Goal: Task Accomplishment & Management: Use online tool/utility

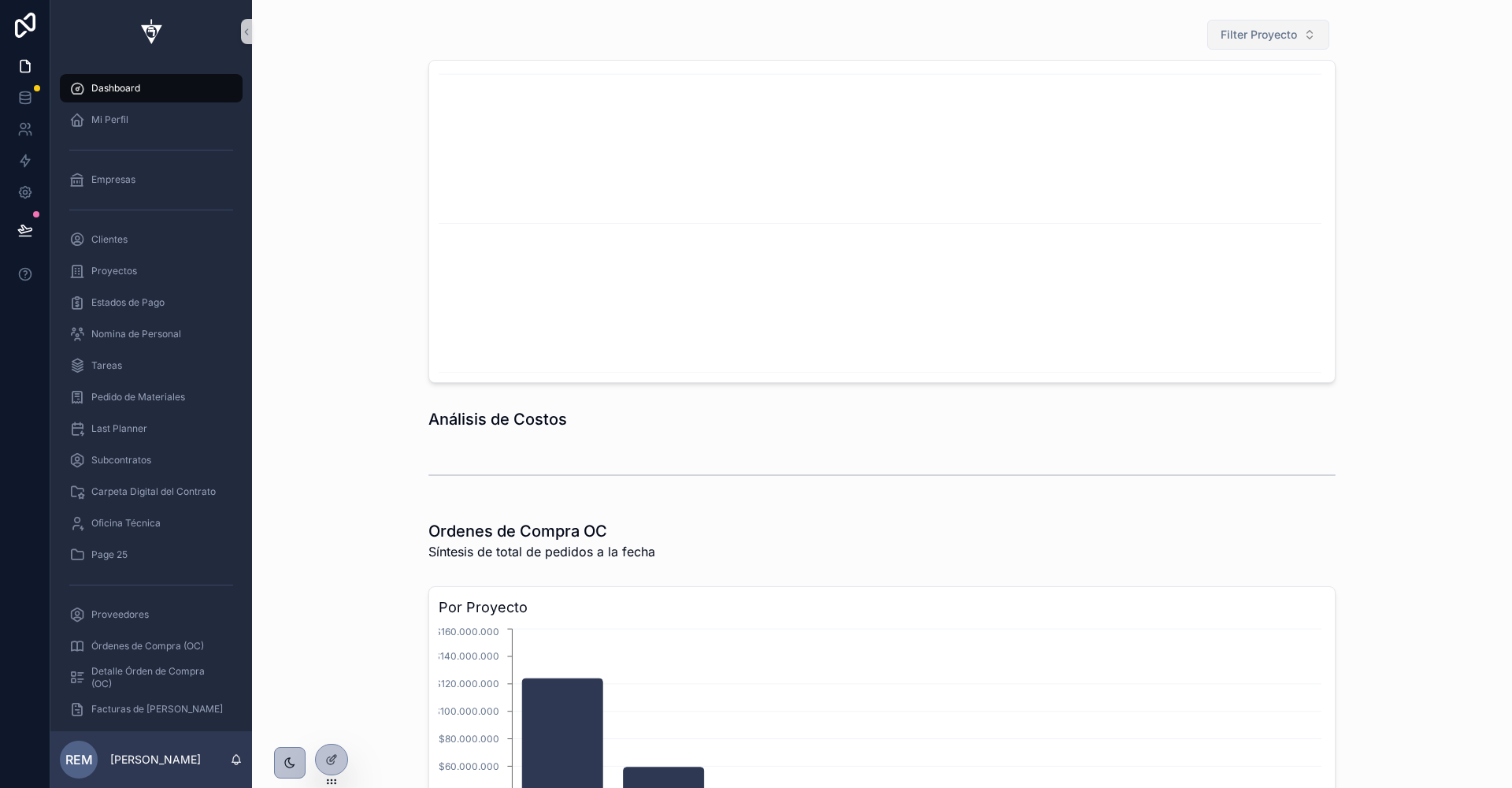
click at [1251, 31] on span "Filter Proyecto" at bounding box center [1259, 34] width 76 height 16
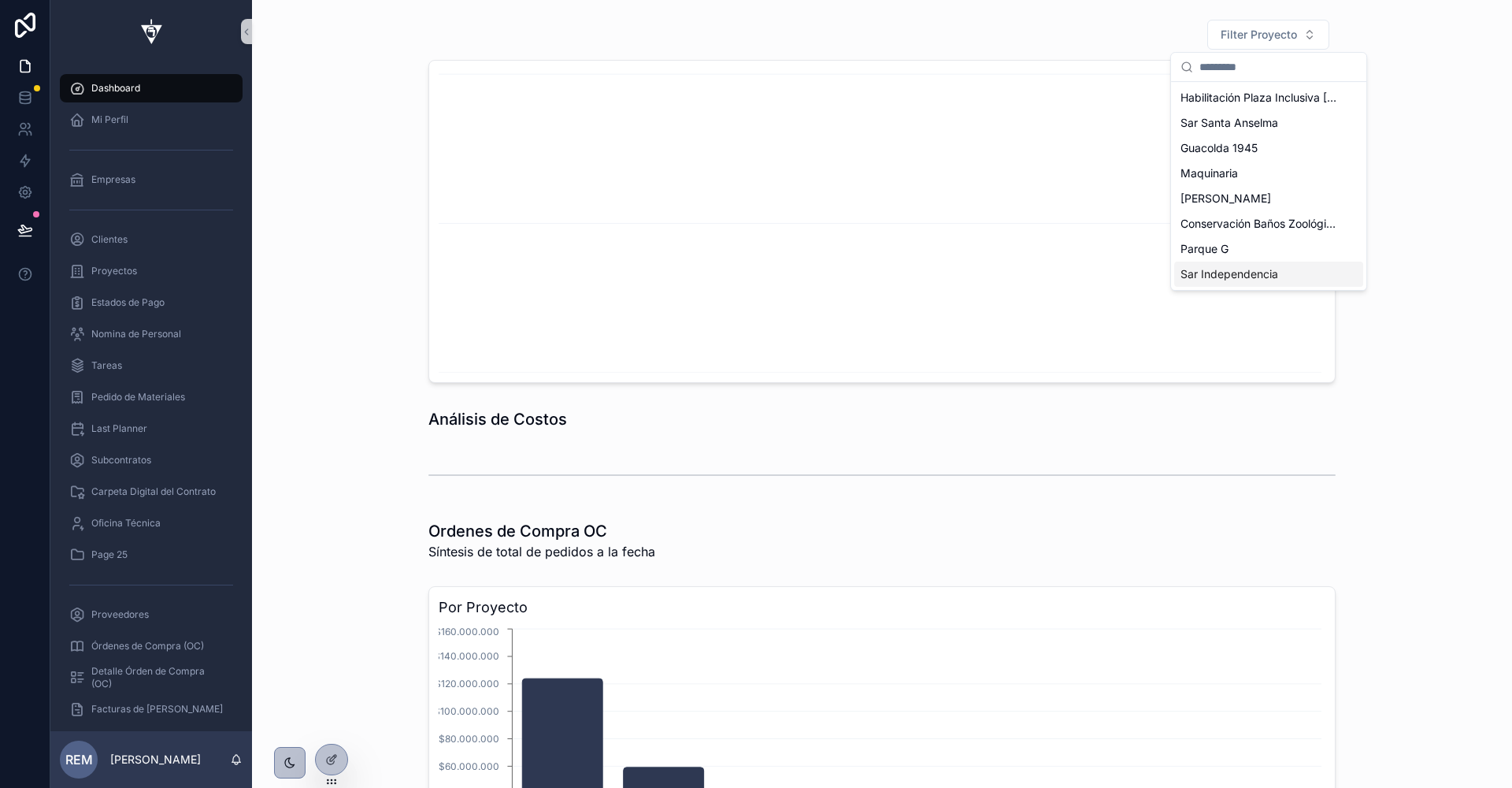
click at [1246, 262] on div "Sar Independencia" at bounding box center [1269, 274] width 189 height 26
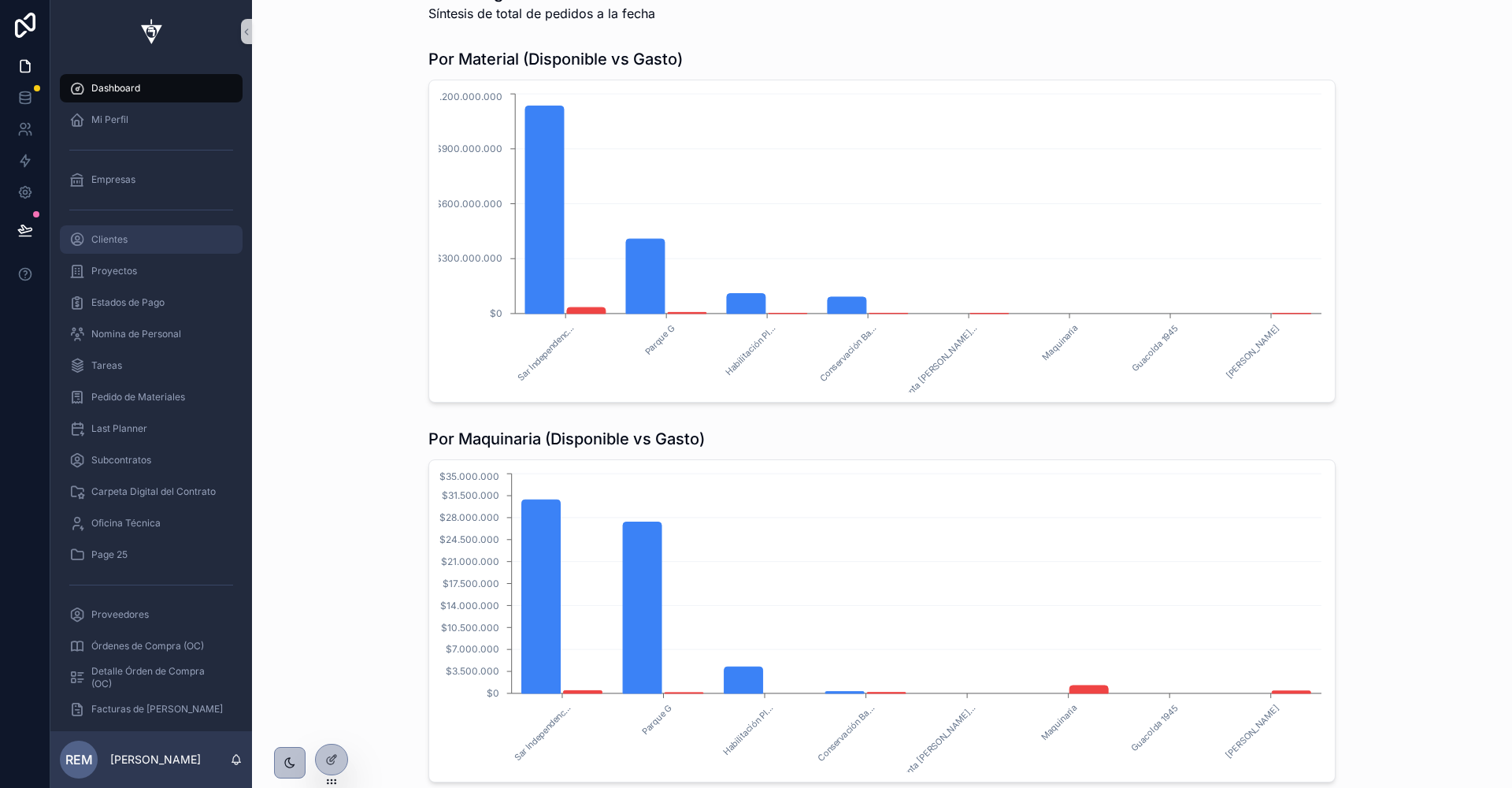
scroll to position [1759, 0]
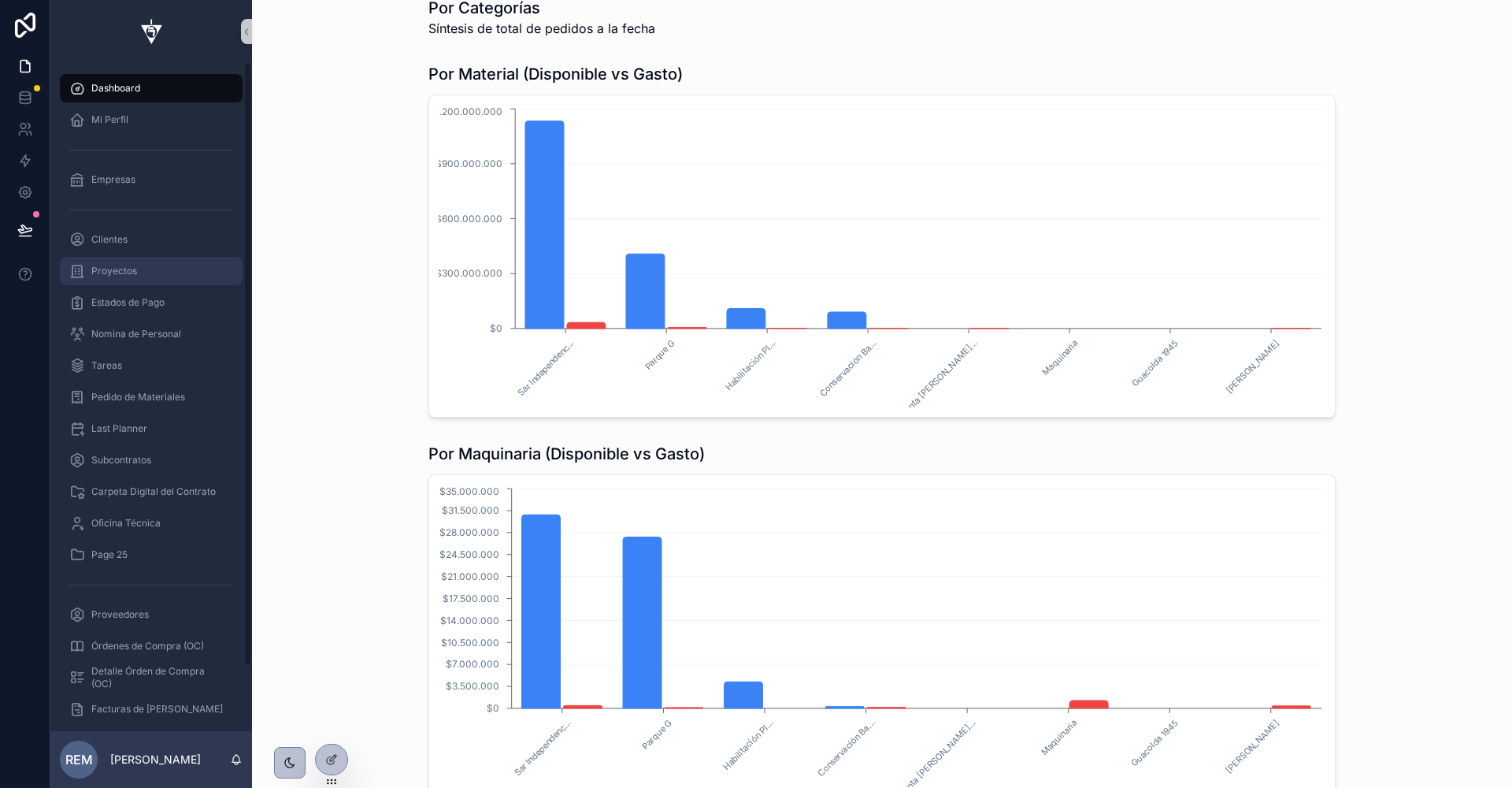
click at [105, 274] on span "Proyectos" at bounding box center [114, 270] width 46 height 12
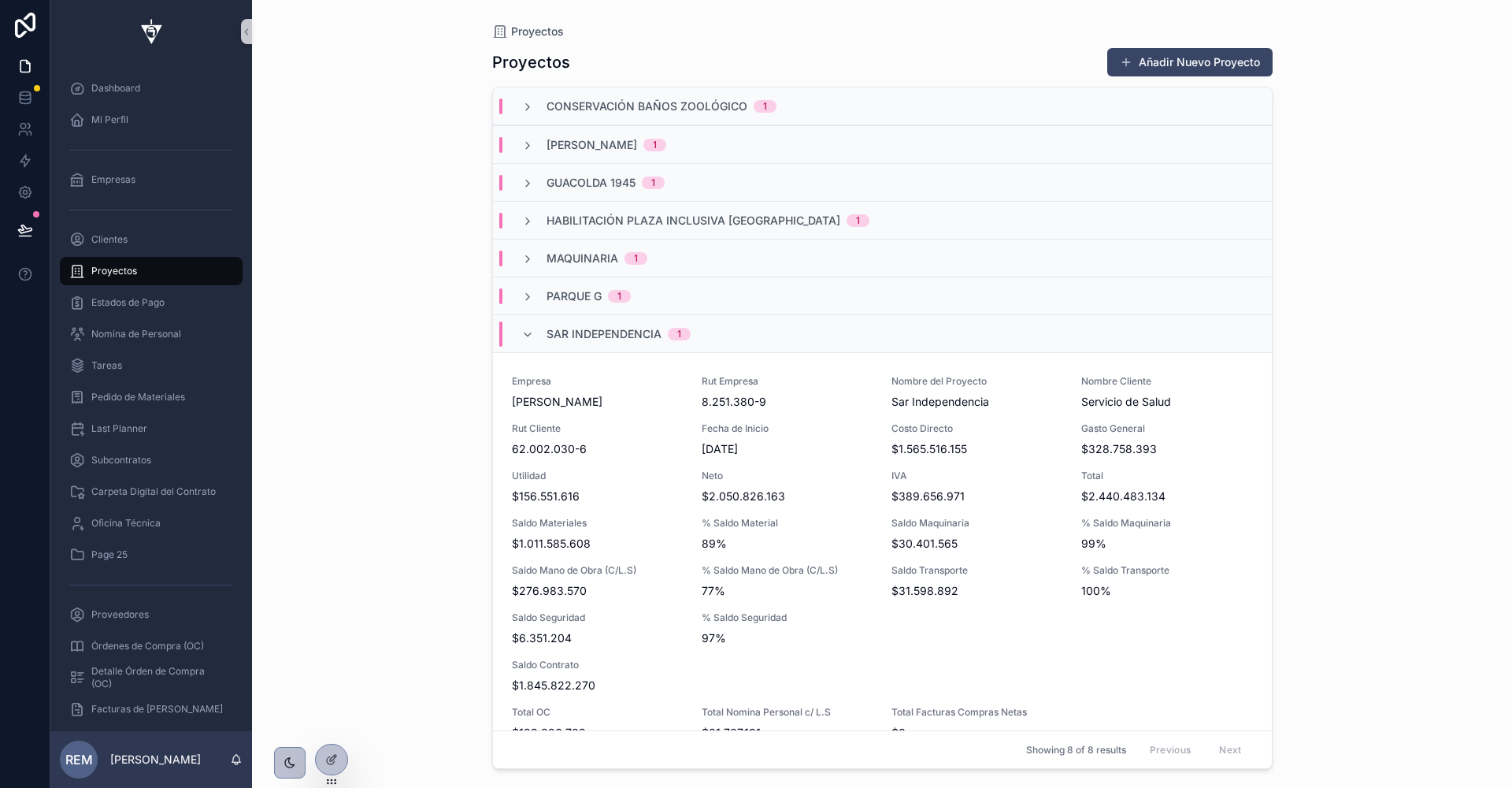
click at [579, 301] on span "Parque G" at bounding box center [574, 296] width 55 height 16
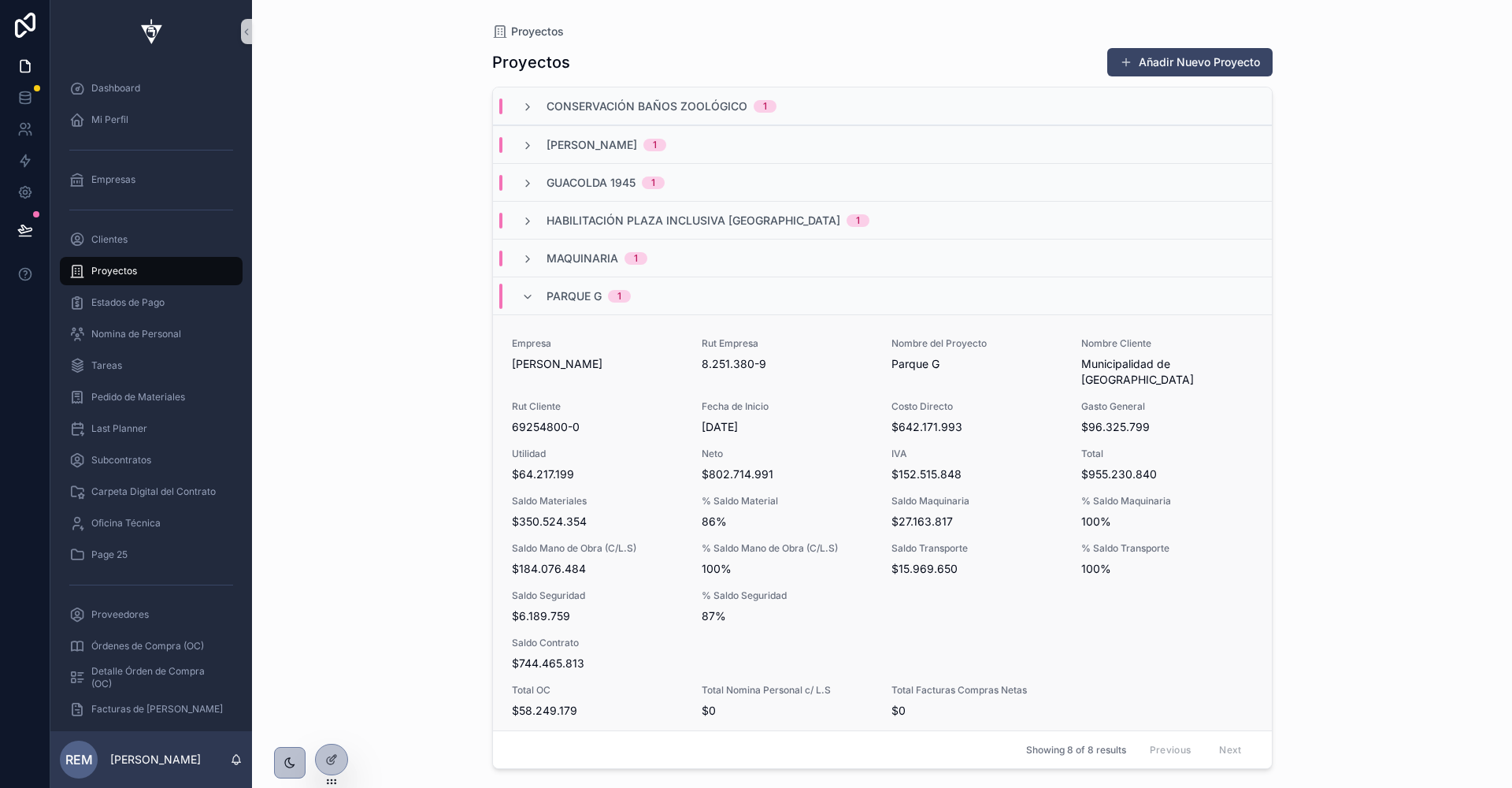
click at [601, 352] on div "Empresa Rodolfo Espina Santander" at bounding box center [598, 355] width 171 height 34
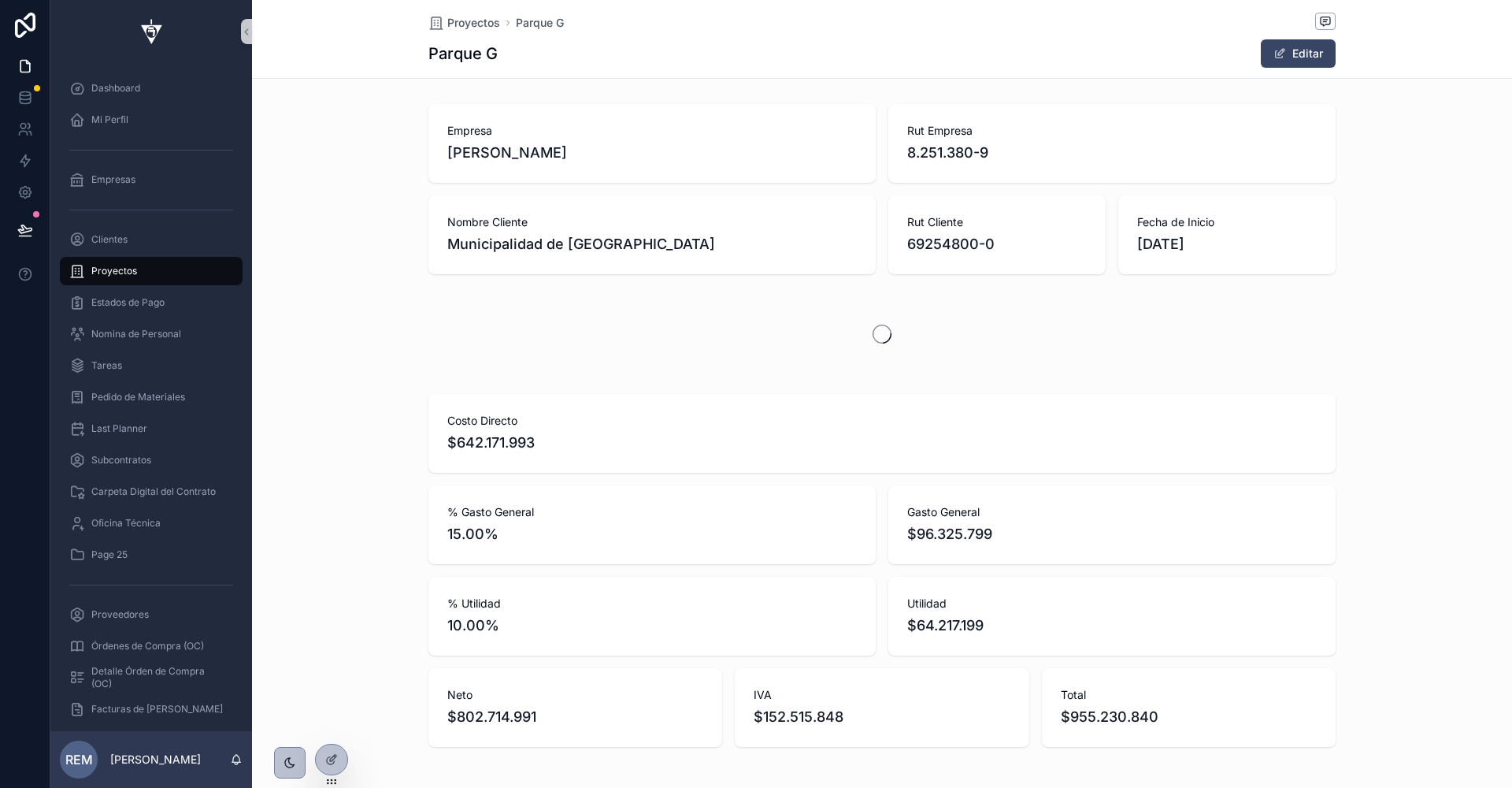
scroll to position [0, 907]
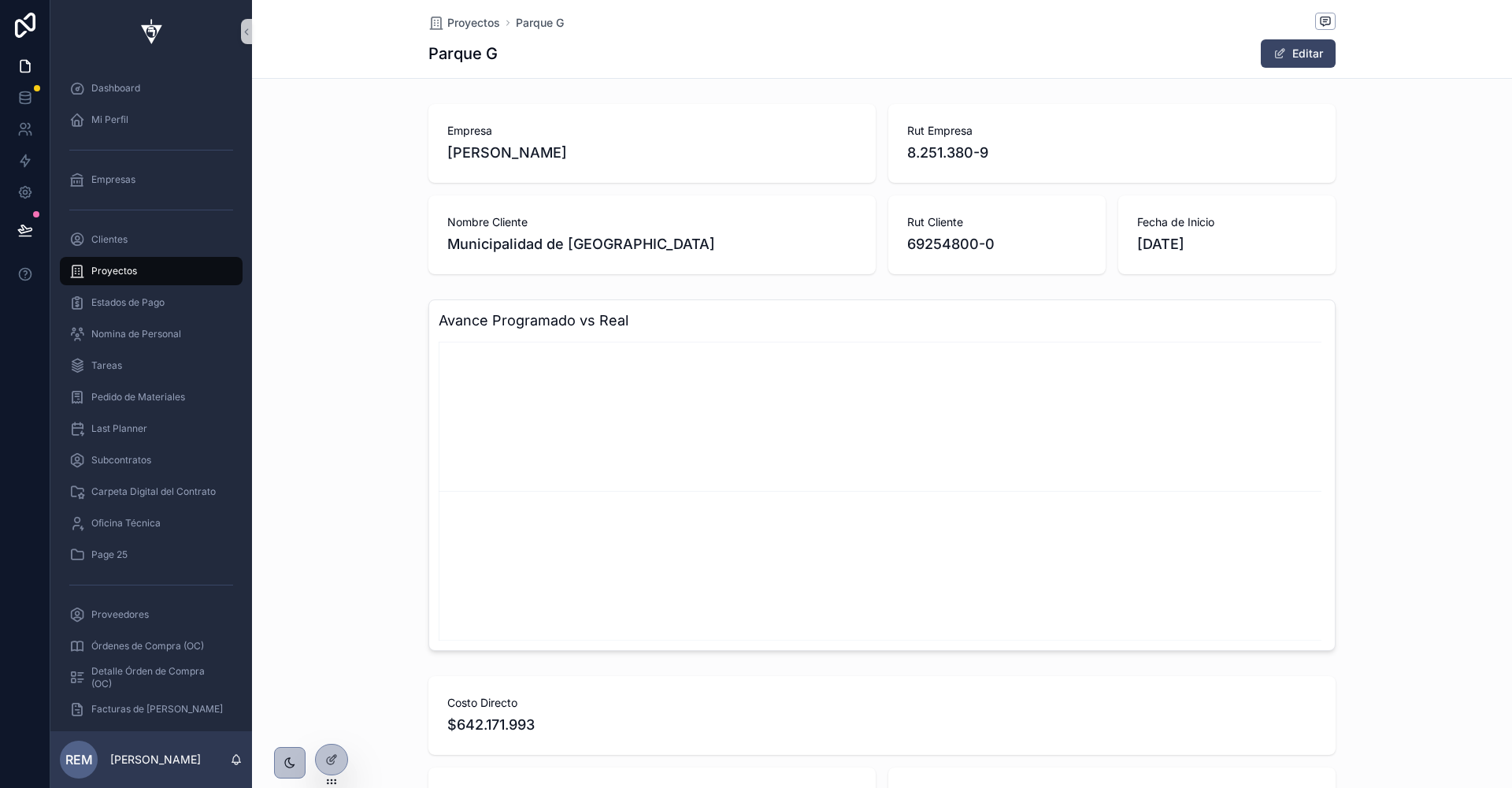
click at [542, 492] on icon "chart" at bounding box center [882, 490] width 887 height 302
click at [102, 266] on span "Proyectos" at bounding box center [114, 270] width 46 height 12
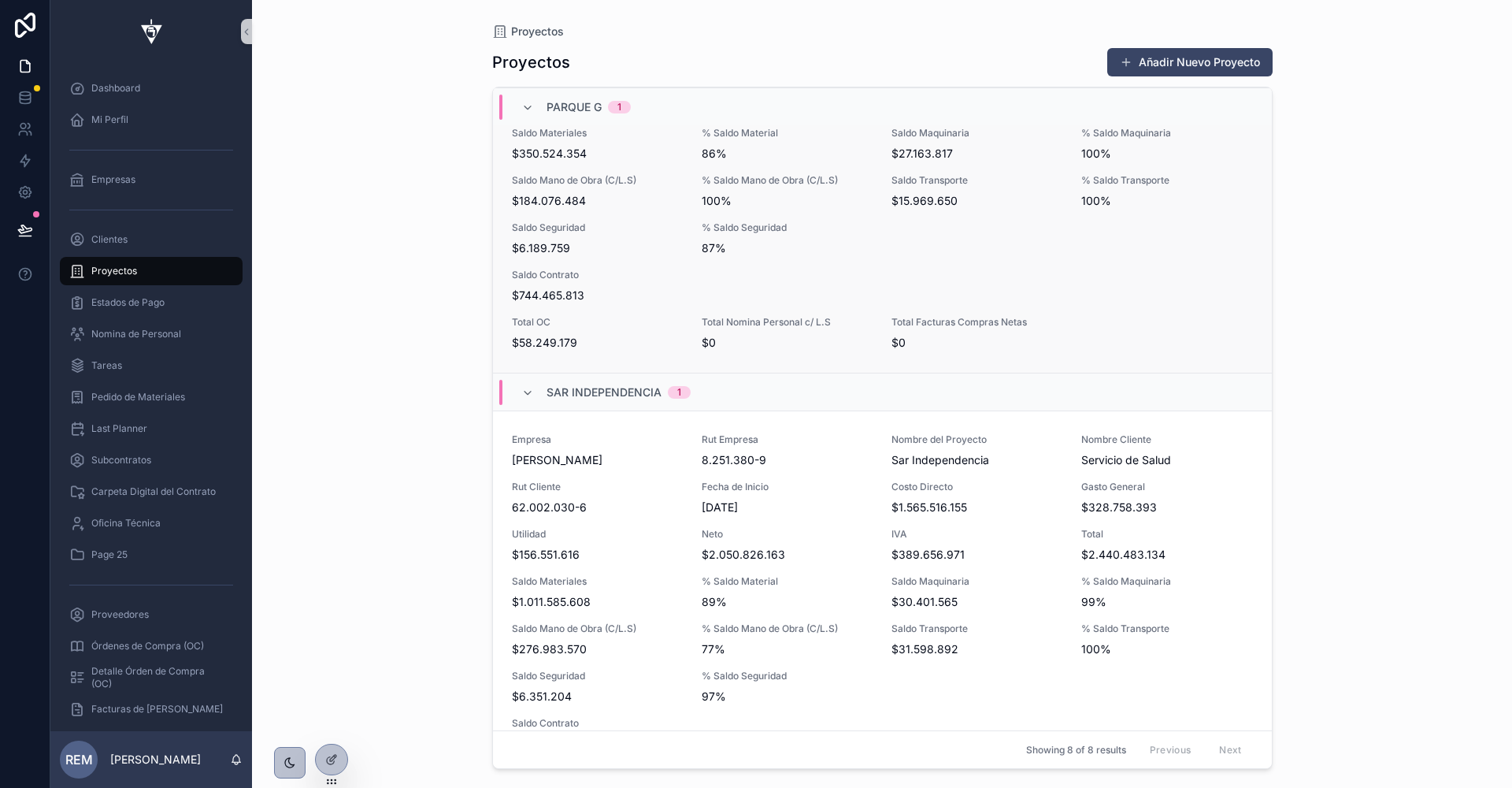
scroll to position [389, 0]
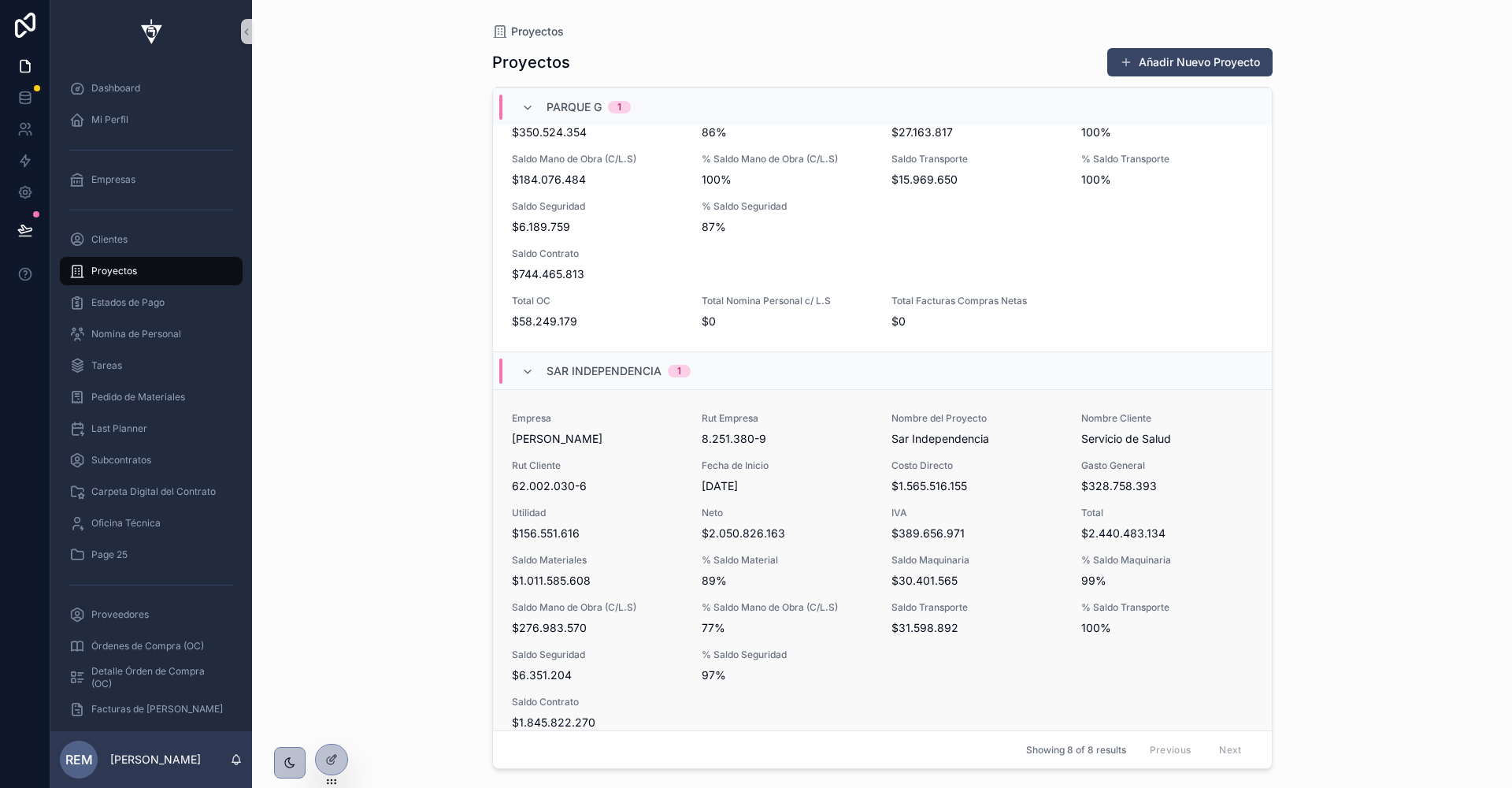
click at [594, 478] on span "62.002.030-6" at bounding box center [598, 486] width 171 height 16
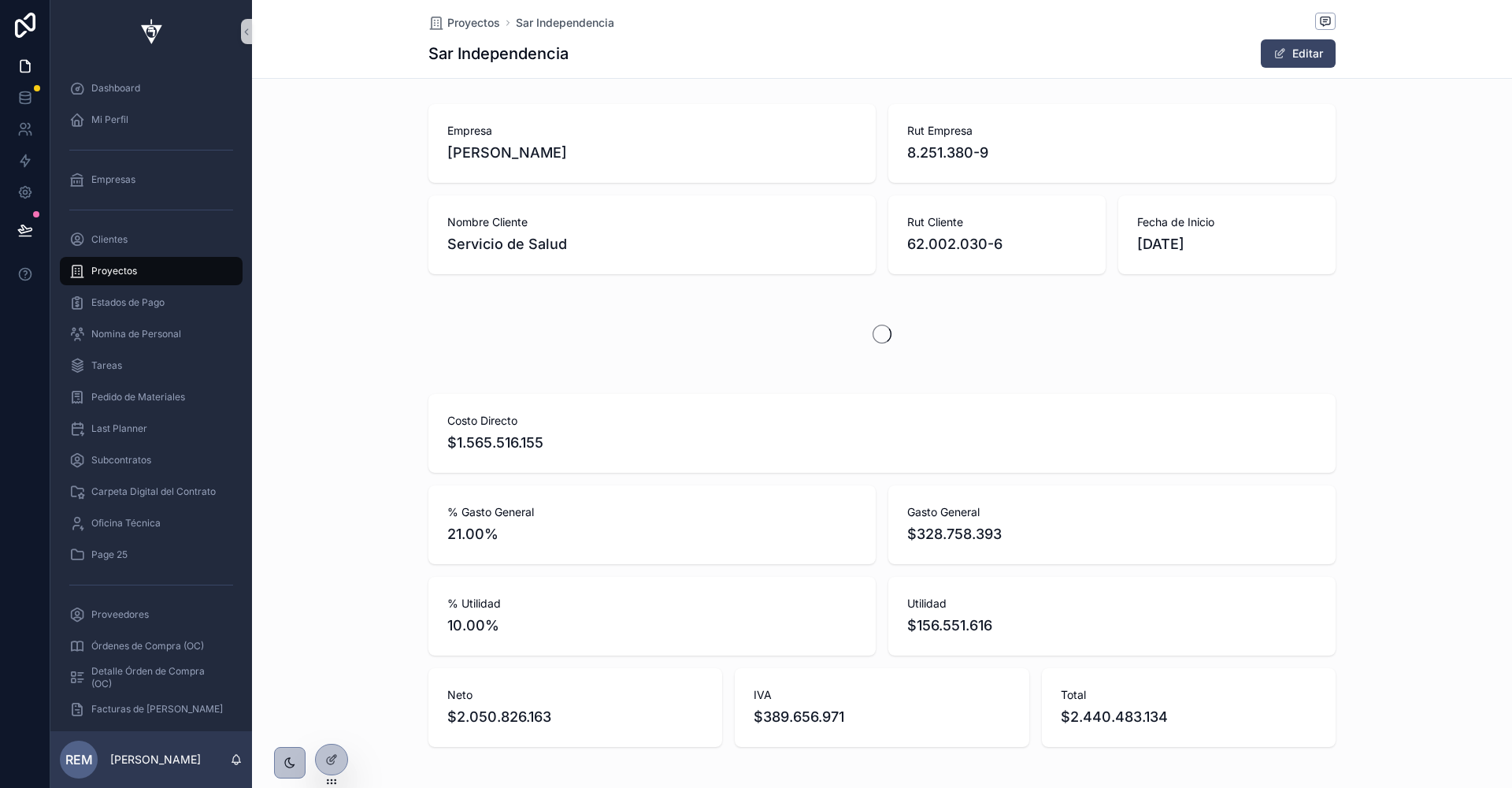
scroll to position [0, 907]
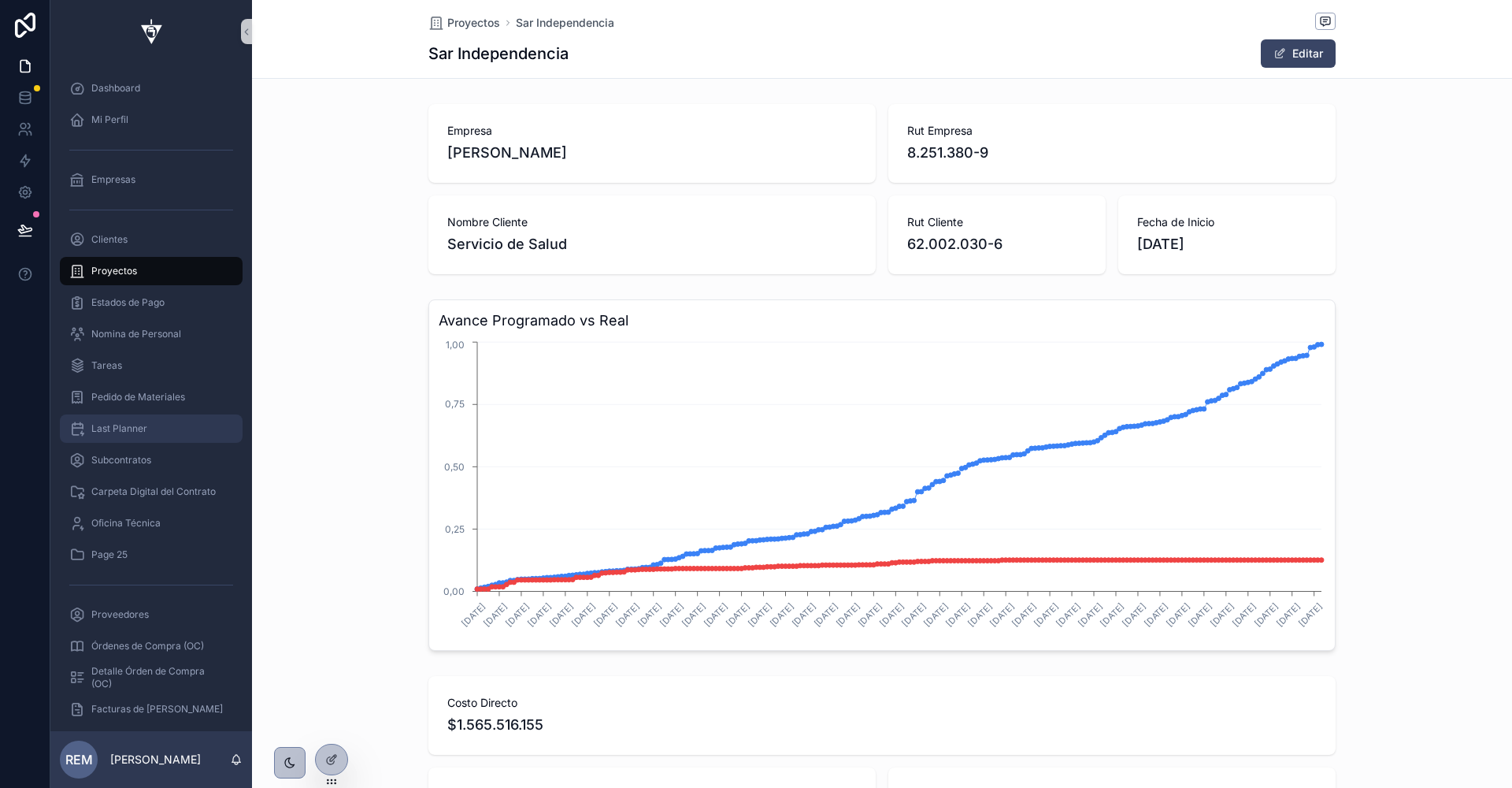
click at [105, 432] on span "Last Planner" at bounding box center [119, 428] width 56 height 12
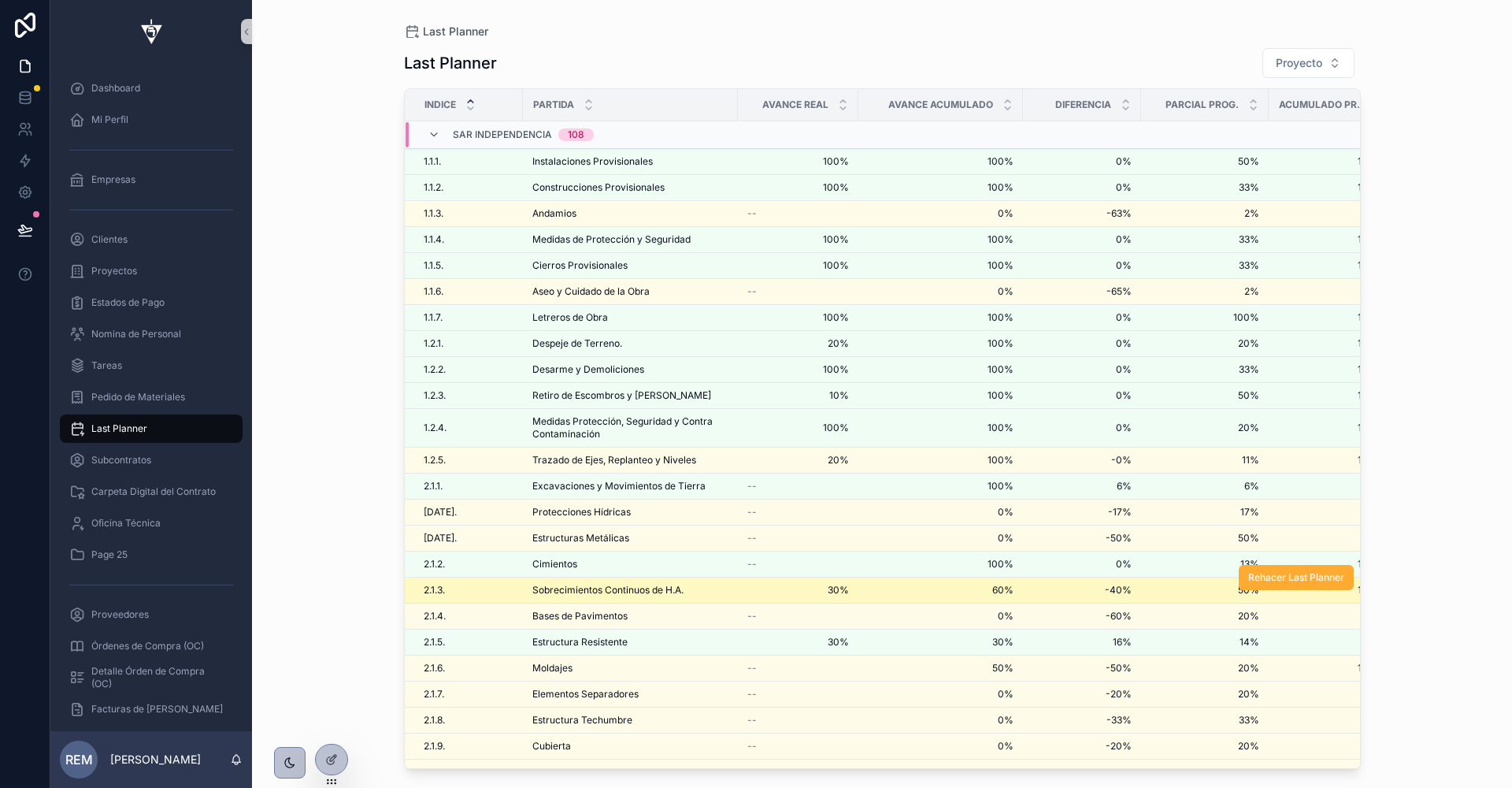
click at [564, 584] on span "Sobrecimientos Continuos de H.A." at bounding box center [607, 589] width 151 height 12
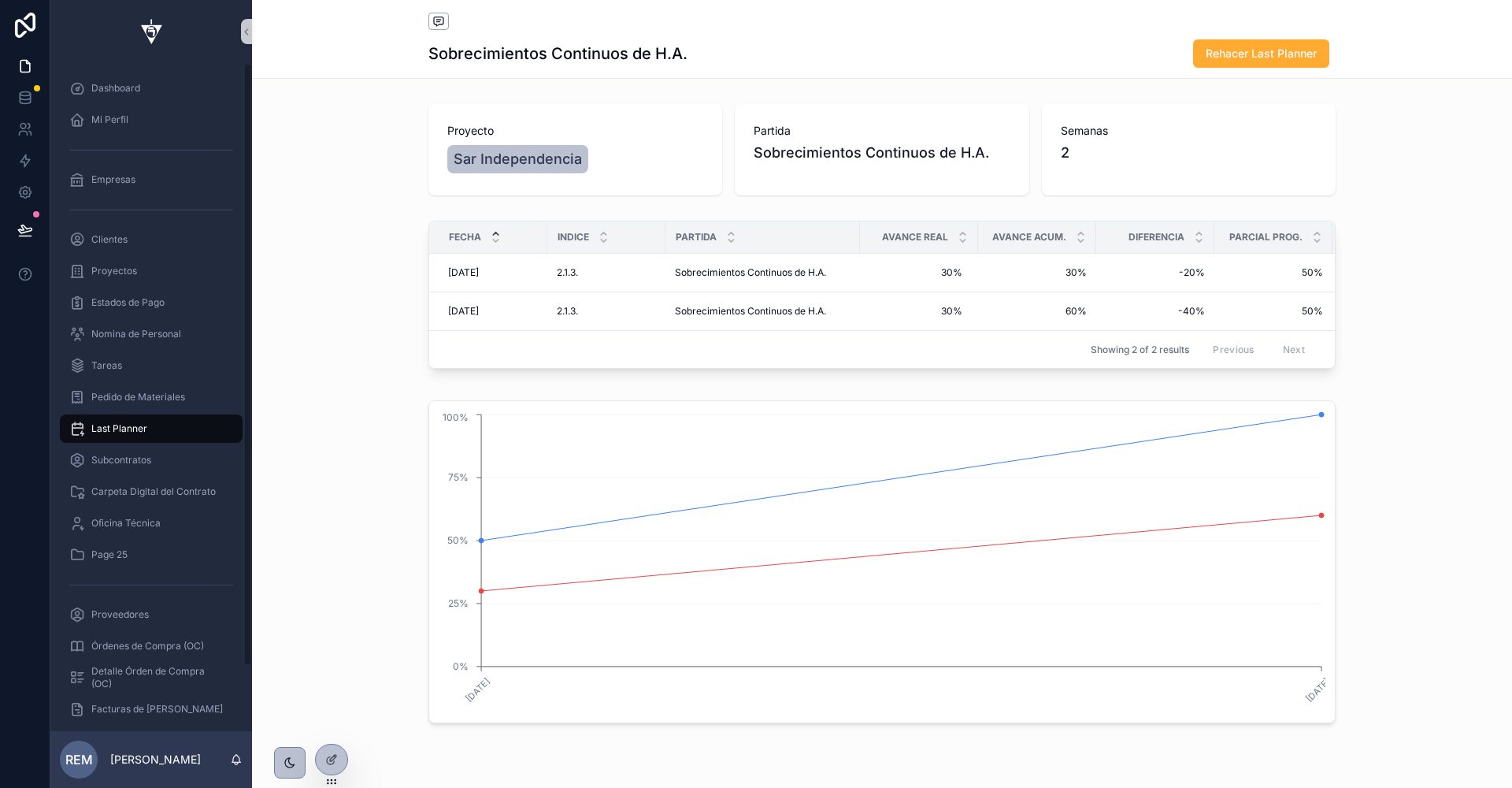
click at [111, 431] on span "Last Planner" at bounding box center [119, 428] width 56 height 12
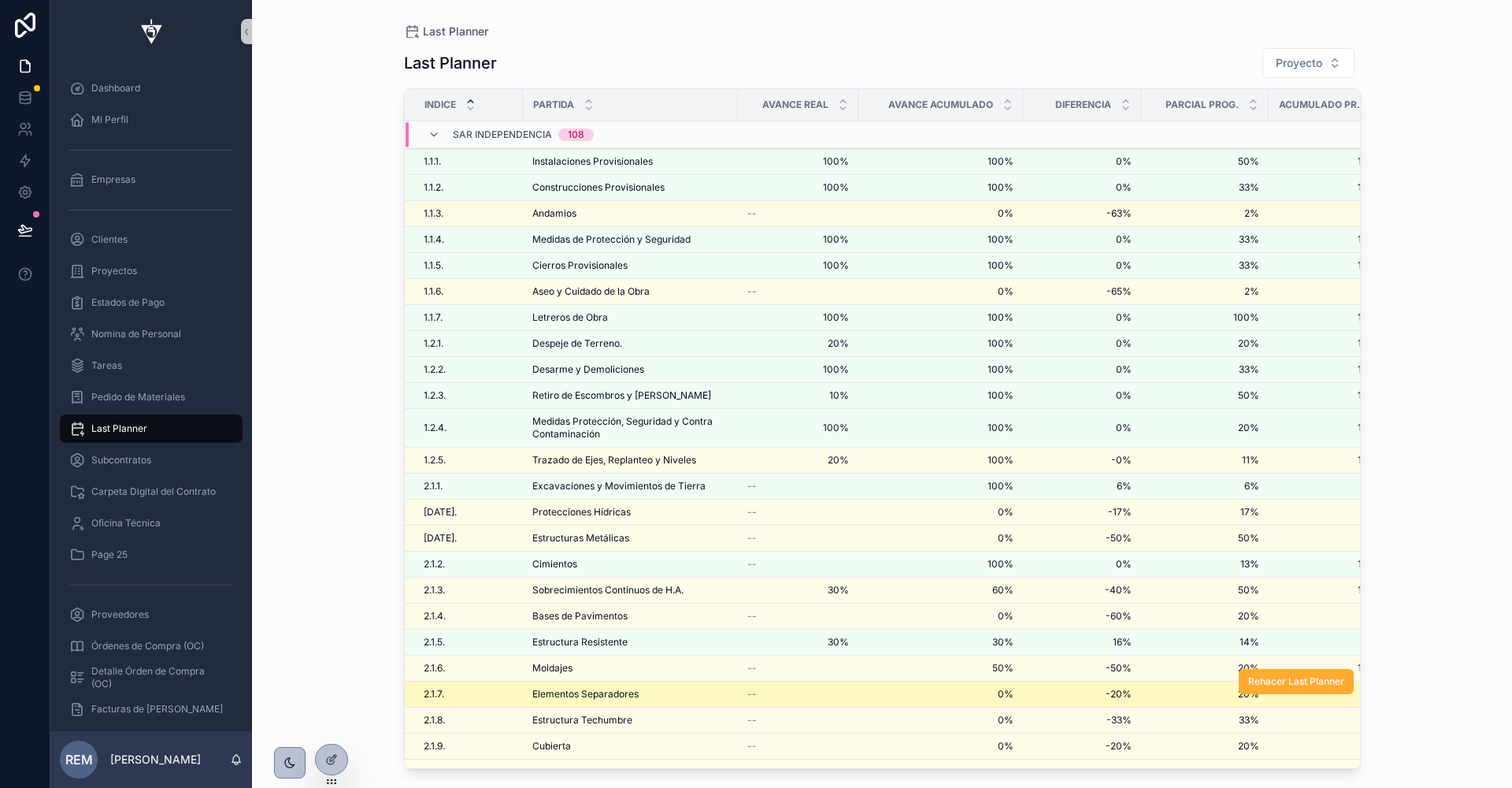
click at [582, 688] on span "Elementos Separadores" at bounding box center [585, 694] width 106 height 12
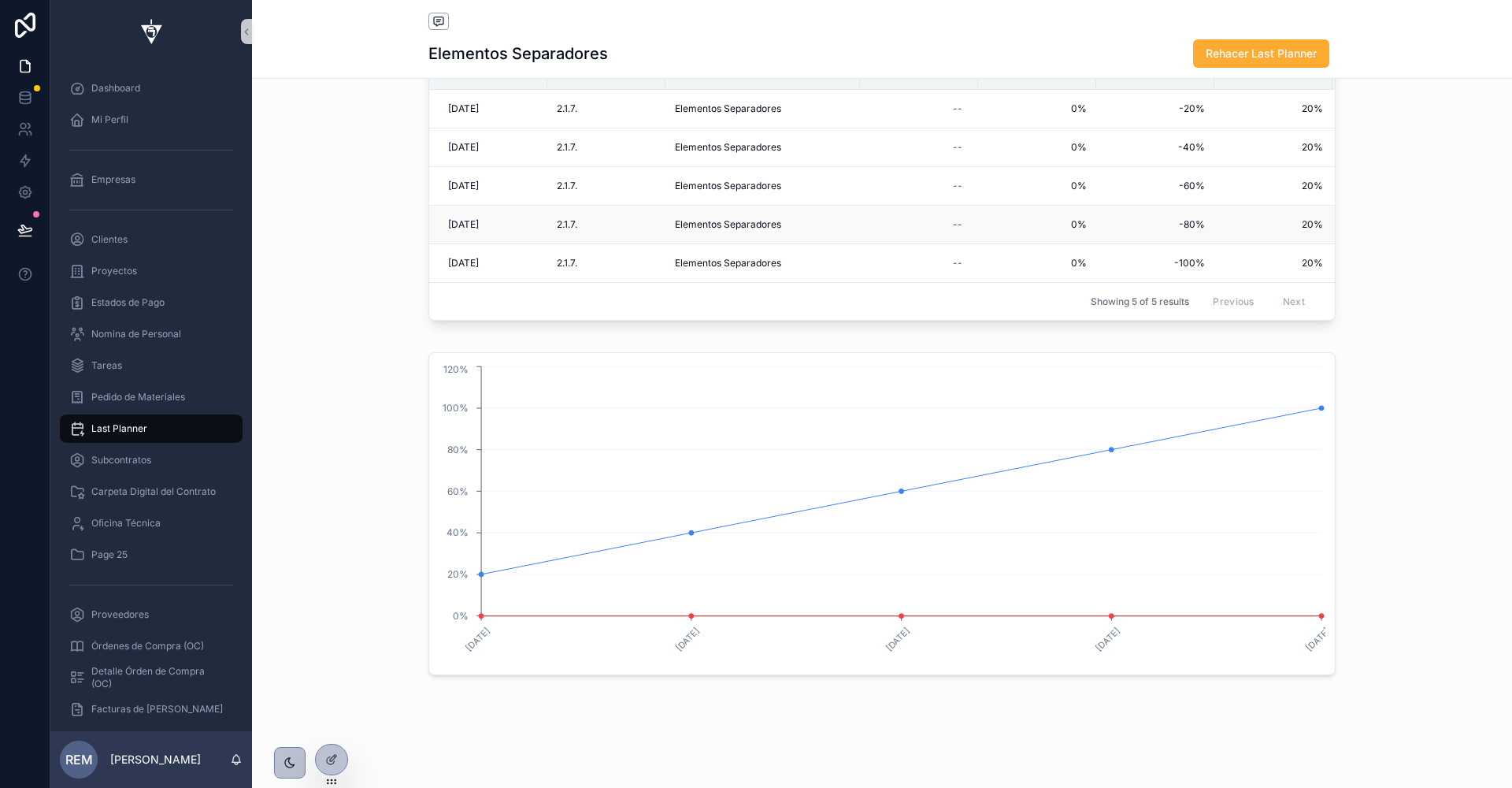
scroll to position [169, 0]
click at [136, 432] on span "Last Planner" at bounding box center [119, 428] width 56 height 12
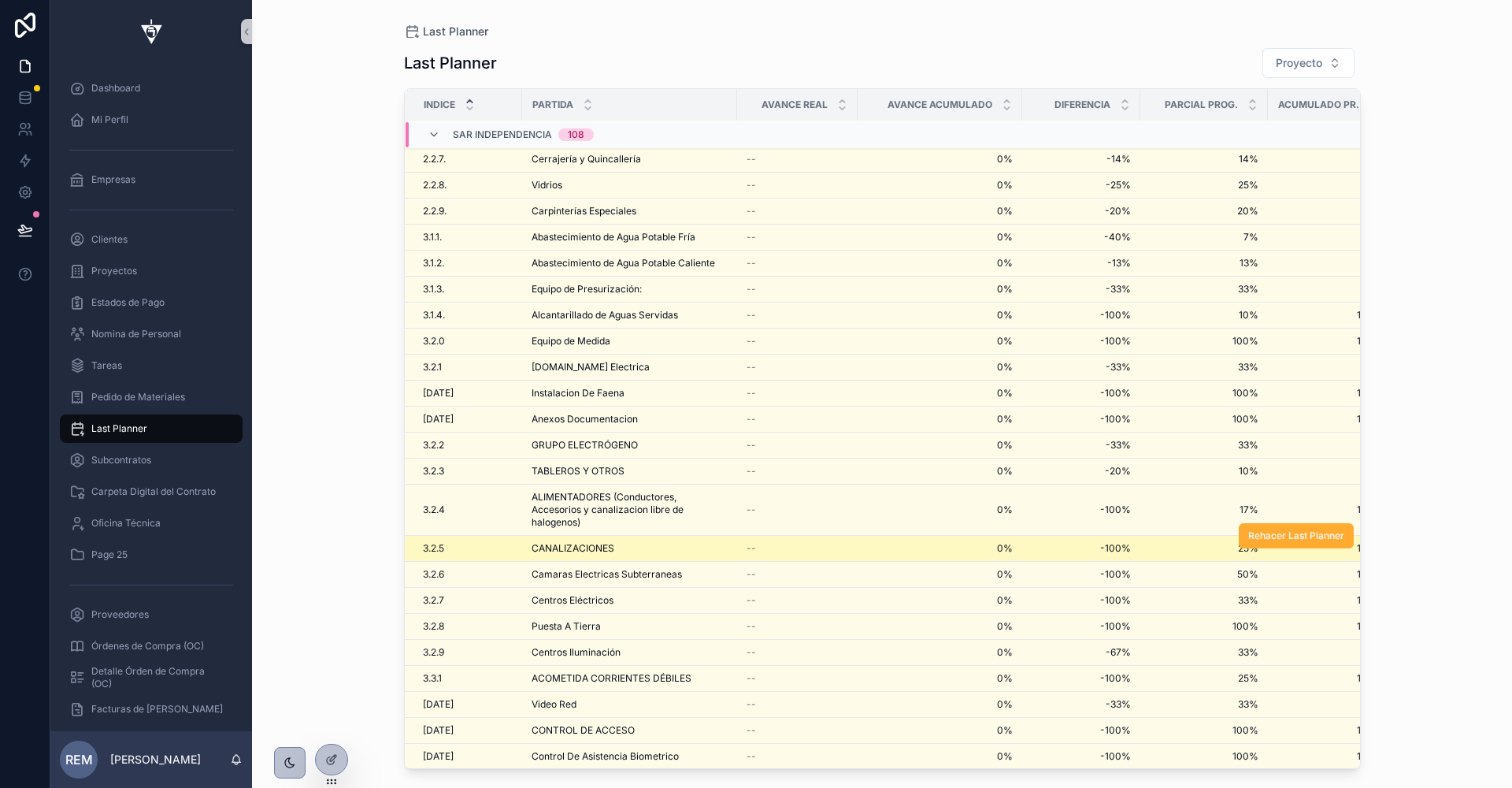
scroll to position [949, 1]
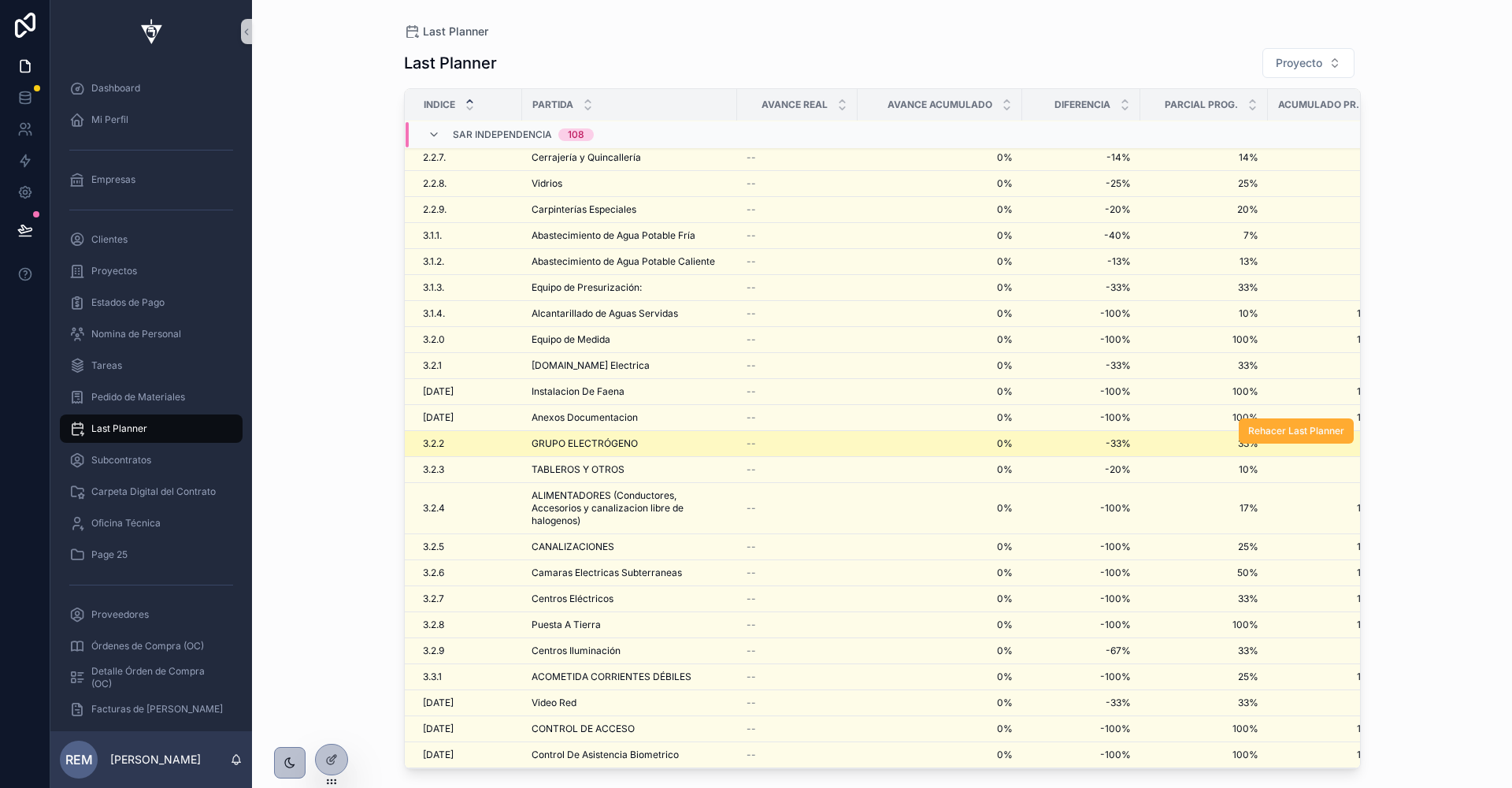
click at [548, 437] on span "GRUPO ELECTRÓGENO" at bounding box center [584, 443] width 106 height 12
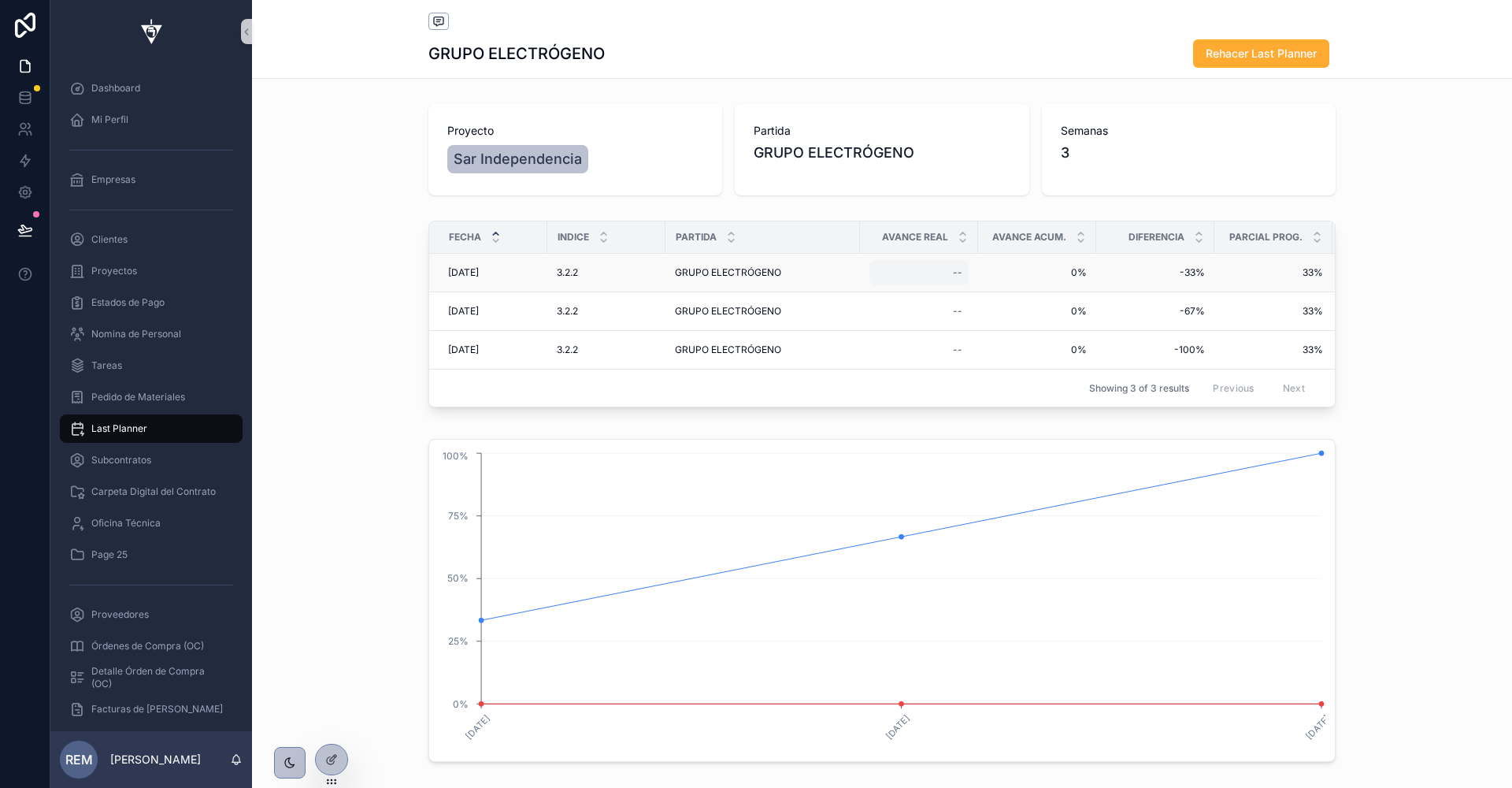
click at [941, 272] on div "--" at bounding box center [919, 272] width 99 height 26
type input "****"
click at [1143, 292] on icon "scrollable content" at bounding box center [1147, 293] width 8 height 6
click at [105, 274] on span "Proyectos" at bounding box center [114, 270] width 46 height 12
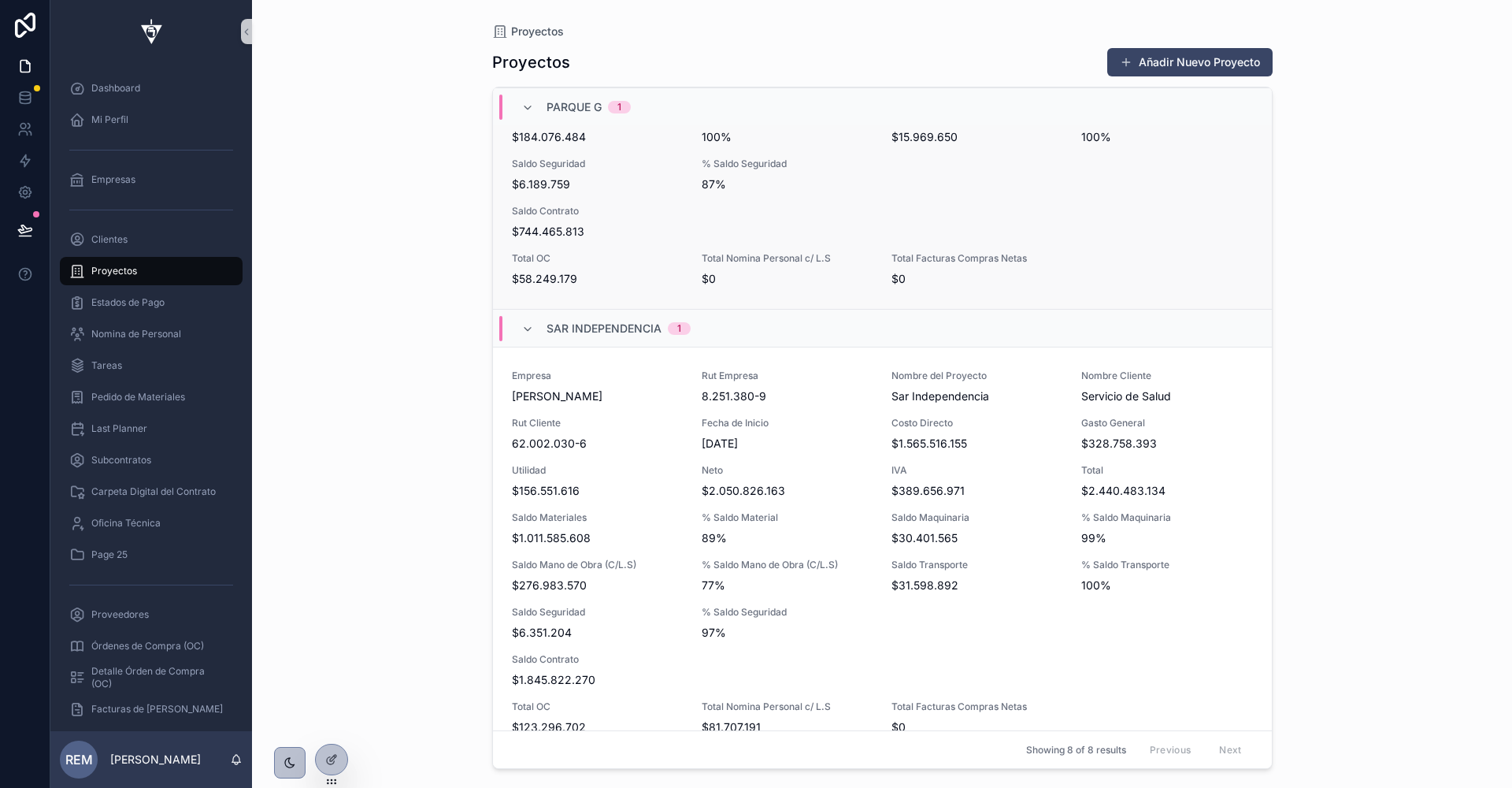
scroll to position [540, 0]
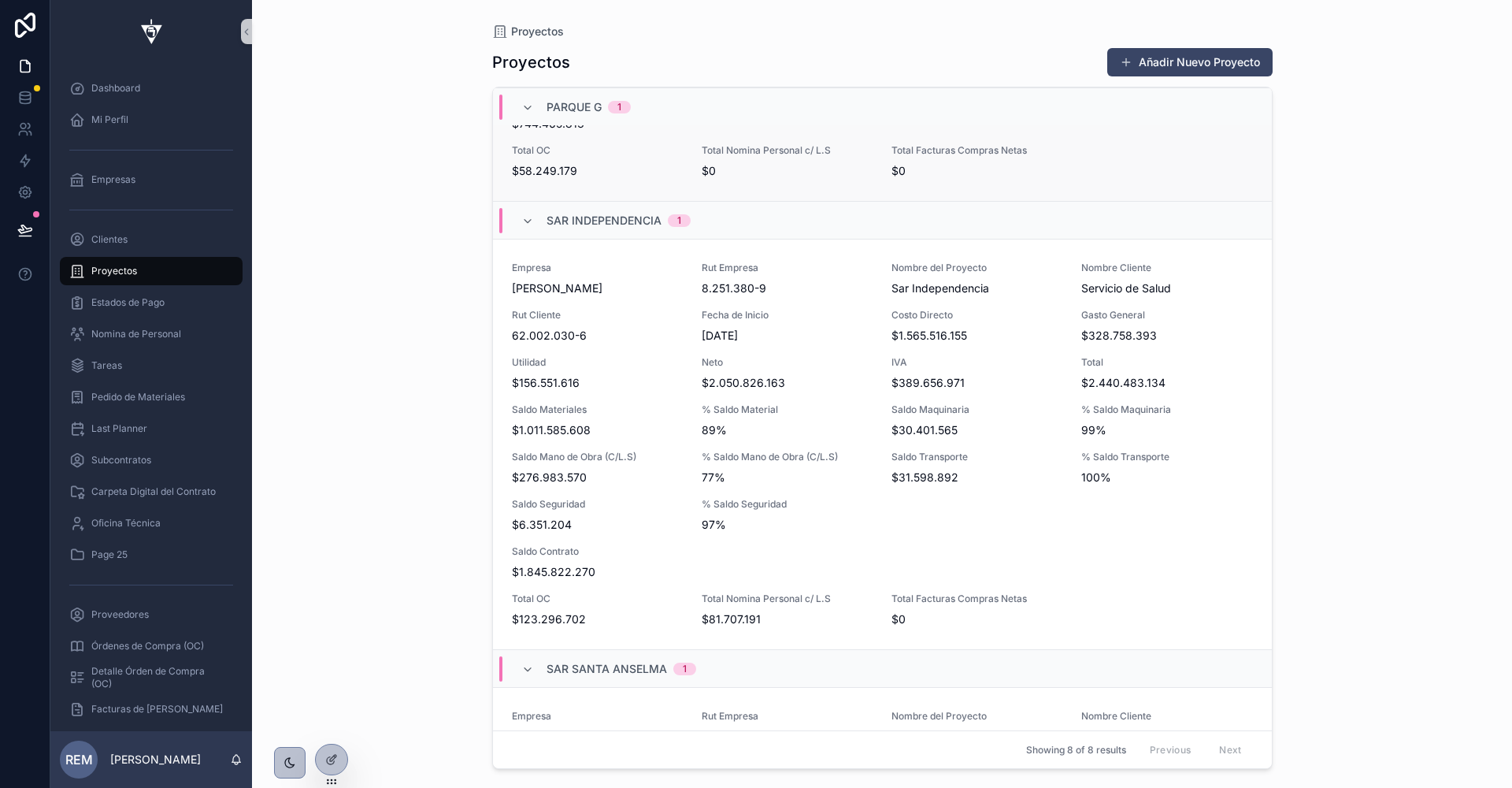
click at [590, 470] on span "$276.983.570" at bounding box center [598, 477] width 171 height 16
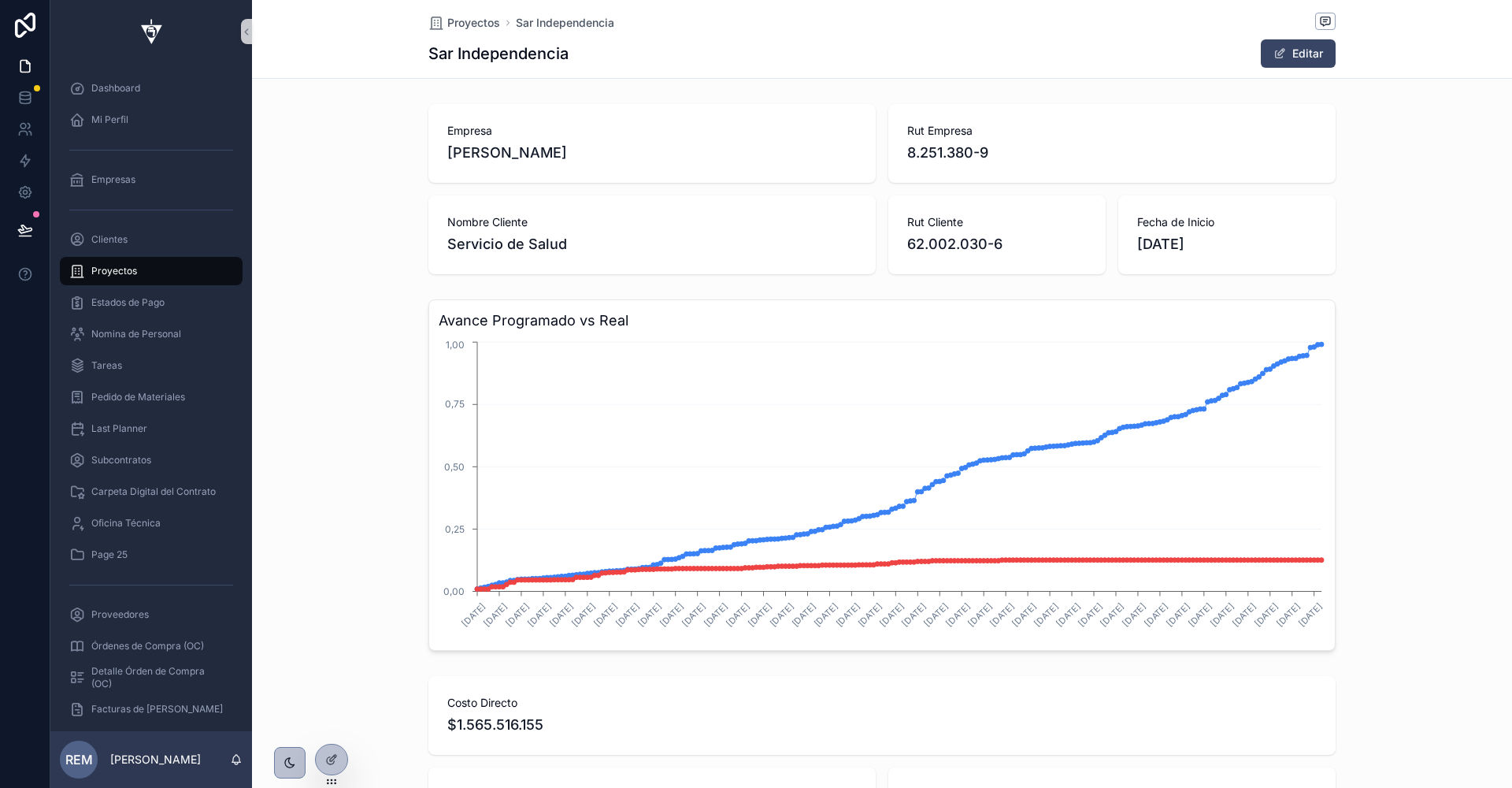
scroll to position [0, 907]
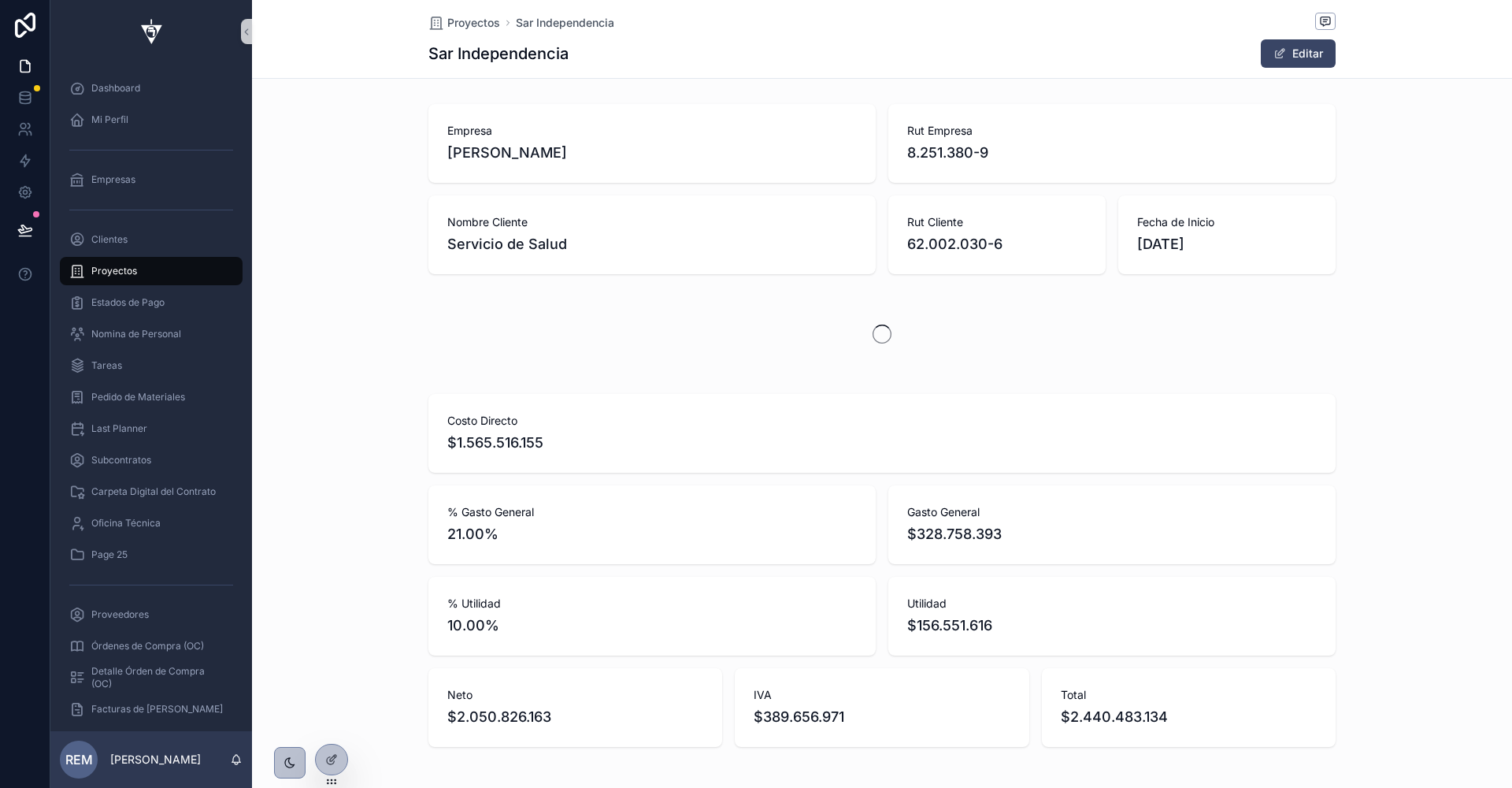
scroll to position [0, 907]
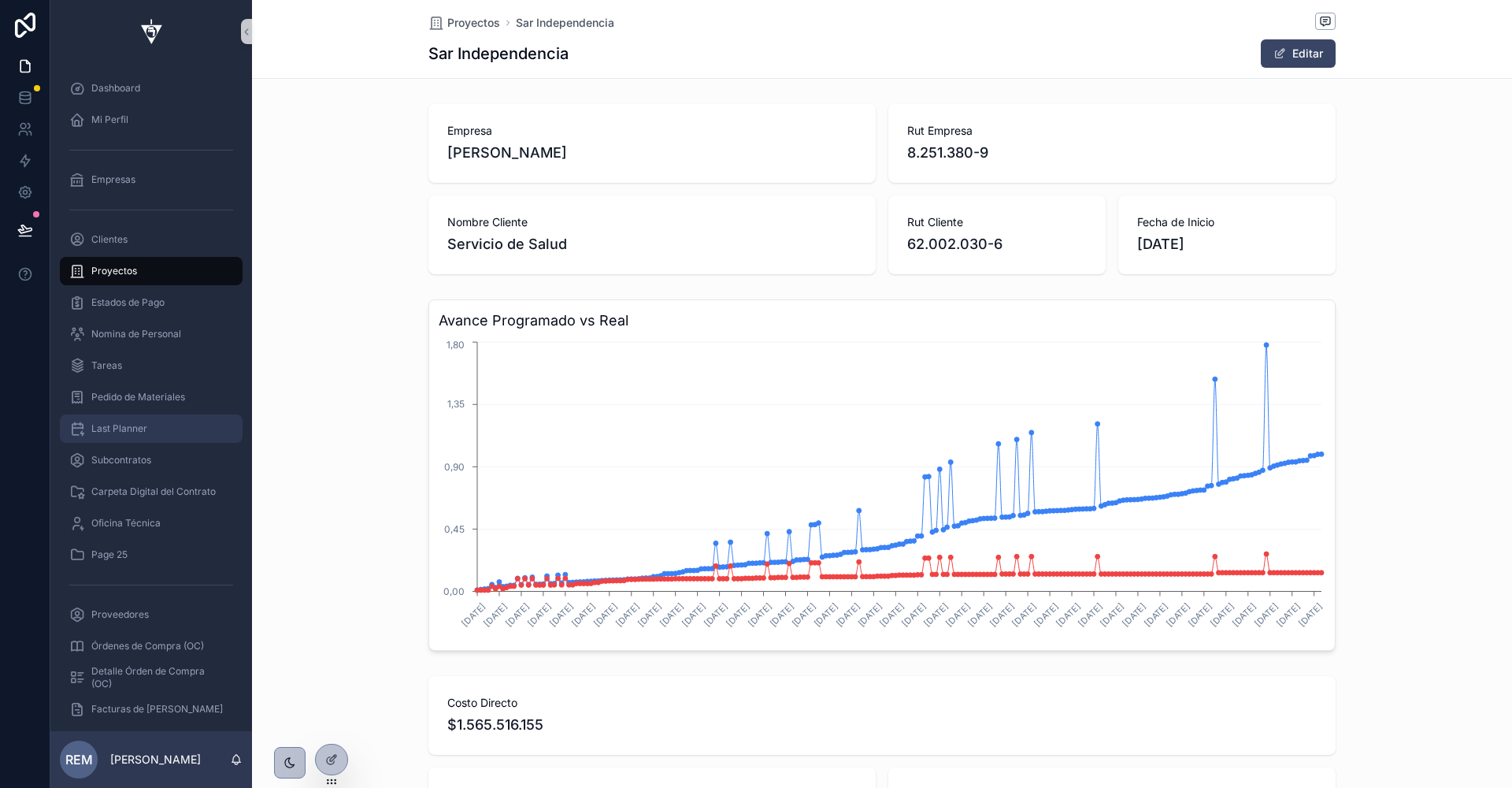
click at [112, 422] on span "Last Planner" at bounding box center [119, 428] width 56 height 12
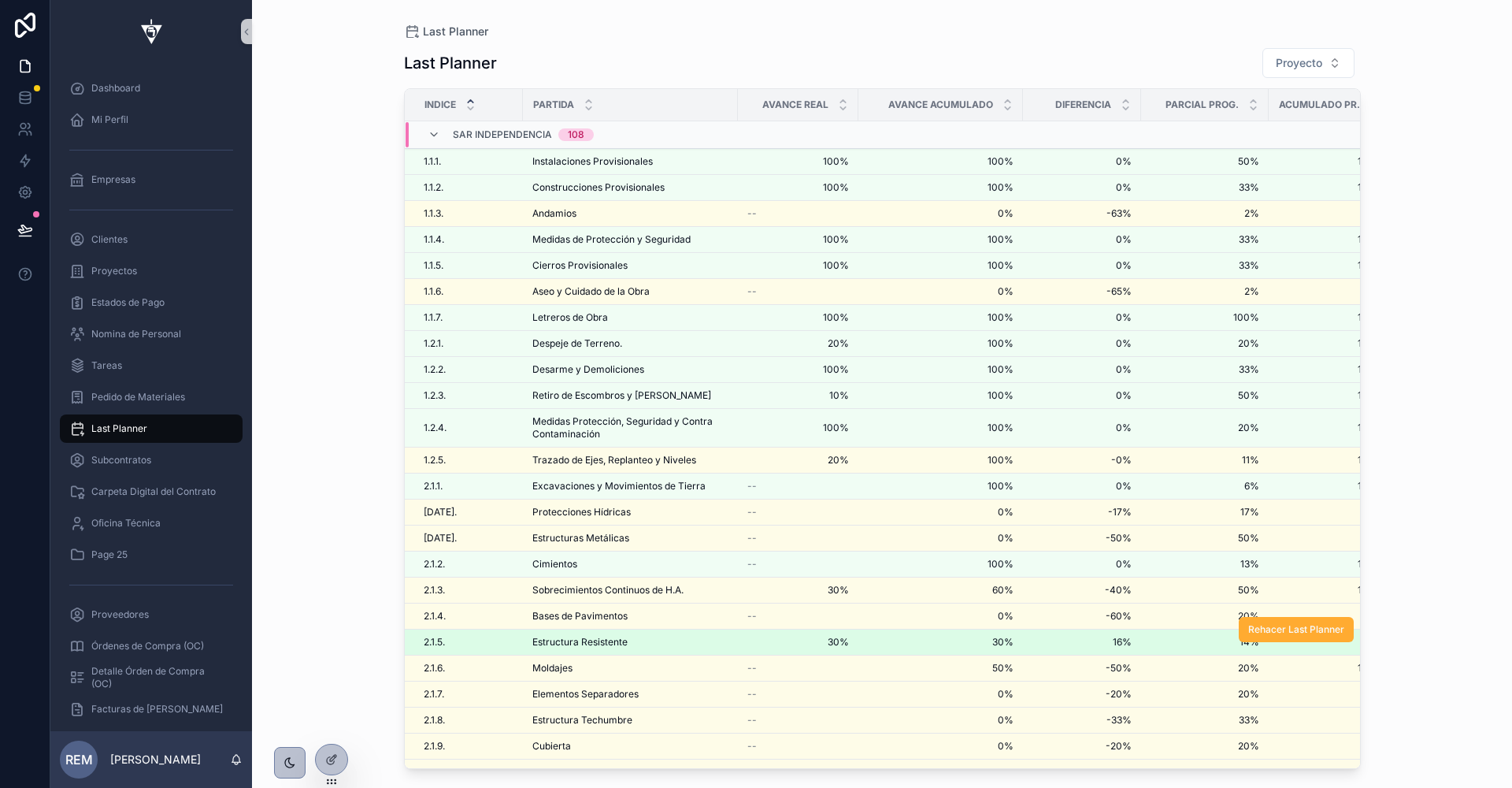
click at [568, 636] on span "Estructura Resistente" at bounding box center [580, 642] width 95 height 12
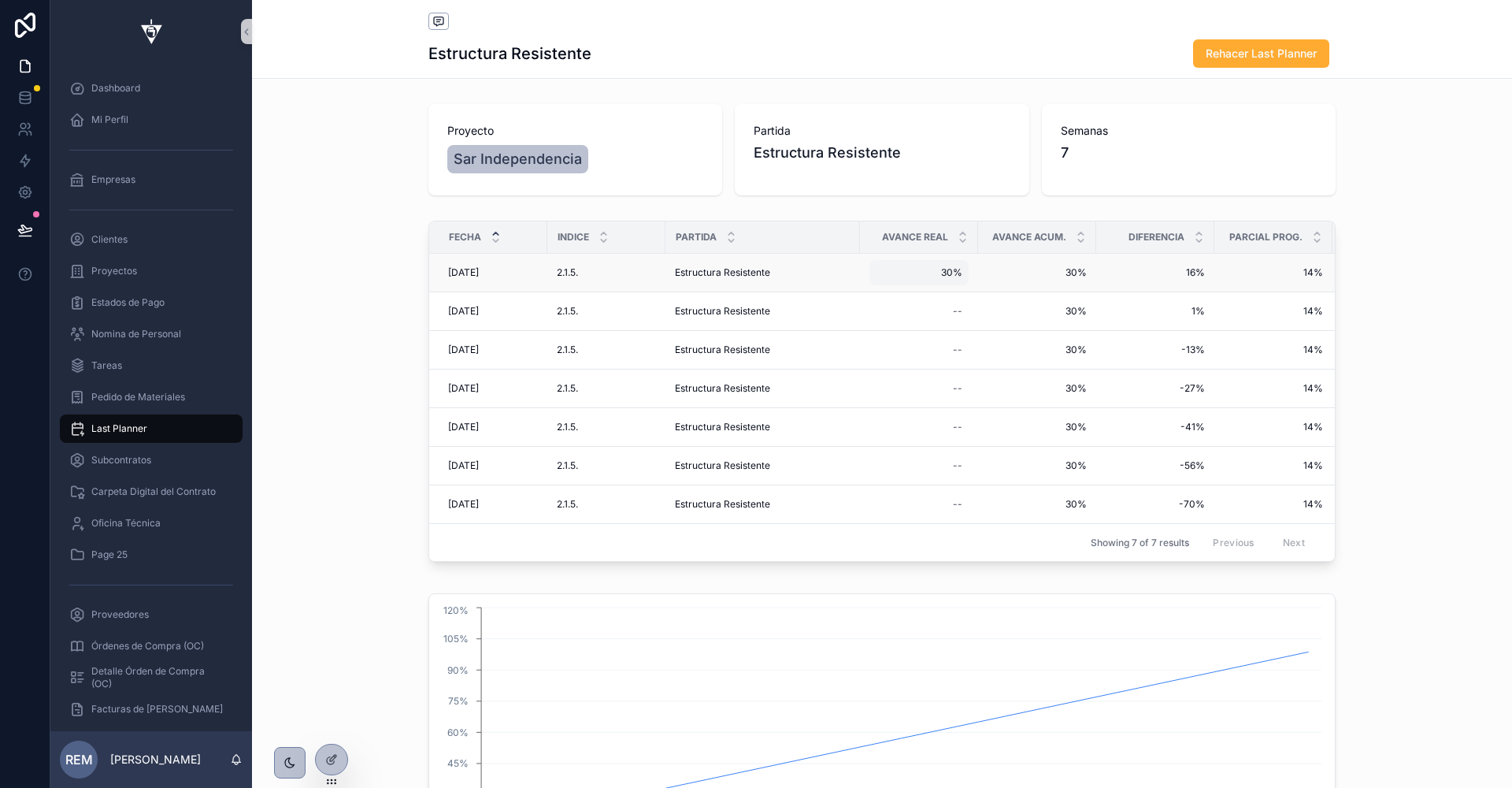
click at [946, 273] on span "30%" at bounding box center [919, 272] width 86 height 12
type input "**"
click at [1067, 294] on icon "scrollable content" at bounding box center [1068, 293] width 8 height 6
click at [113, 274] on span "Proyectos" at bounding box center [114, 270] width 46 height 12
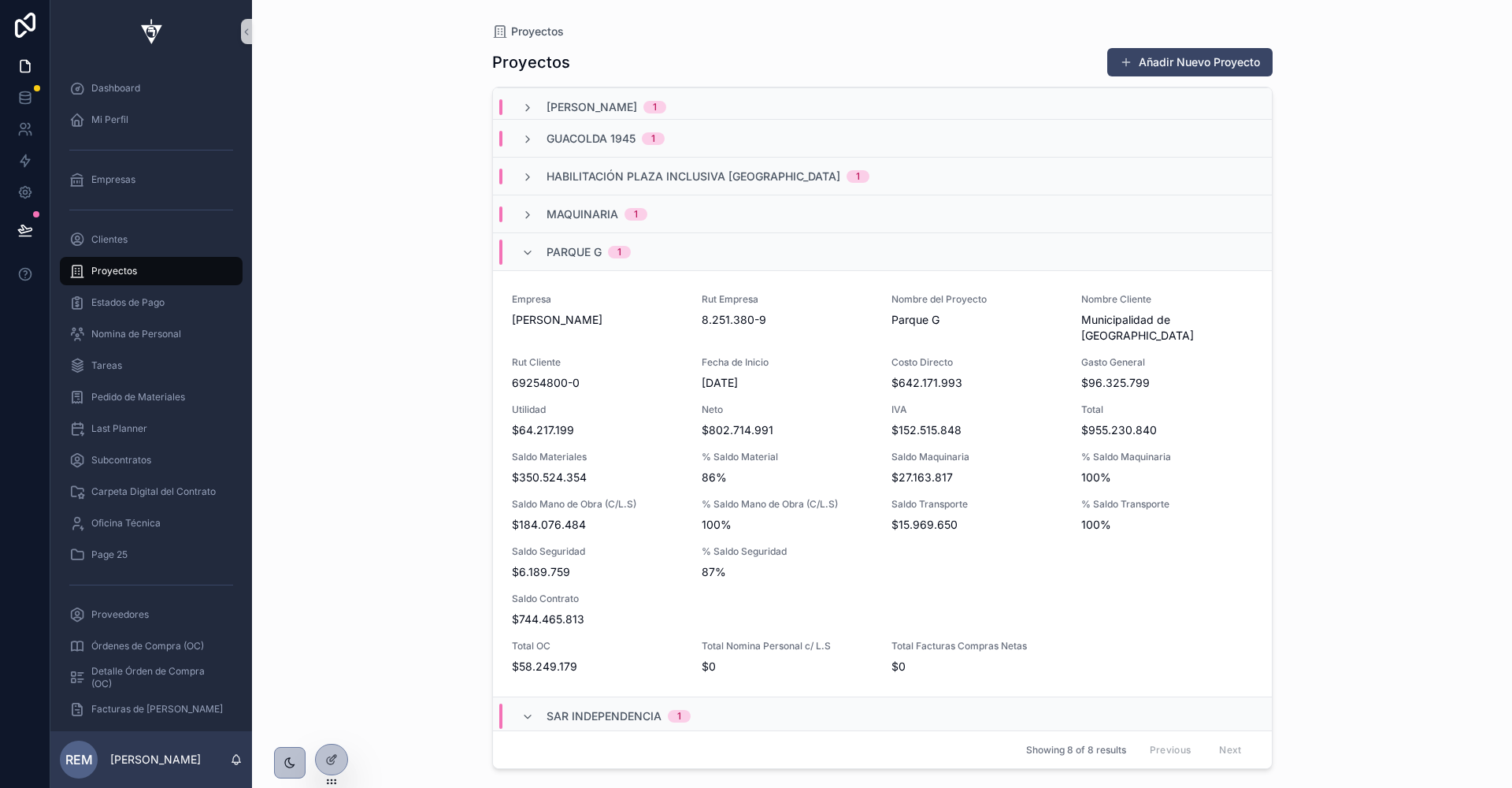
scroll to position [45, 0]
click at [559, 245] on span "Parque G" at bounding box center [574, 251] width 55 height 16
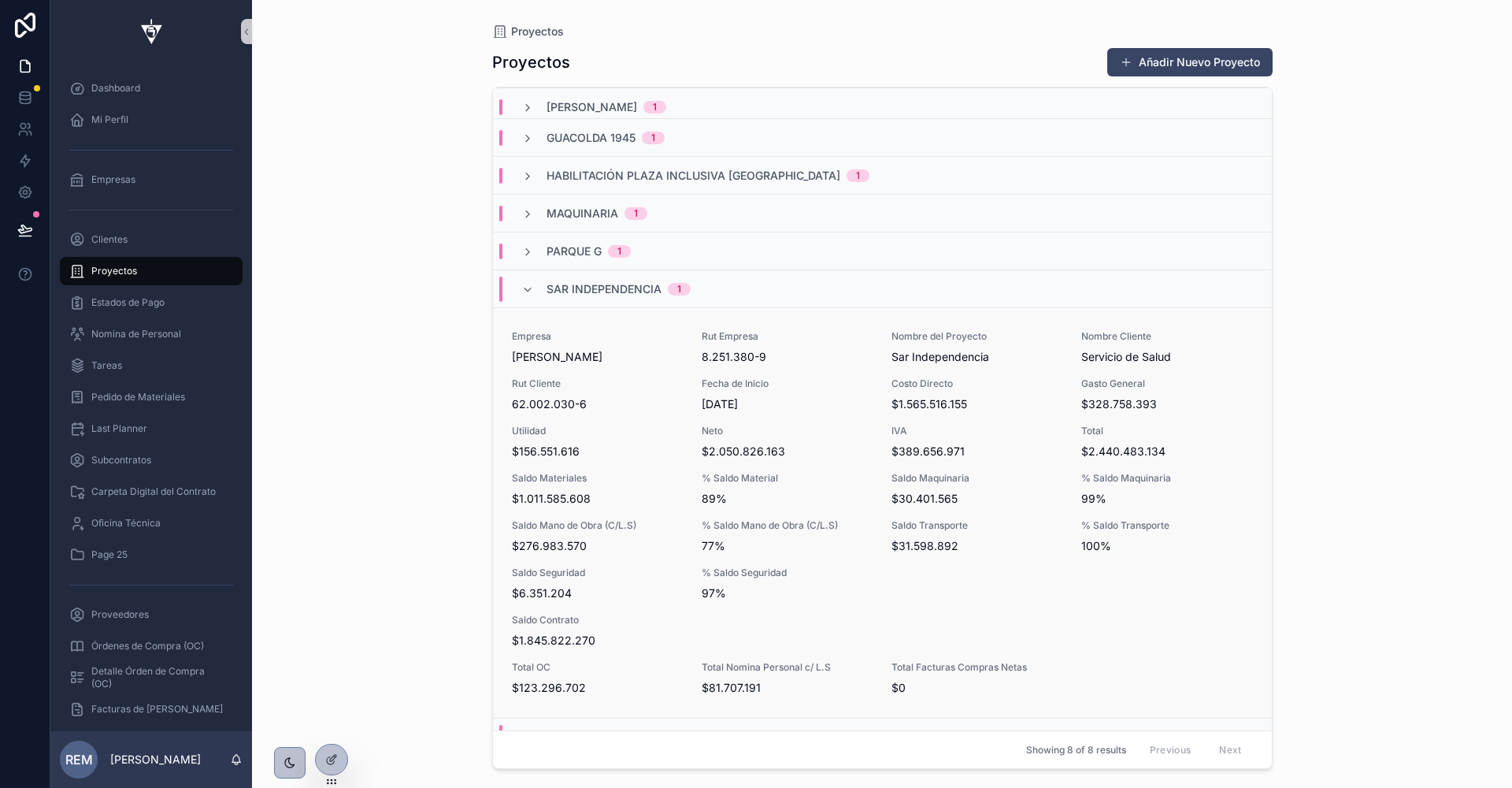
click at [614, 415] on div "Empresa [PERSON_NAME] Rut Empresa 8.251.380-9 Nombre del Proyecto Sar Independe…" at bounding box center [883, 512] width 741 height 366
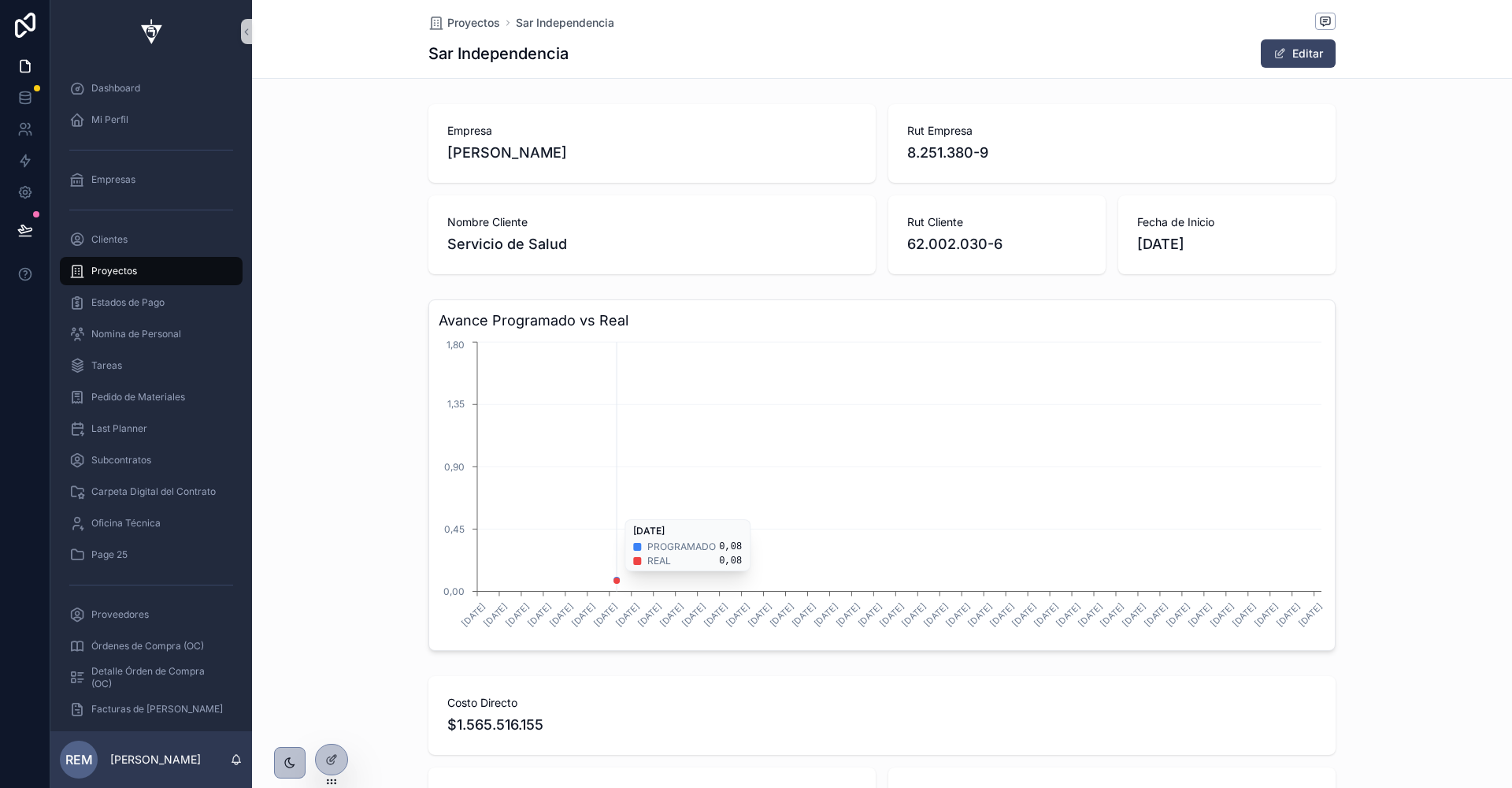
scroll to position [0, 907]
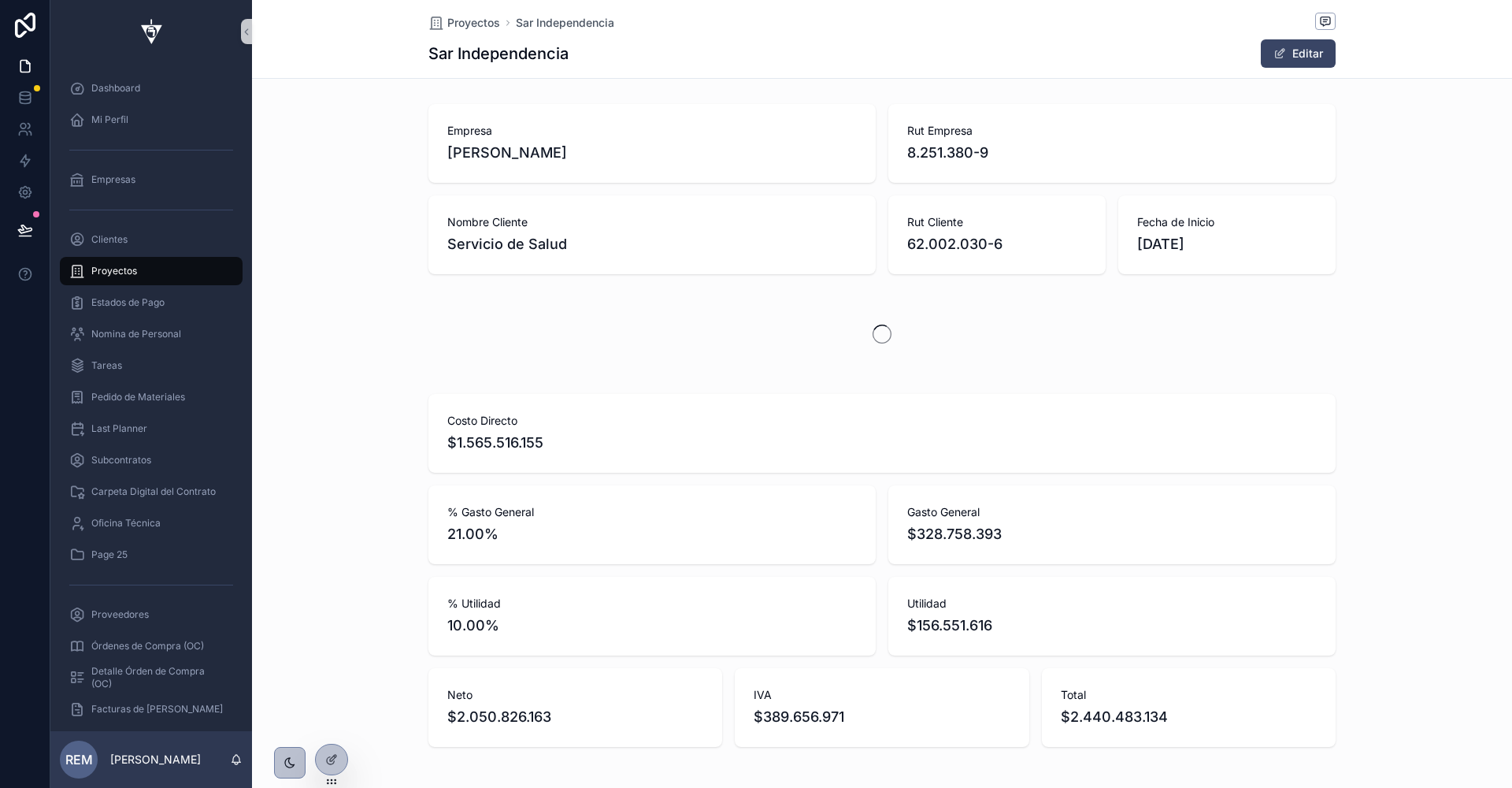
scroll to position [0, 907]
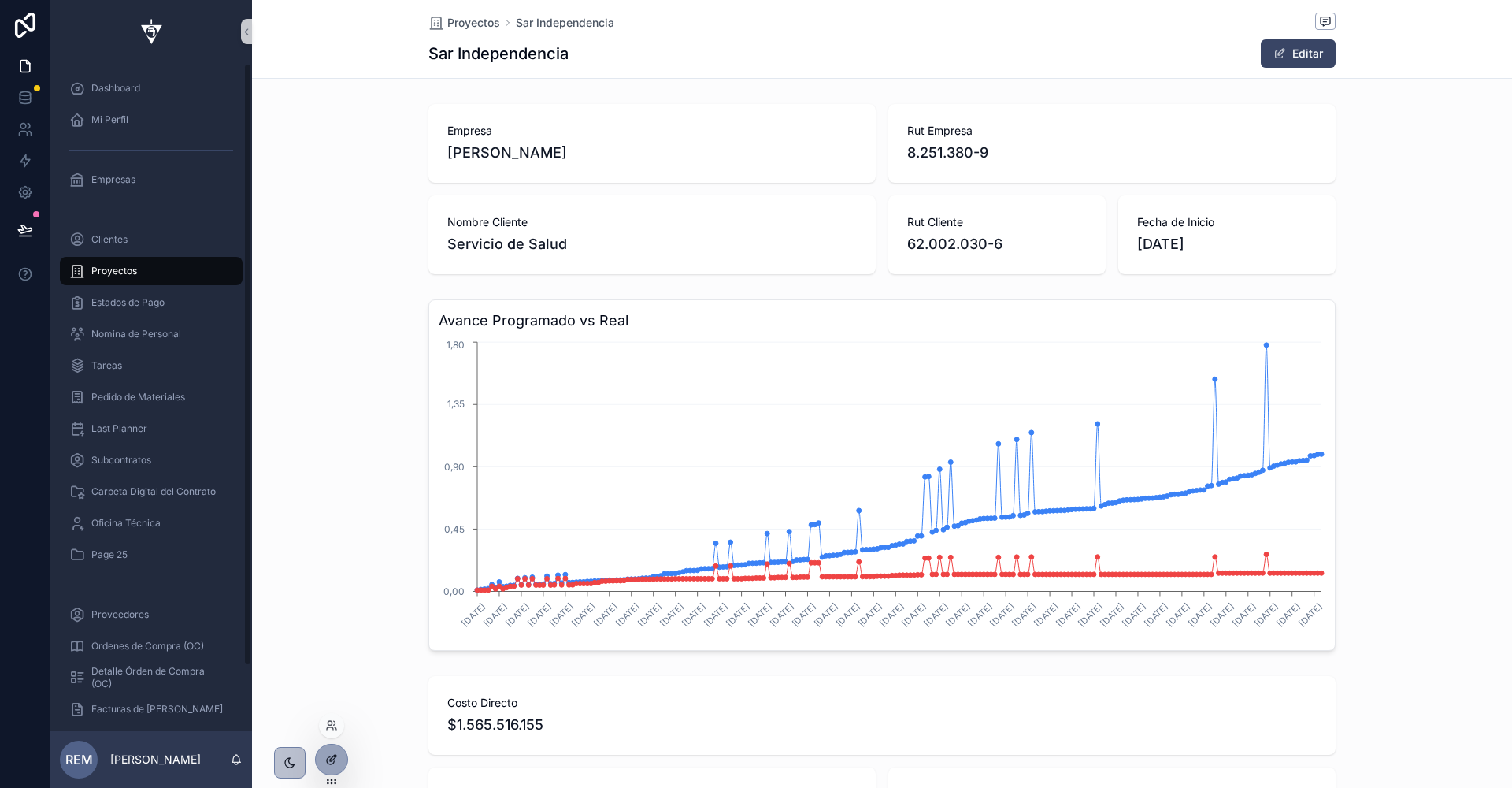
click at [343, 752] on div at bounding box center [331, 759] width 31 height 29
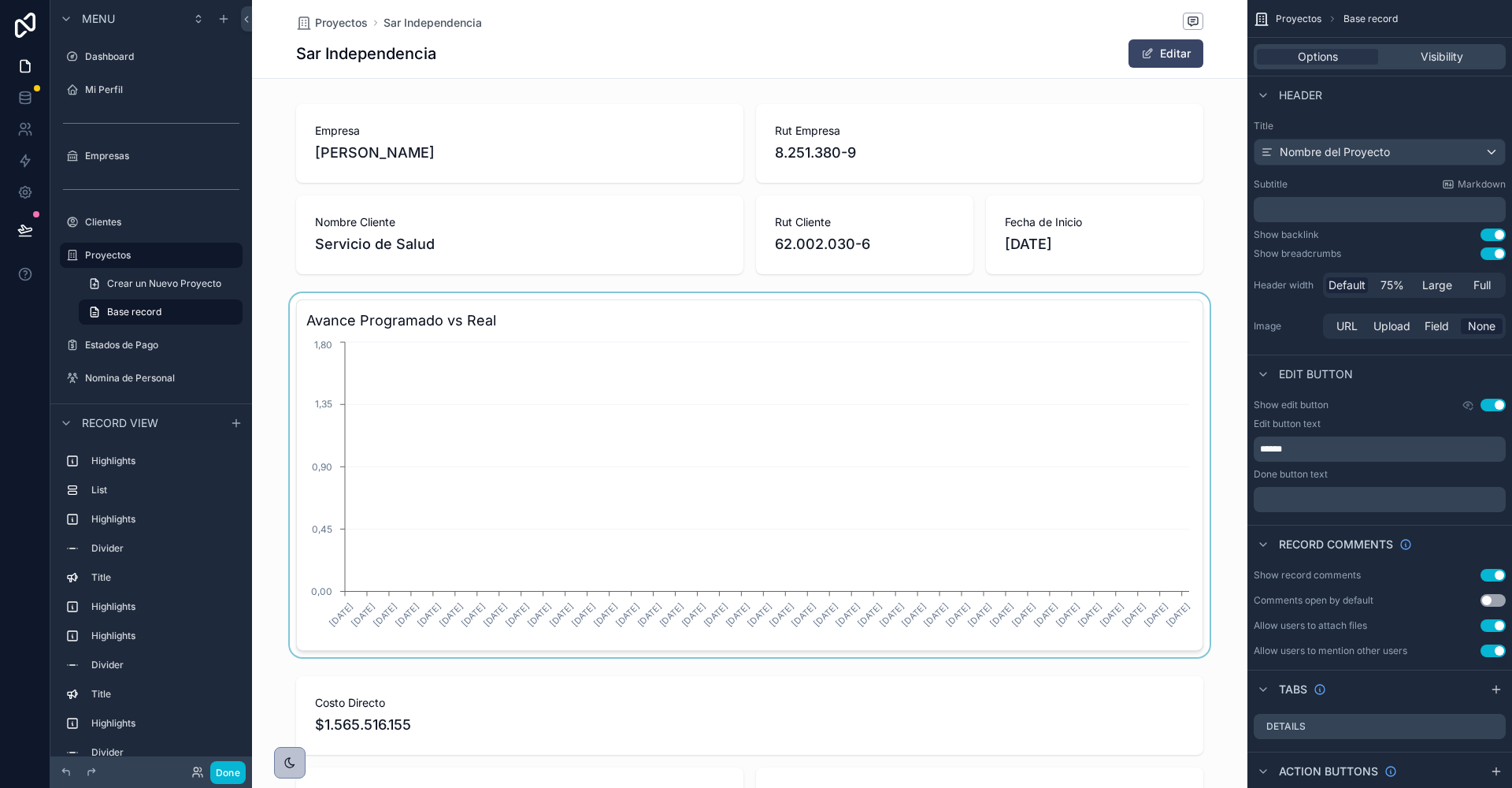
click at [963, 414] on div "scrollable content" at bounding box center [750, 474] width 996 height 364
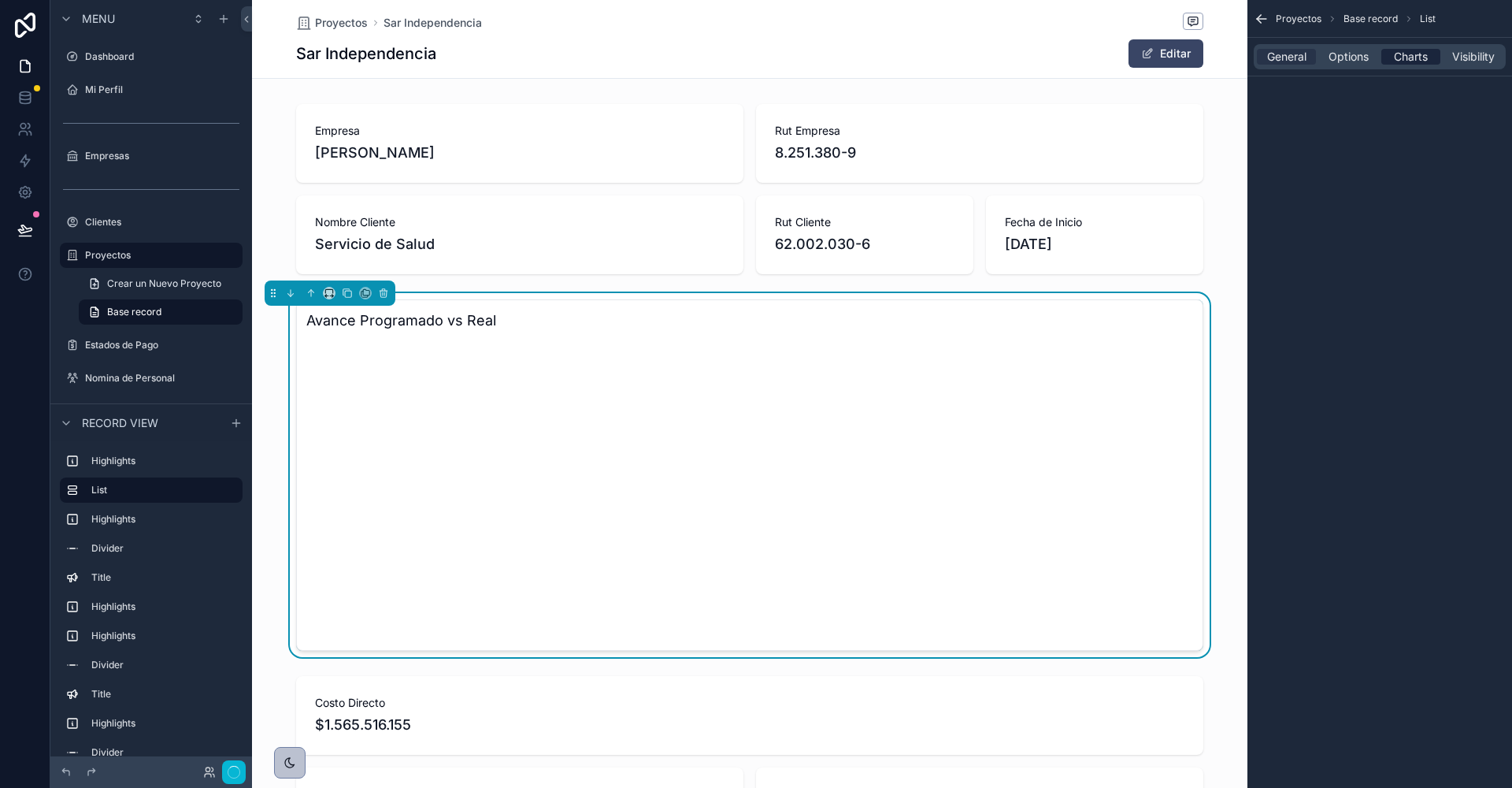
click at [1412, 60] on span "Charts" at bounding box center [1411, 56] width 34 height 16
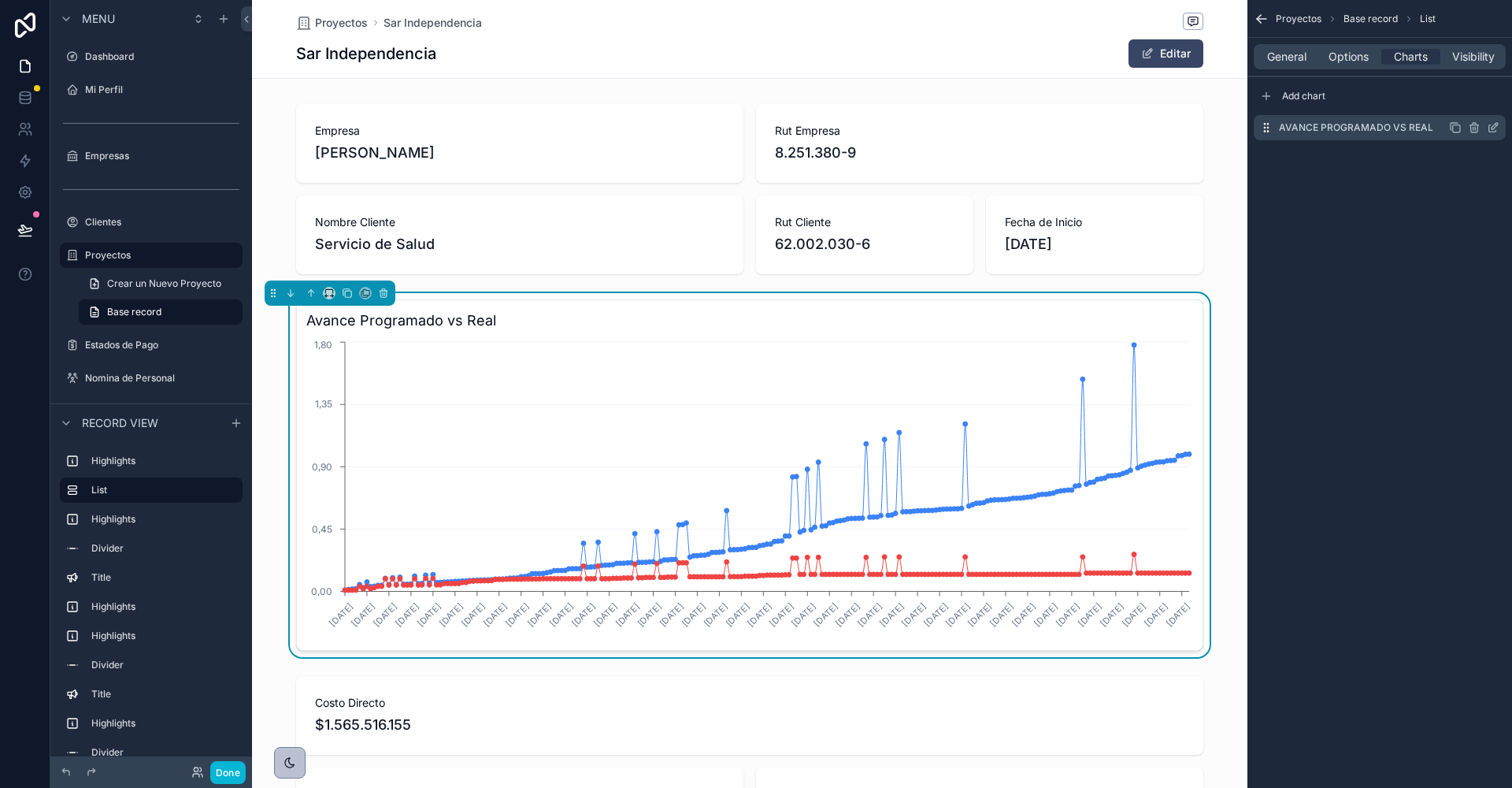
click at [1496, 125] on icon "scrollable content" at bounding box center [1495, 125] width 7 height 7
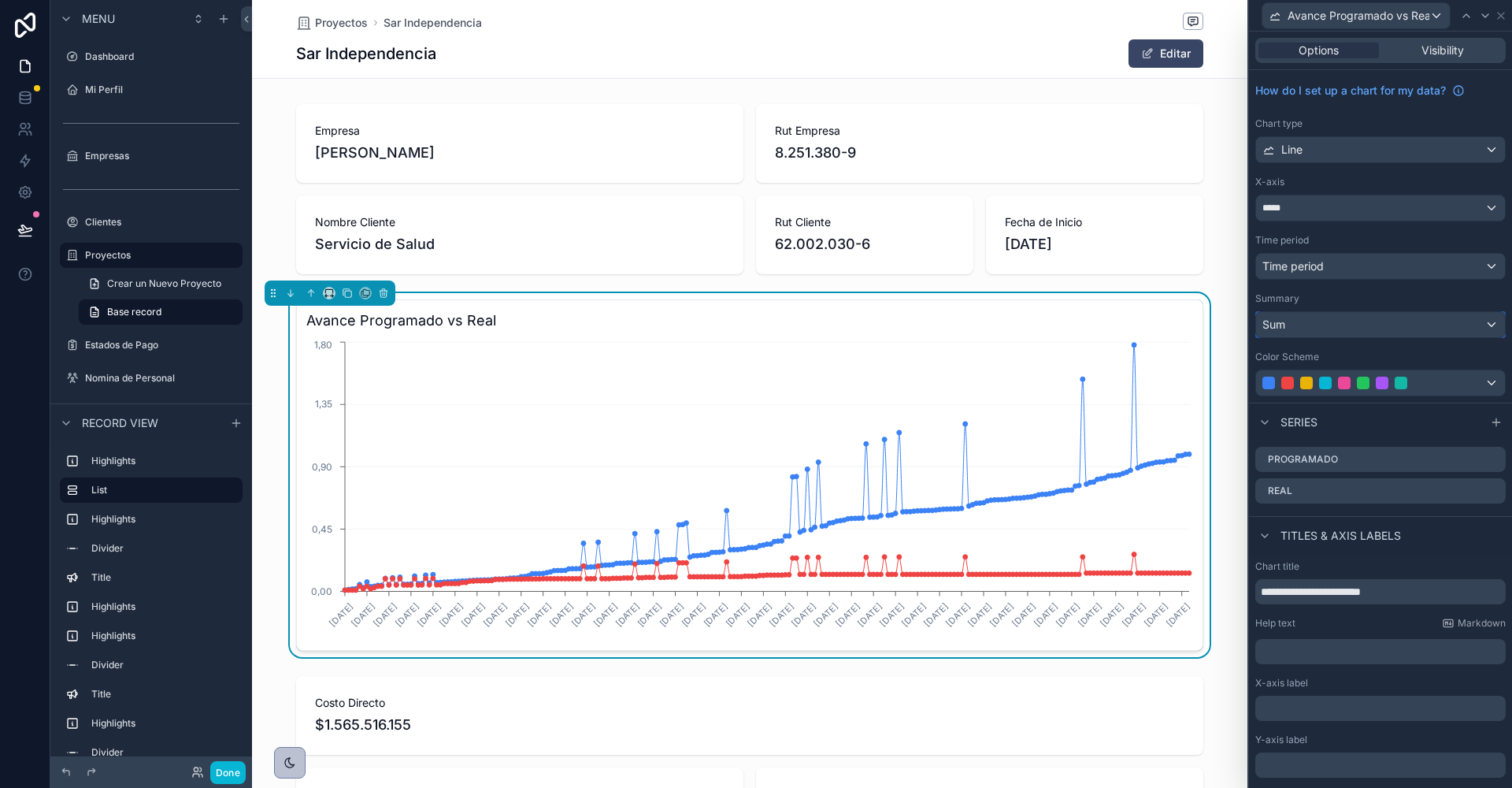
click at [1342, 325] on div "Sum" at bounding box center [1381, 324] width 249 height 26
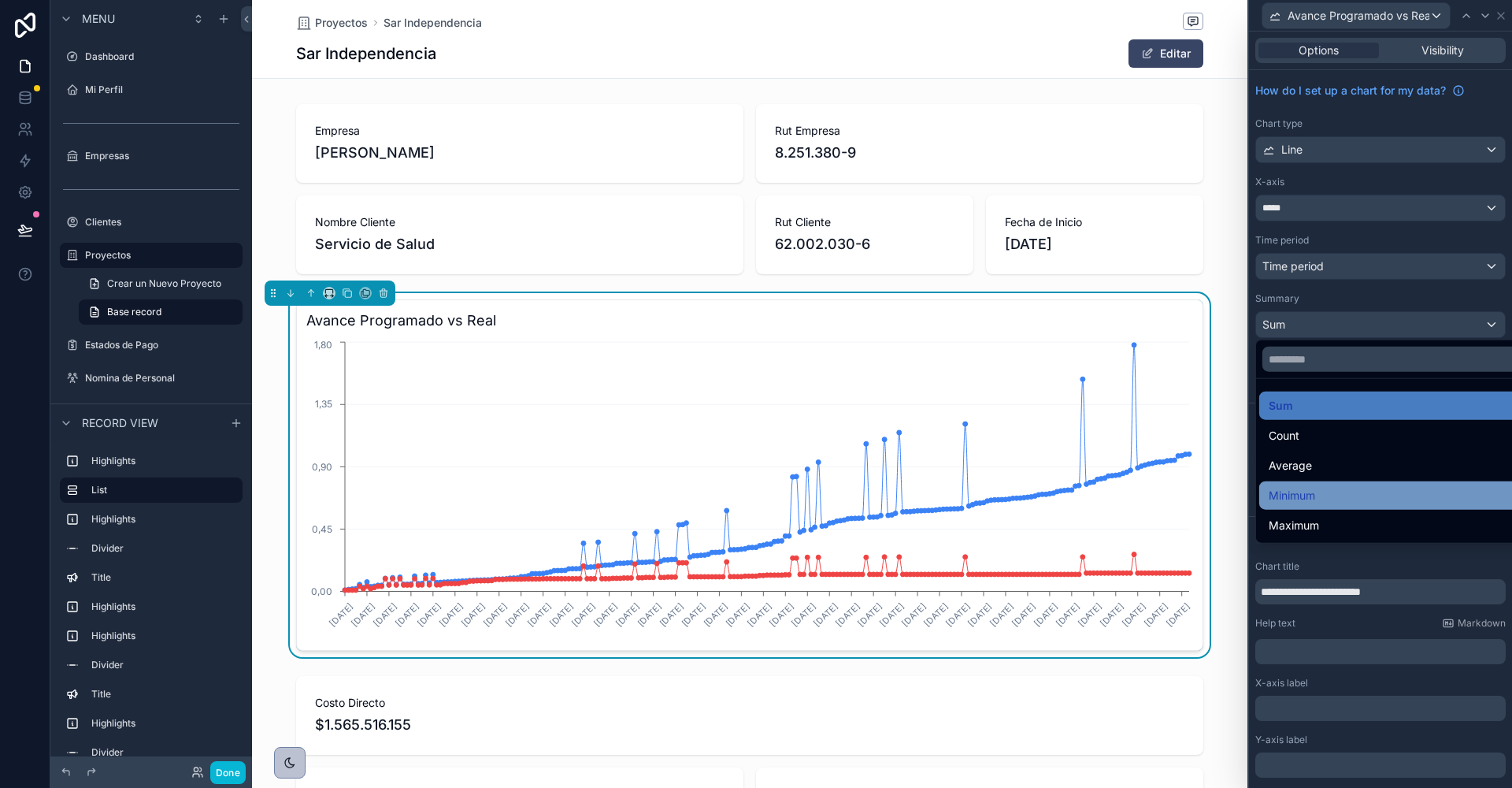
click at [1299, 499] on span "Minimum" at bounding box center [1292, 495] width 47 height 19
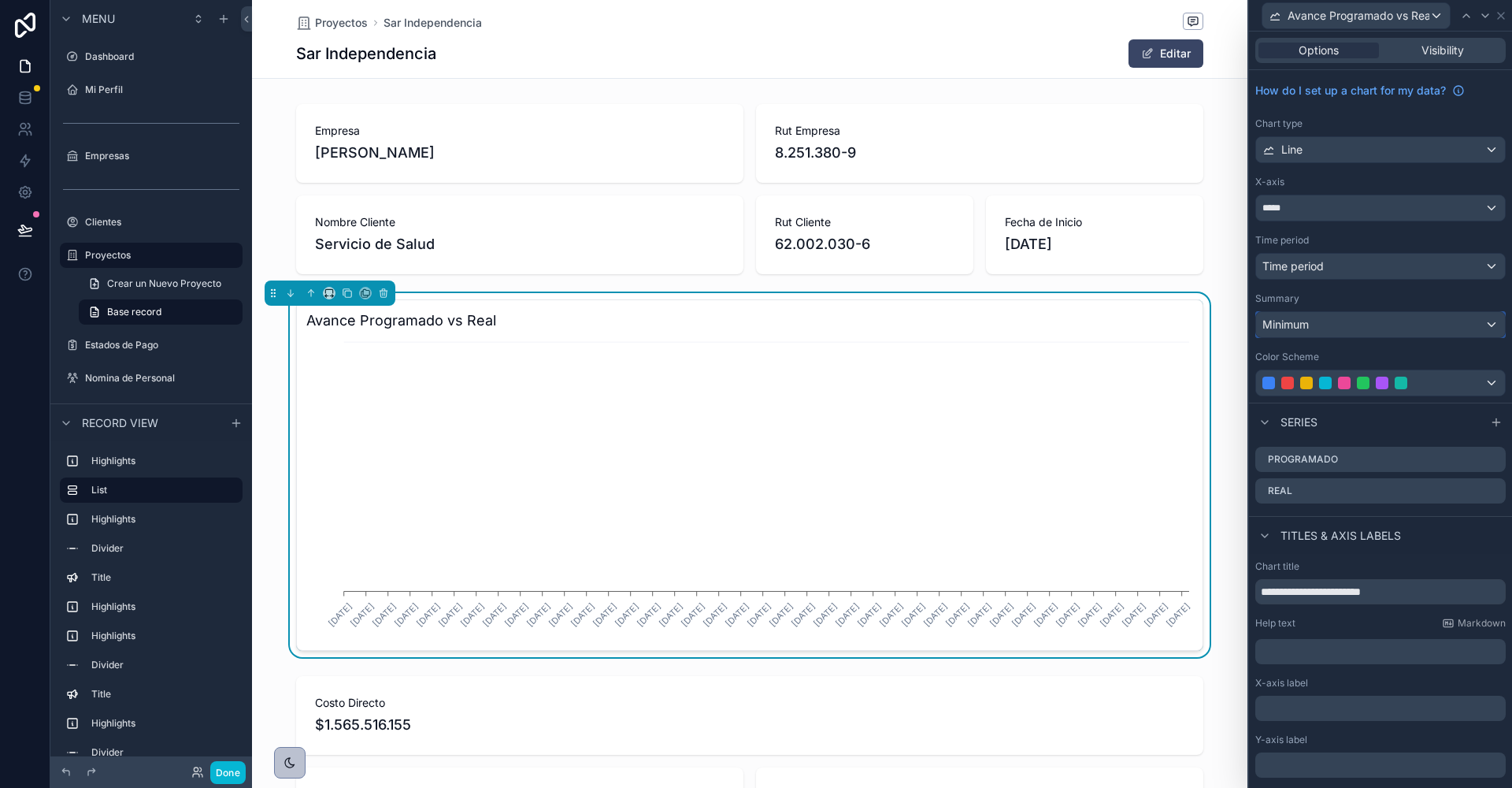
click at [1285, 319] on span "Minimum" at bounding box center [1286, 324] width 47 height 16
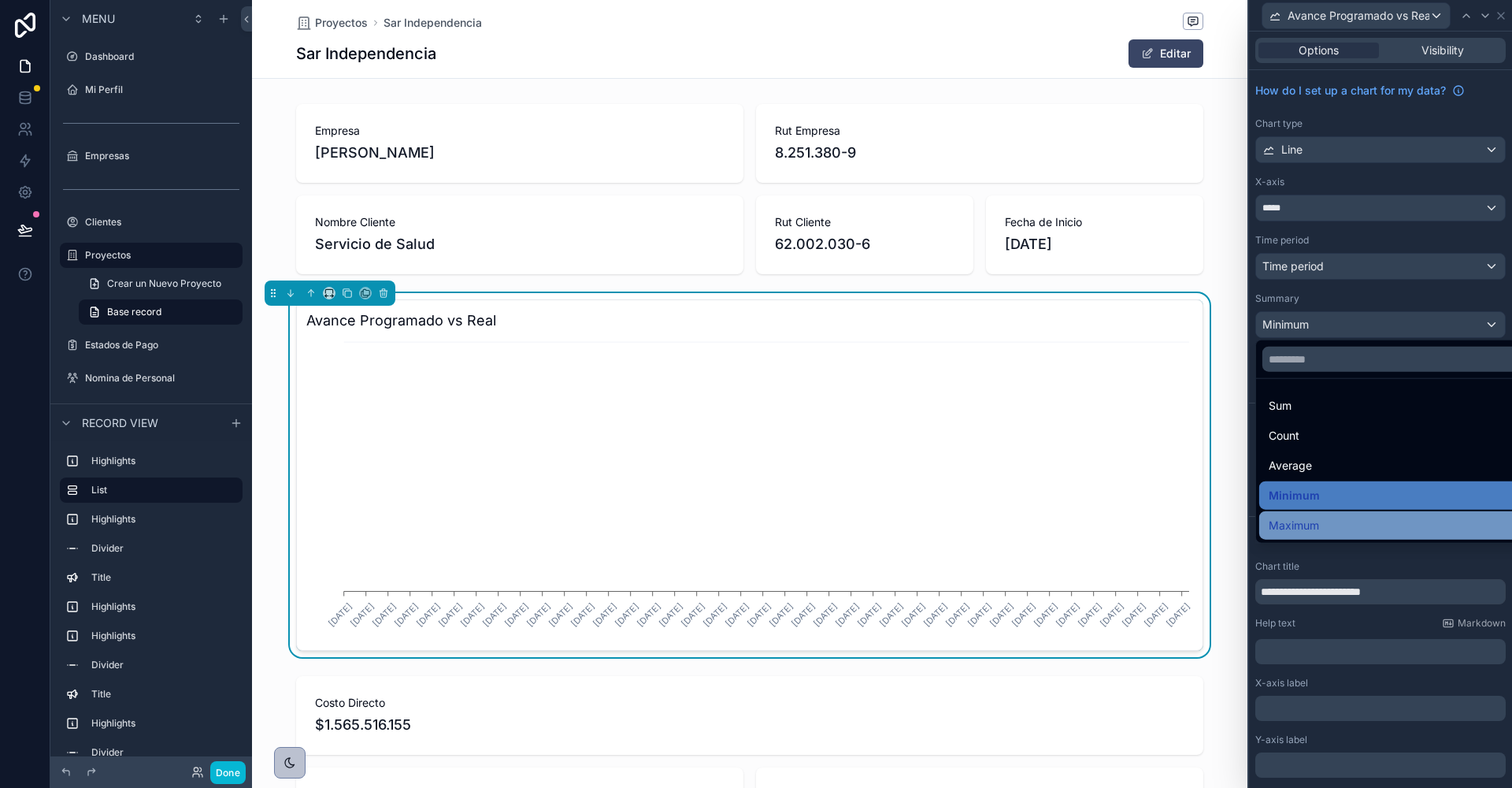
click at [1284, 525] on span "Maximum" at bounding box center [1293, 526] width 50 height 19
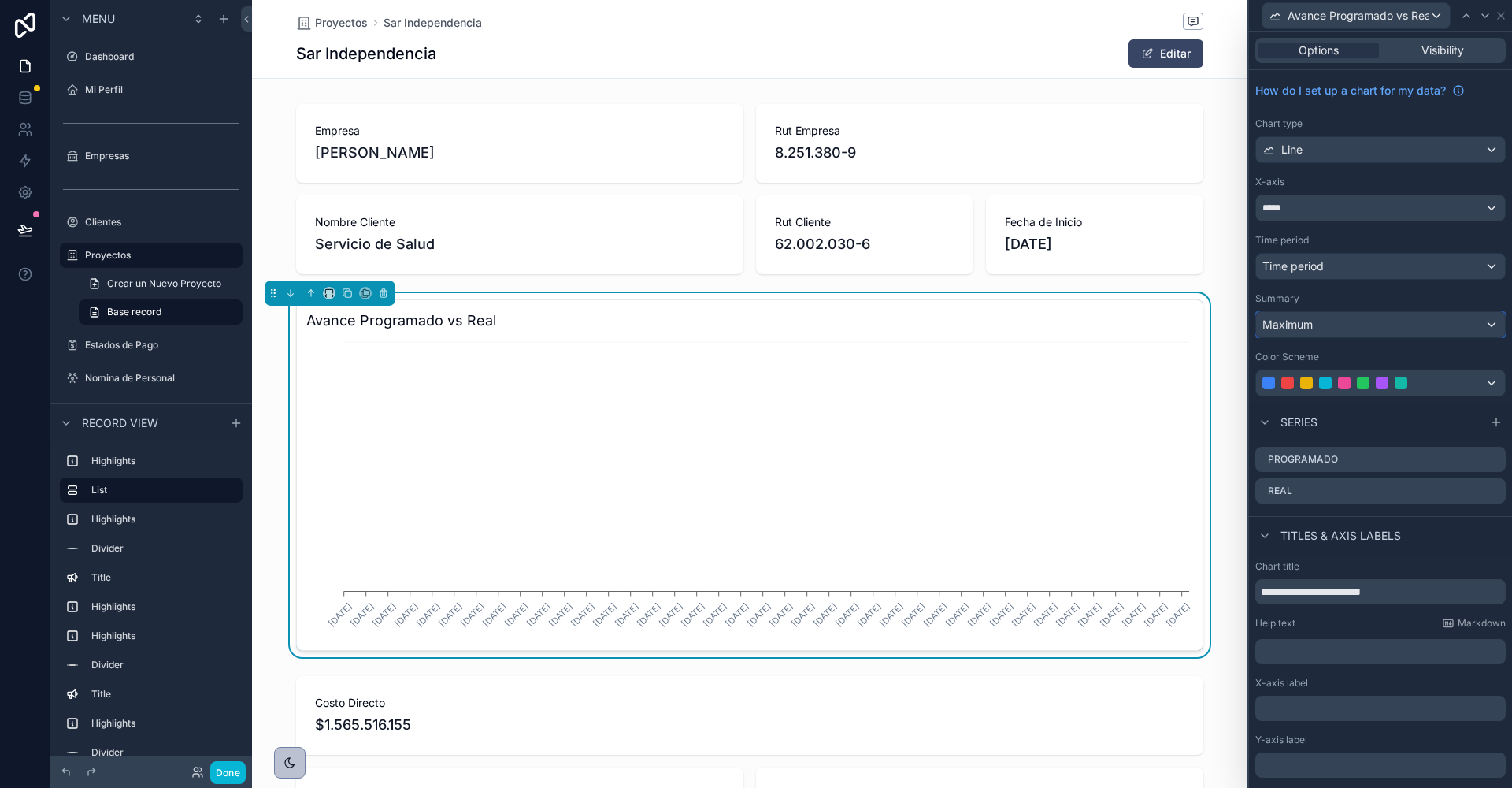
click at [1303, 332] on div "Maximum" at bounding box center [1381, 324] width 249 height 26
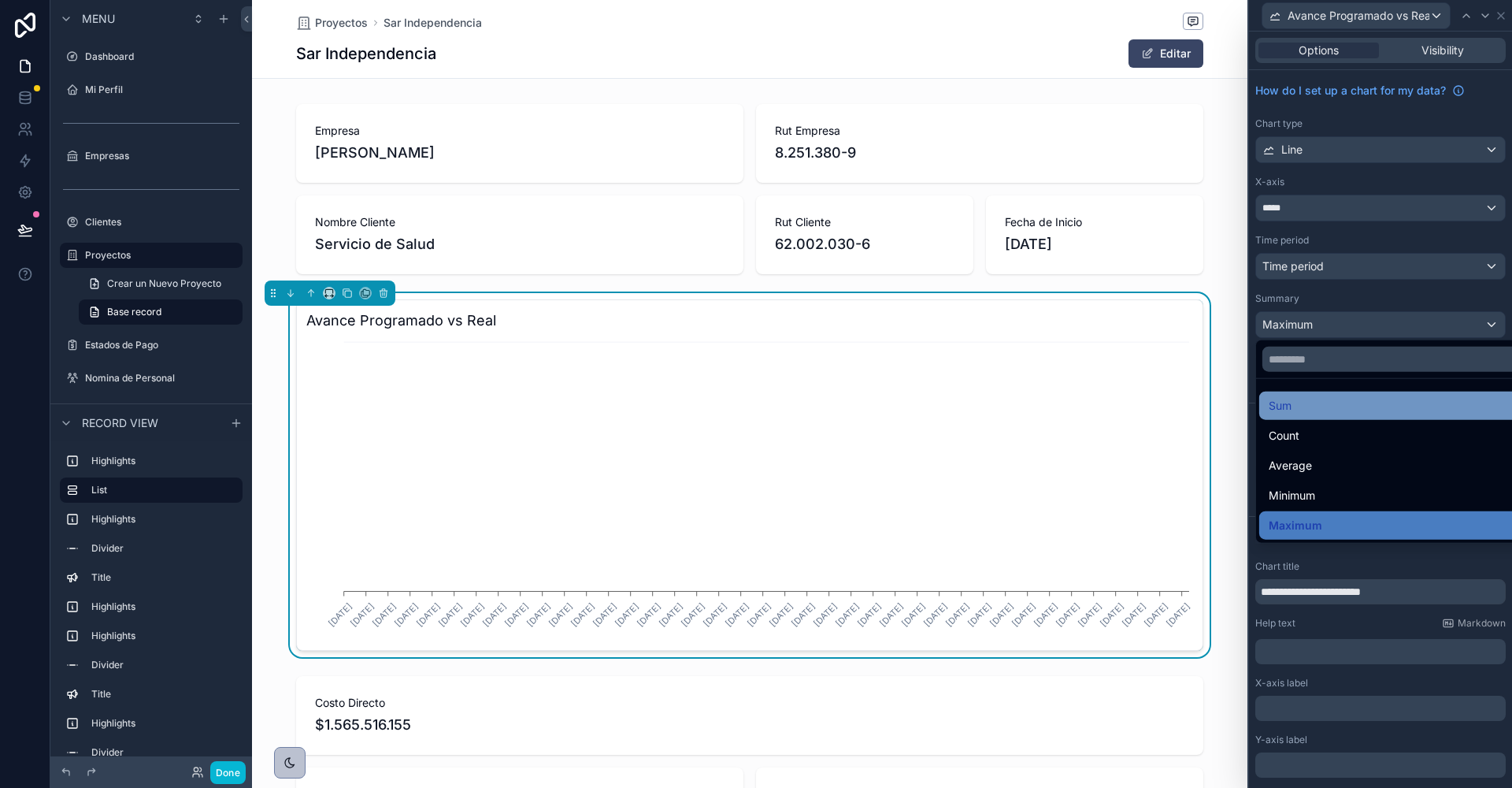
click at [1311, 409] on div "Sum" at bounding box center [1399, 406] width 260 height 19
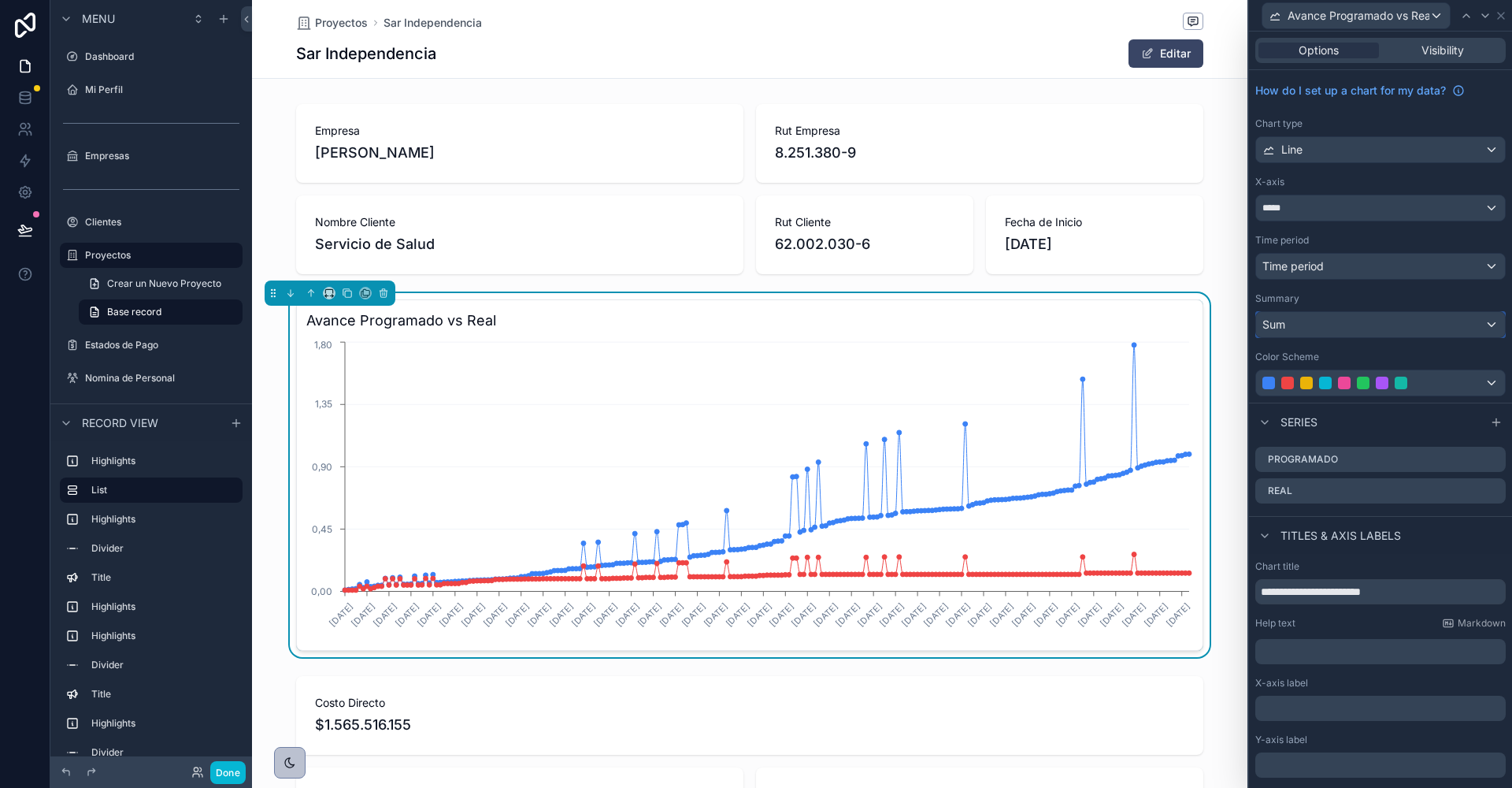
click at [1313, 324] on div "Sum" at bounding box center [1381, 324] width 249 height 26
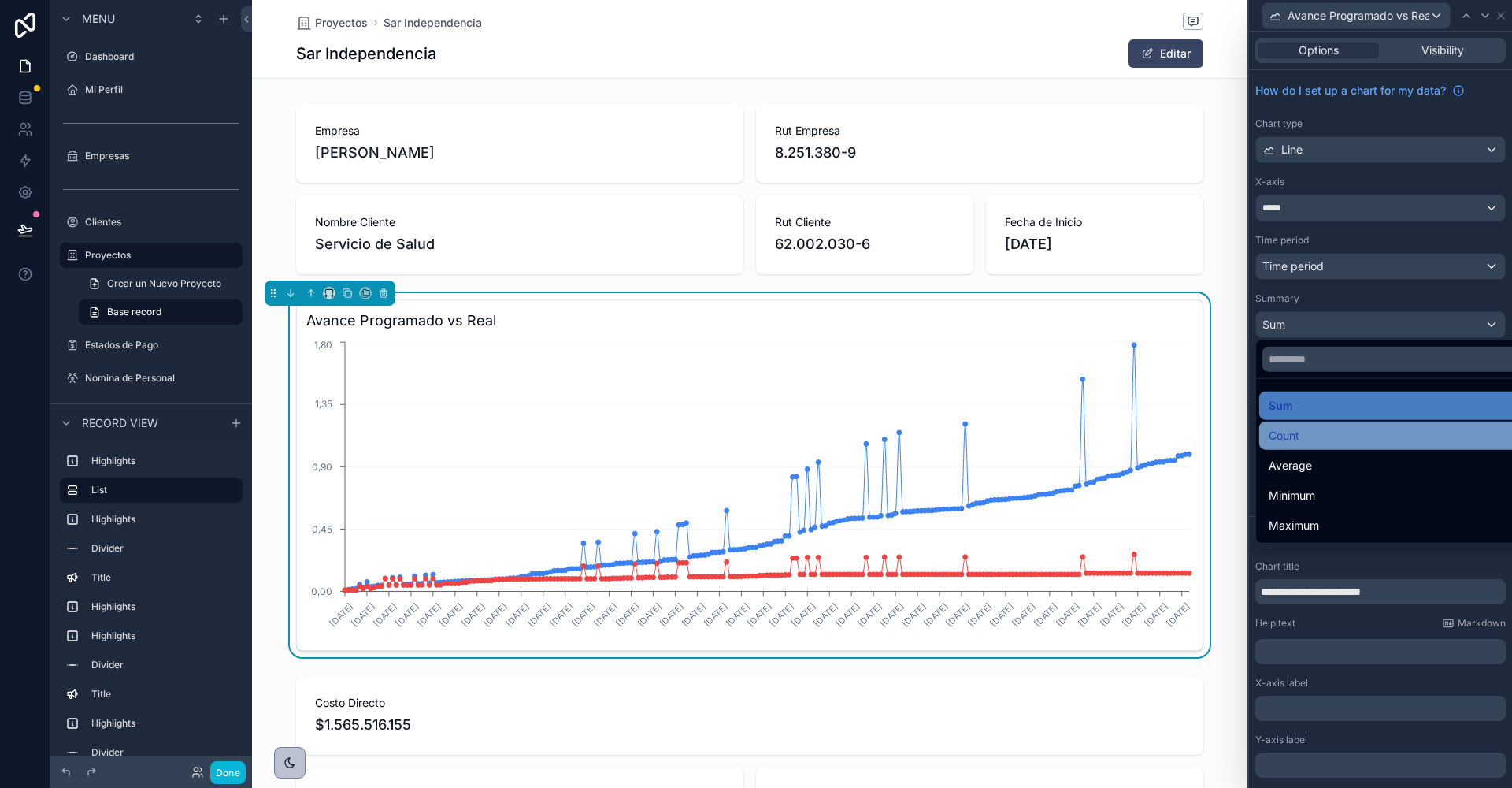
click at [1302, 440] on div "Count" at bounding box center [1399, 435] width 260 height 19
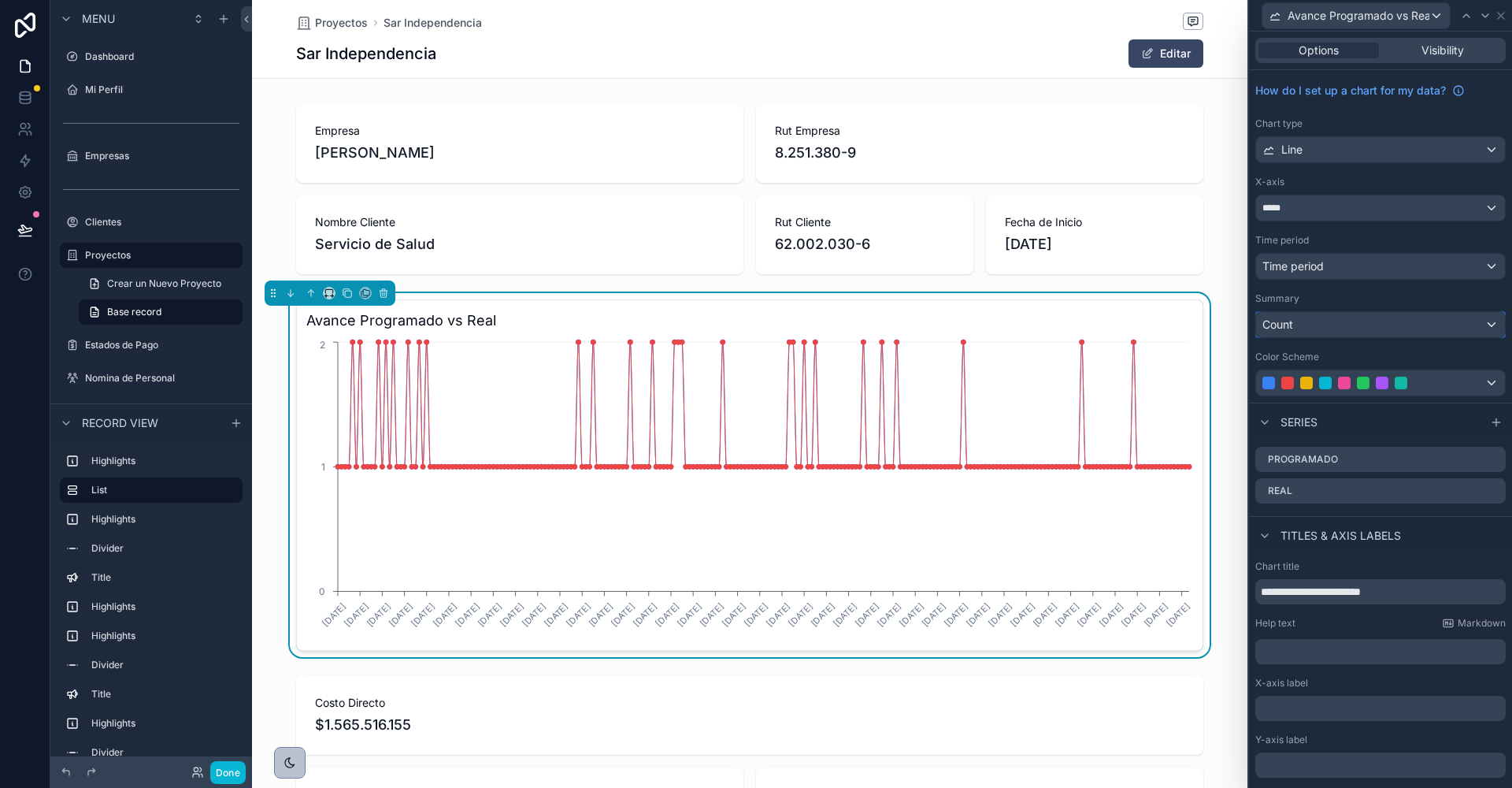
click at [1303, 321] on div "Count" at bounding box center [1381, 324] width 249 height 26
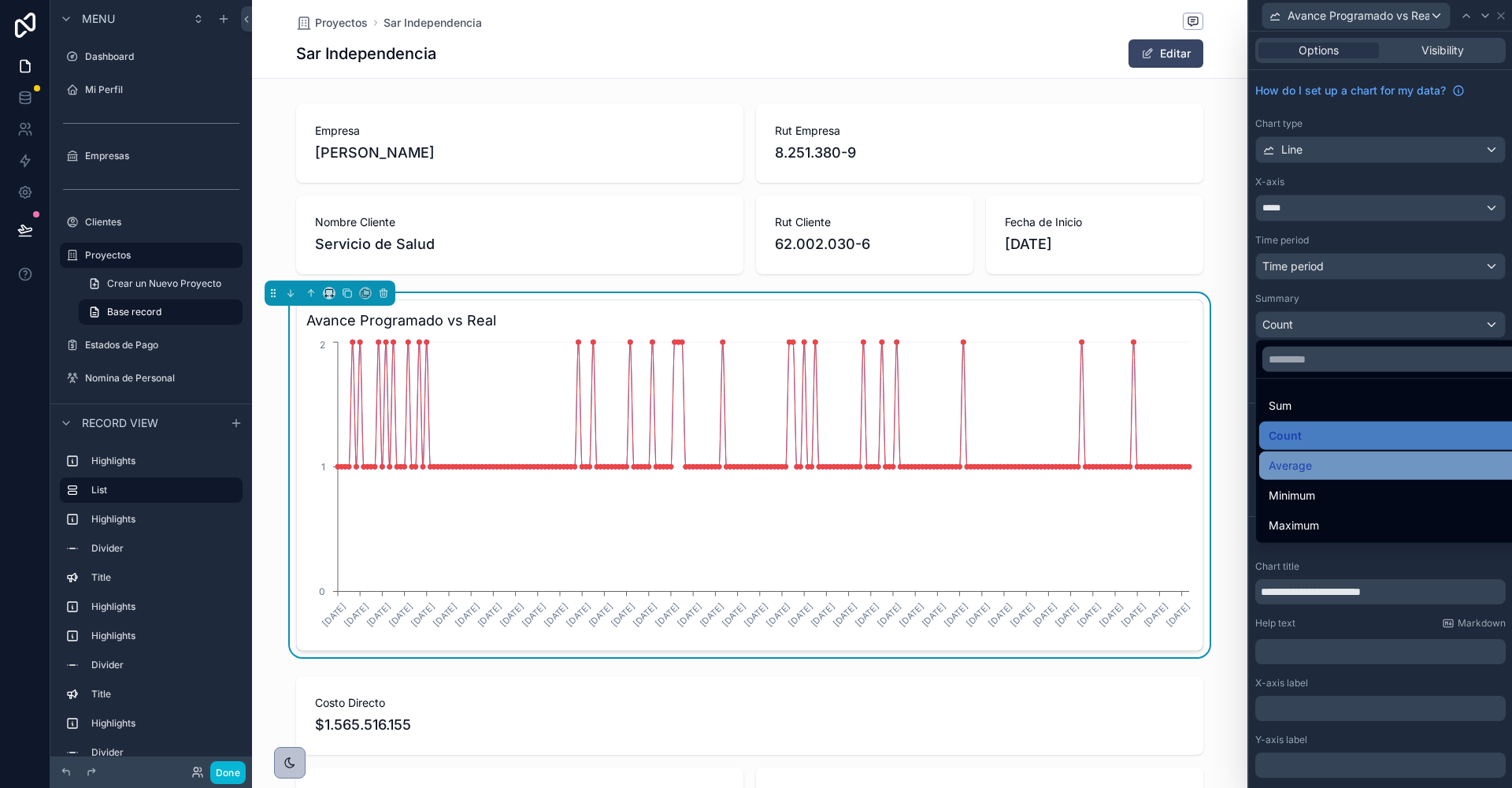
click at [1295, 462] on span "Average" at bounding box center [1291, 466] width 44 height 19
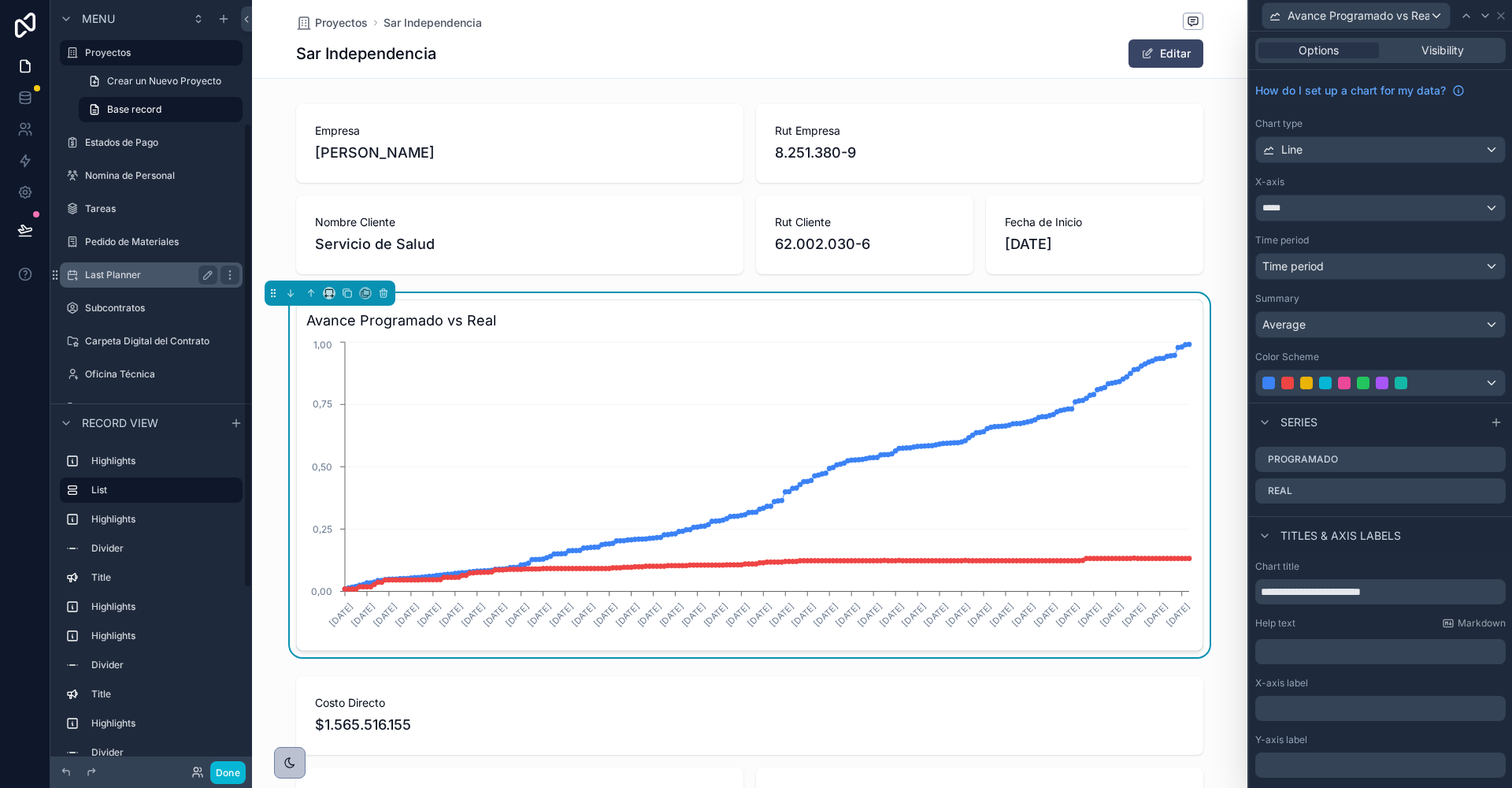
click at [105, 279] on label "Last Planner" at bounding box center [148, 275] width 126 height 12
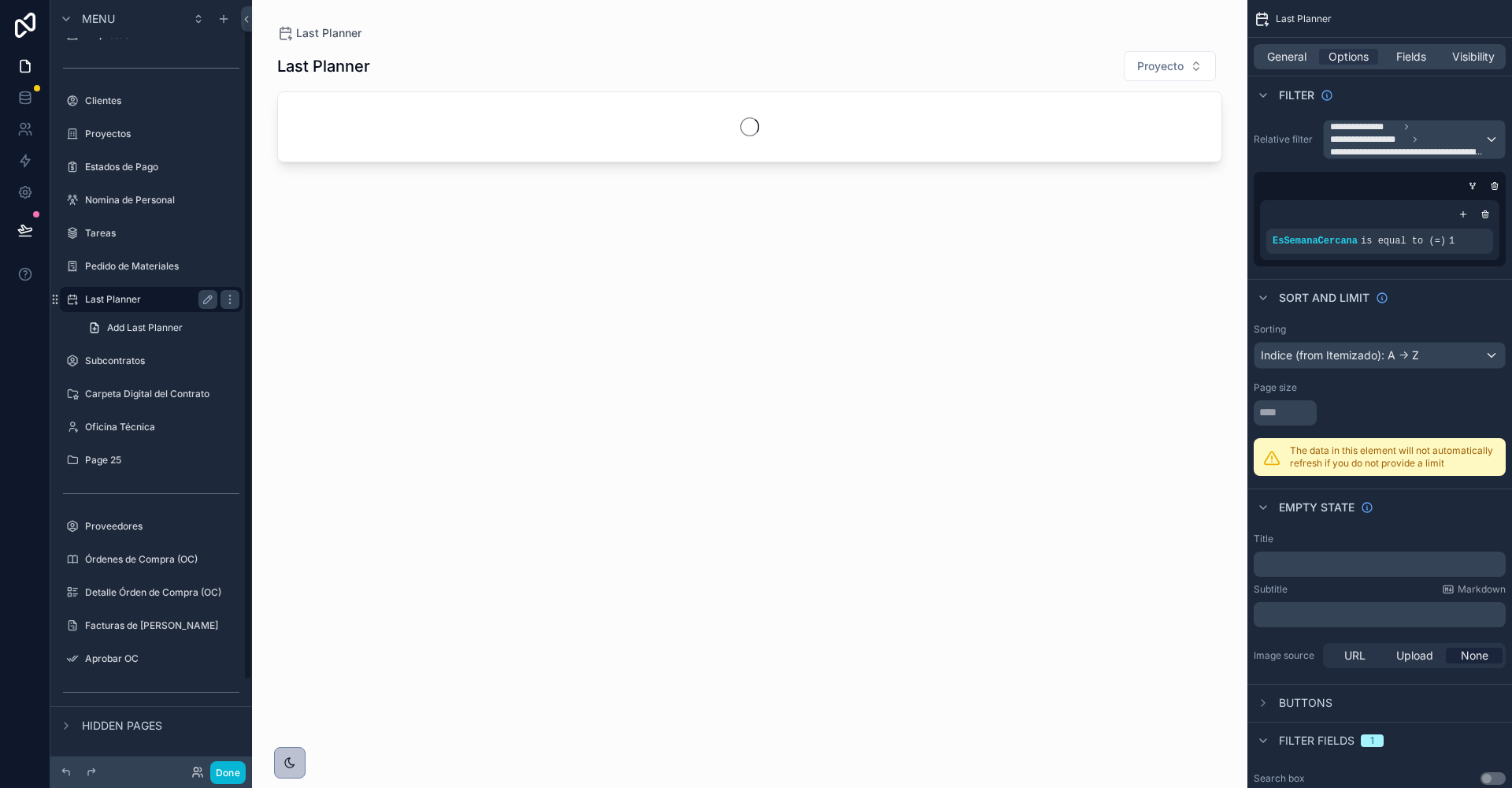
scroll to position [18, 0]
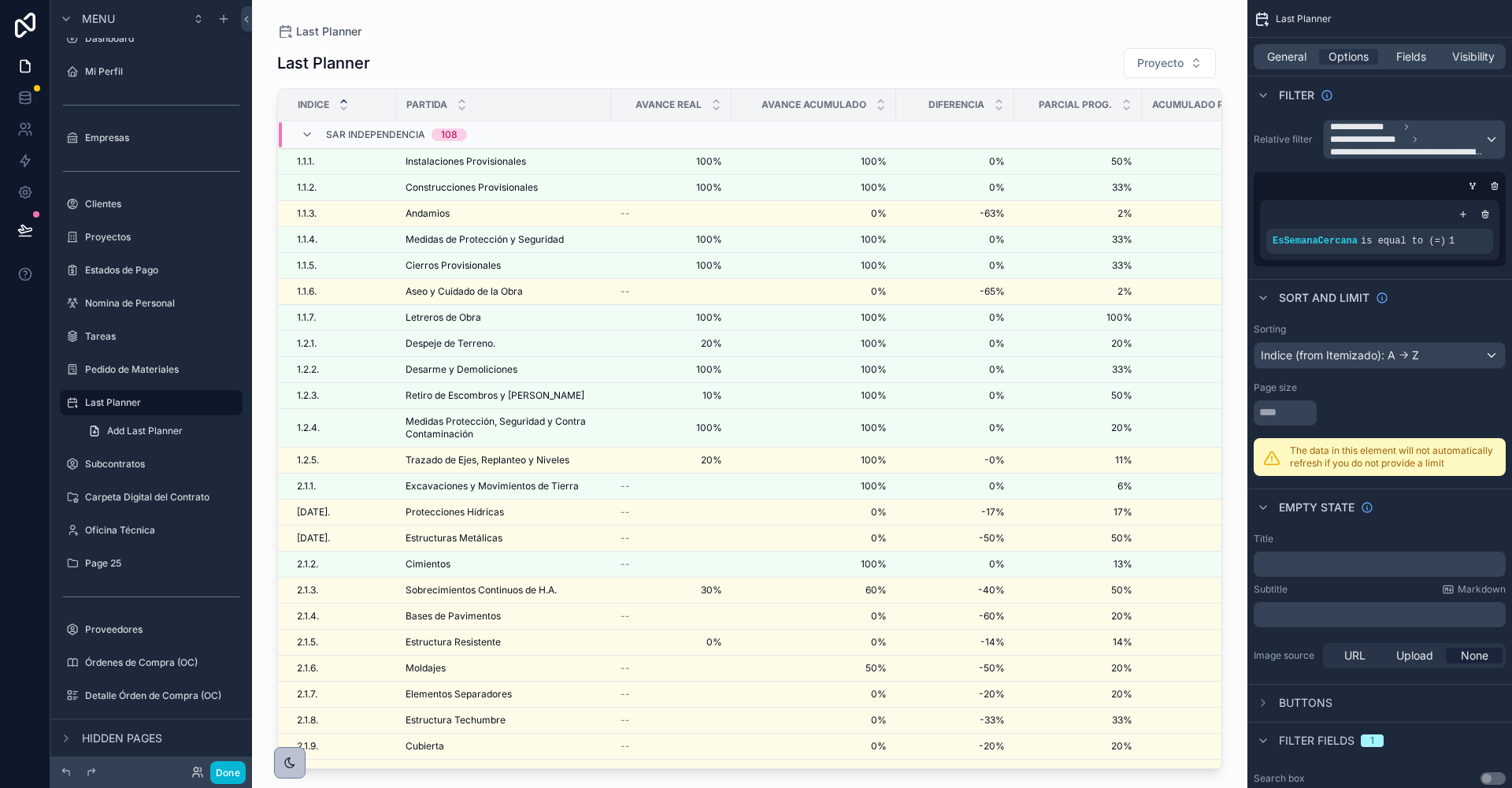
click at [476, 713] on div "scrollable content" at bounding box center [750, 384] width 996 height 769
click at [476, 714] on span "Estructura Techumbre" at bounding box center [455, 720] width 100 height 12
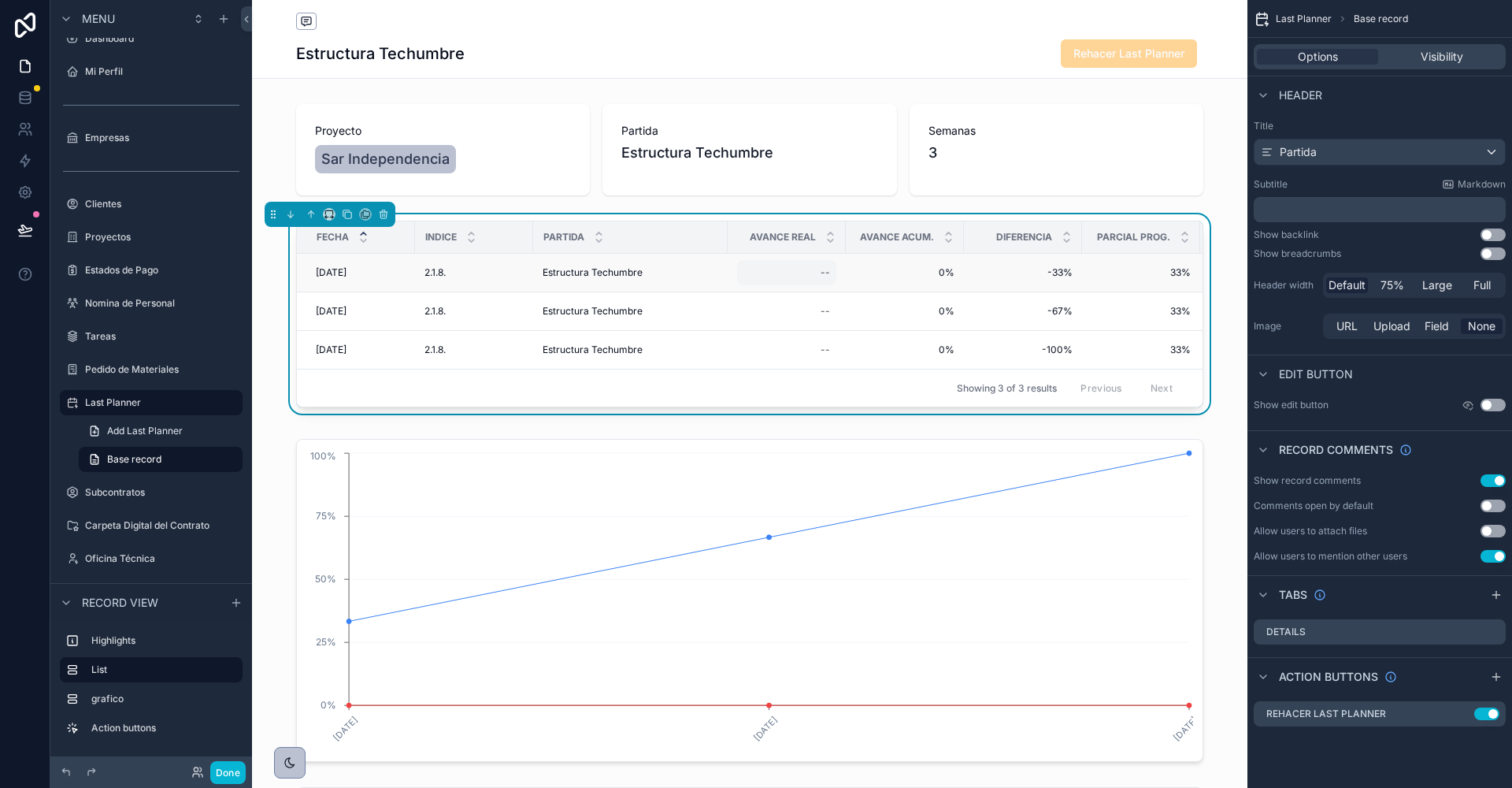
click at [814, 269] on div "--" at bounding box center [787, 272] width 99 height 26
type input "****"
click at [1024, 291] on form "****" at bounding box center [924, 293] width 201 height 29
click at [1009, 297] on icon "scrollable content" at bounding box center [1014, 292] width 12 height 12
click at [1009, 297] on td "-67% -67%" at bounding box center [1023, 311] width 118 height 39
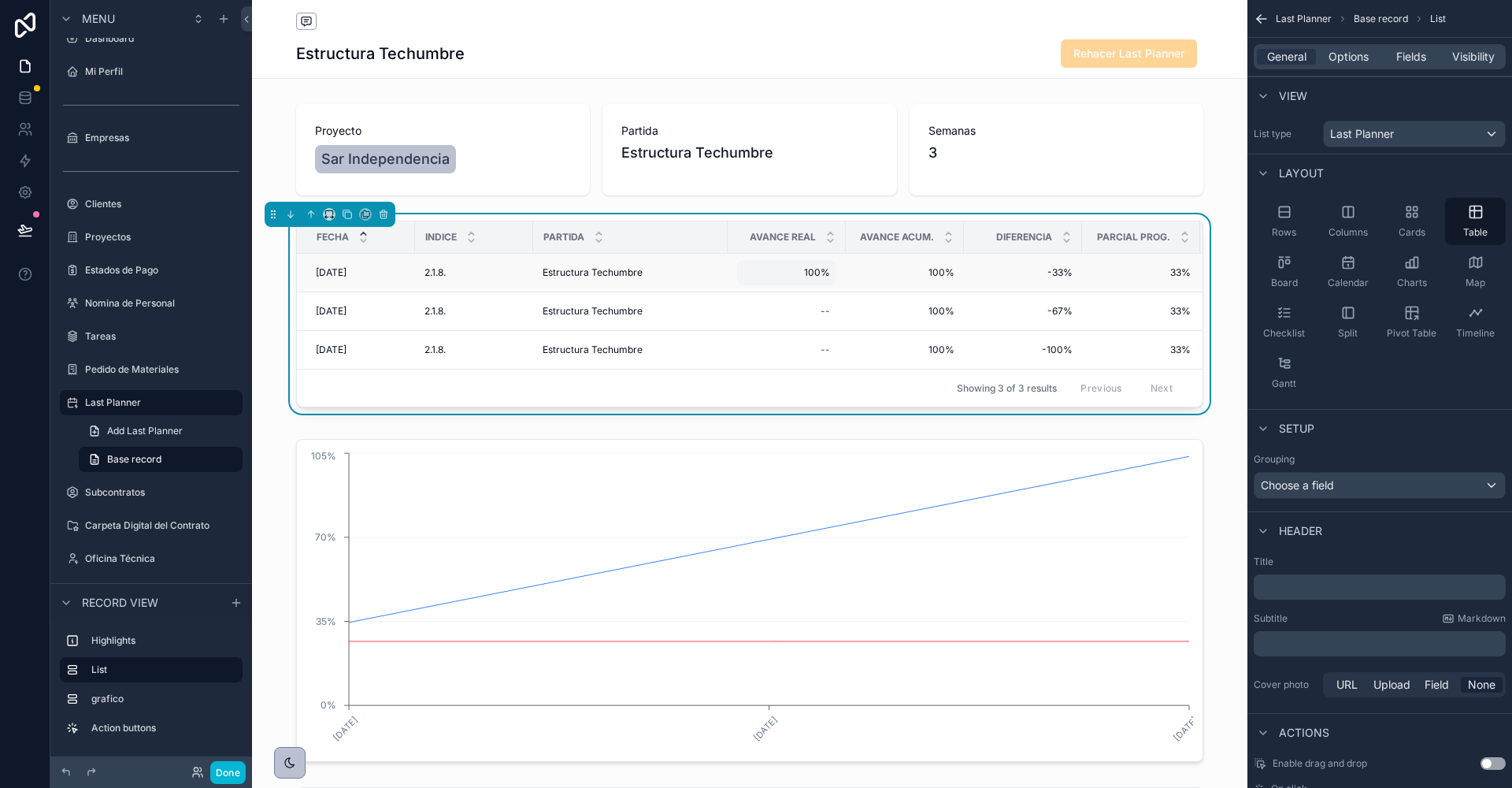
click at [808, 259] on div "100% 100%" at bounding box center [787, 272] width 99 height 26
type input "**"
click at [937, 291] on icon "scrollable content" at bounding box center [936, 293] width 8 height 6
click at [755, 296] on input "**" at bounding box center [821, 294] width 148 height 22
click at [753, 292] on input "**" at bounding box center [821, 294] width 148 height 22
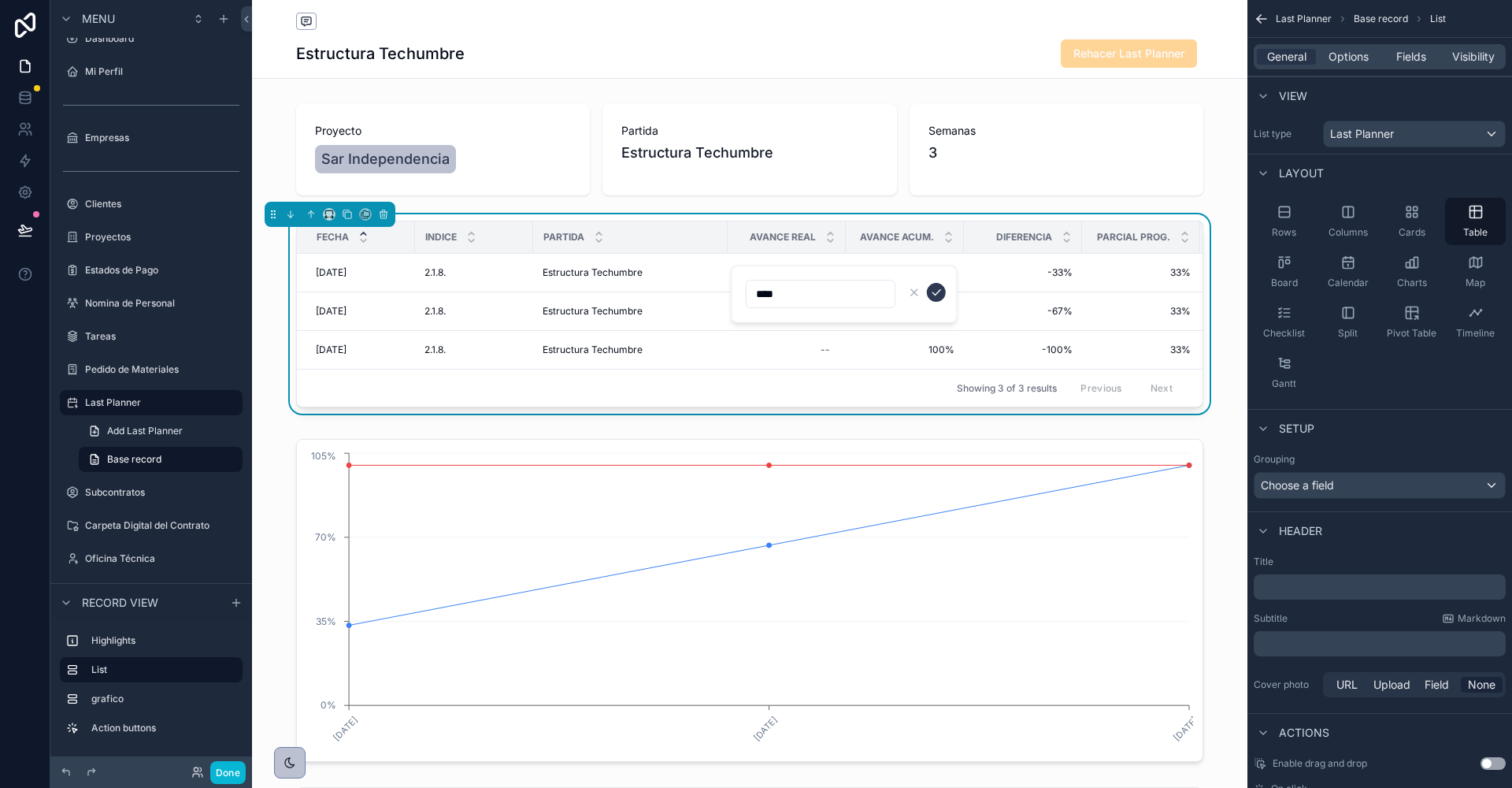
type input "****"
click at [928, 292] on button "scrollable content" at bounding box center [936, 293] width 19 height 19
click at [98, 238] on label "Proyectos" at bounding box center [148, 237] width 126 height 12
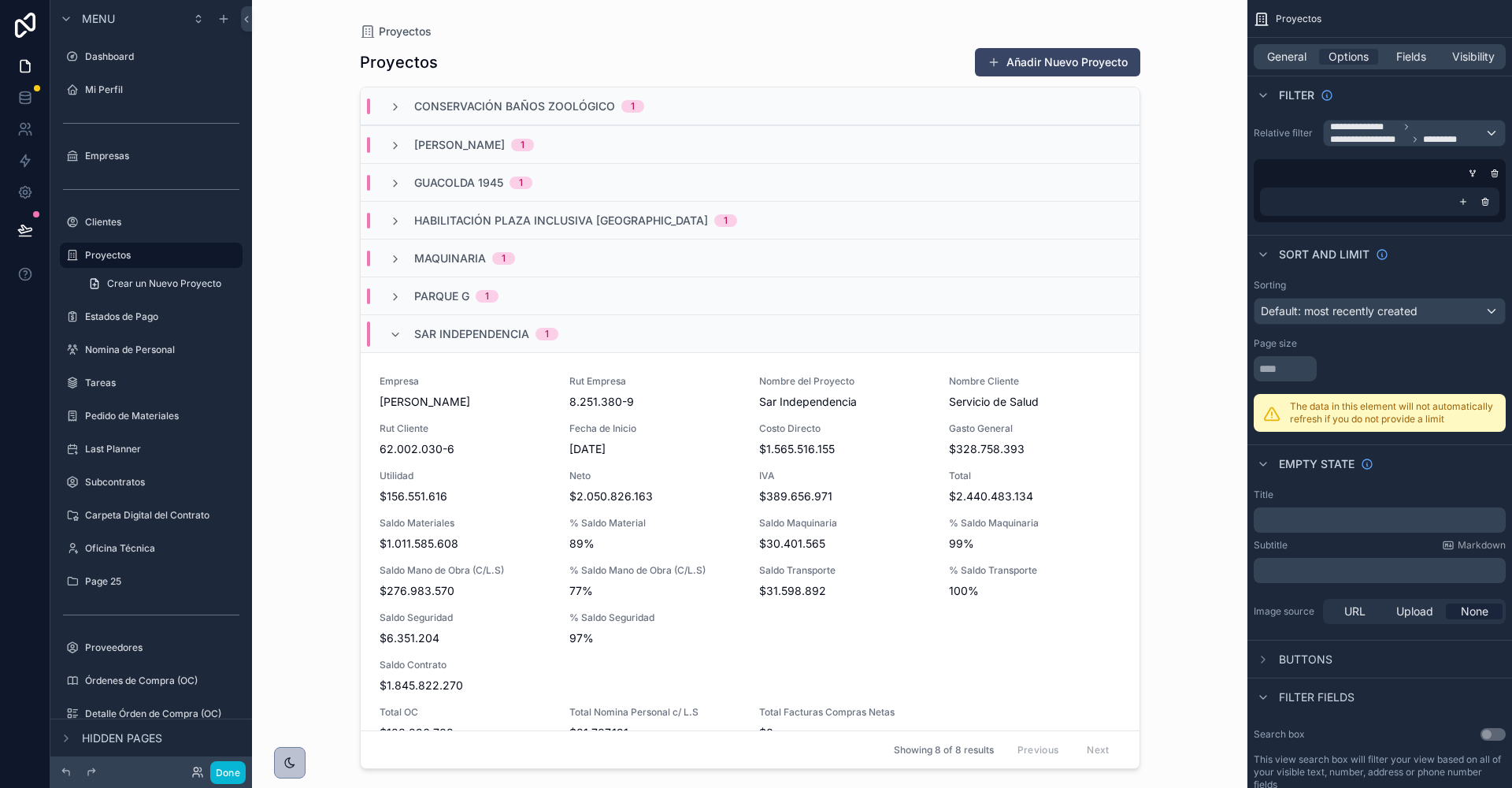
click at [535, 481] on div "scrollable content" at bounding box center [750, 384] width 806 height 769
click at [438, 413] on div "Empresa Rodolfo Espina Santander Rut Empresa 8.251.380-9 Nombre del Proyecto Sa…" at bounding box center [750, 557] width 741 height 366
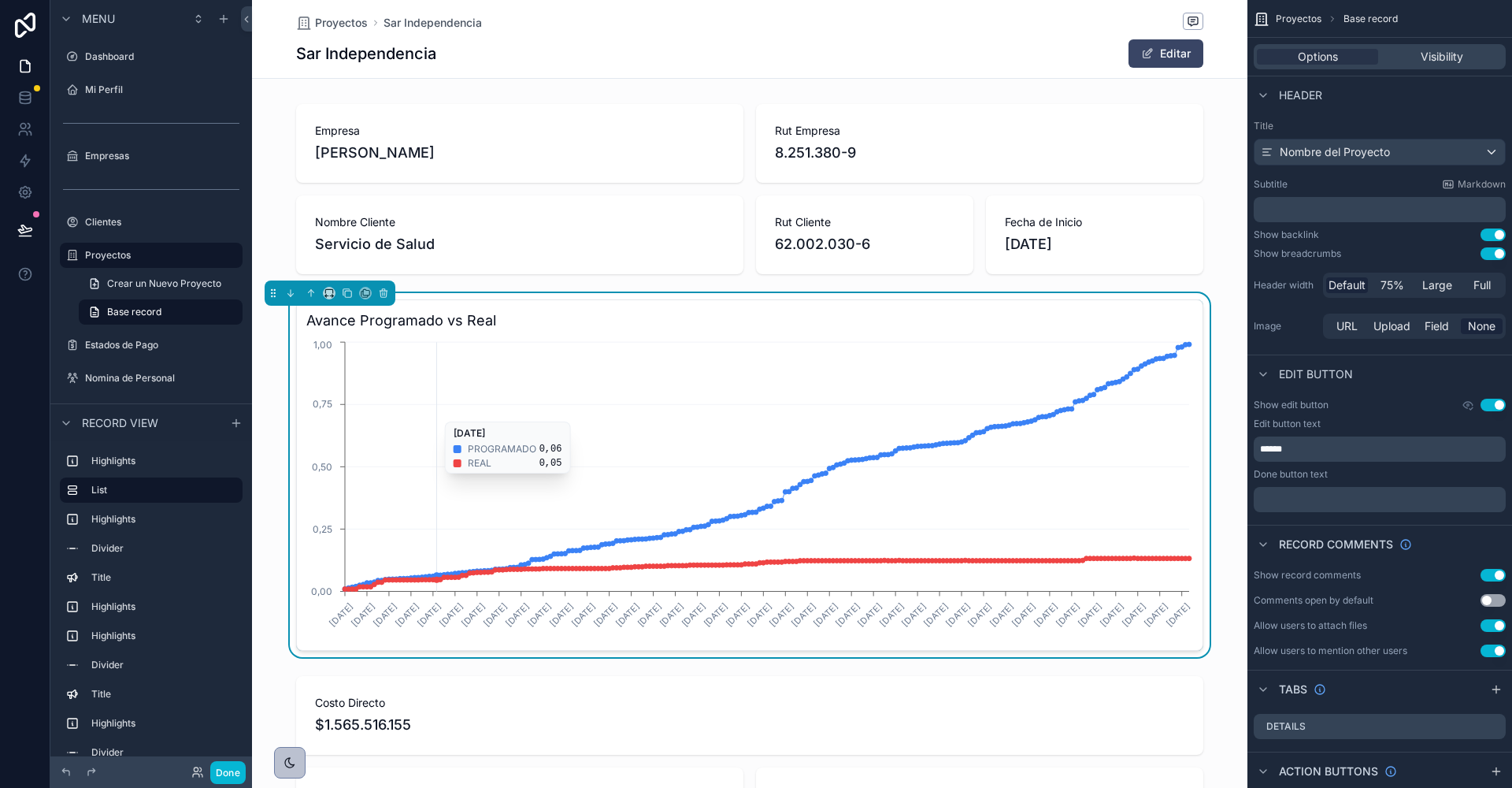
scroll to position [0, 907]
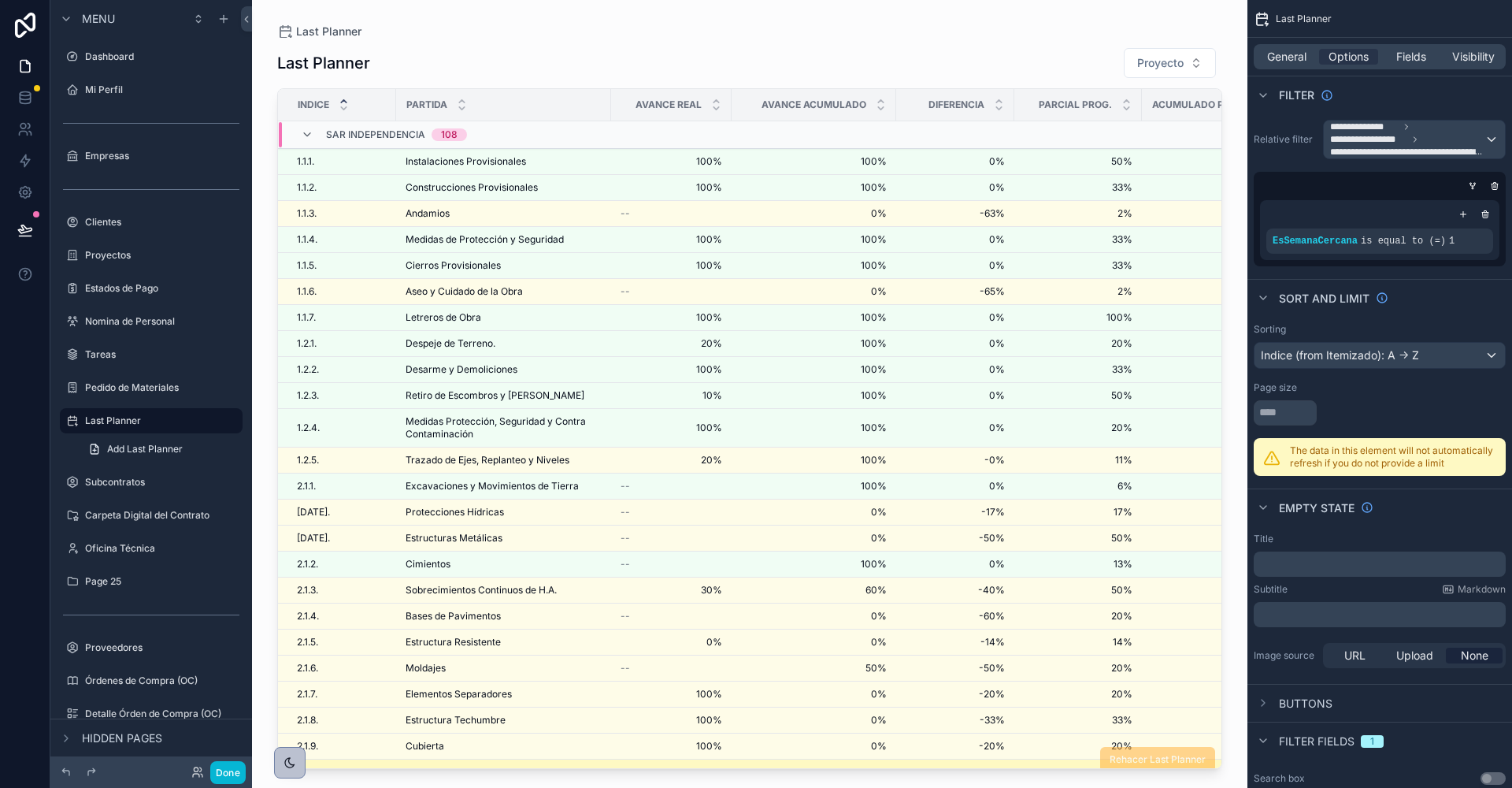
scroll to position [126, 0]
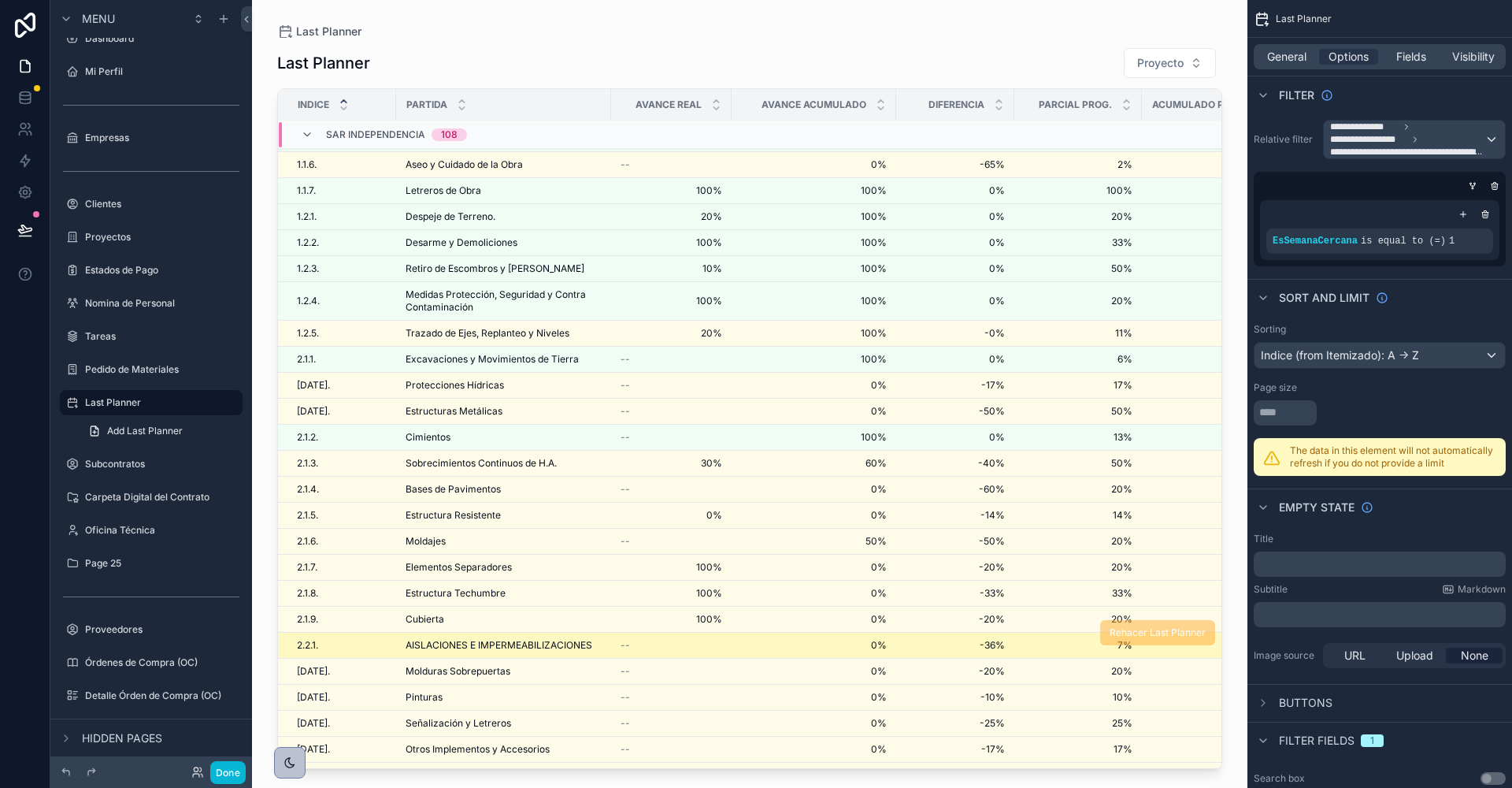
click at [704, 639] on div "--" at bounding box center [671, 644] width 102 height 12
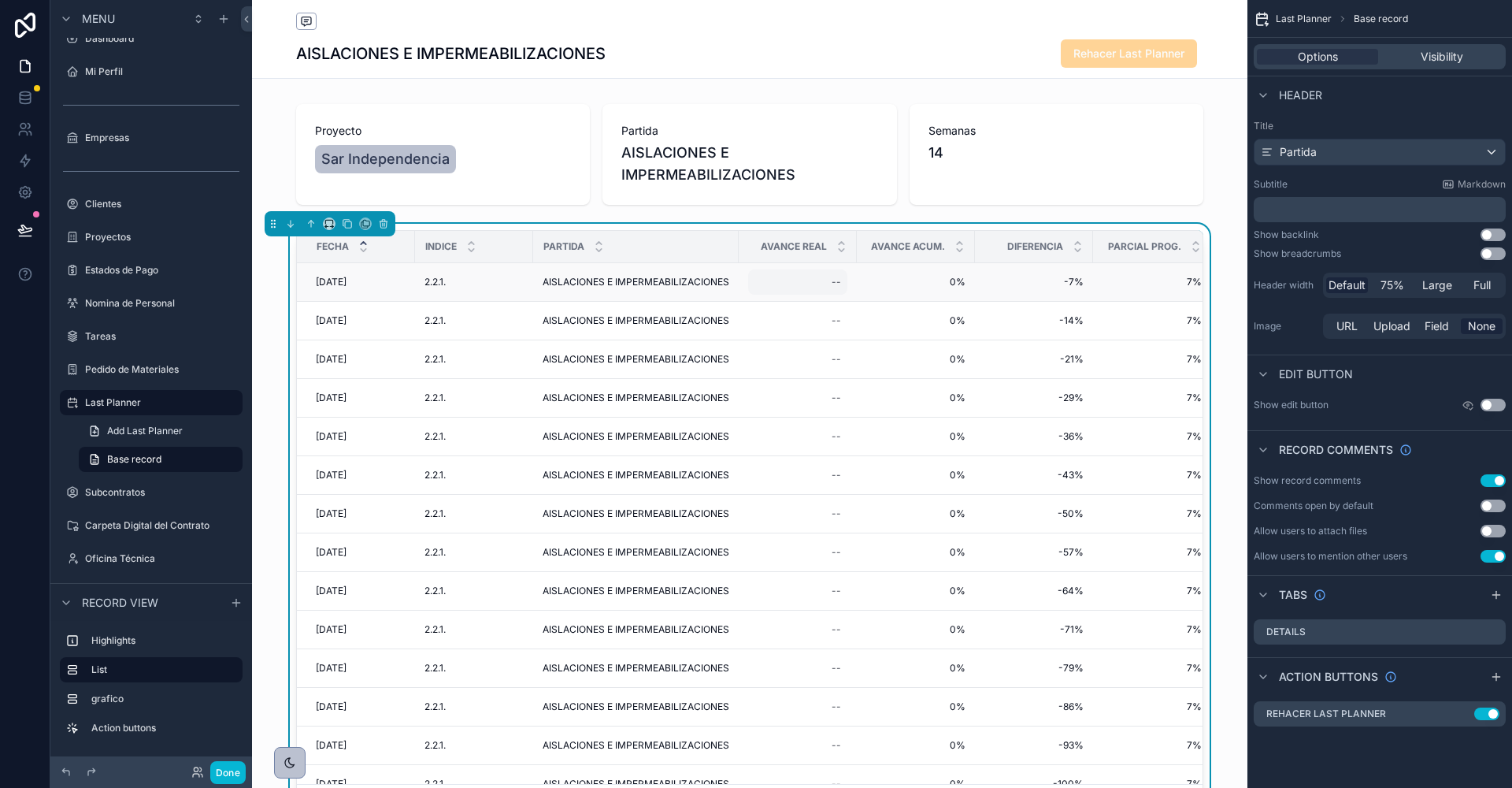
click at [836, 273] on div "--" at bounding box center [797, 281] width 99 height 26
type input "****"
click at [1028, 301] on icon "scrollable content" at bounding box center [1024, 301] width 12 height 12
click at [27, 97] on icon at bounding box center [25, 97] width 16 height 16
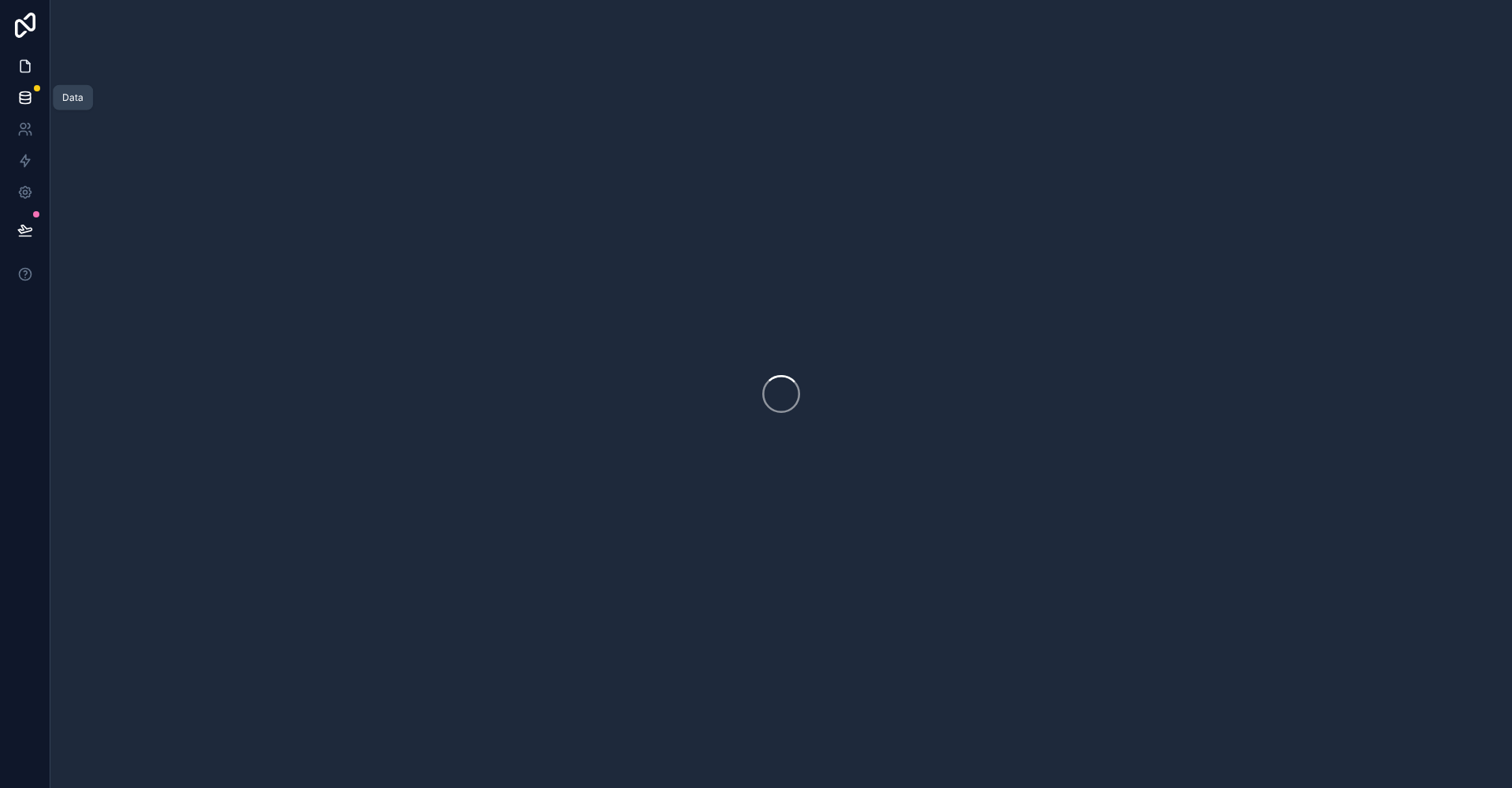
click at [19, 78] on link at bounding box center [25, 66] width 49 height 31
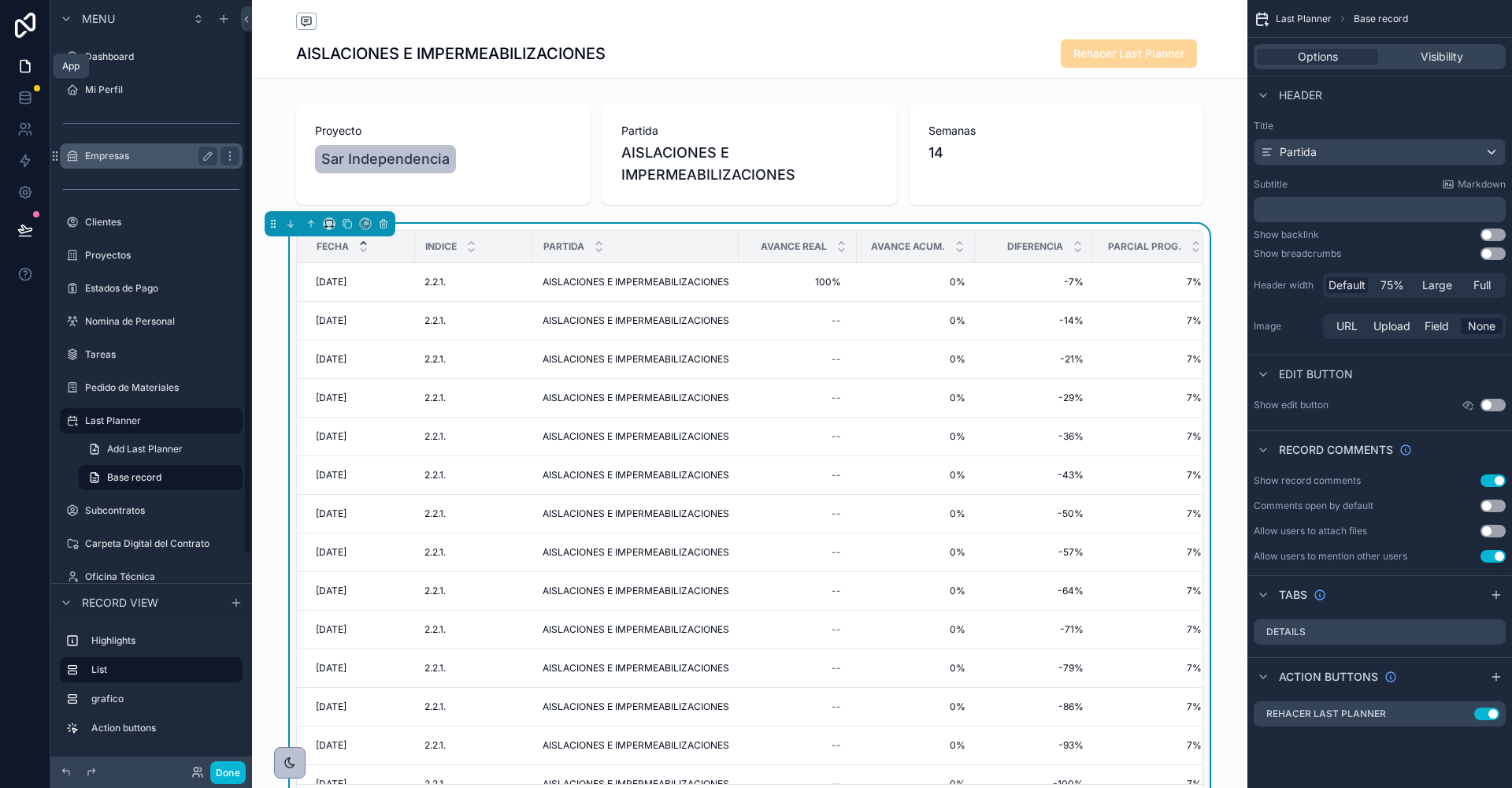
scroll to position [18, 0]
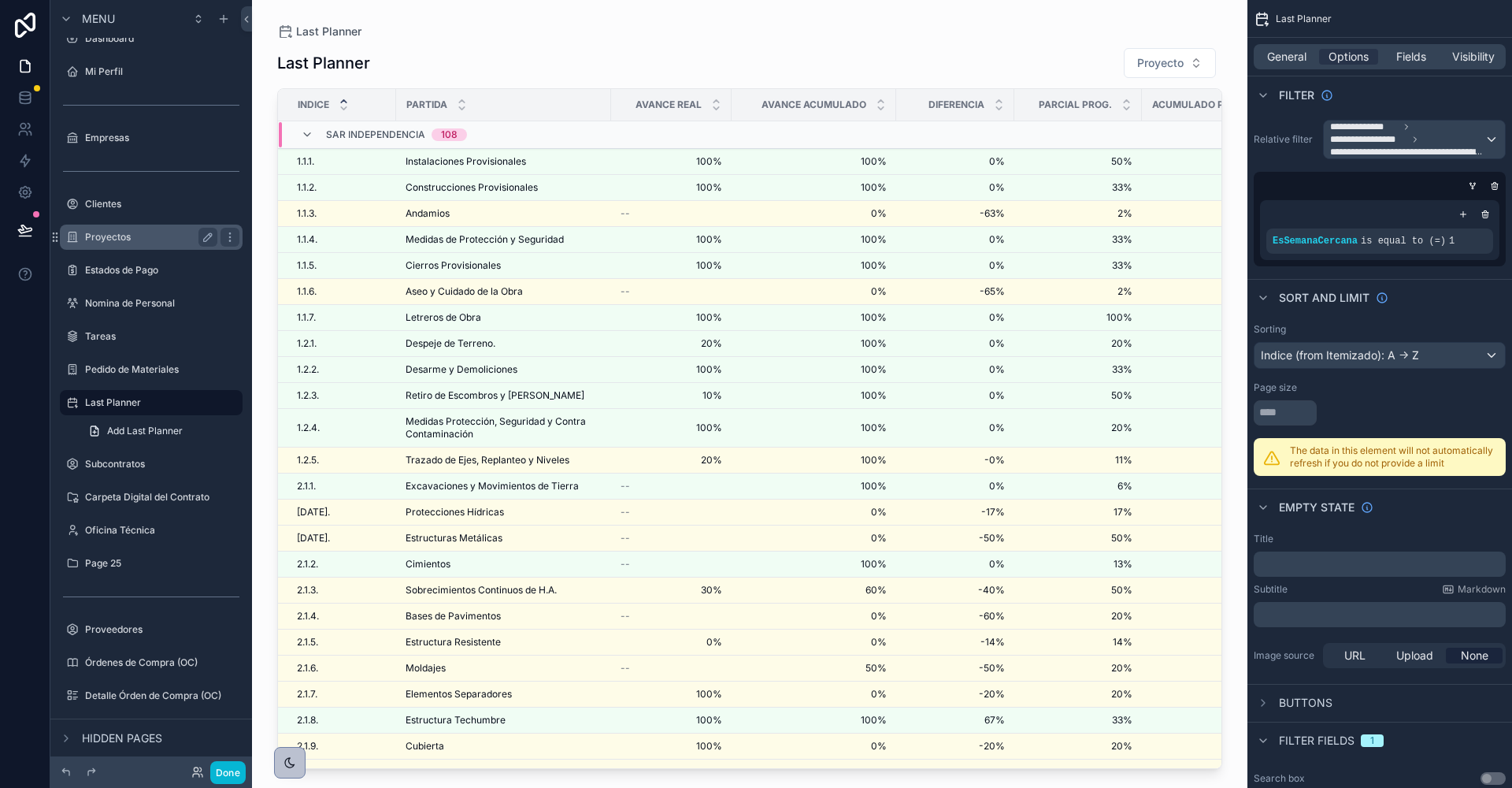
click at [143, 233] on label "Proyectos" at bounding box center [148, 237] width 126 height 12
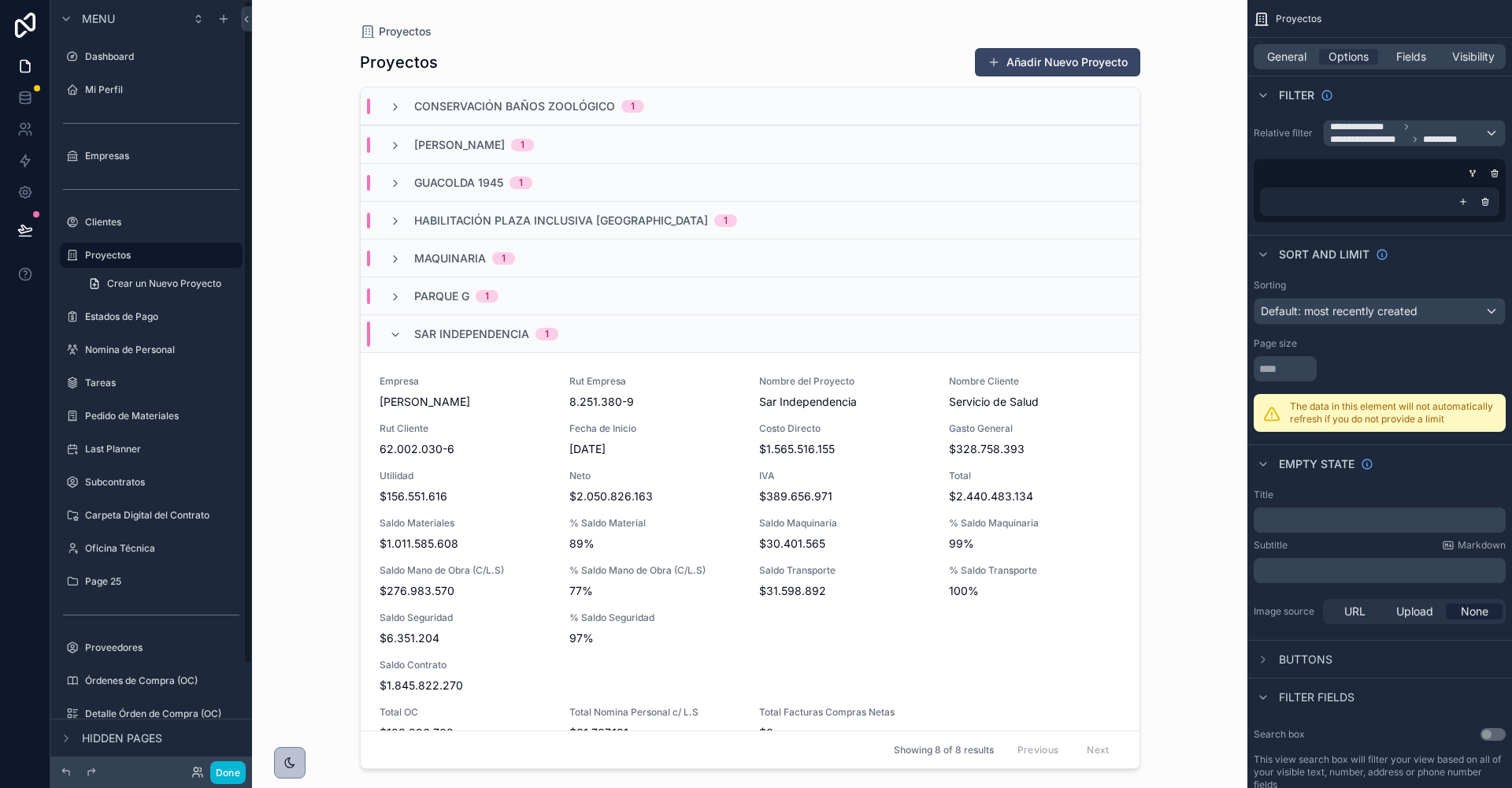
click at [562, 558] on div "scrollable content" at bounding box center [750, 384] width 806 height 769
click at [621, 561] on div "Empresa [PERSON_NAME] Santander Rut Empresa 8.251.380-9 Nombre del Proyecto Sar…" at bounding box center [750, 557] width 741 height 366
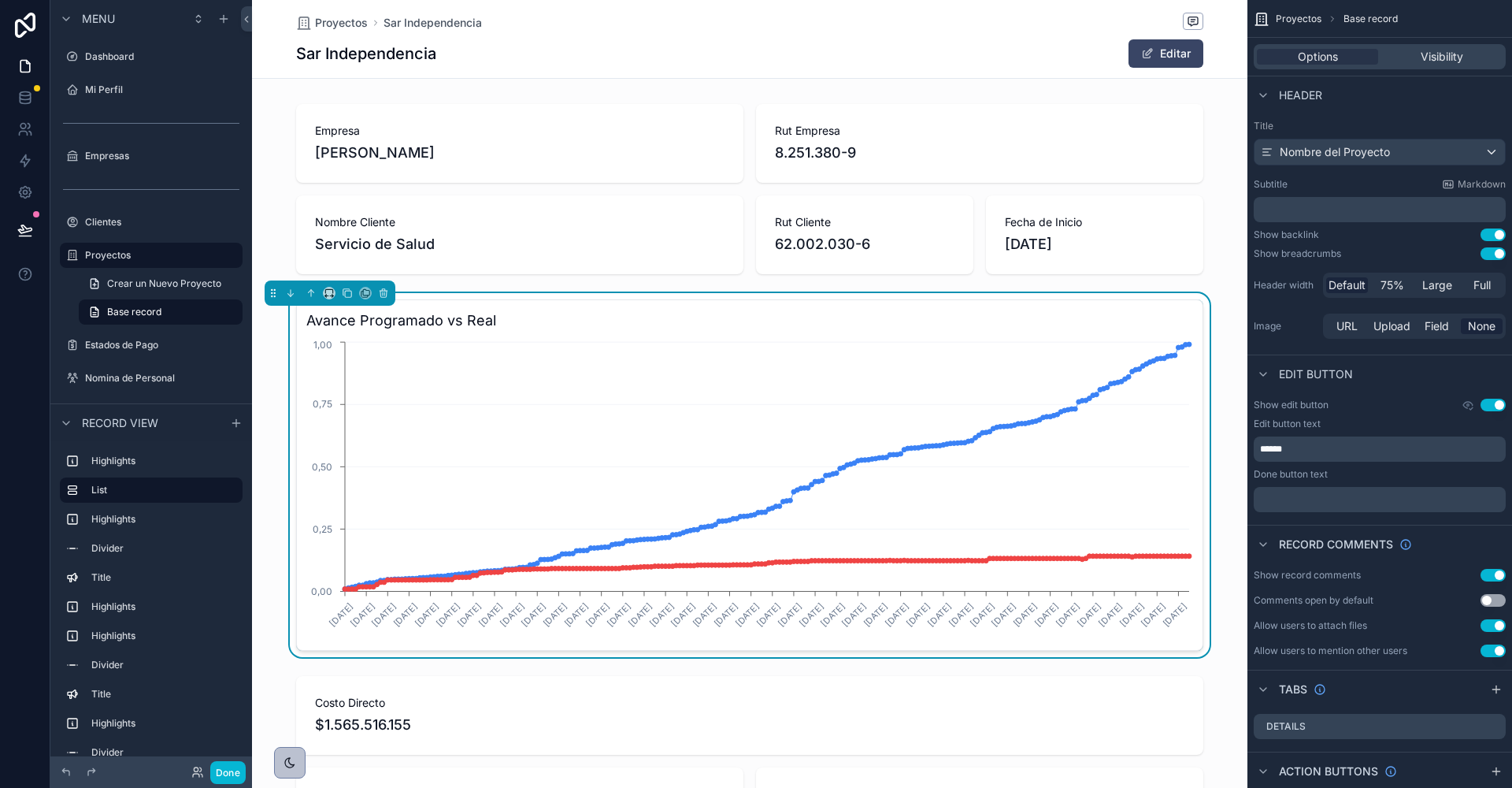
scroll to position [0, 907]
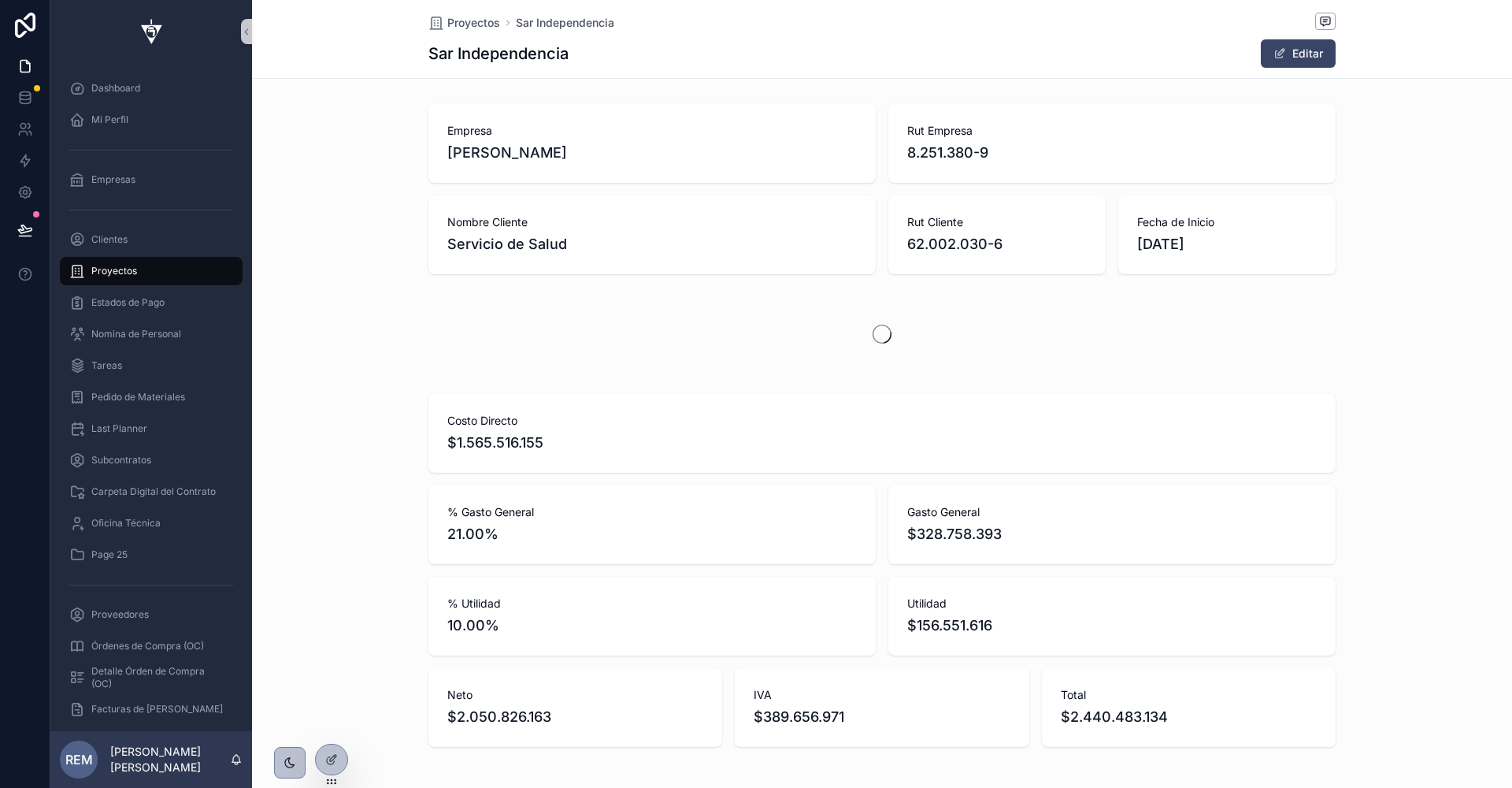
scroll to position [0, 907]
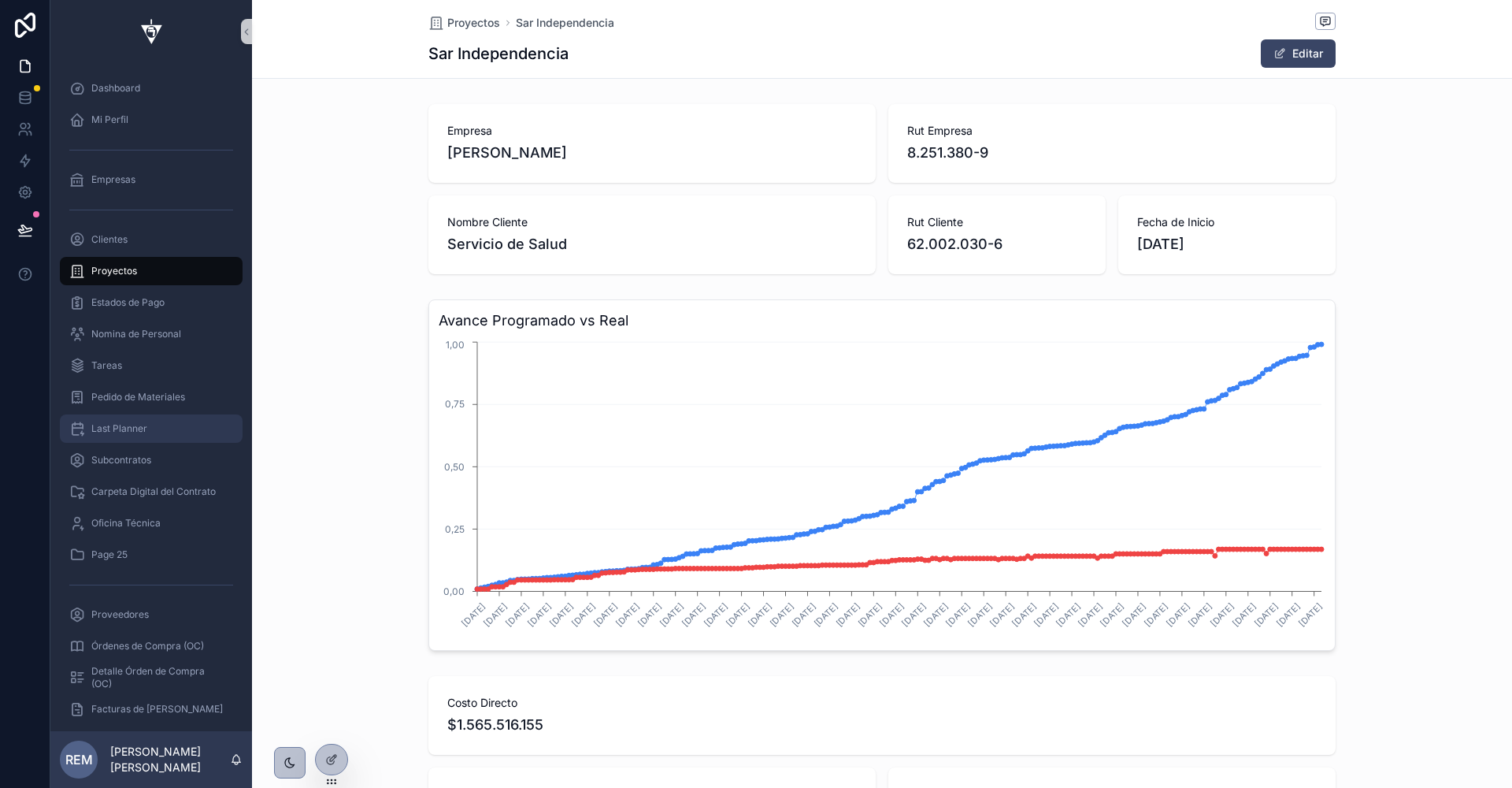
click at [125, 427] on span "Last Planner" at bounding box center [119, 428] width 56 height 12
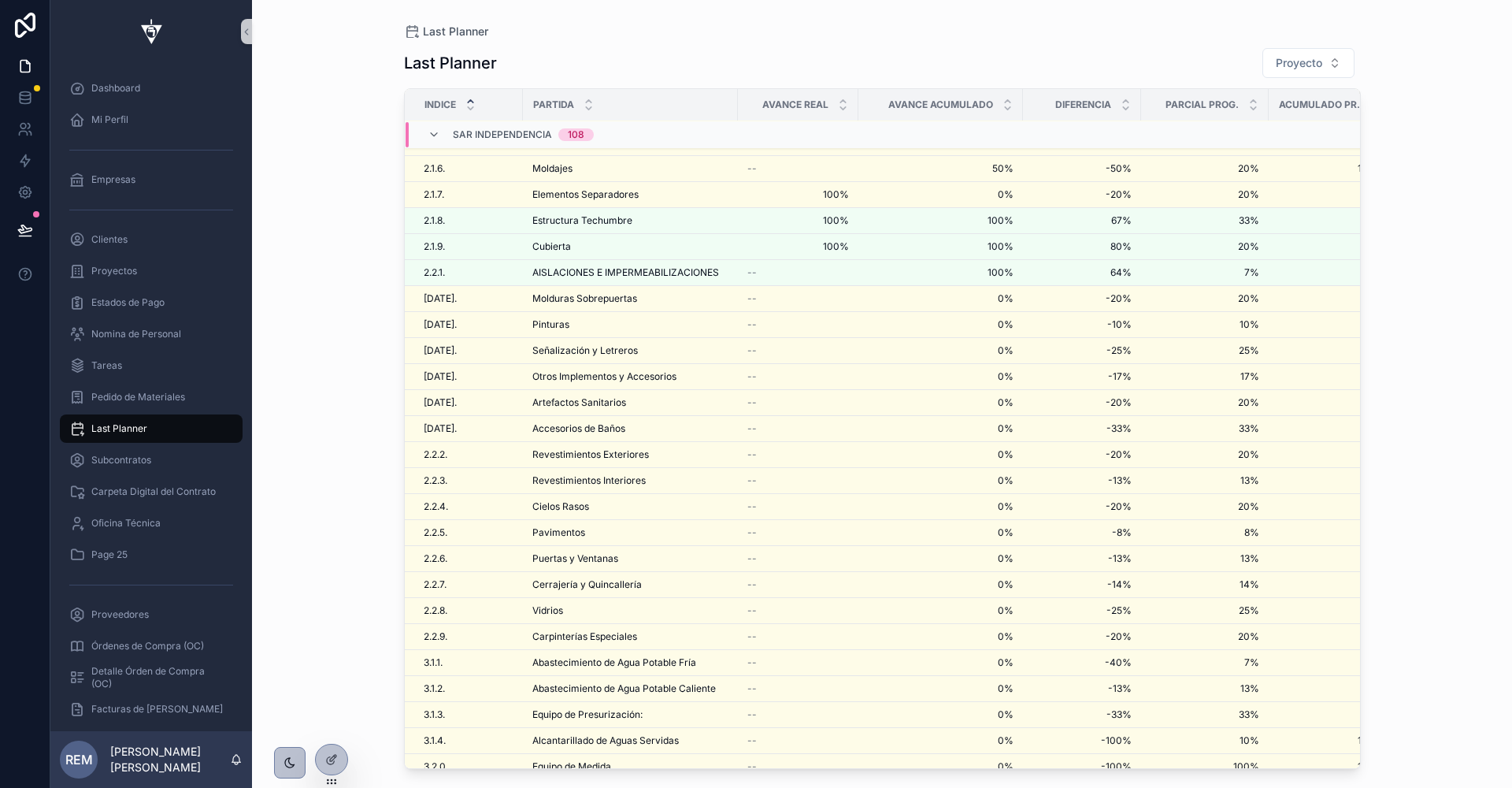
scroll to position [522, 0]
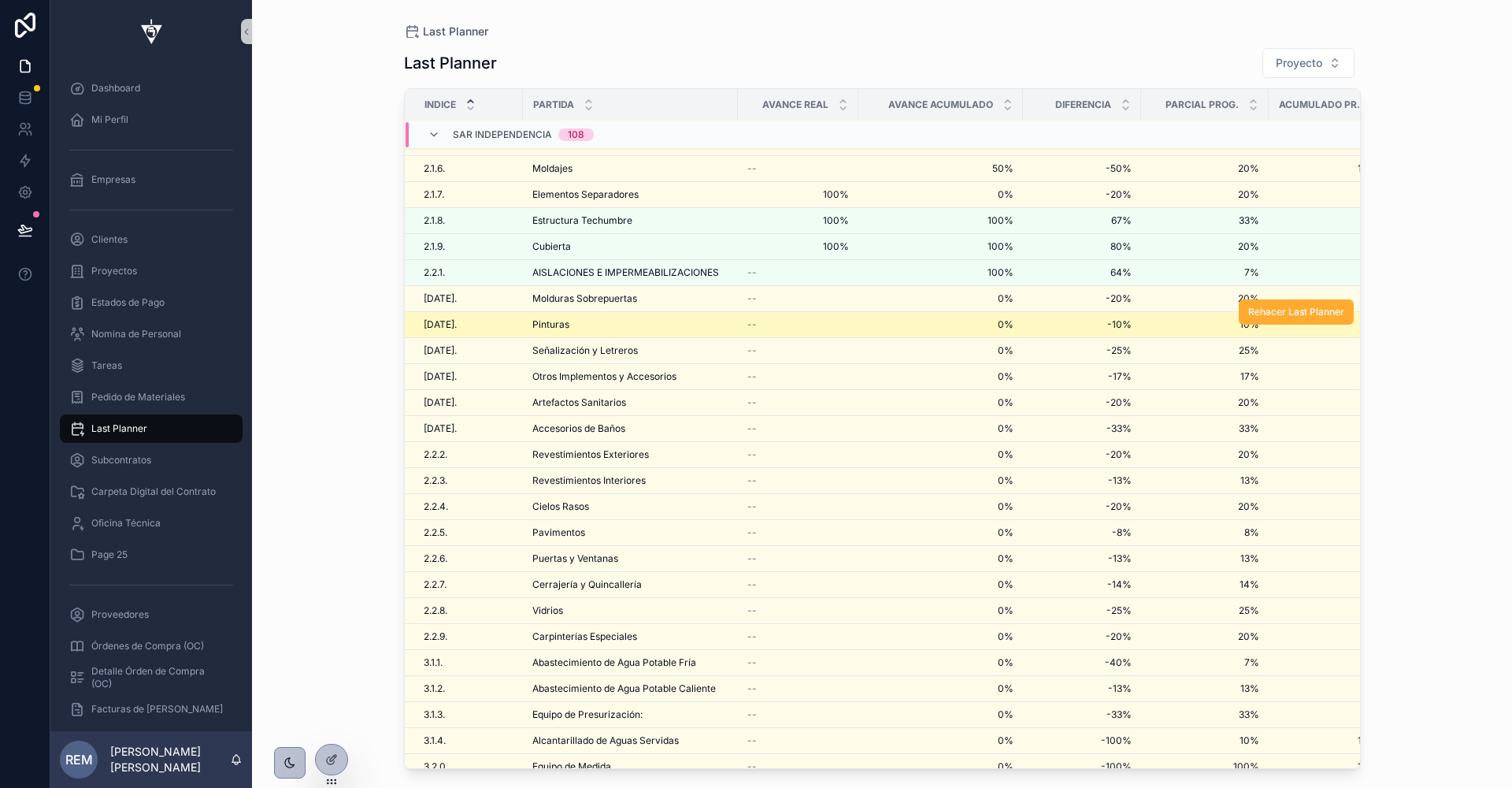
click at [561, 318] on span "Pinturas" at bounding box center [550, 324] width 37 height 12
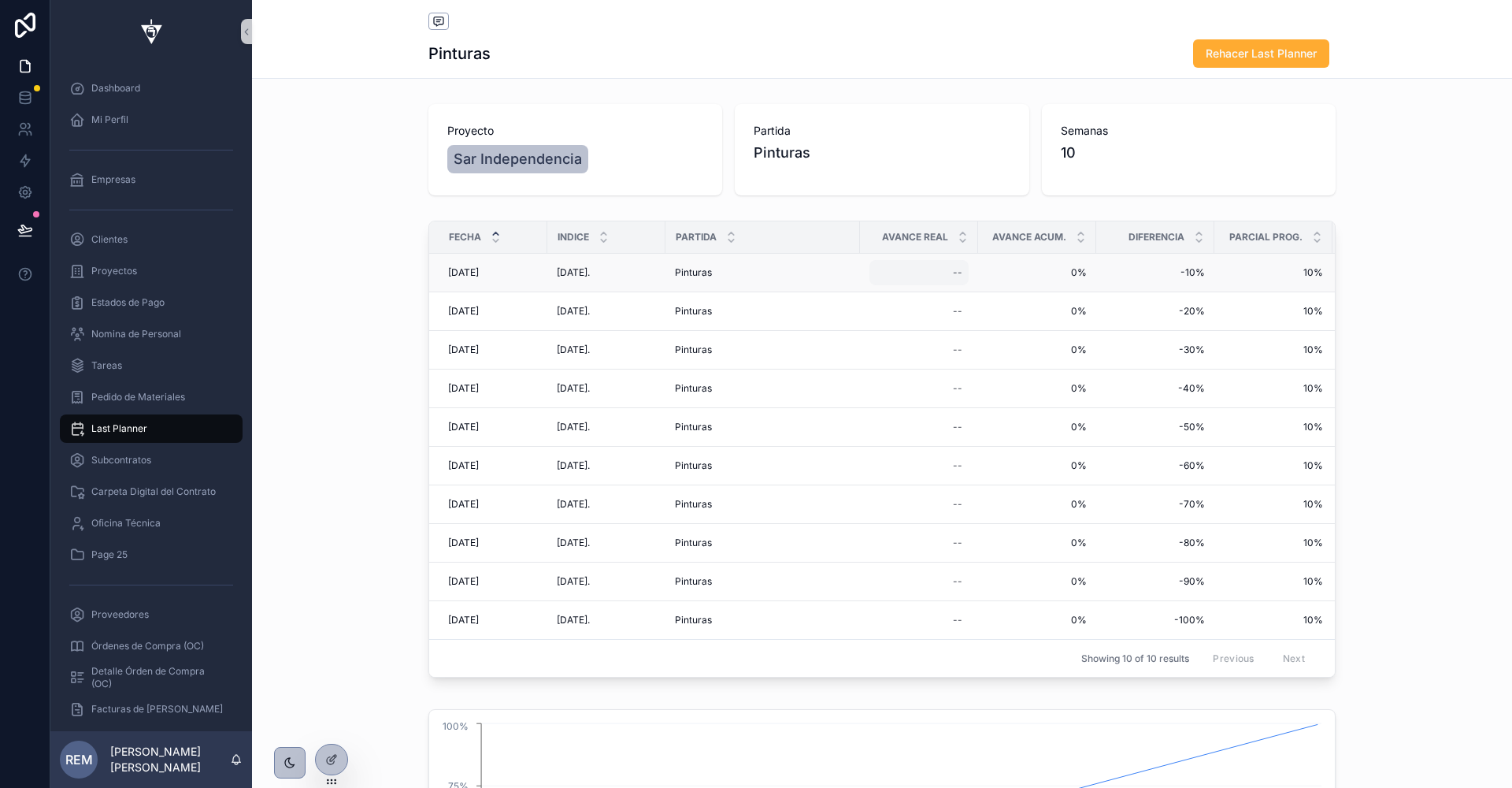
click at [945, 274] on div "--" at bounding box center [919, 272] width 99 height 26
type input "****"
click at [1158, 287] on div "****" at bounding box center [1054, 293] width 227 height 58
click at [1144, 293] on icon "scrollable content" at bounding box center [1147, 293] width 8 height 6
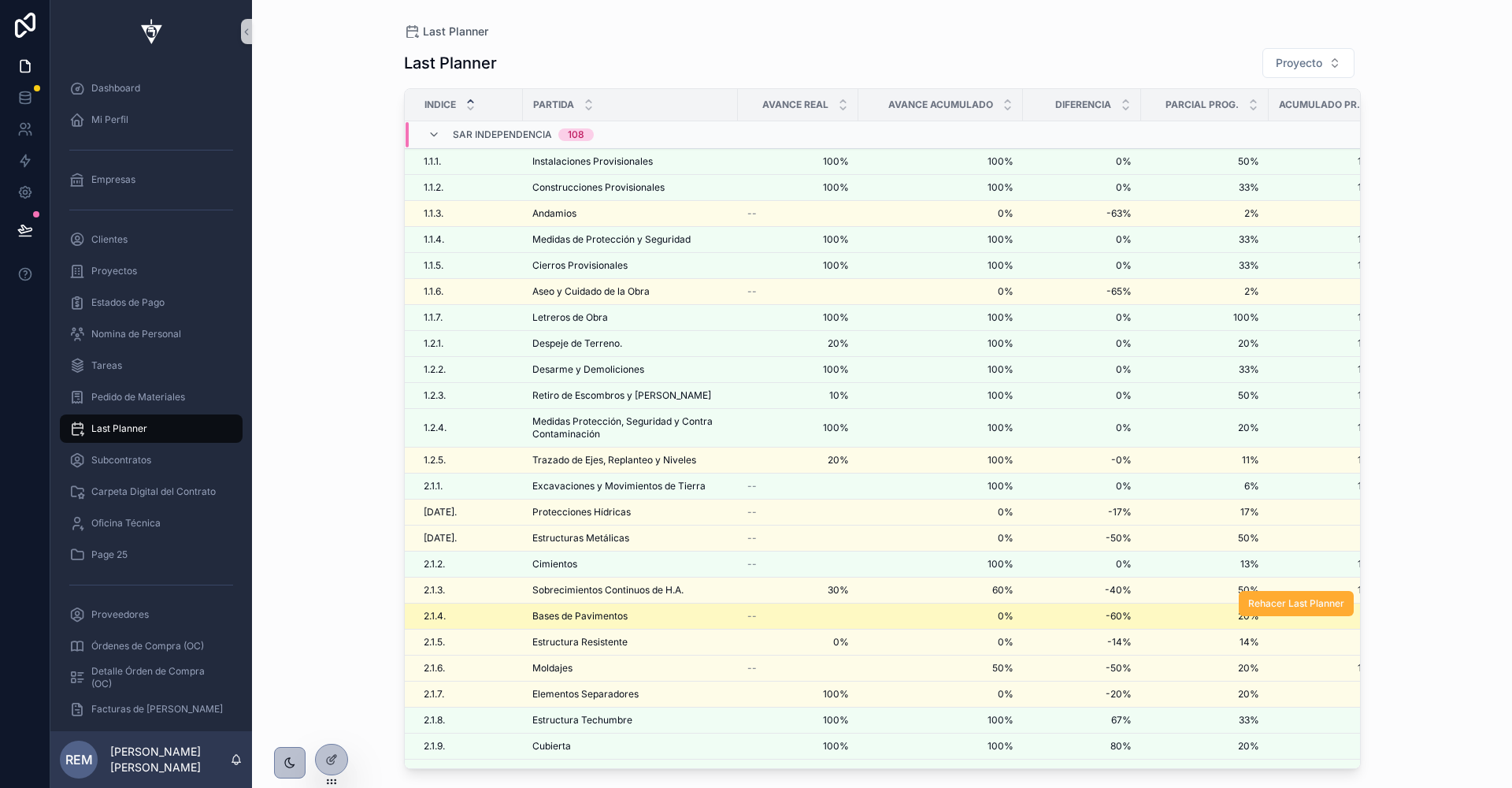
click at [552, 610] on span "Bases de Pavimentos" at bounding box center [580, 615] width 95 height 12
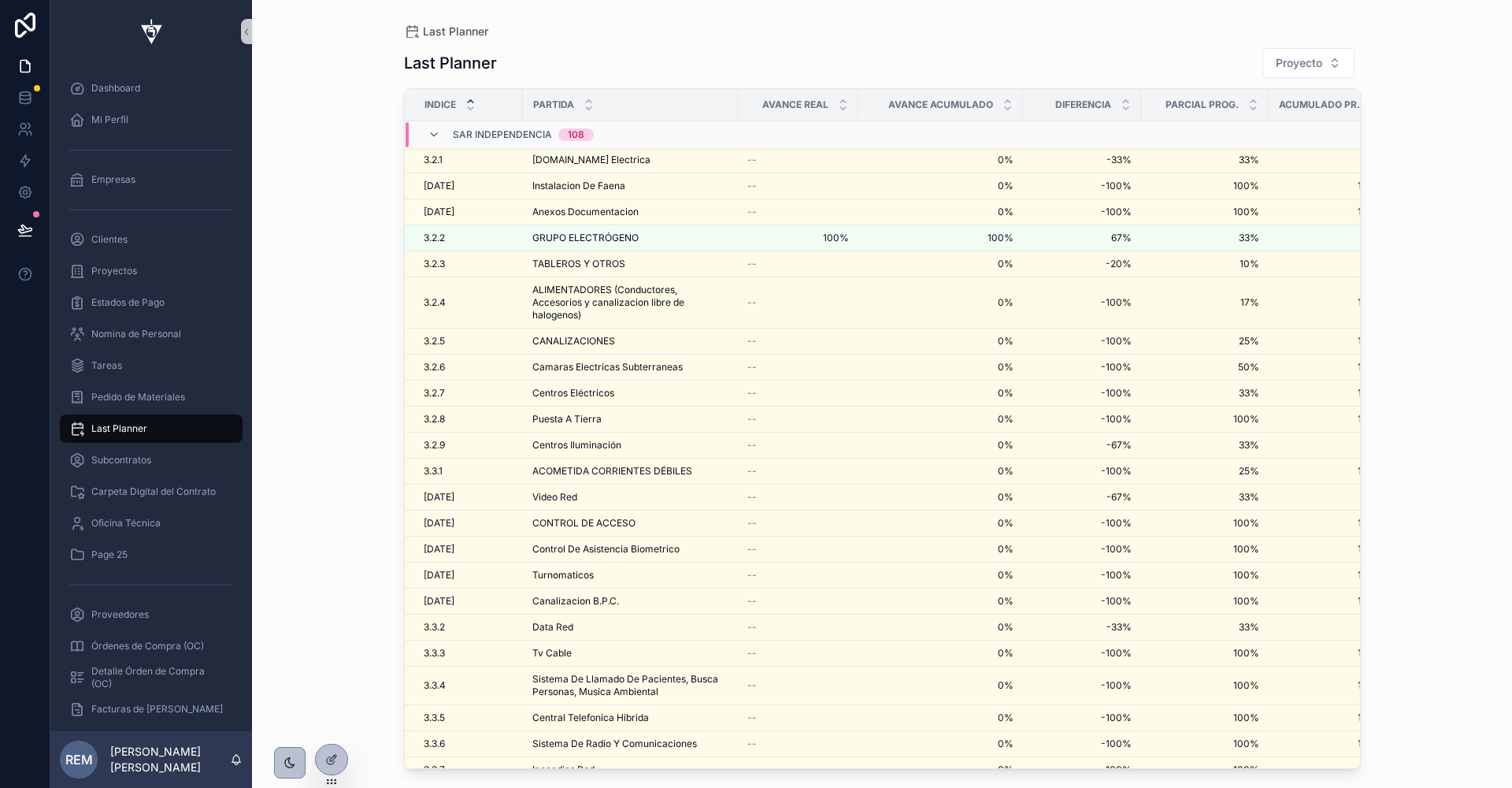
scroll to position [1172, 0]
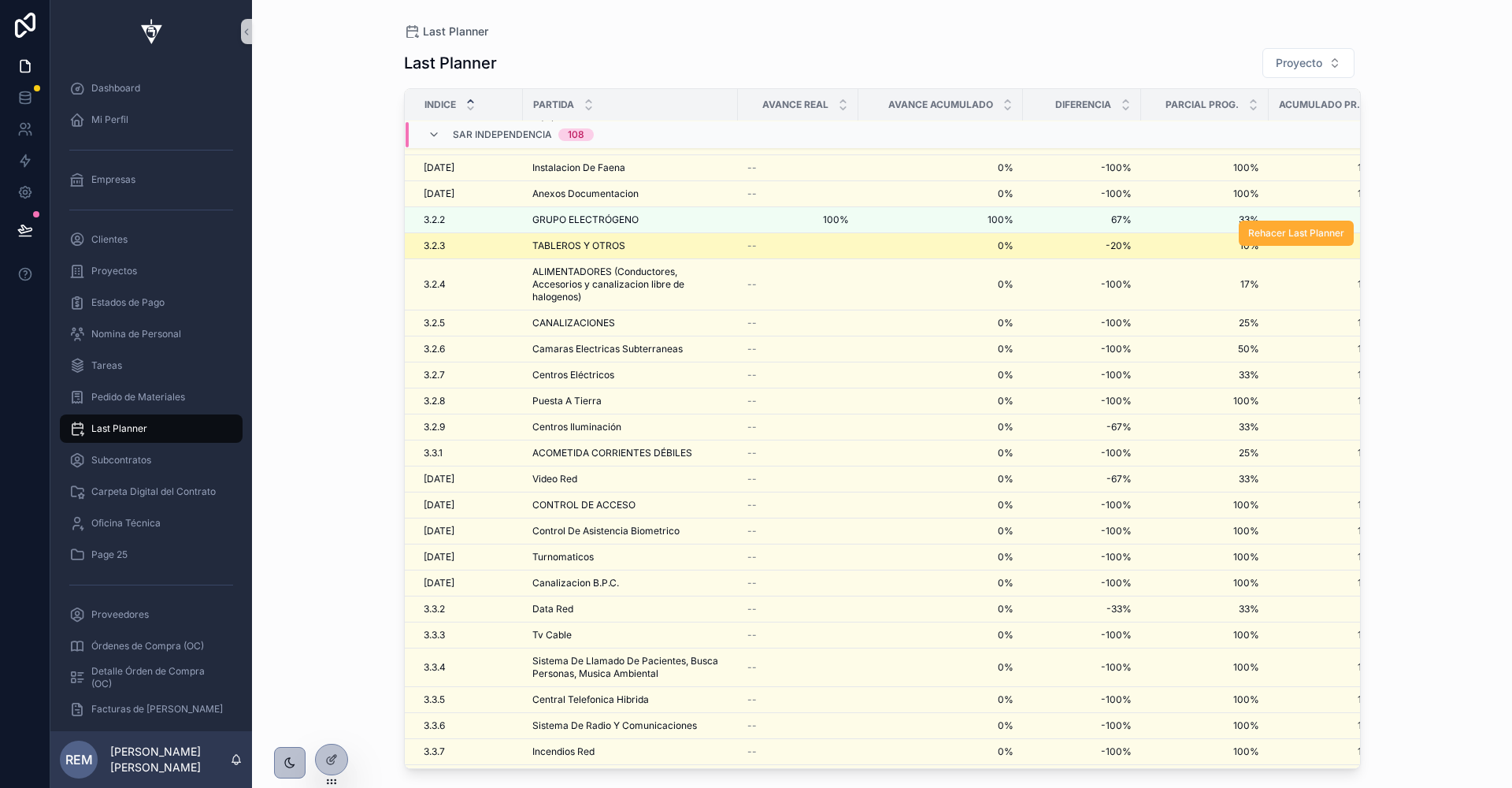
click at [821, 240] on div "--" at bounding box center [797, 245] width 102 height 12
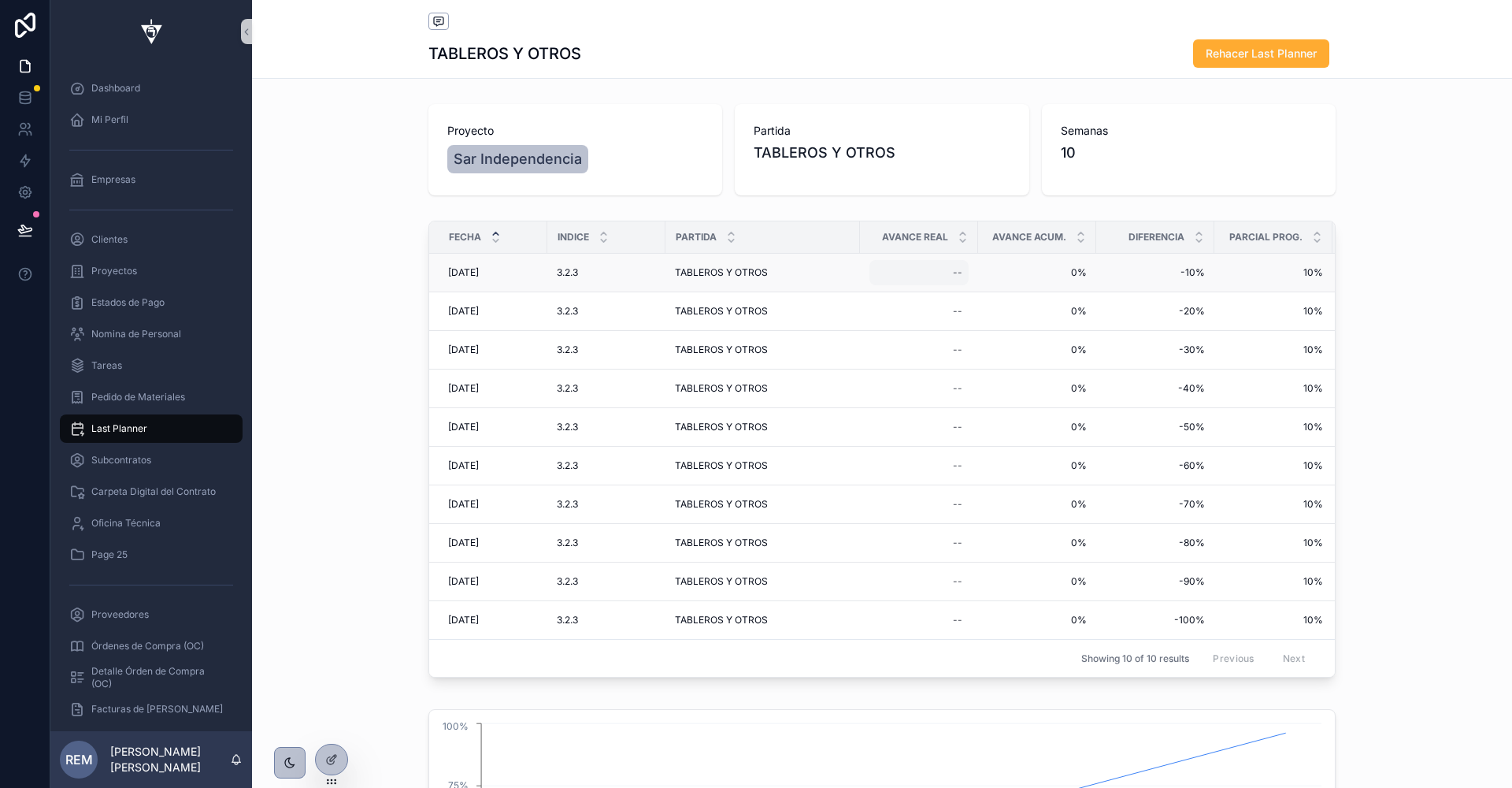
click at [949, 270] on div "--" at bounding box center [919, 272] width 99 height 26
type input "****"
click at [1143, 295] on icon "scrollable content" at bounding box center [1145, 292] width 12 height 12
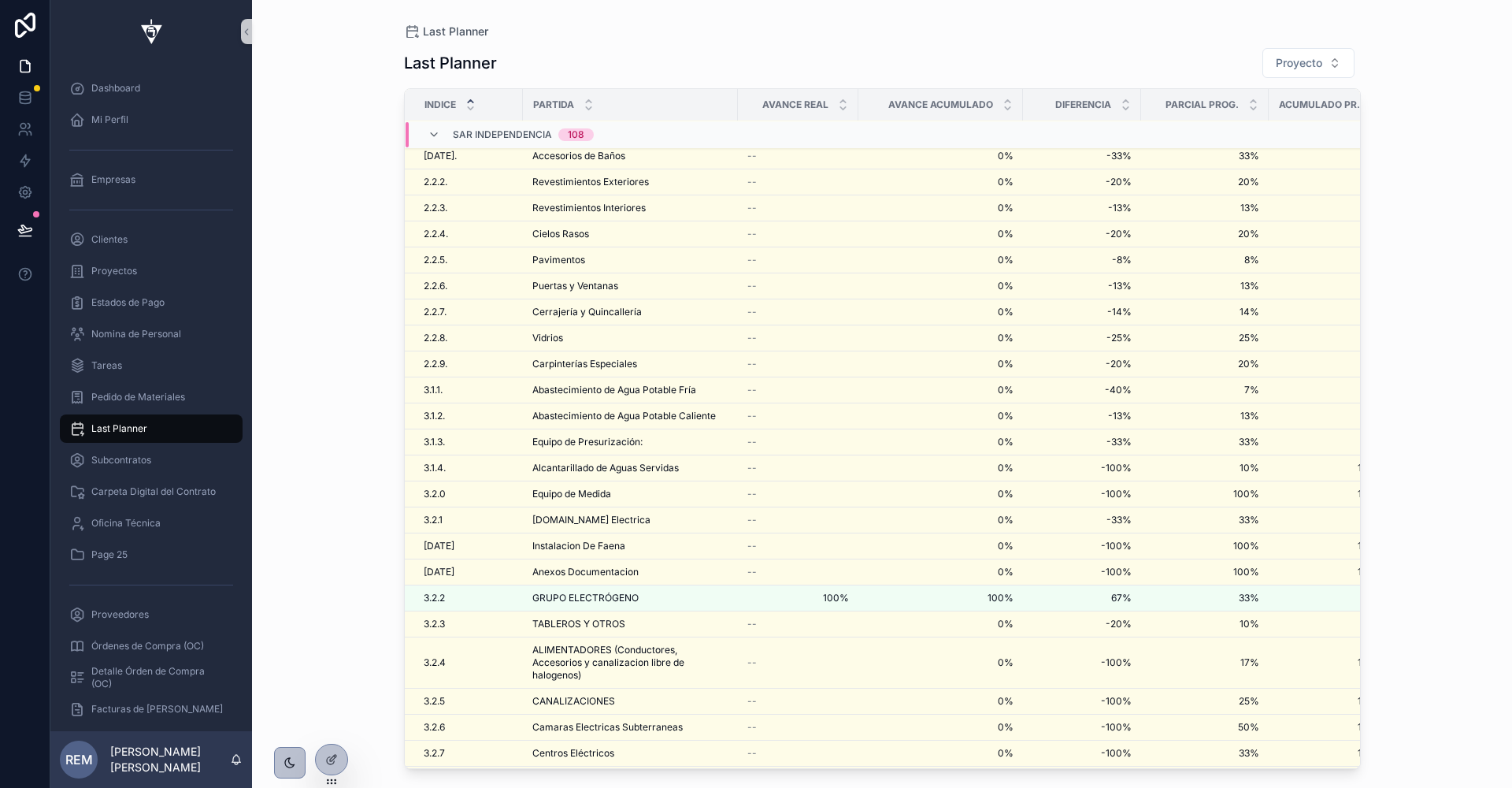
scroll to position [874, 0]
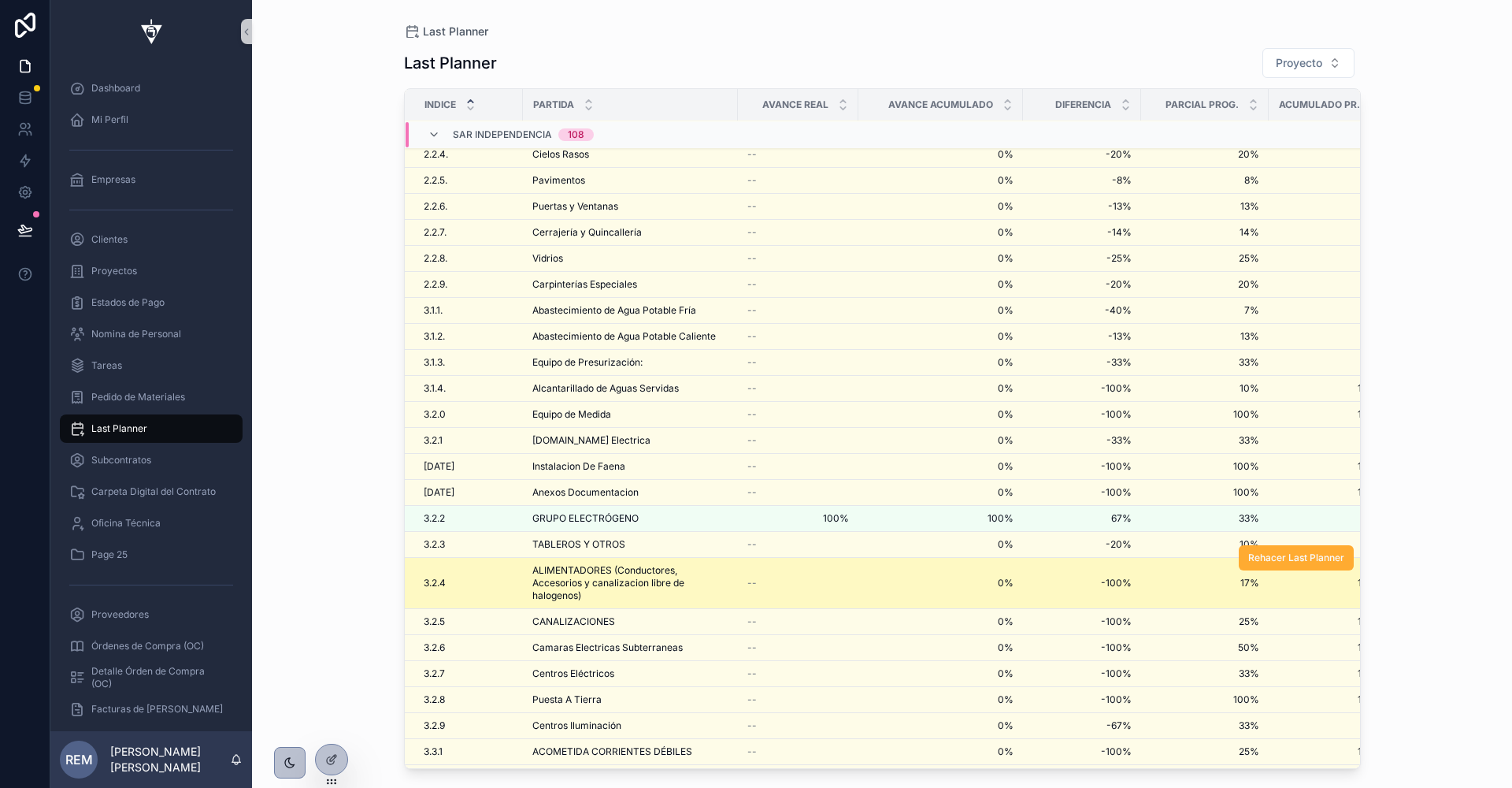
click at [831, 560] on td "--" at bounding box center [798, 584] width 121 height 51
click at [811, 577] on div "--" at bounding box center [797, 583] width 102 height 12
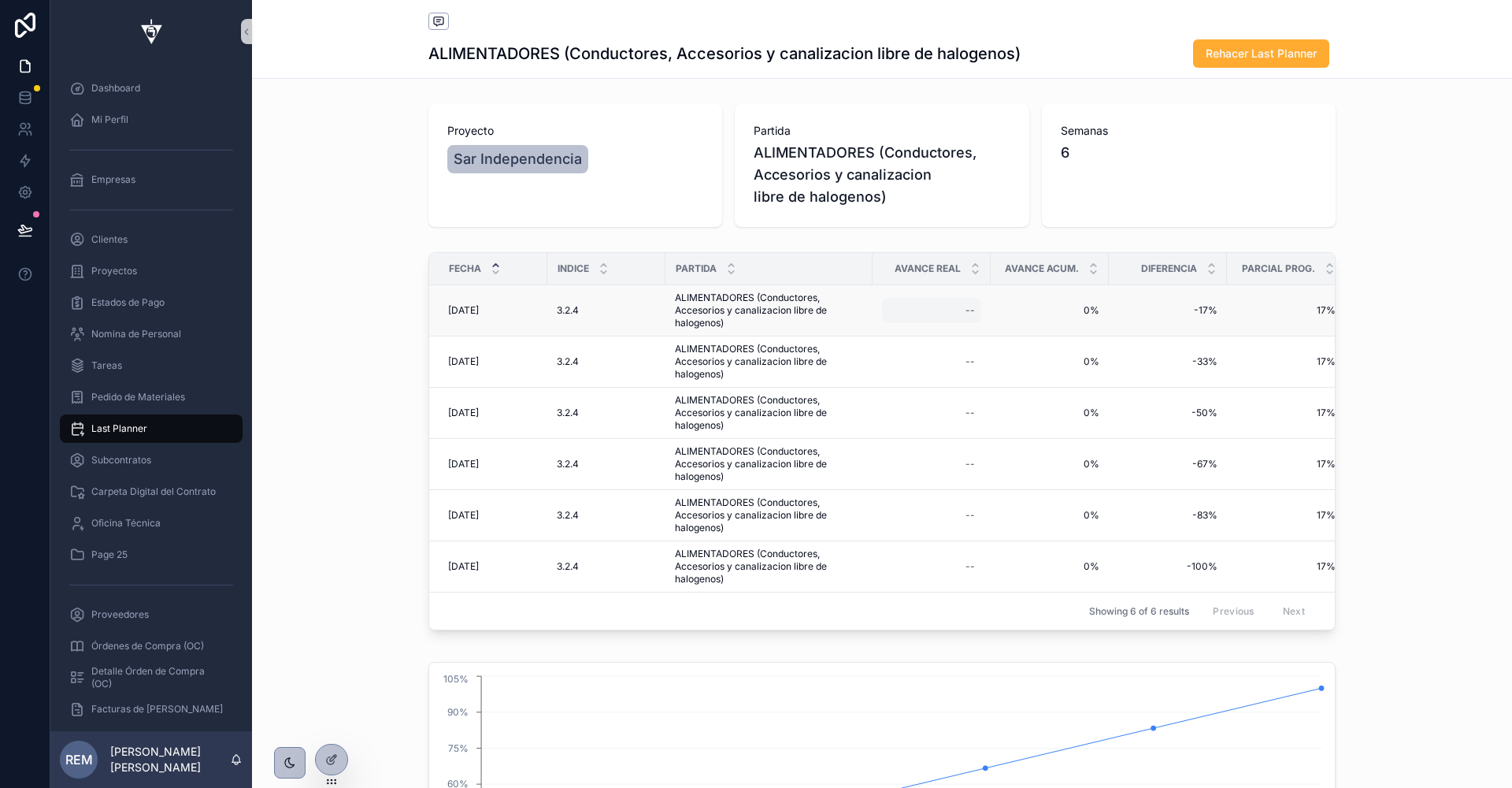
click at [967, 309] on div "--" at bounding box center [970, 310] width 10 height 12
type input "****"
click at [1153, 328] on icon "scrollable content" at bounding box center [1158, 330] width 12 height 12
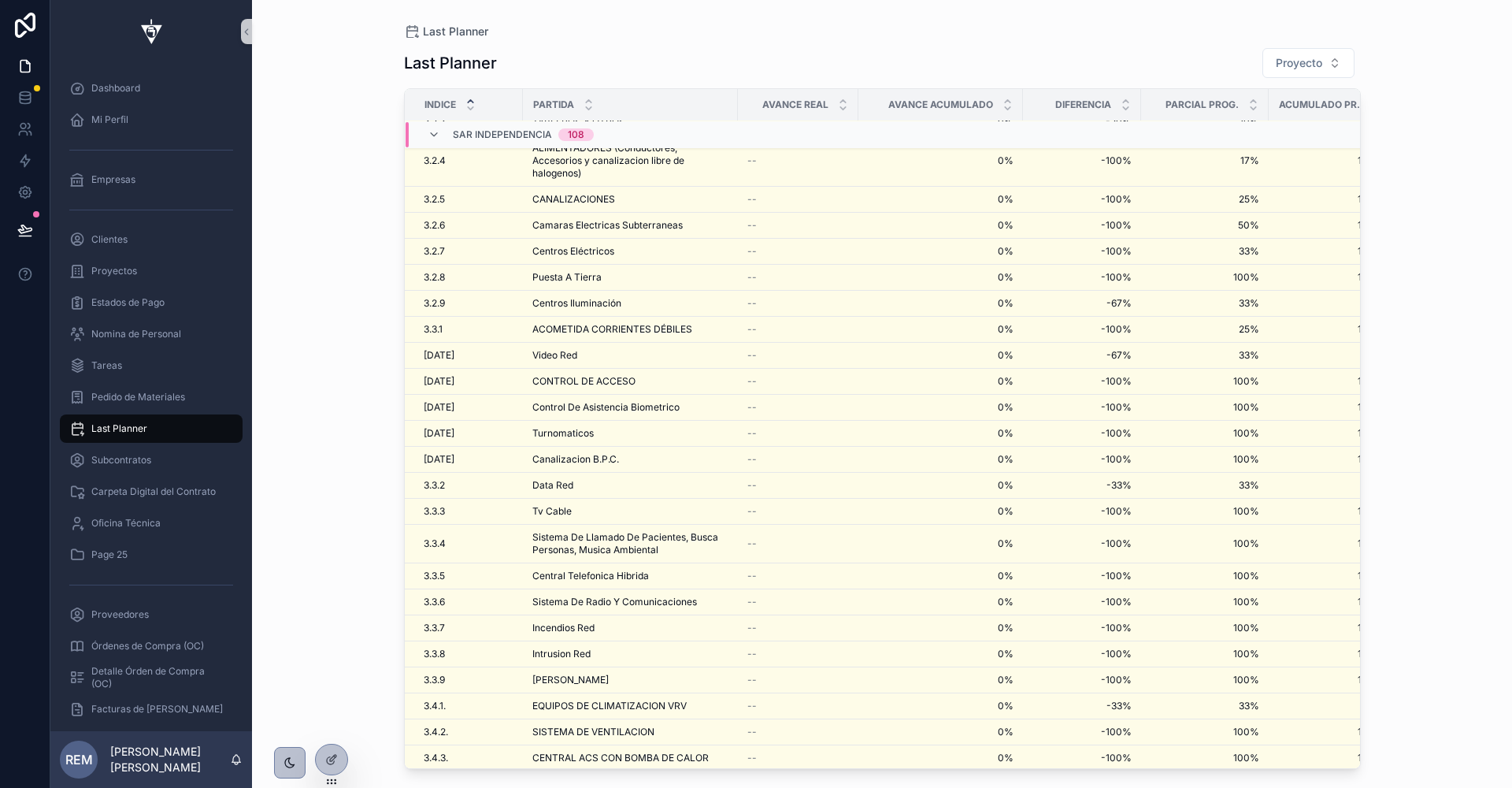
scroll to position [1144, 0]
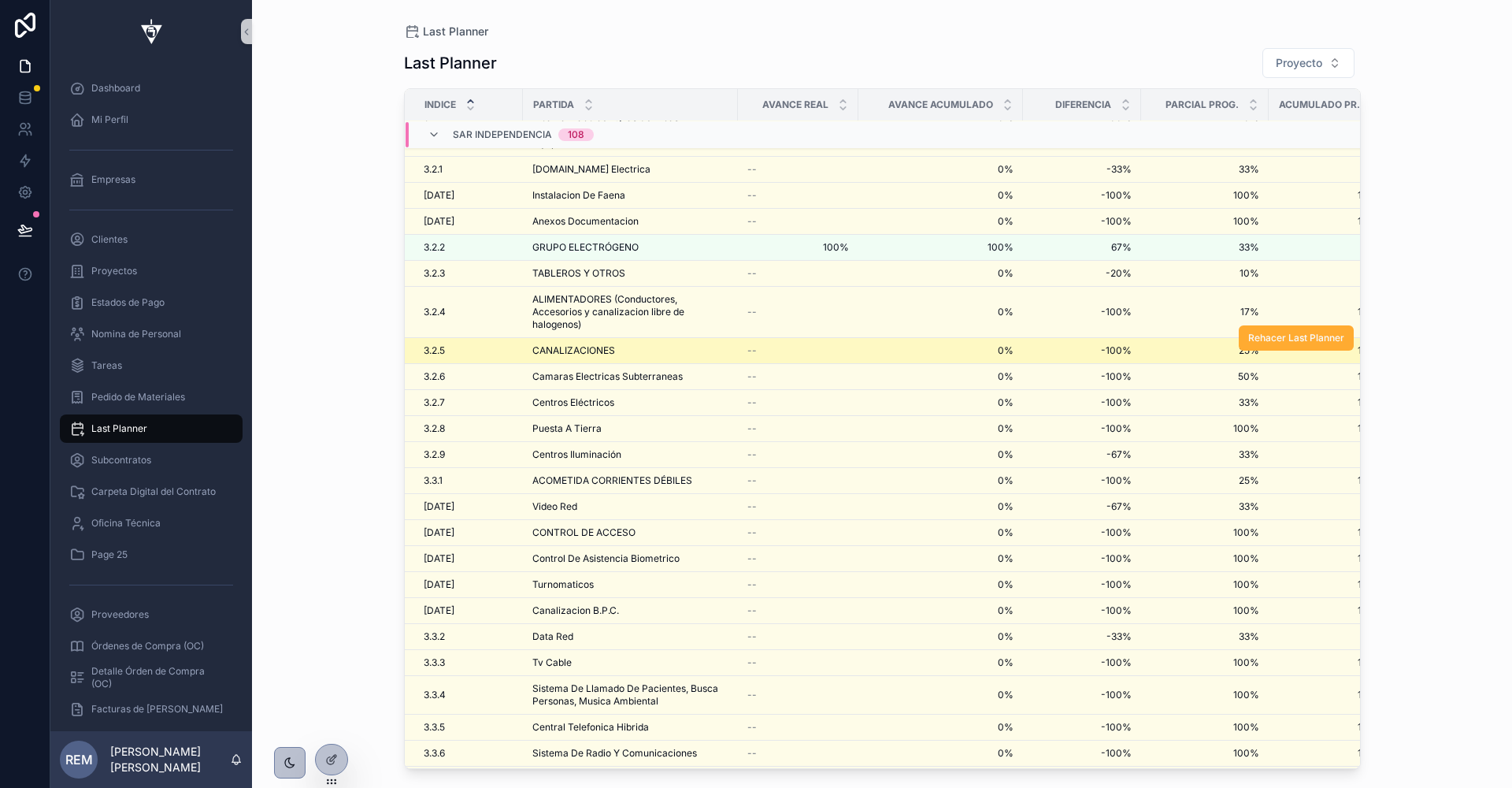
click at [887, 344] on span "0%" at bounding box center [940, 350] width 145 height 12
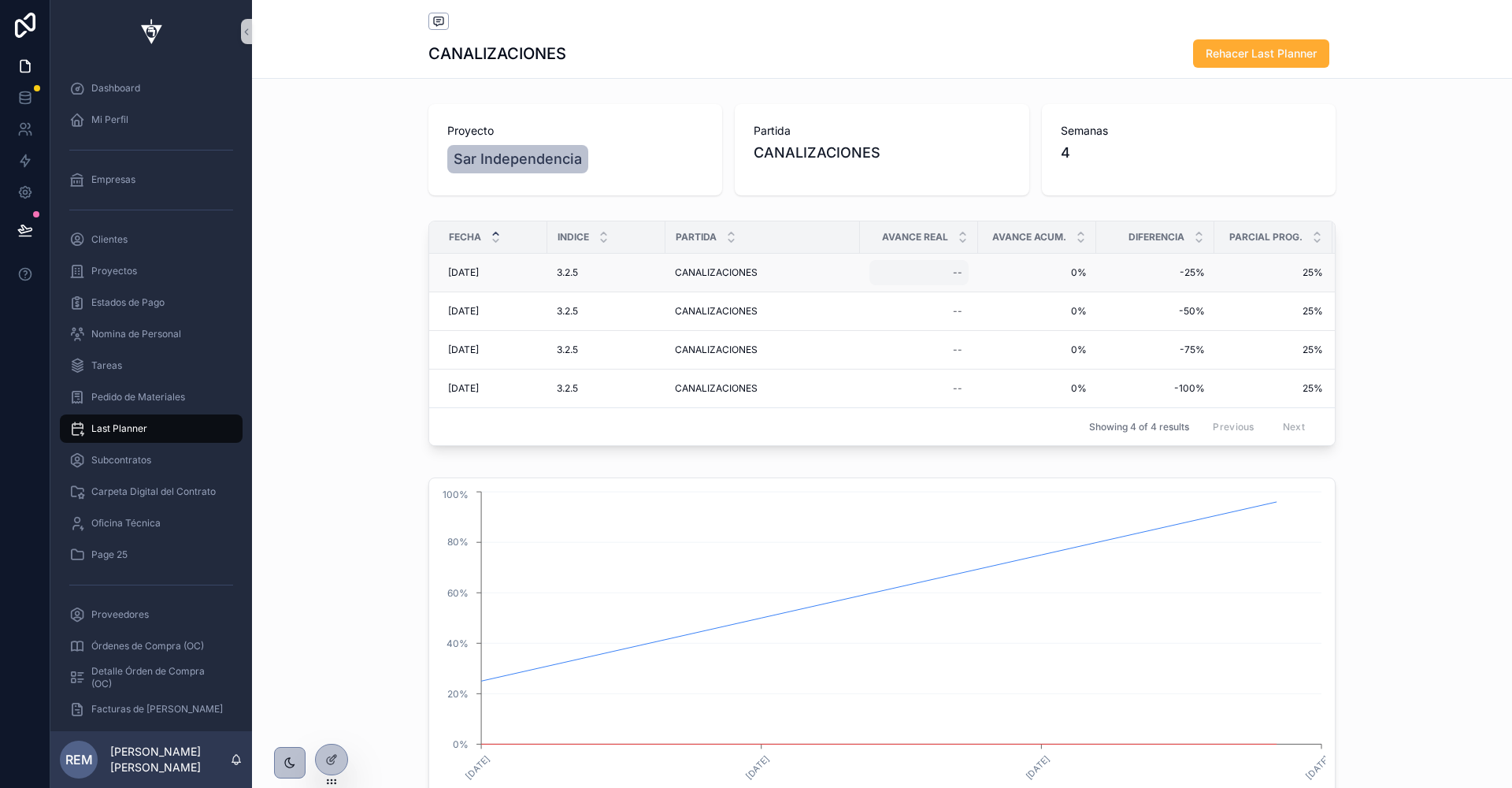
click at [944, 269] on div "--" at bounding box center [919, 272] width 99 height 26
type input "****"
click at [1152, 292] on icon "scrollable content" at bounding box center [1145, 292] width 12 height 12
click at [108, 279] on div "Proyectos" at bounding box center [151, 271] width 163 height 26
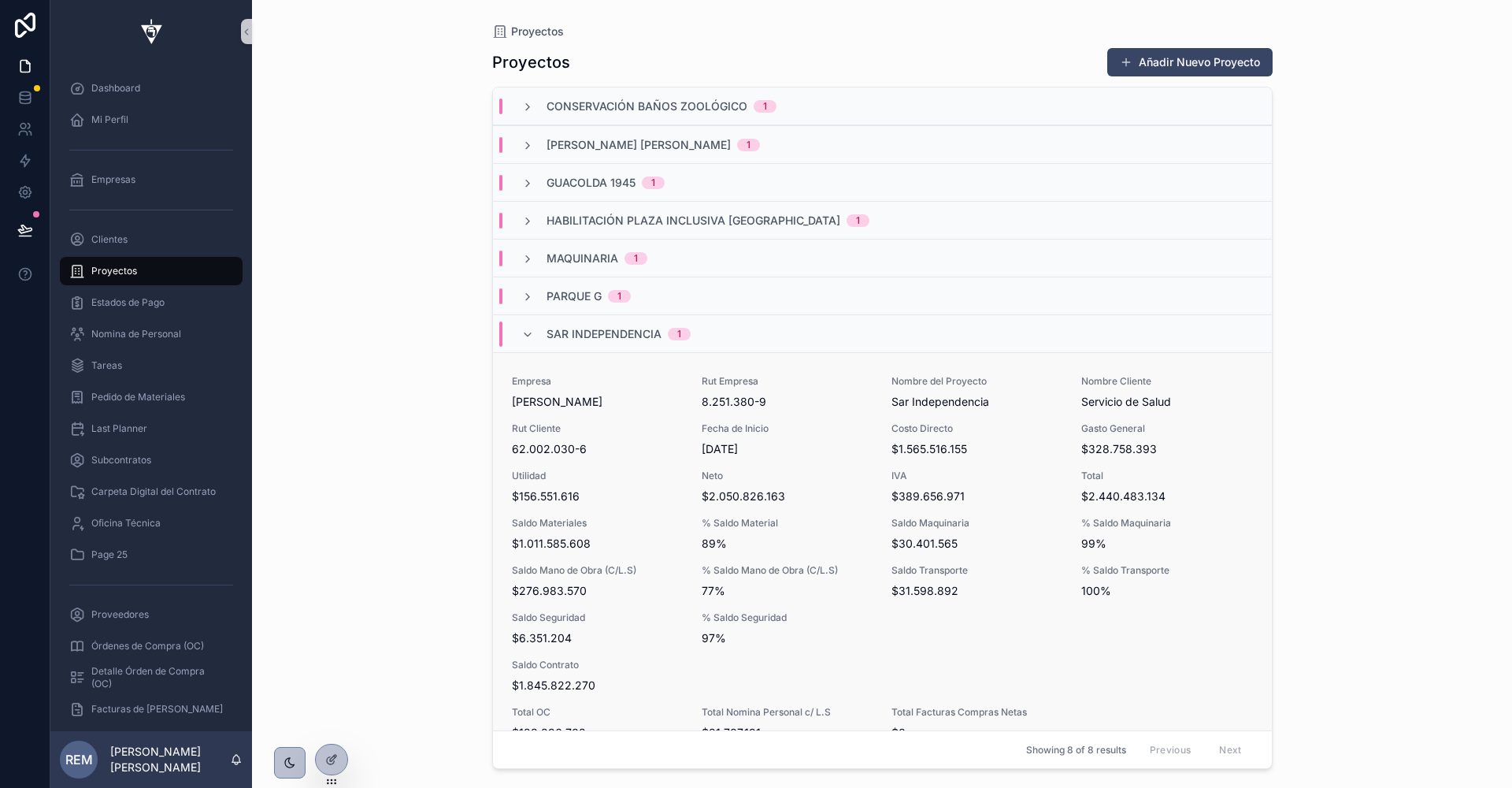
click at [677, 509] on div "Empresa [PERSON_NAME] Santander Rut Empresa 8.251.380-9 Nombre del Proyecto Sar…" at bounding box center [883, 557] width 741 height 366
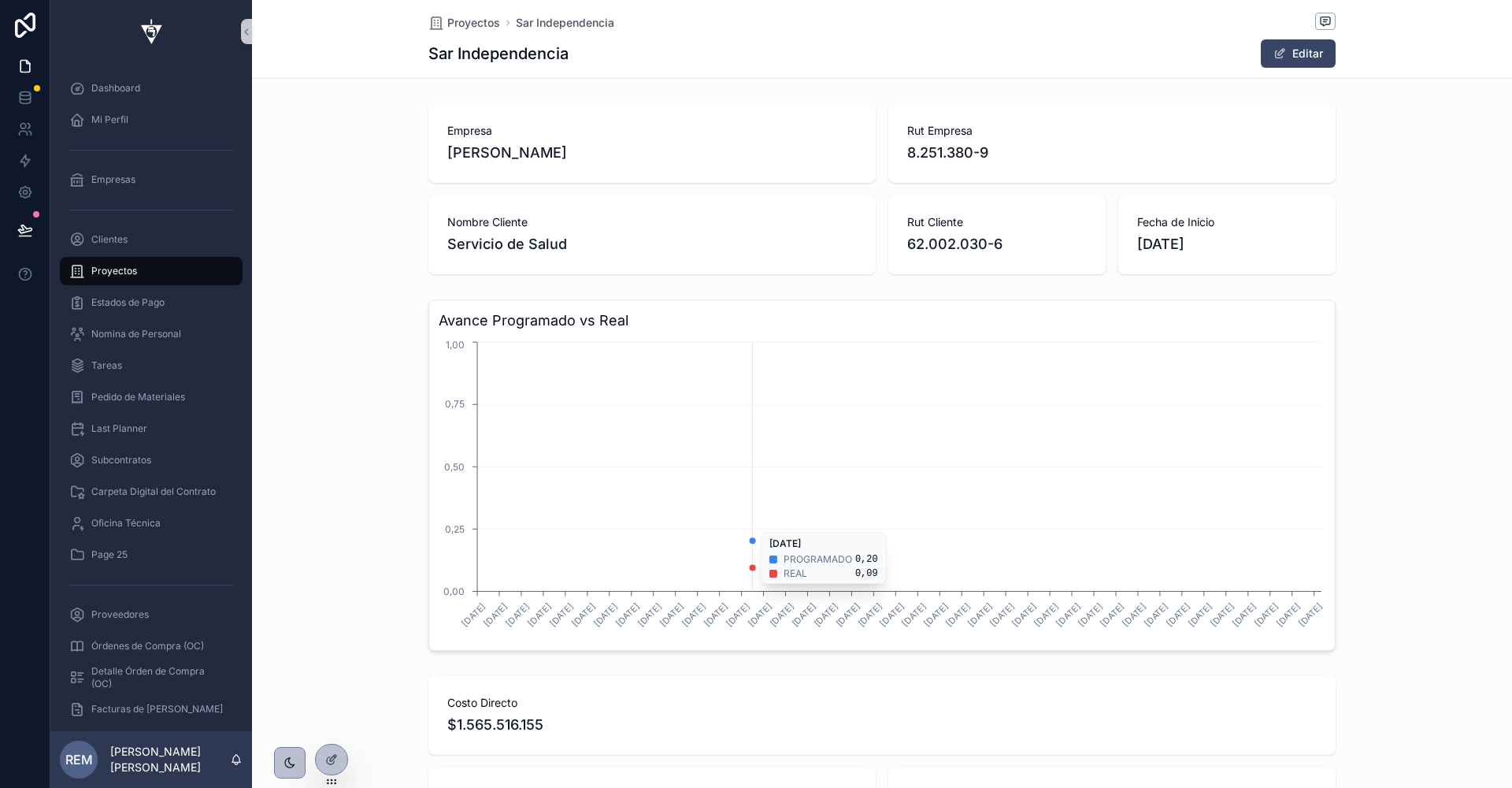
scroll to position [0, 907]
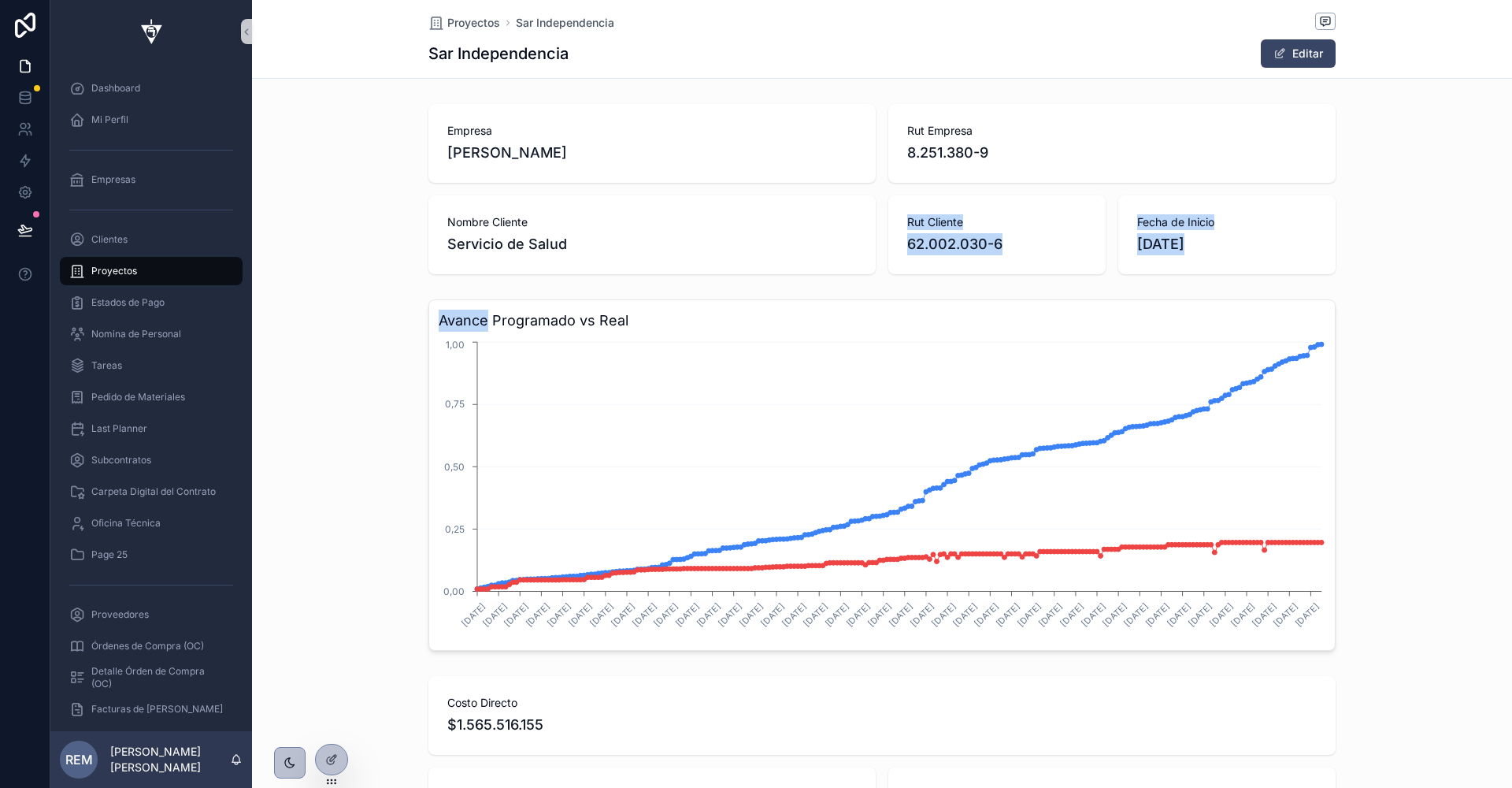
drag, startPoint x: 370, startPoint y: 278, endPoint x: 400, endPoint y: 307, distance: 41.7
click at [356, 265] on div "Empresa [PERSON_NAME] Santander Rut Empresa 8.251.380-9 Nombre Cliente Servicio…" at bounding box center [882, 189] width 1260 height 183
click at [378, 246] on div "Empresa [PERSON_NAME] Santander Rut Empresa 8.251.380-9 Nombre Cliente Servicio…" at bounding box center [882, 189] width 1260 height 183
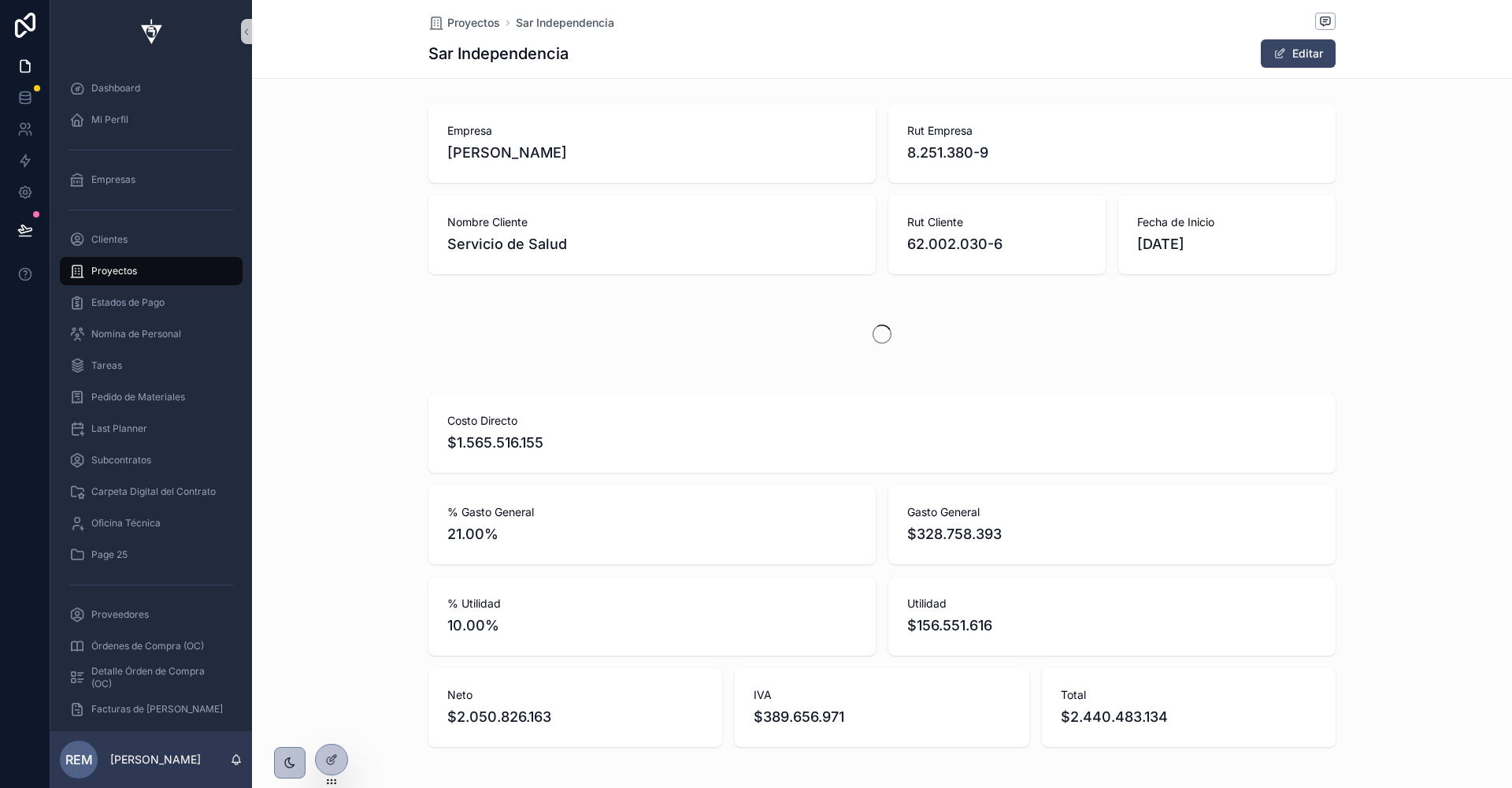
scroll to position [0, 907]
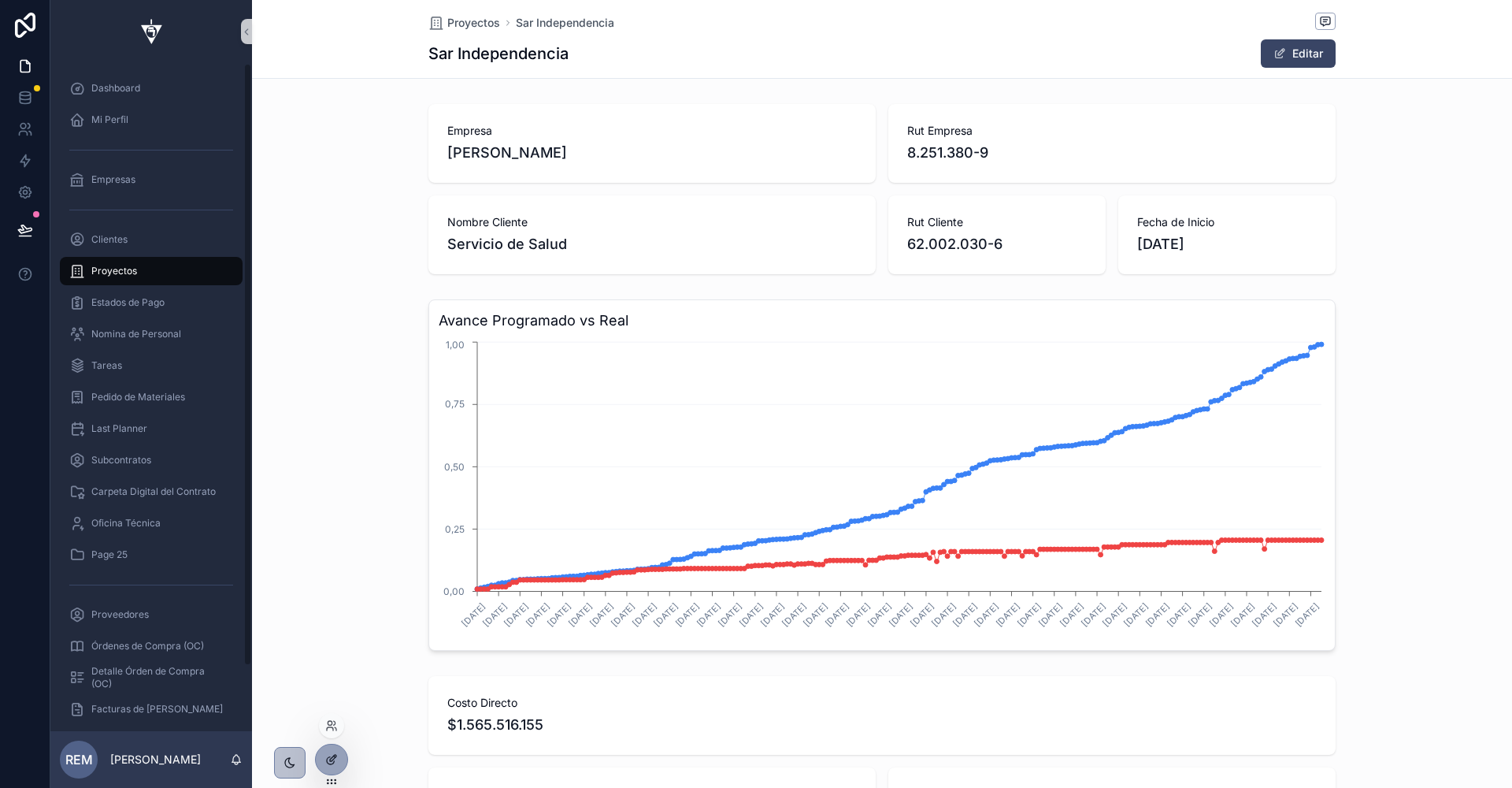
click at [329, 761] on icon at bounding box center [331, 759] width 12 height 12
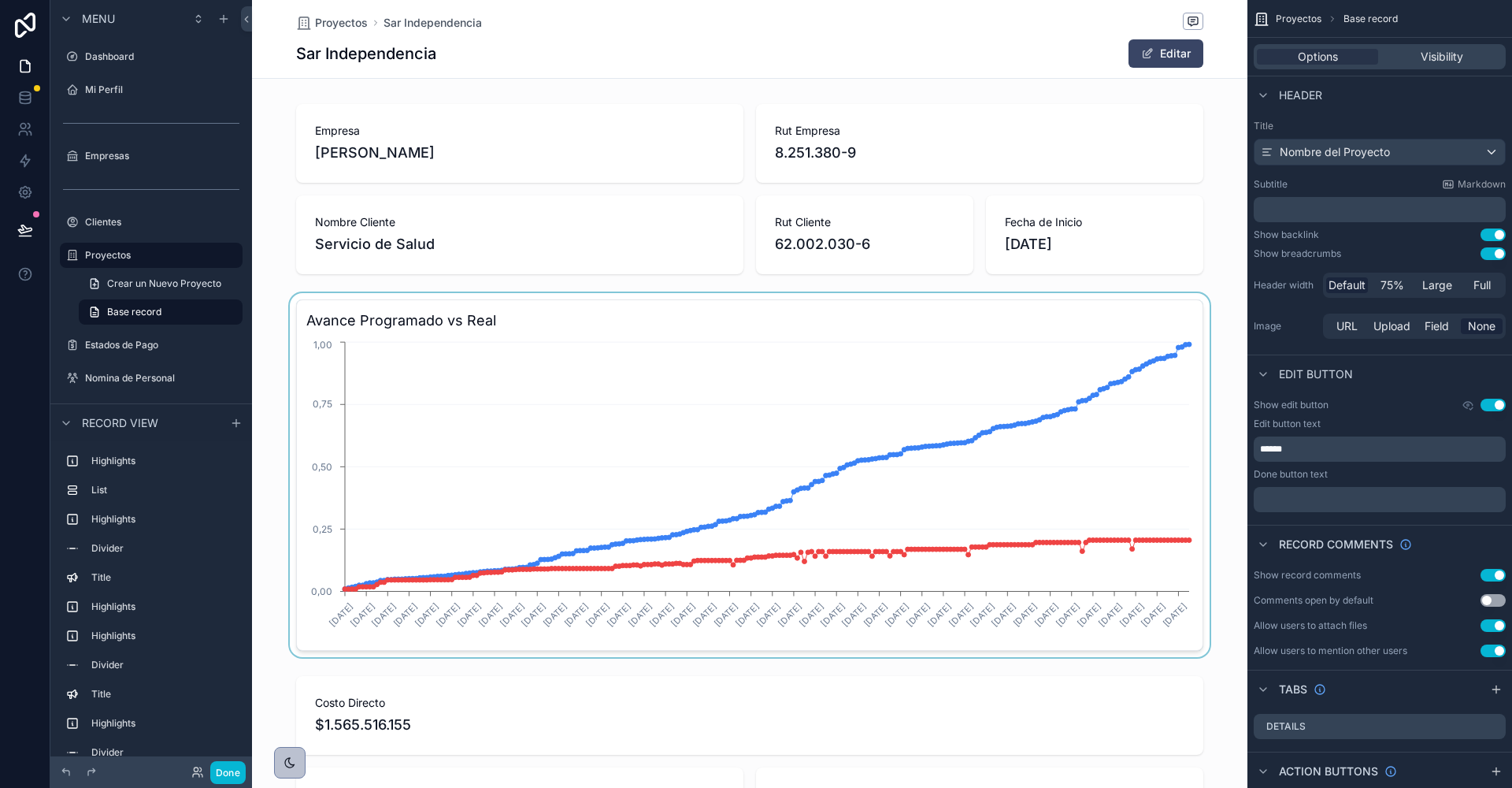
click at [1202, 390] on div "scrollable content" at bounding box center [750, 474] width 996 height 364
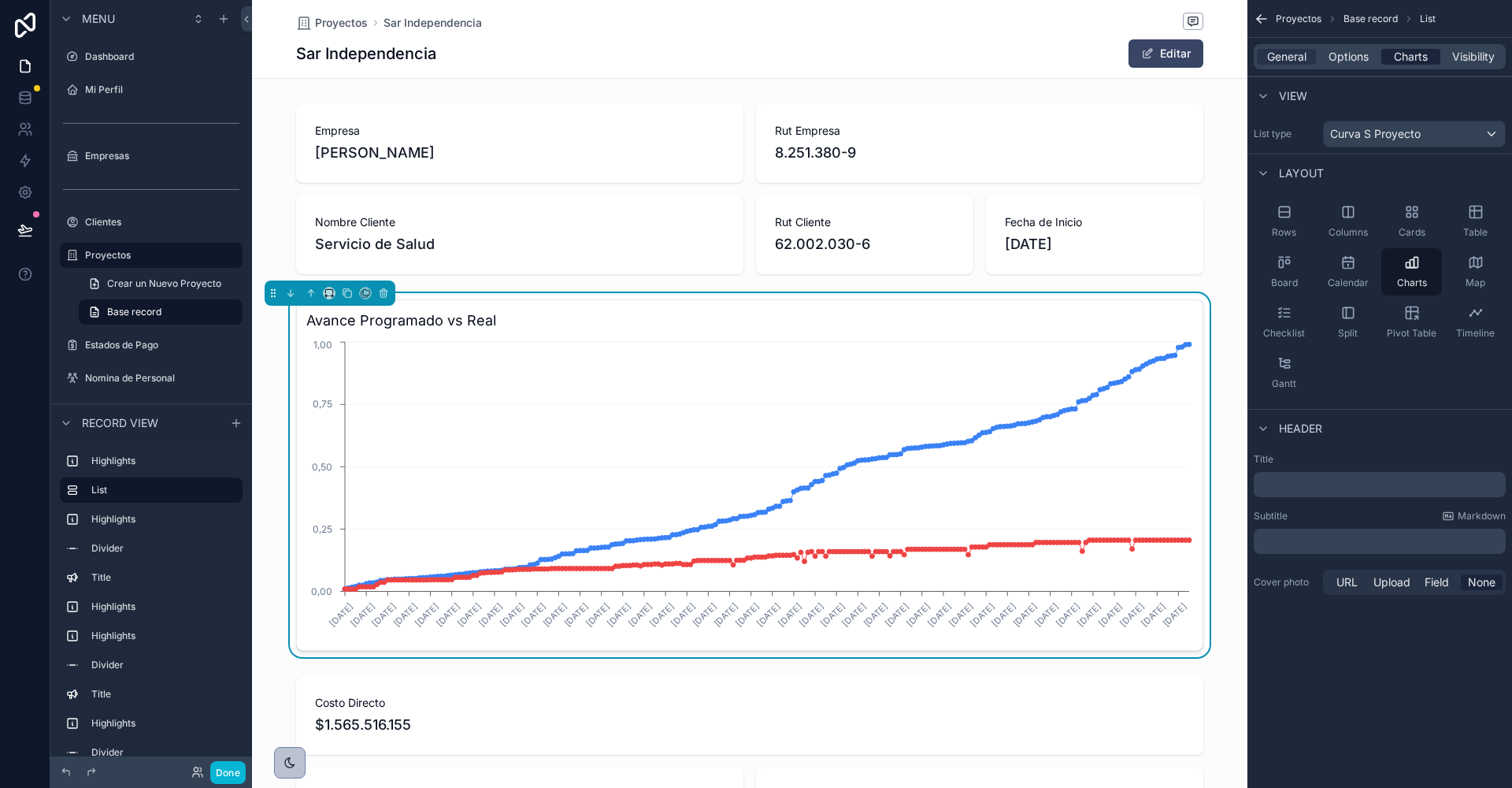
click at [1417, 54] on span "Charts" at bounding box center [1411, 56] width 34 height 16
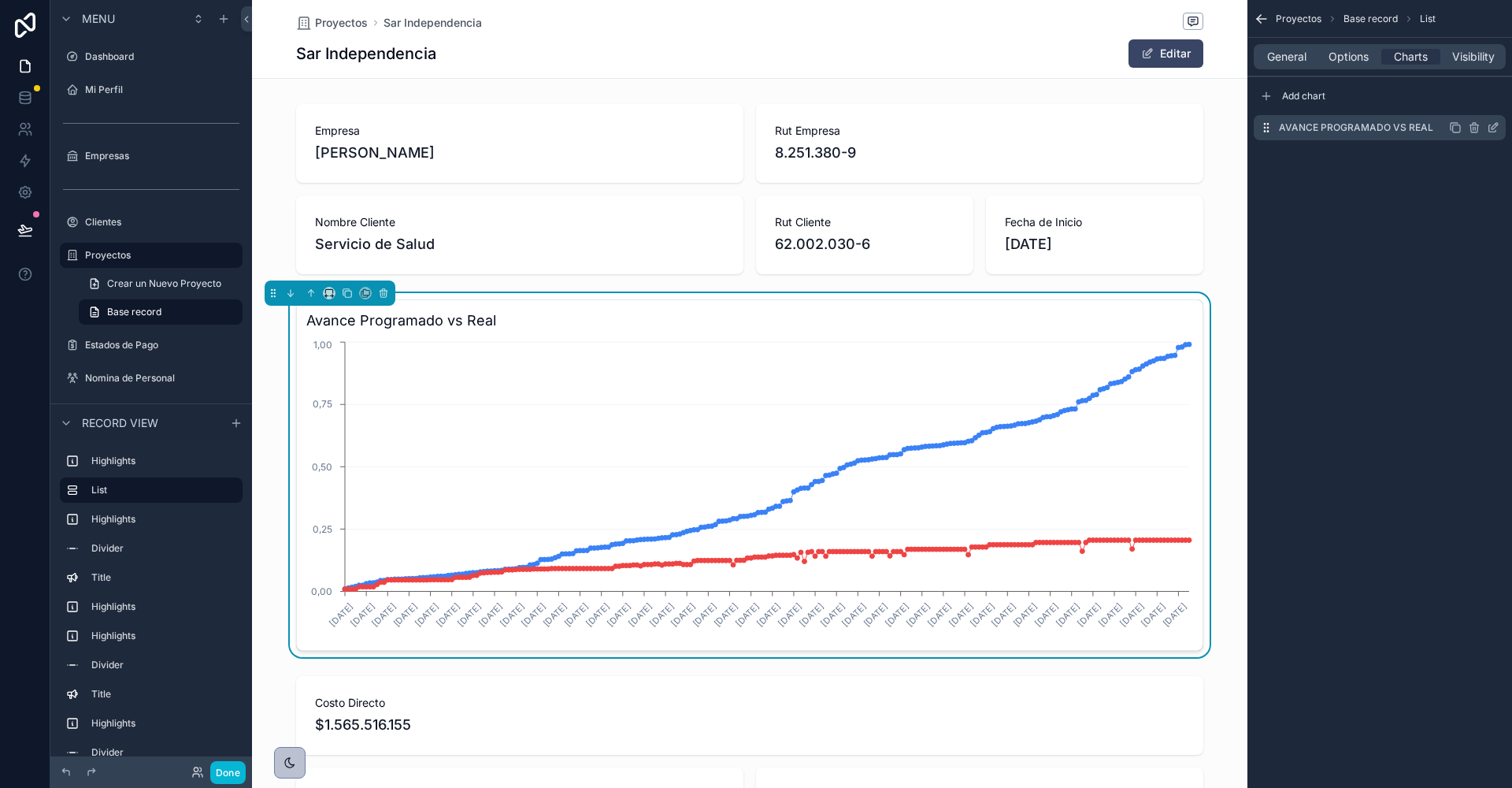
click at [1500, 125] on div "Avance Programado vs Real" at bounding box center [1379, 127] width 252 height 26
click at [1493, 127] on icon "scrollable content" at bounding box center [1495, 125] width 7 height 7
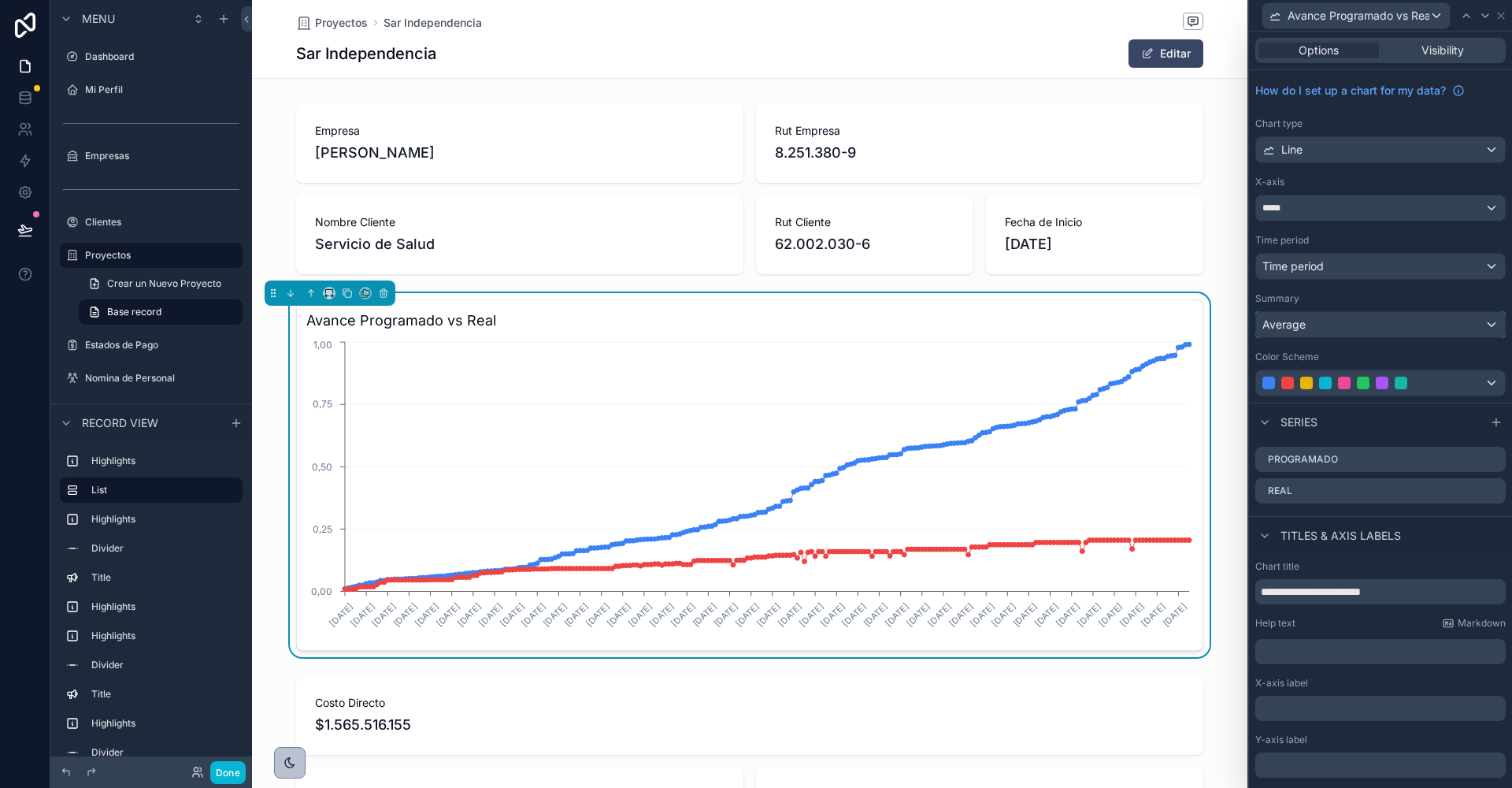
click at [1338, 327] on div "Average" at bounding box center [1381, 324] width 249 height 26
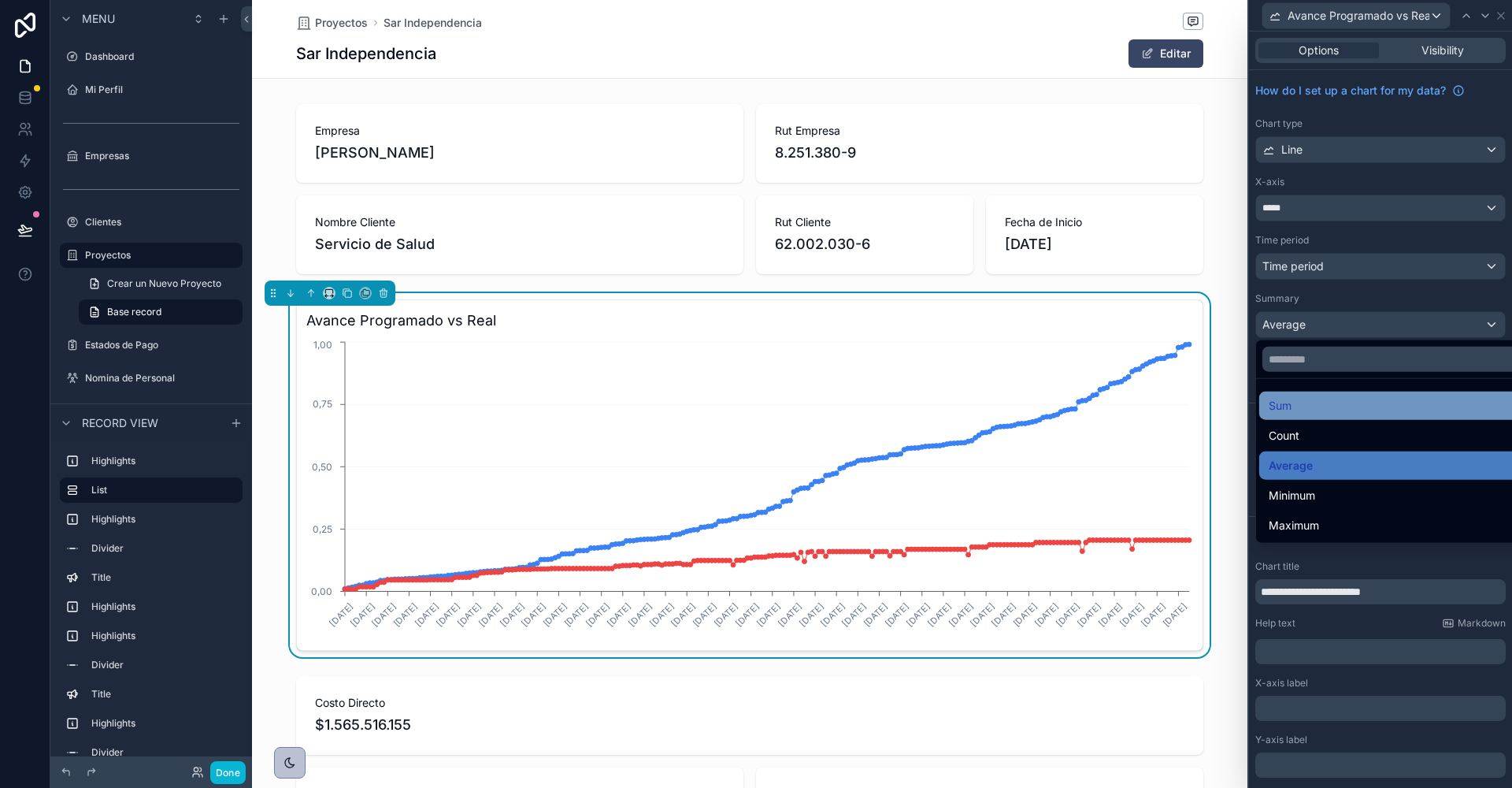
click at [1310, 407] on div "Sum" at bounding box center [1399, 406] width 260 height 19
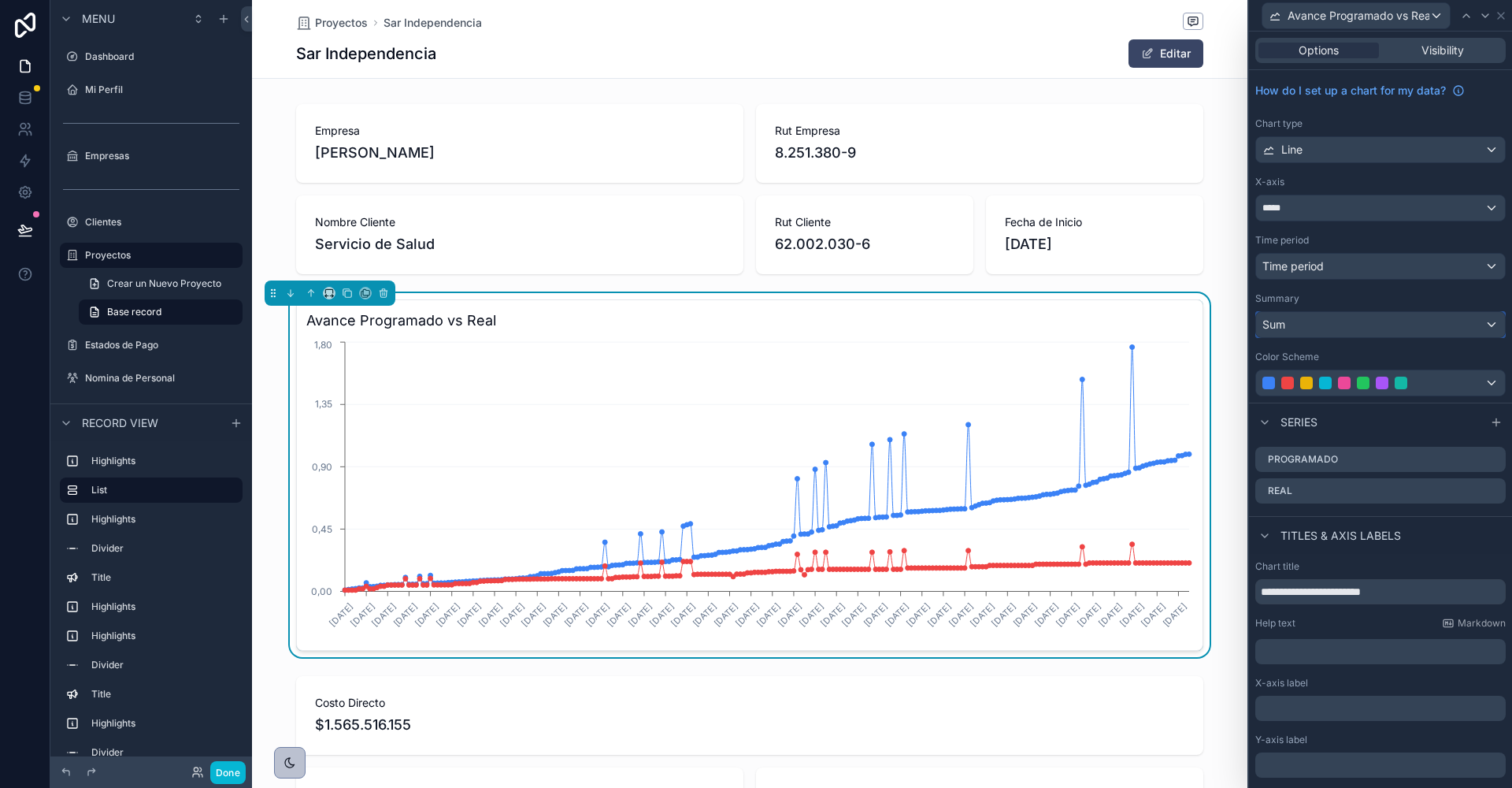
click at [1302, 312] on div "Sum" at bounding box center [1381, 324] width 249 height 26
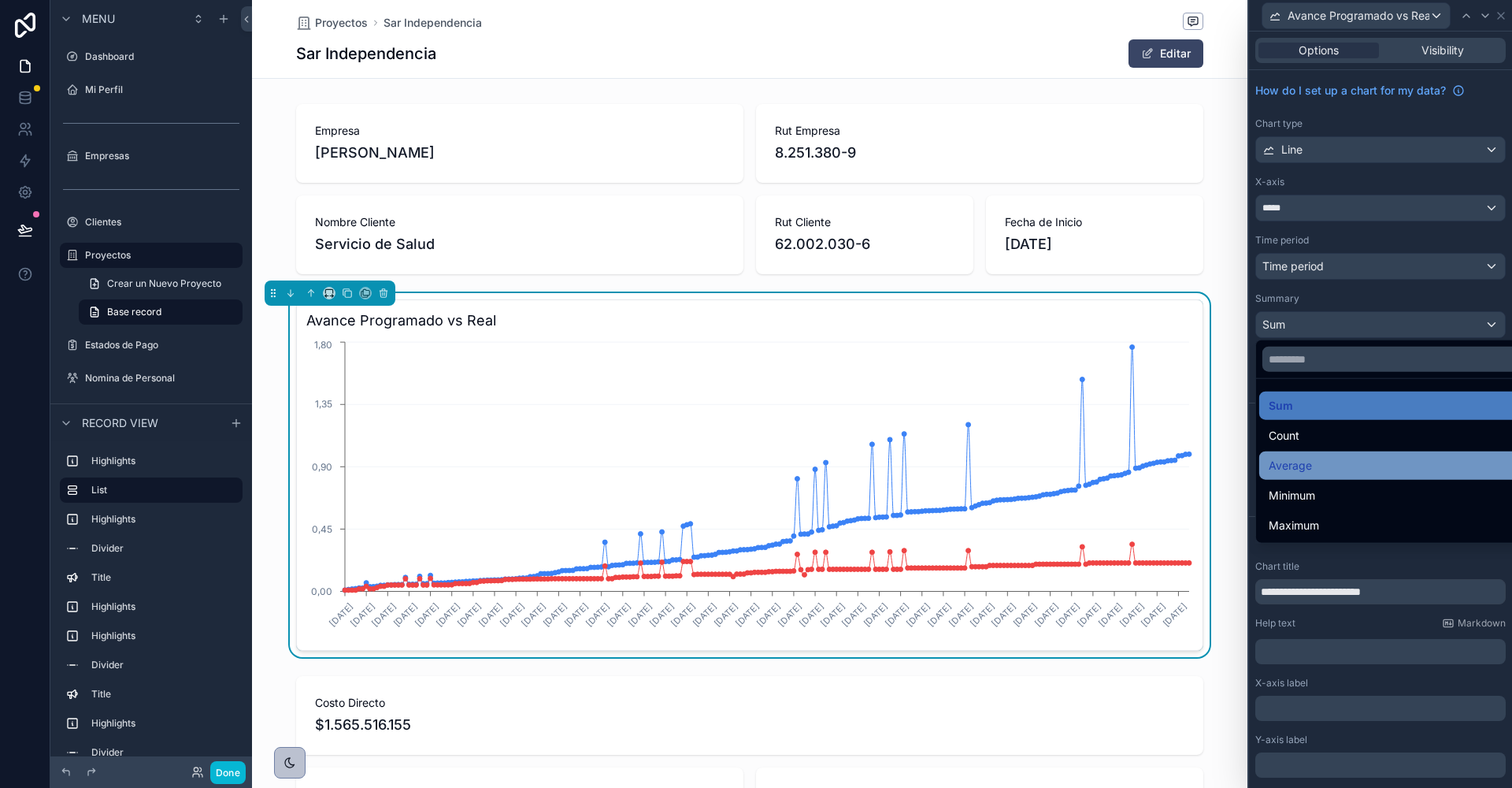
click at [1299, 464] on span "Average" at bounding box center [1291, 466] width 44 height 19
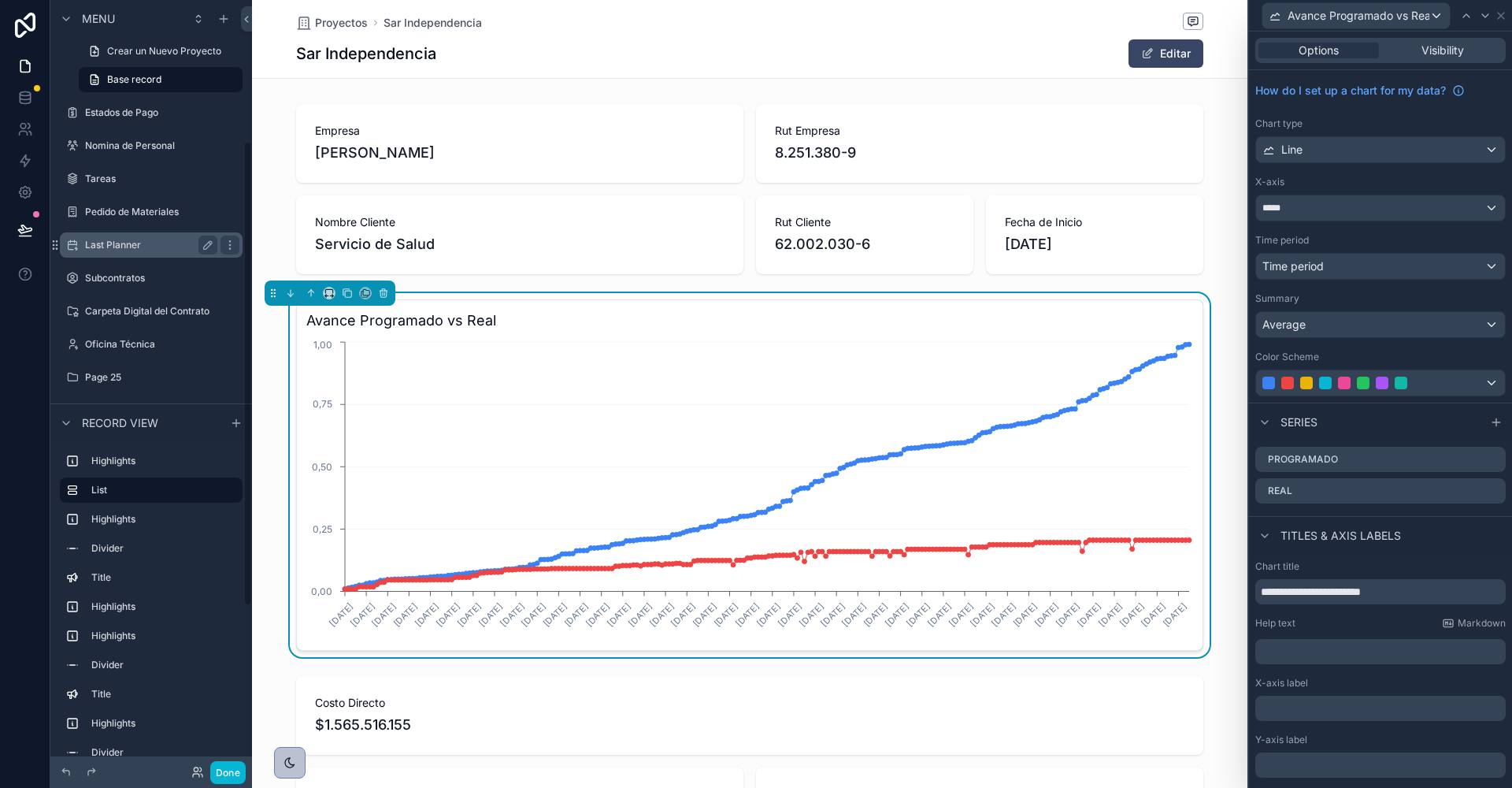
click at [98, 241] on label "Last Planner" at bounding box center [148, 244] width 126 height 12
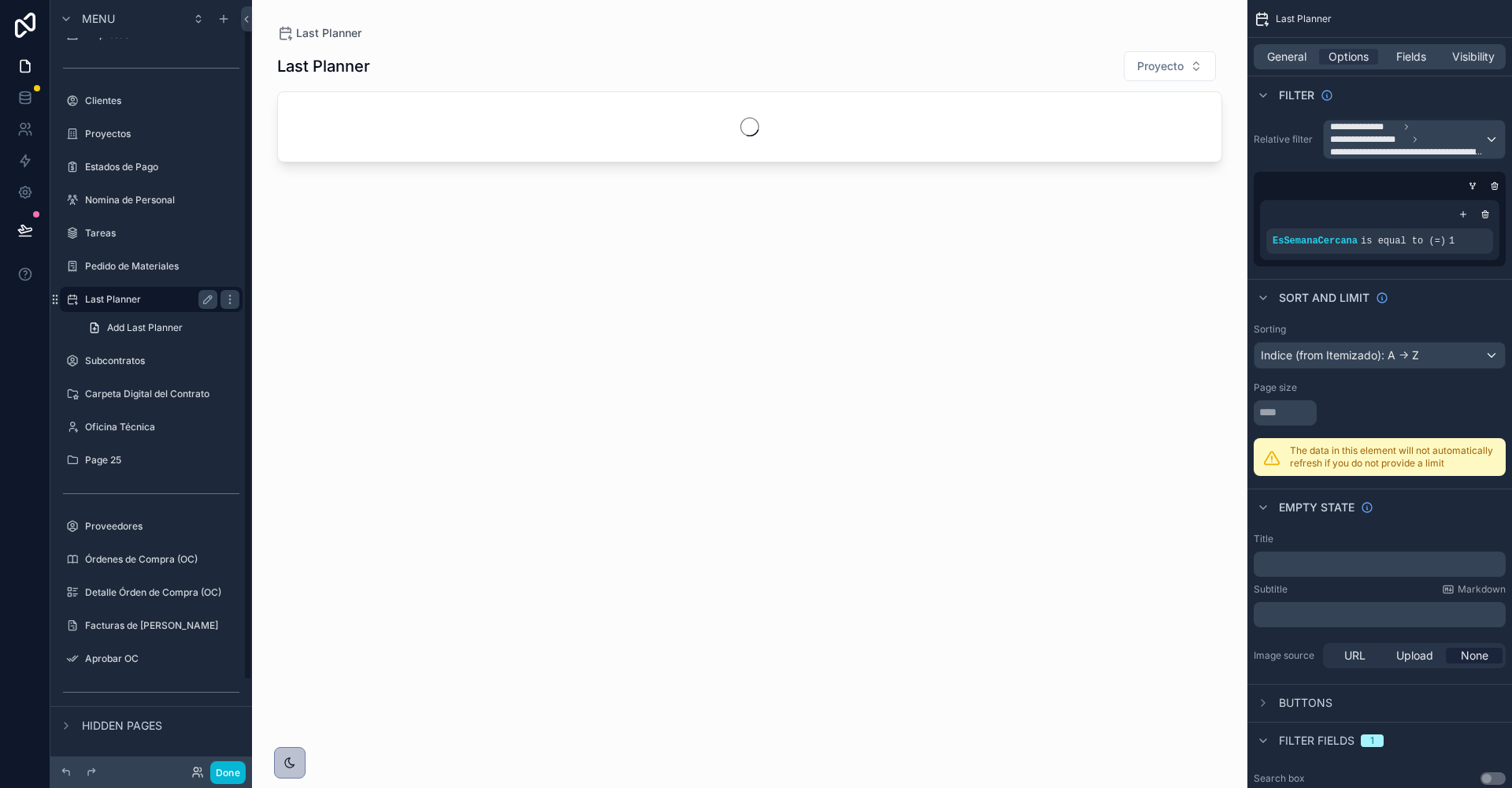
scroll to position [18, 0]
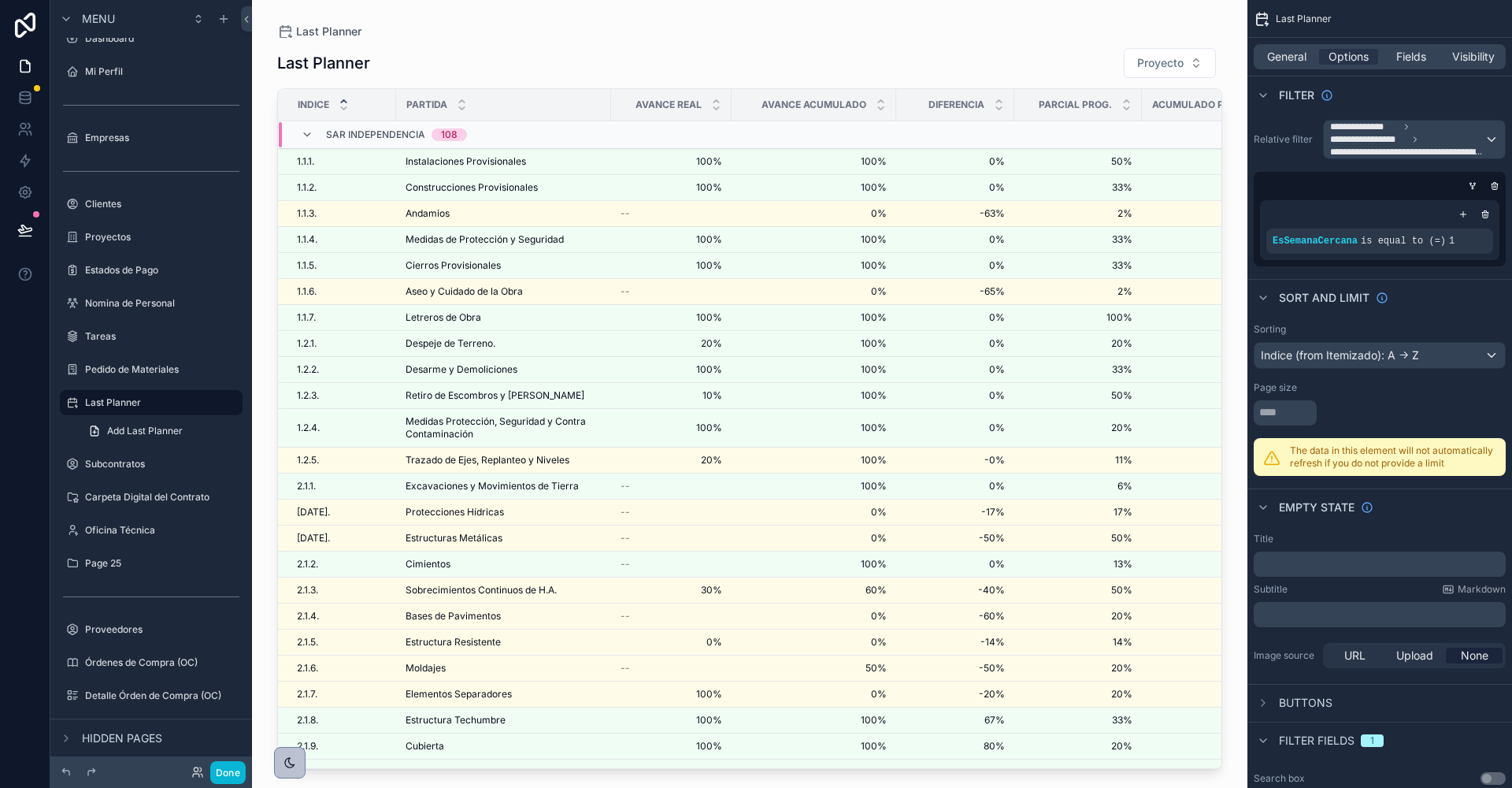
click at [556, 493] on div "scrollable content" at bounding box center [750, 384] width 996 height 769
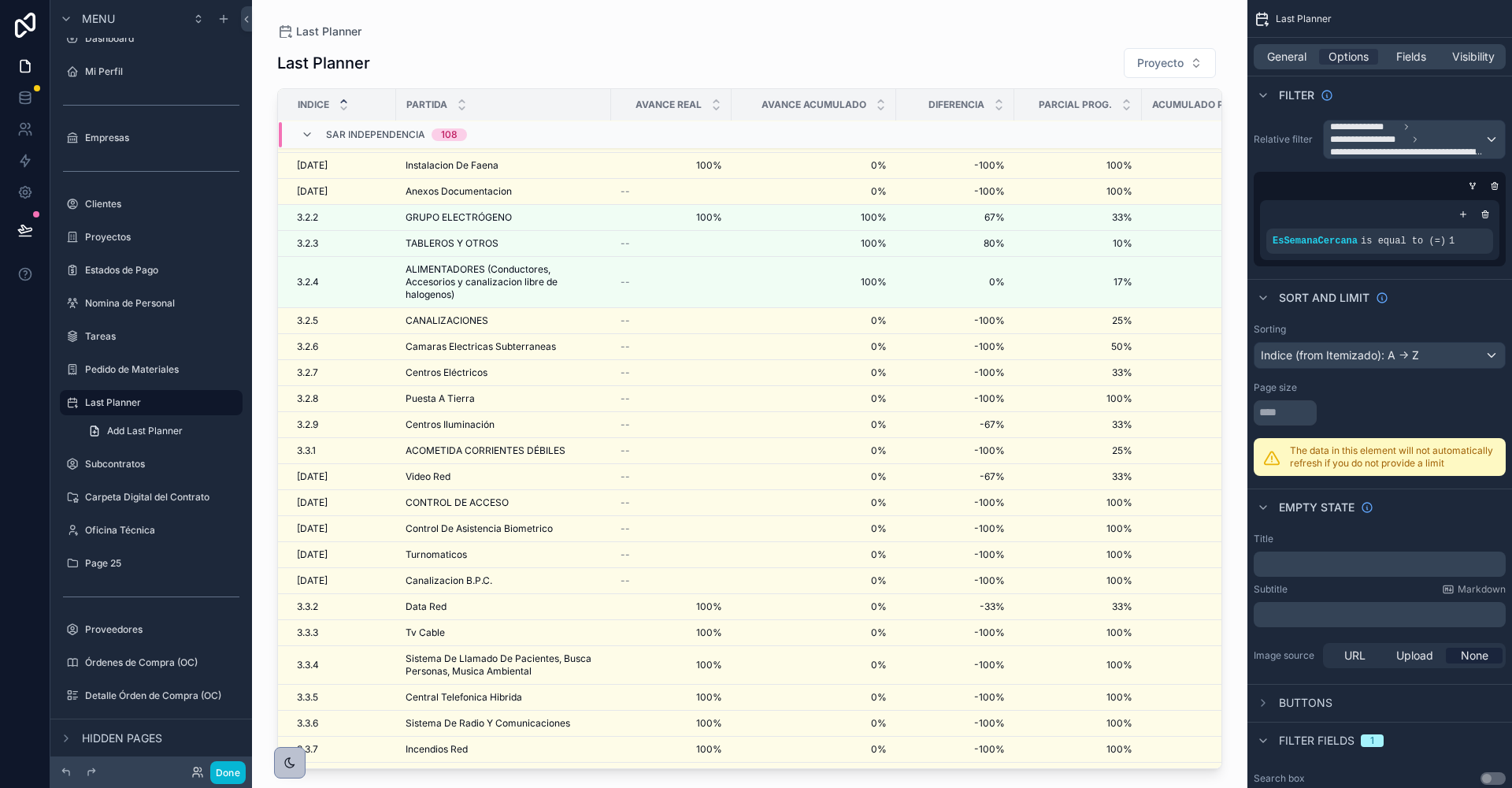
scroll to position [1194, 0]
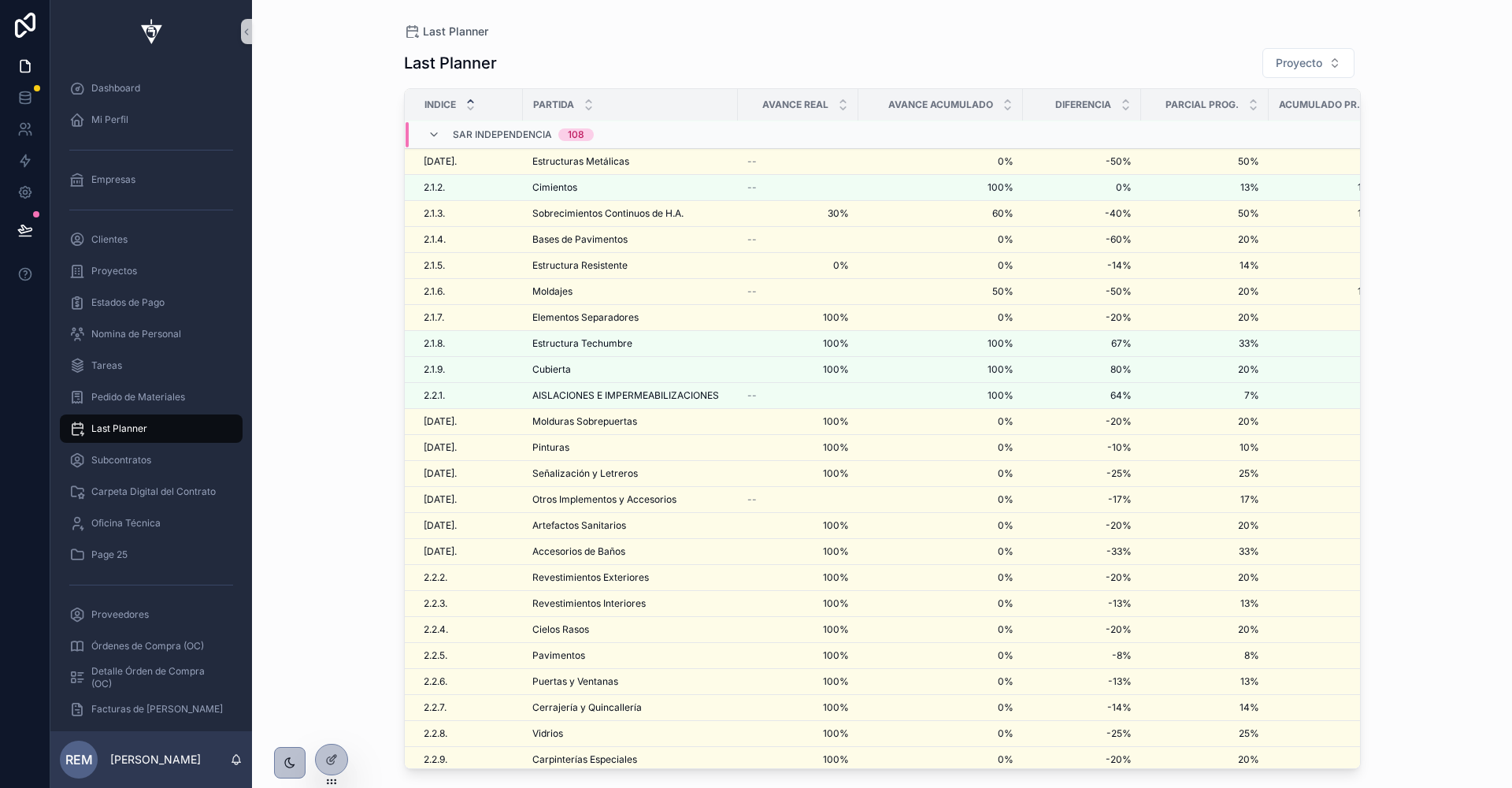
scroll to position [761, 0]
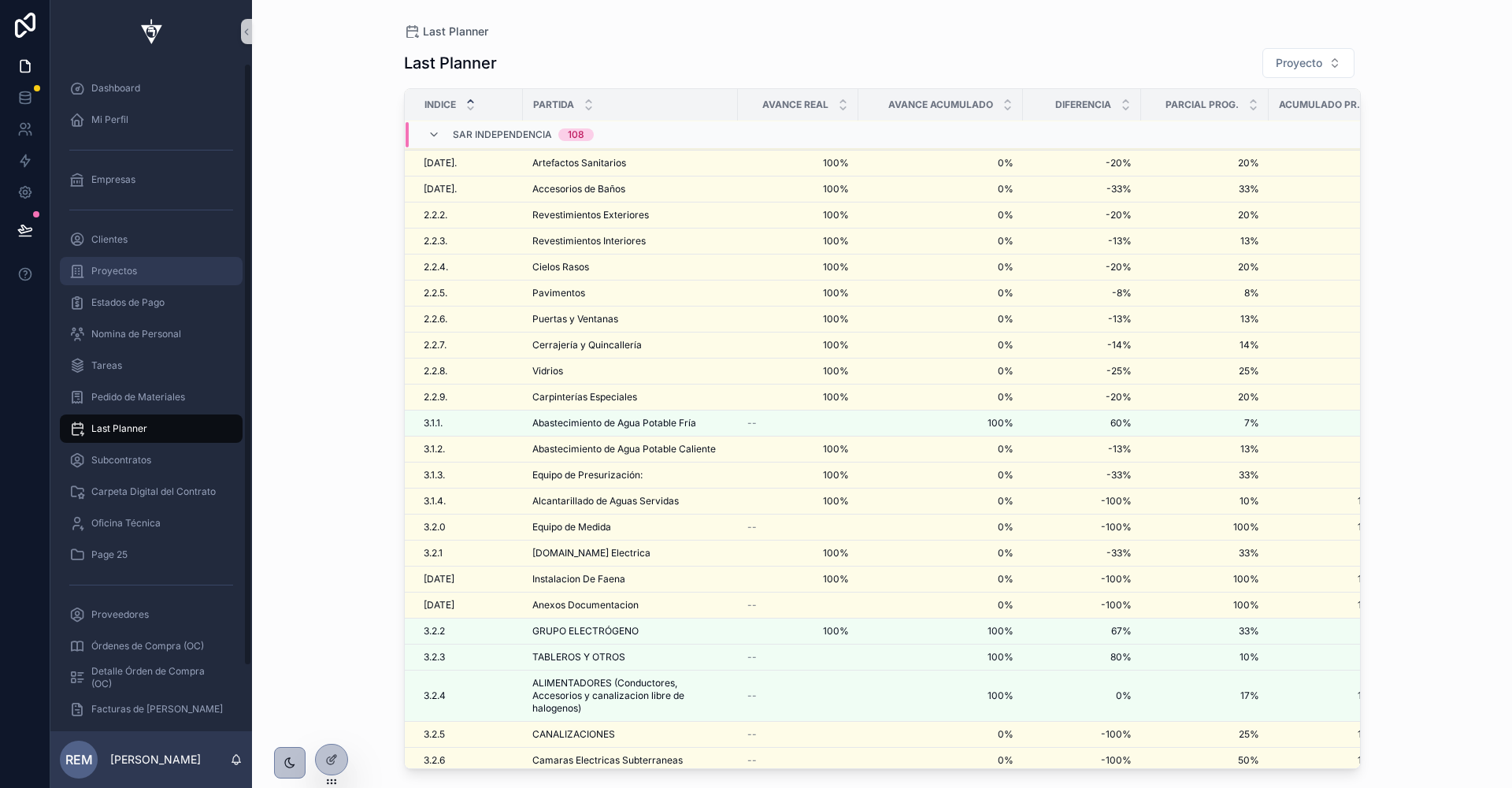
click at [135, 269] on span "Proyectos" at bounding box center [114, 270] width 46 height 12
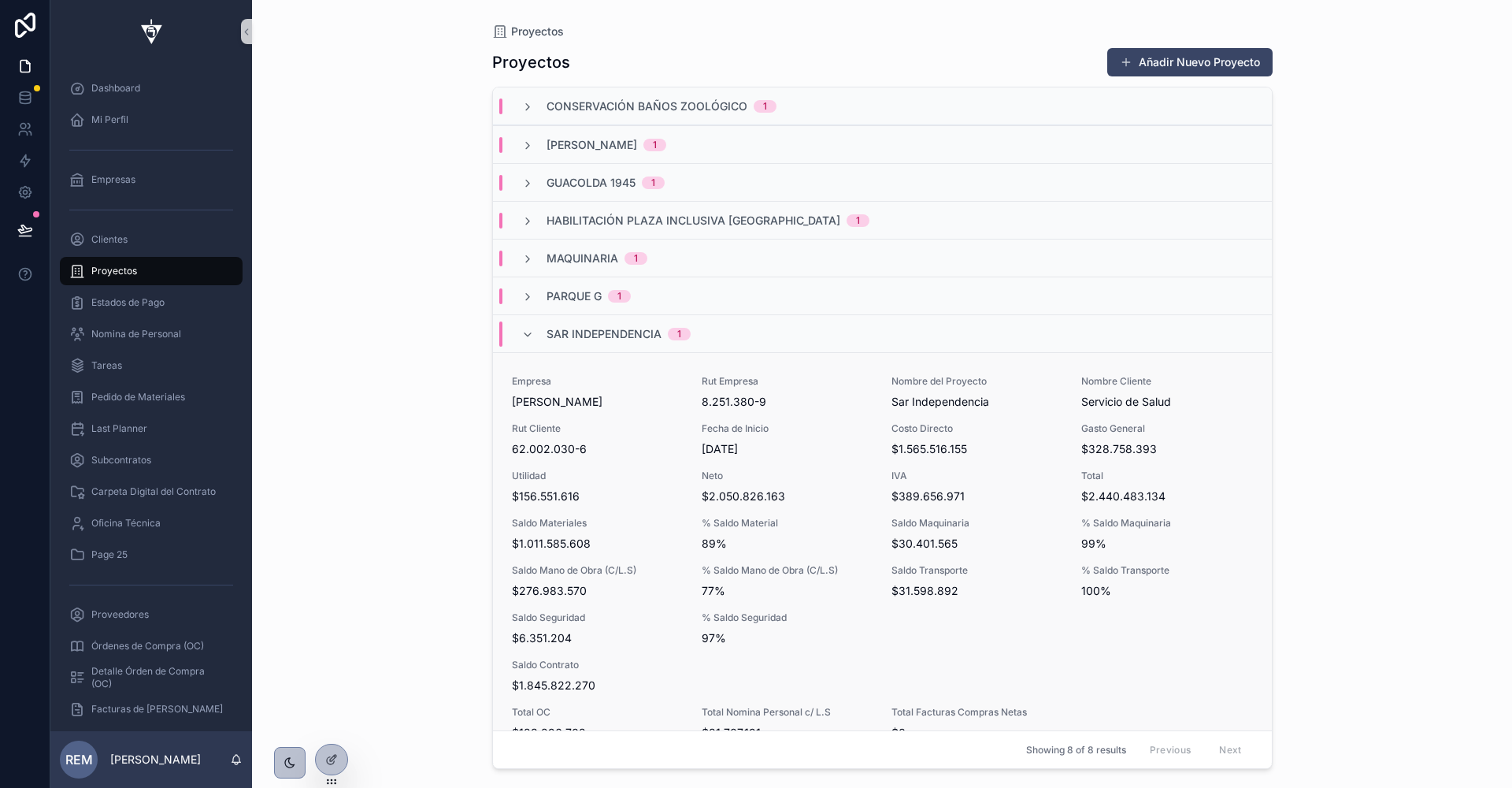
click at [623, 529] on div "Saldo Materiales $1.011.585.608" at bounding box center [598, 534] width 171 height 34
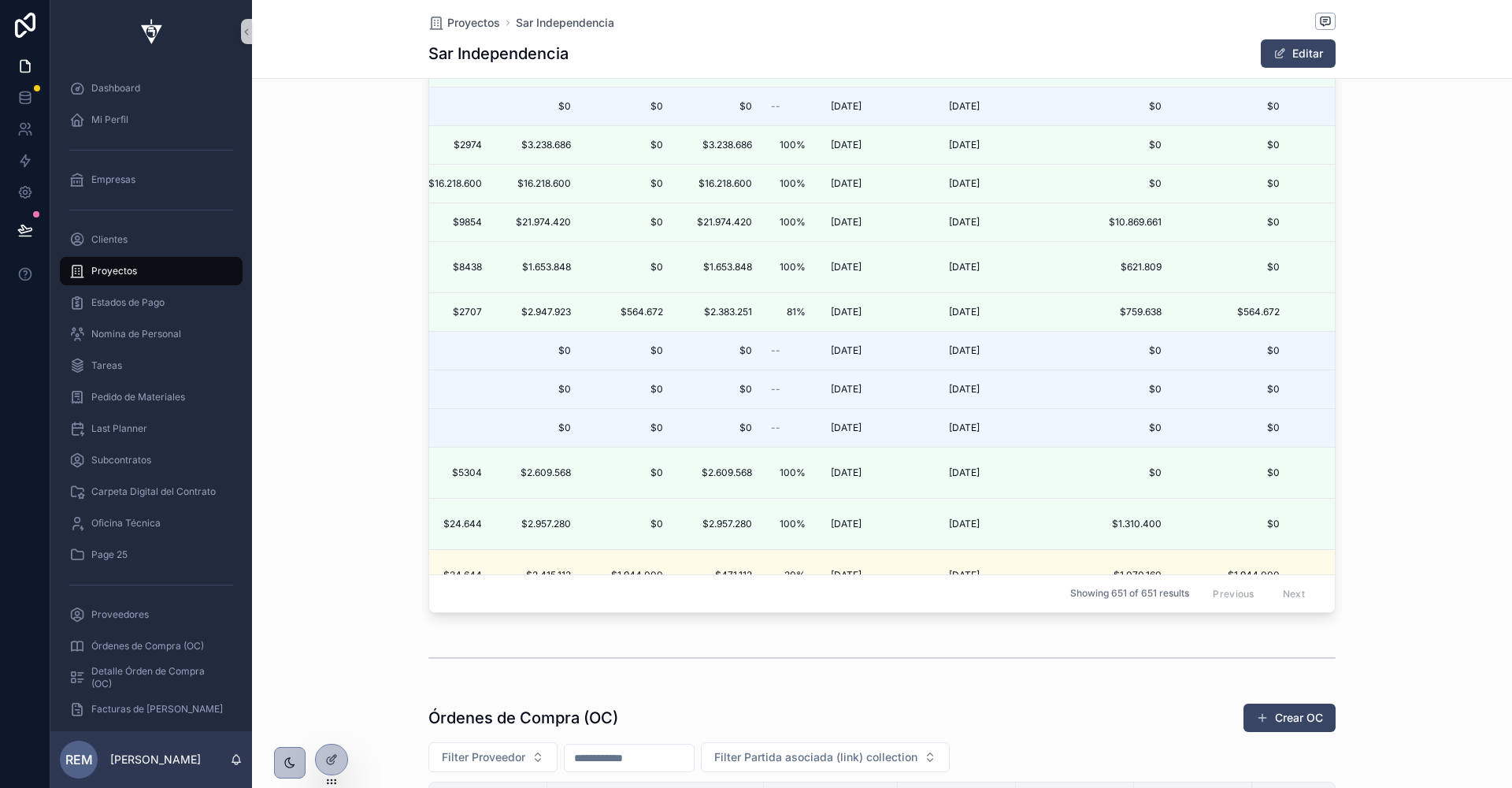
scroll to position [1955, 0]
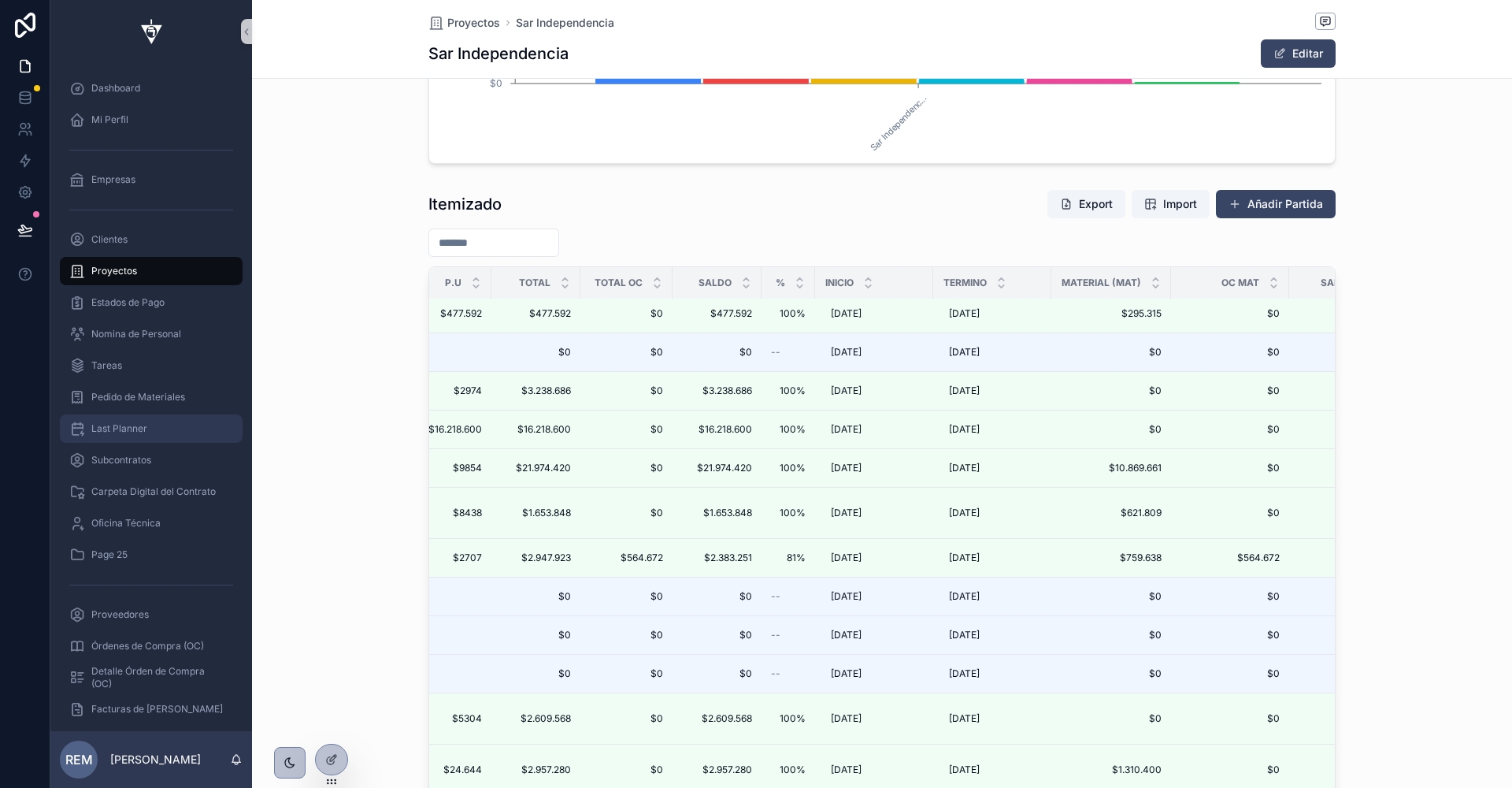
click at [130, 429] on span "Last Planner" at bounding box center [119, 428] width 56 height 12
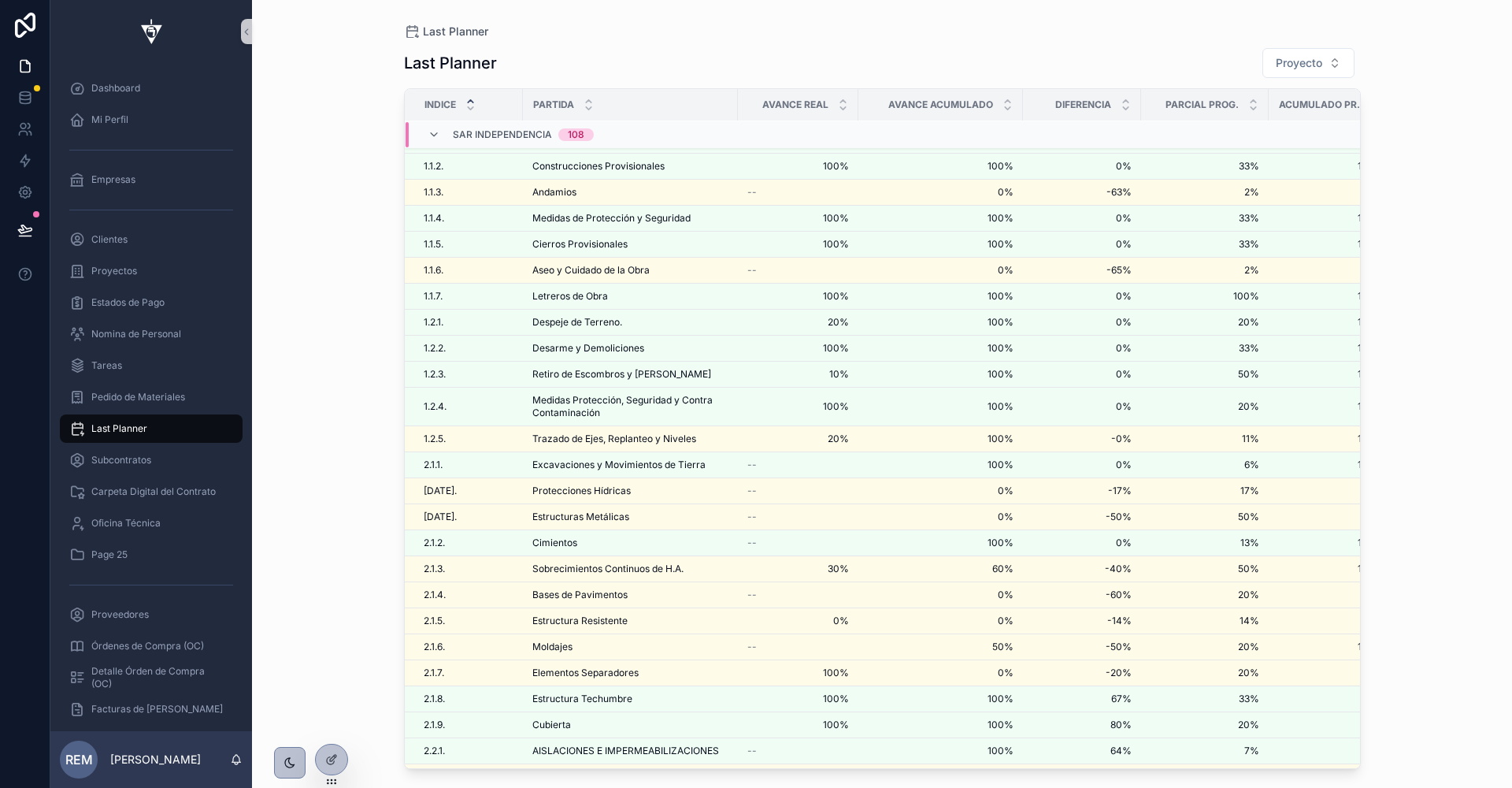
scroll to position [27, 0]
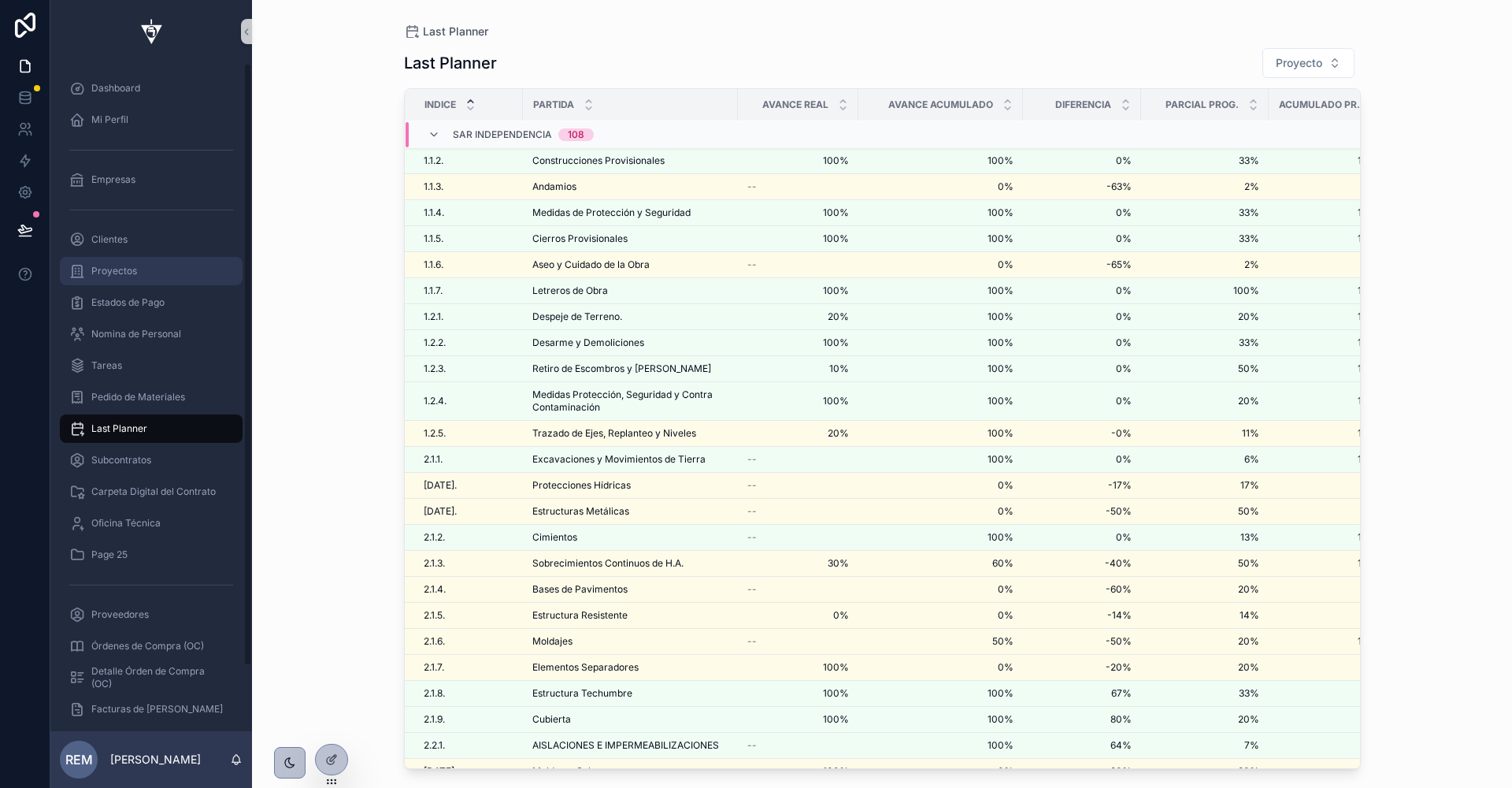
click at [105, 269] on span "Proyectos" at bounding box center [114, 270] width 46 height 12
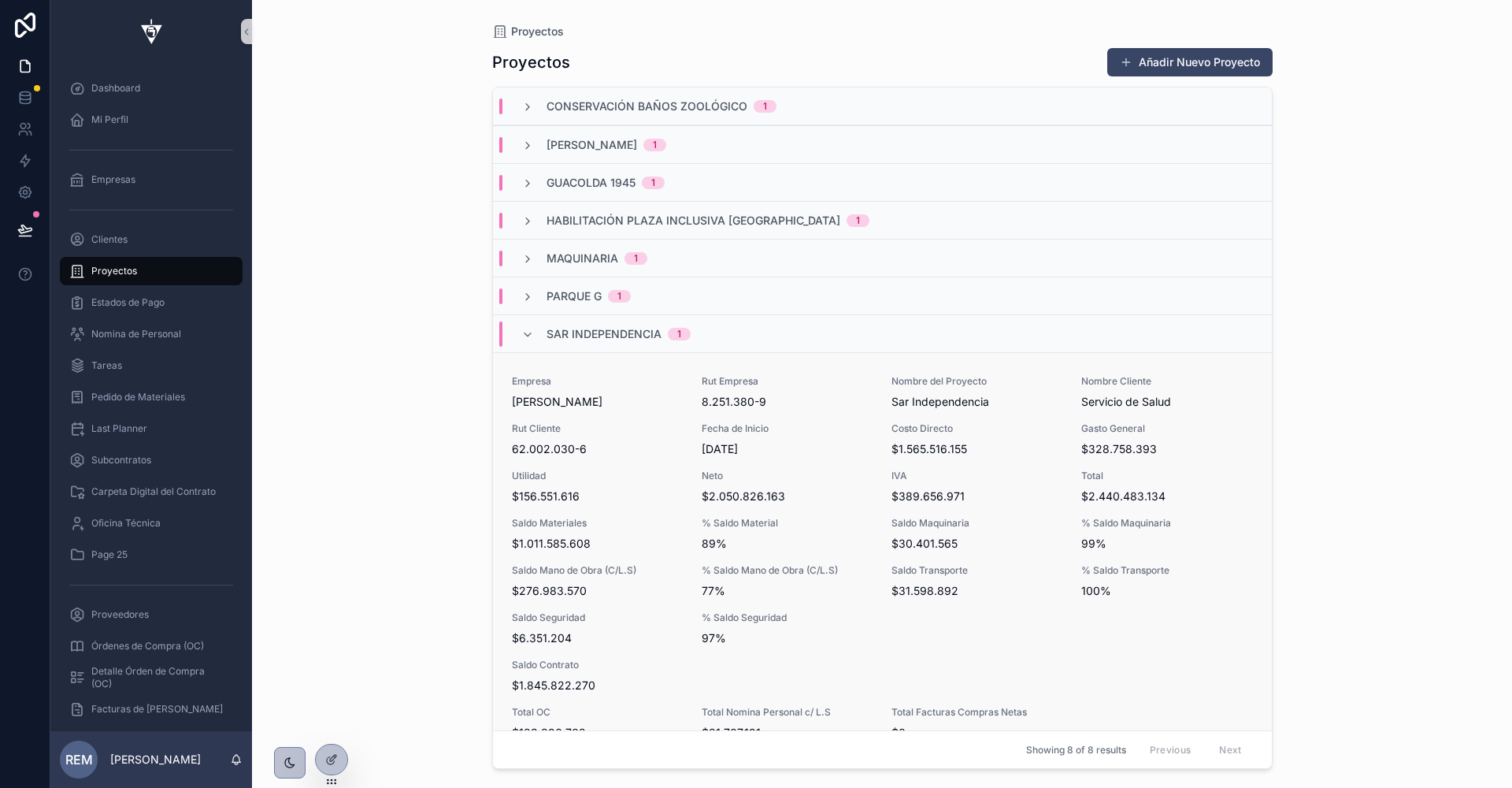
click at [570, 394] on span "[PERSON_NAME]" at bounding box center [598, 401] width 171 height 16
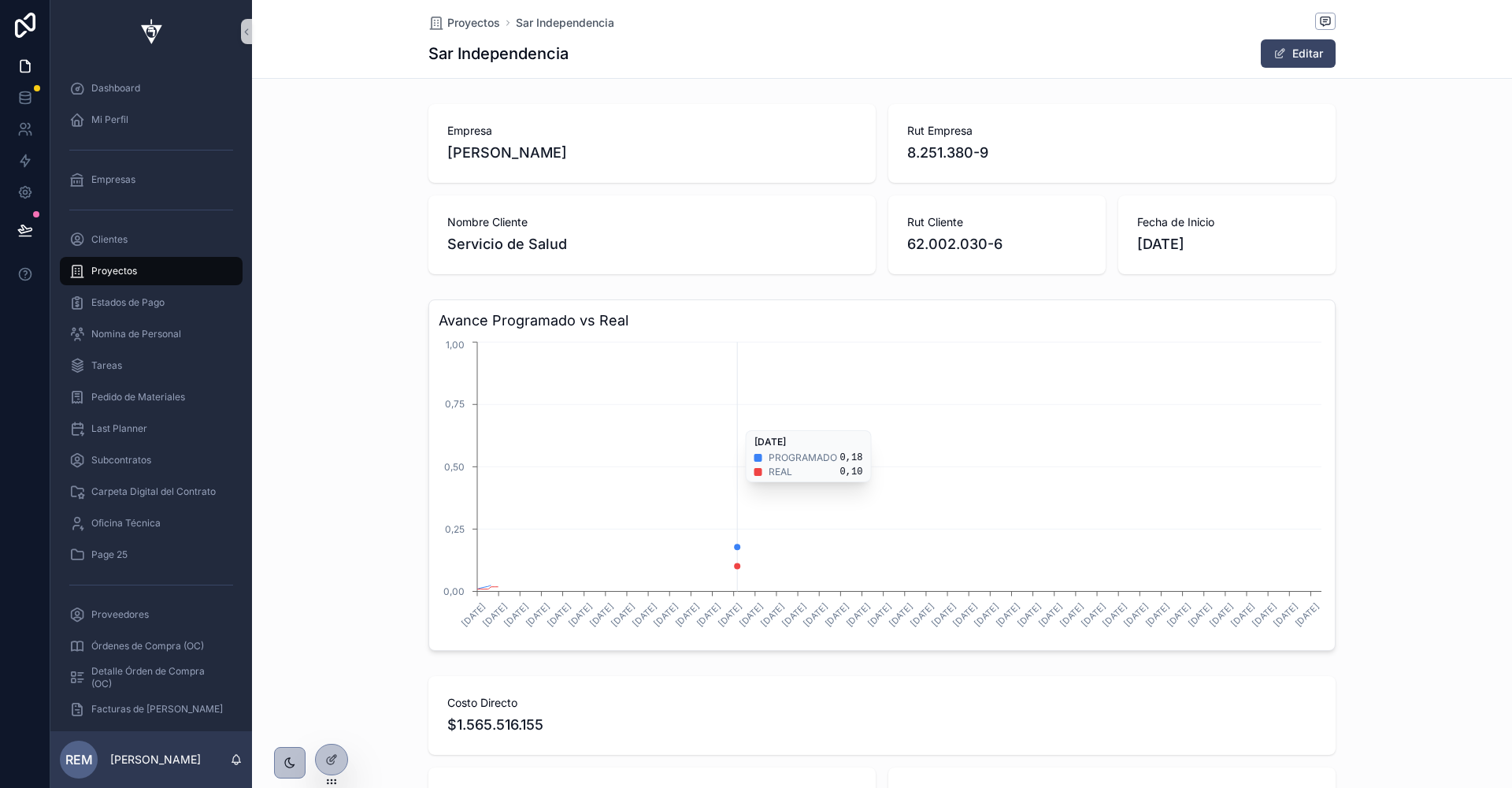
scroll to position [0, 907]
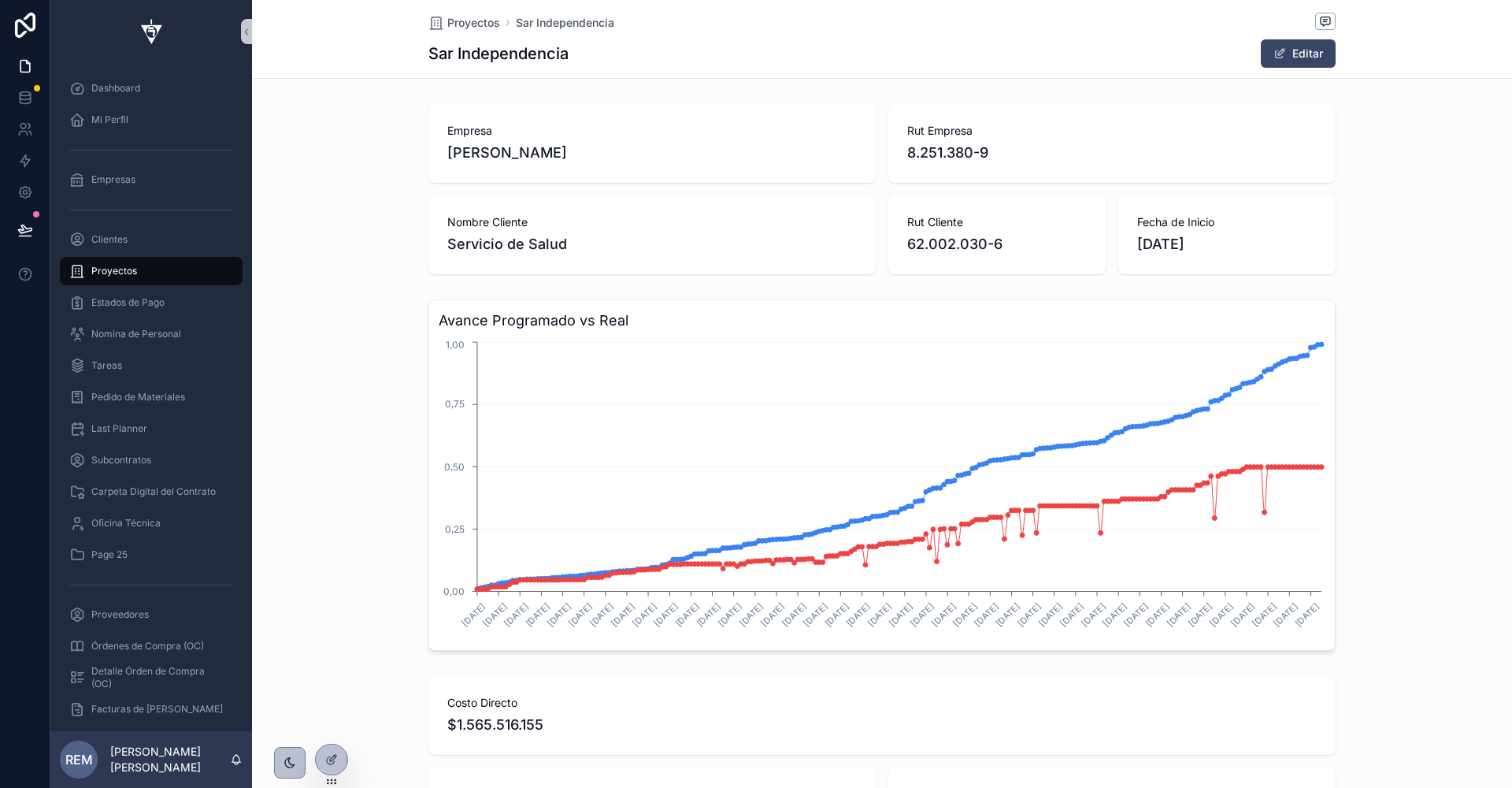
scroll to position [0, 907]
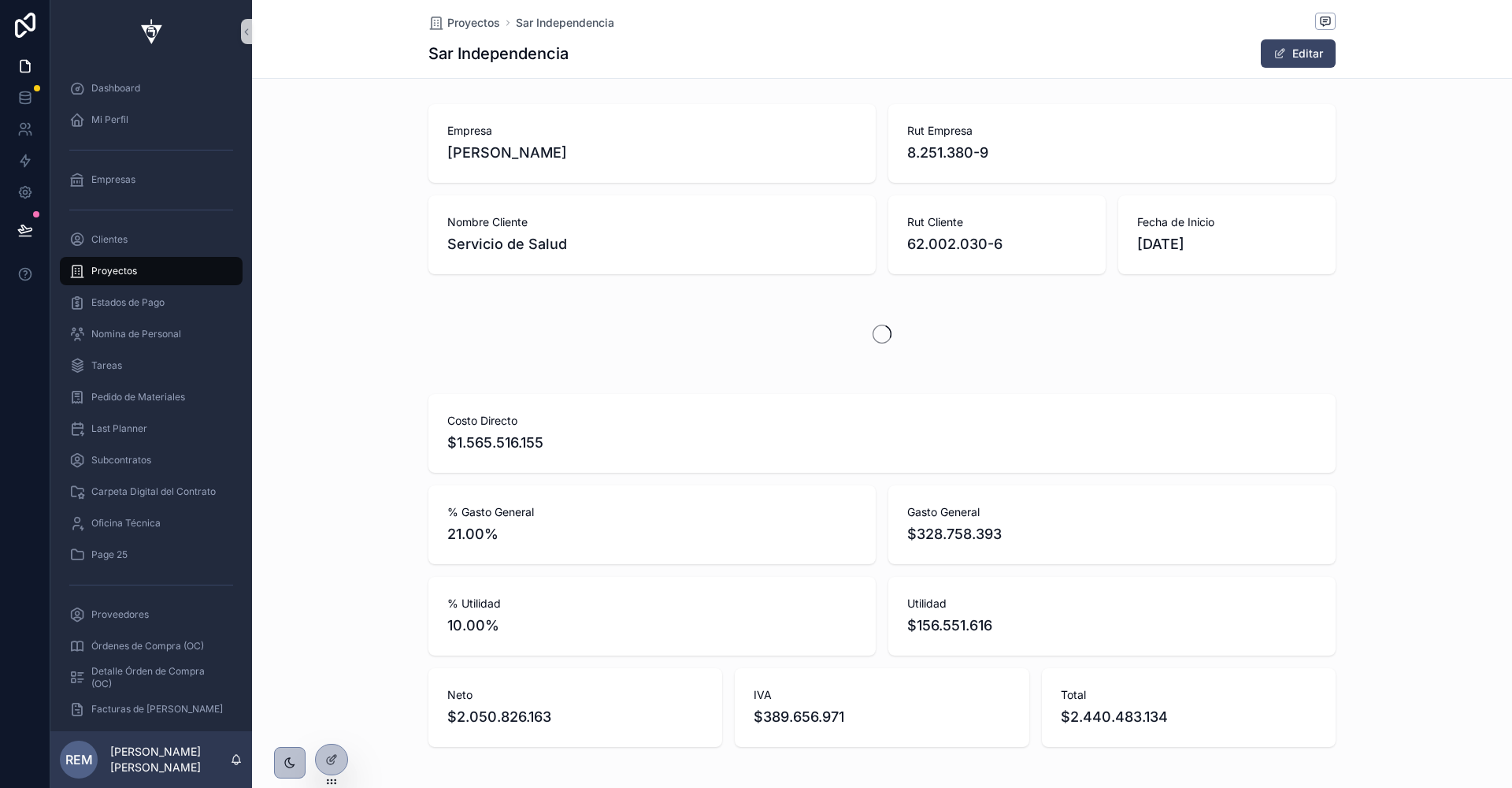
scroll to position [0, 907]
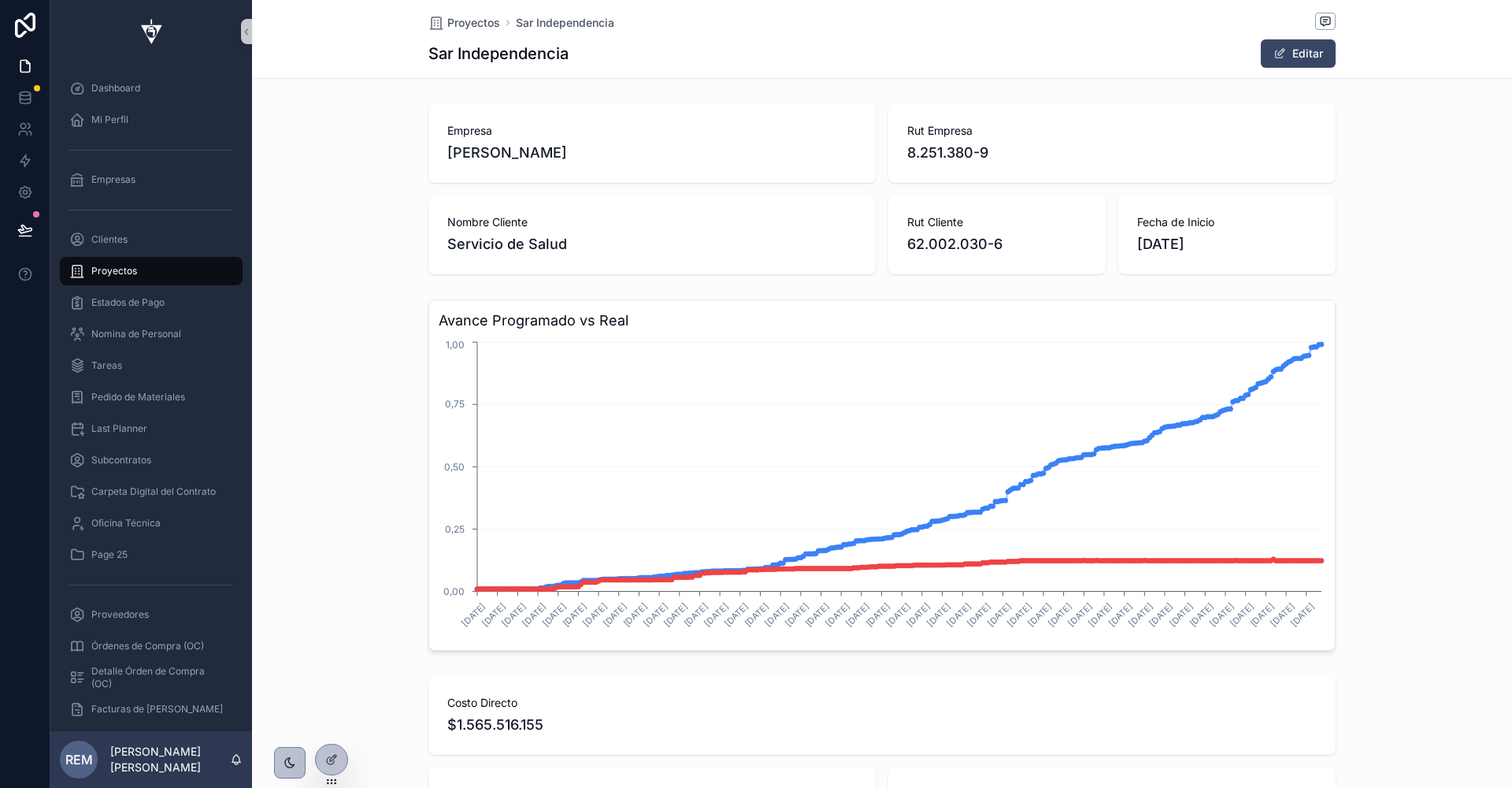
click at [289, 471] on div "Avance Programado vs Real [DATE] [DATE] [DATE] [DATE] [DATE] [DATE] [DATE] [DAT…" at bounding box center [882, 474] width 1260 height 364
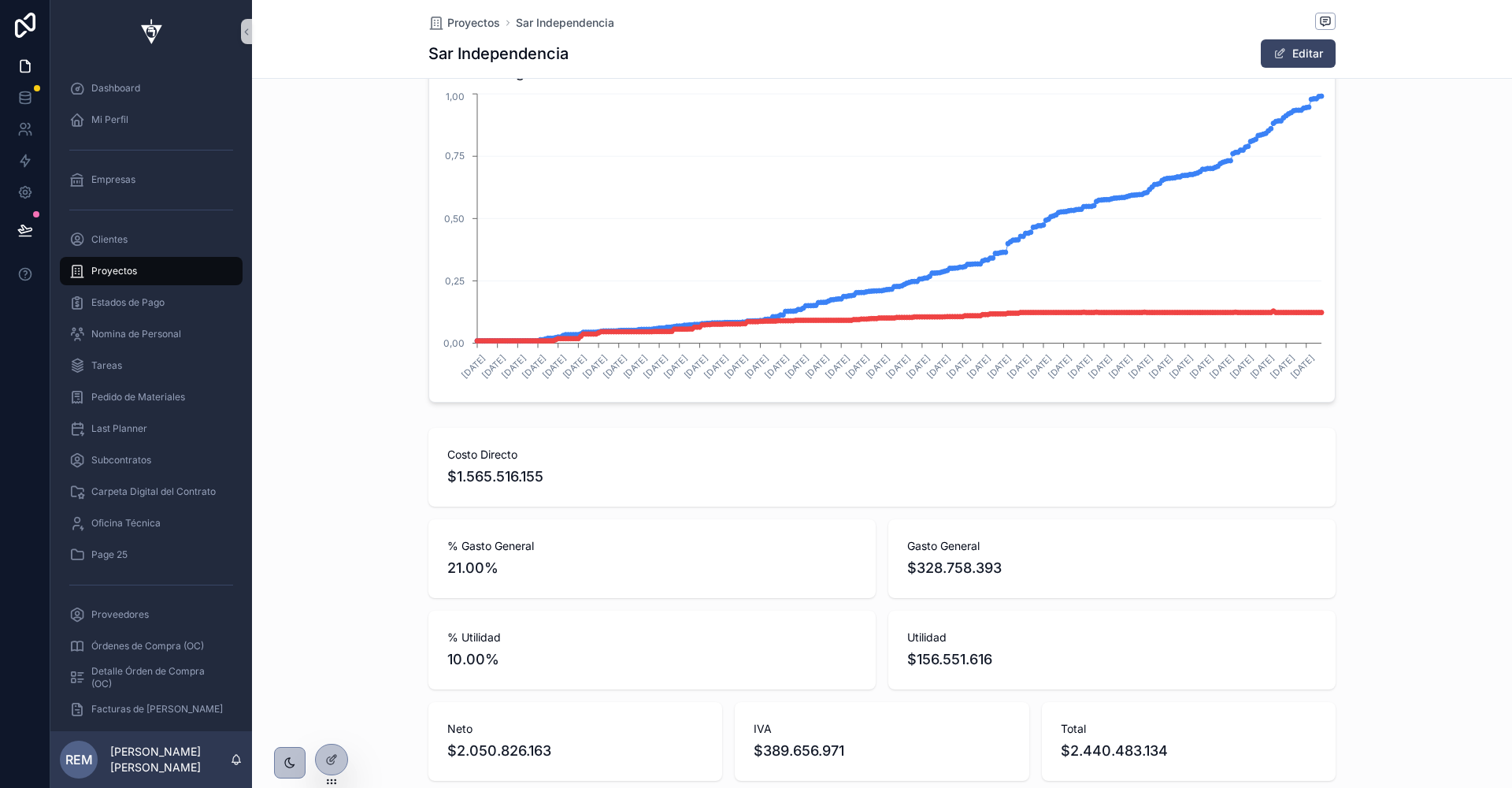
scroll to position [0, 0]
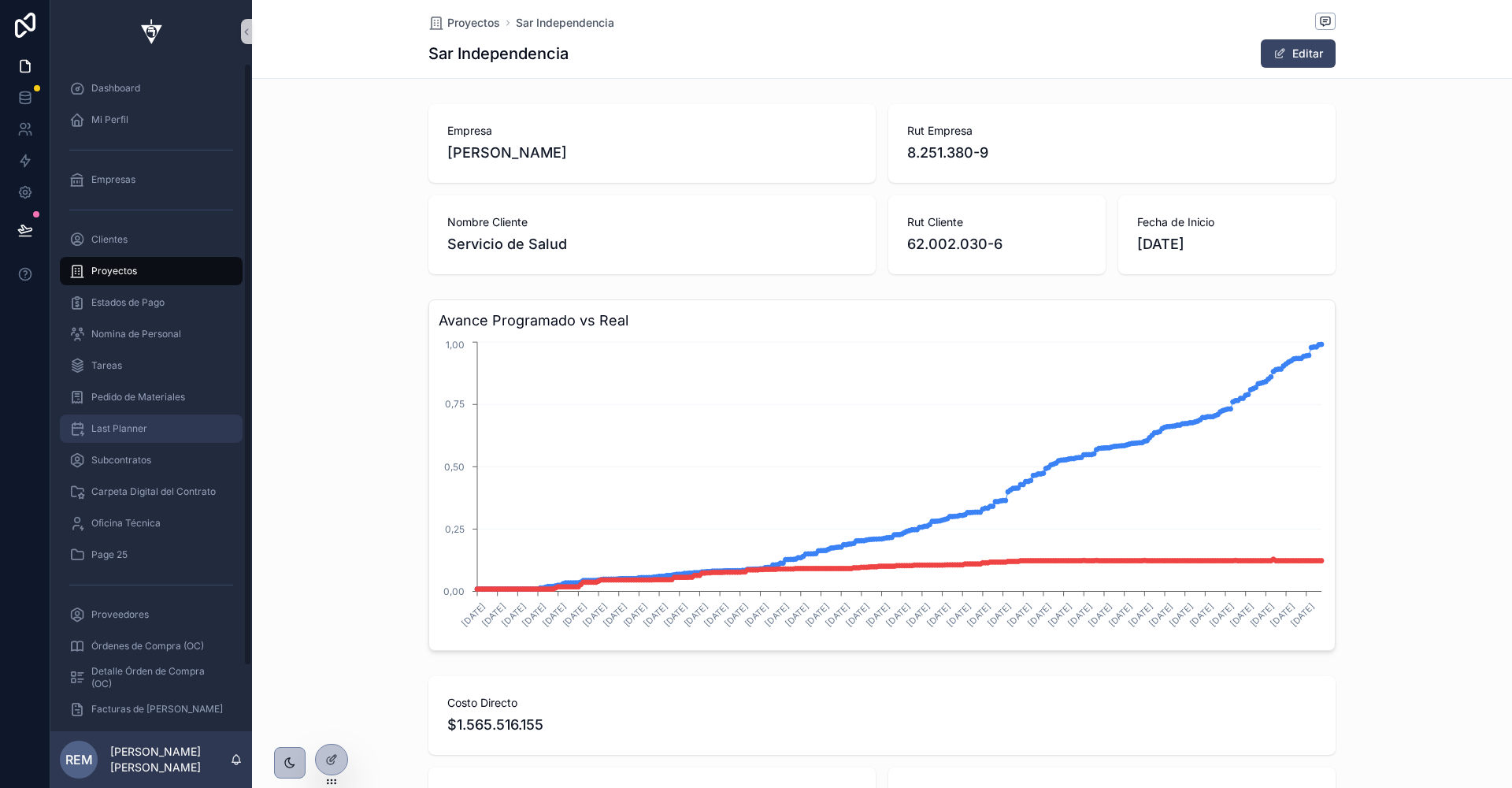
click at [107, 430] on span "Last Planner" at bounding box center [119, 428] width 56 height 12
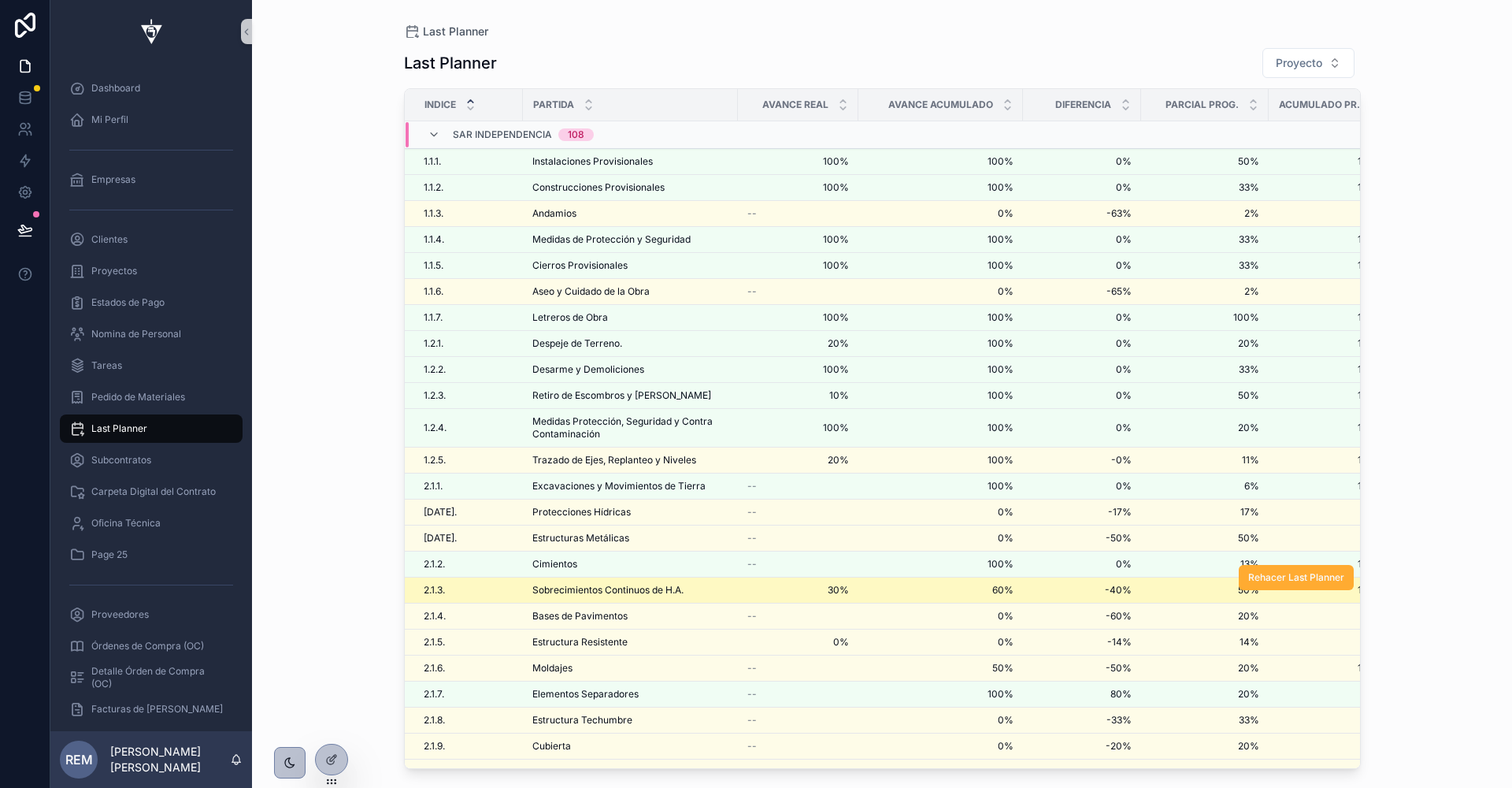
click at [580, 584] on span "Sobrecimientos Continuos de H.A." at bounding box center [607, 589] width 151 height 12
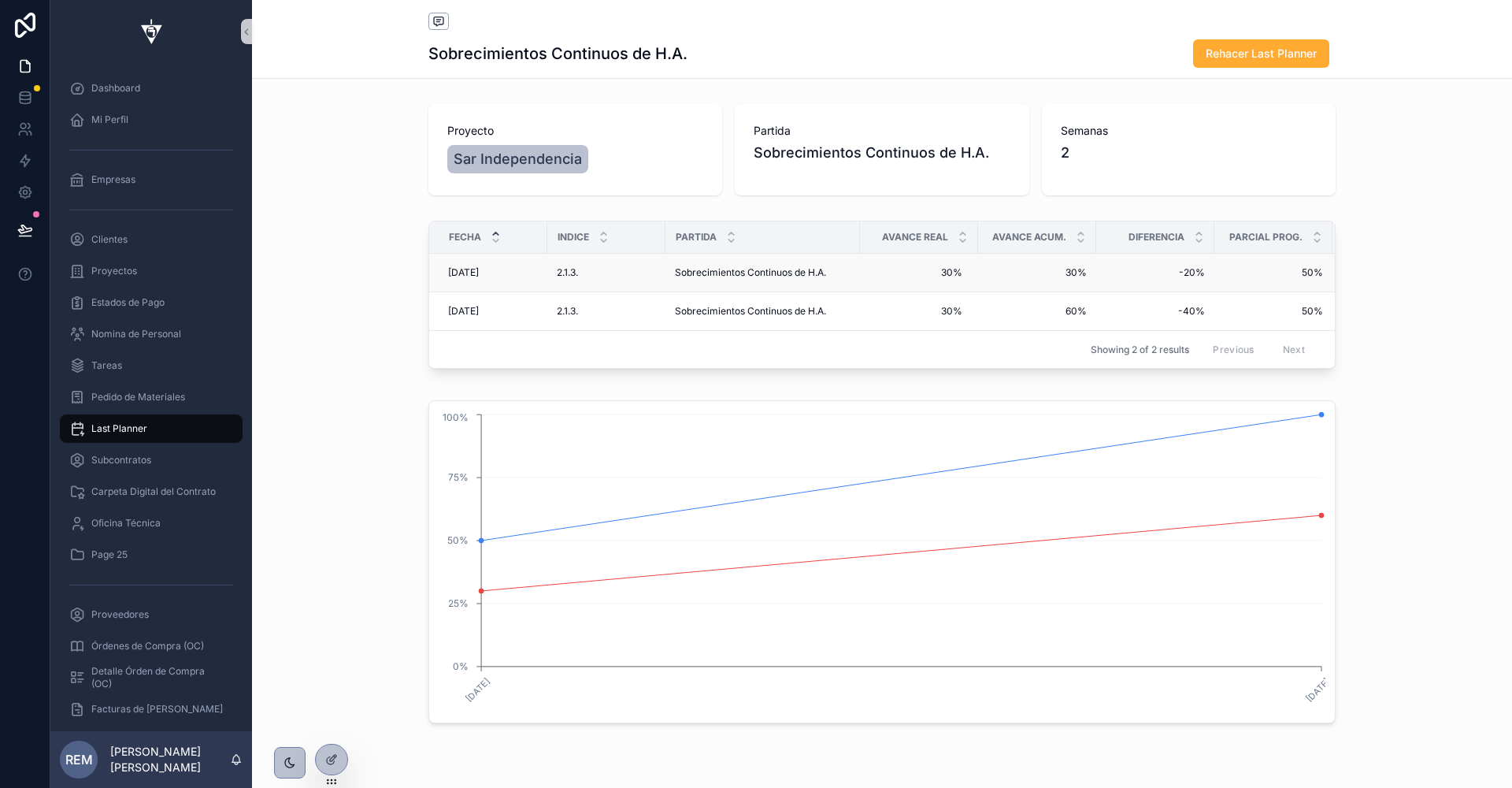
click at [464, 274] on span "[DATE]" at bounding box center [464, 272] width 30 height 12
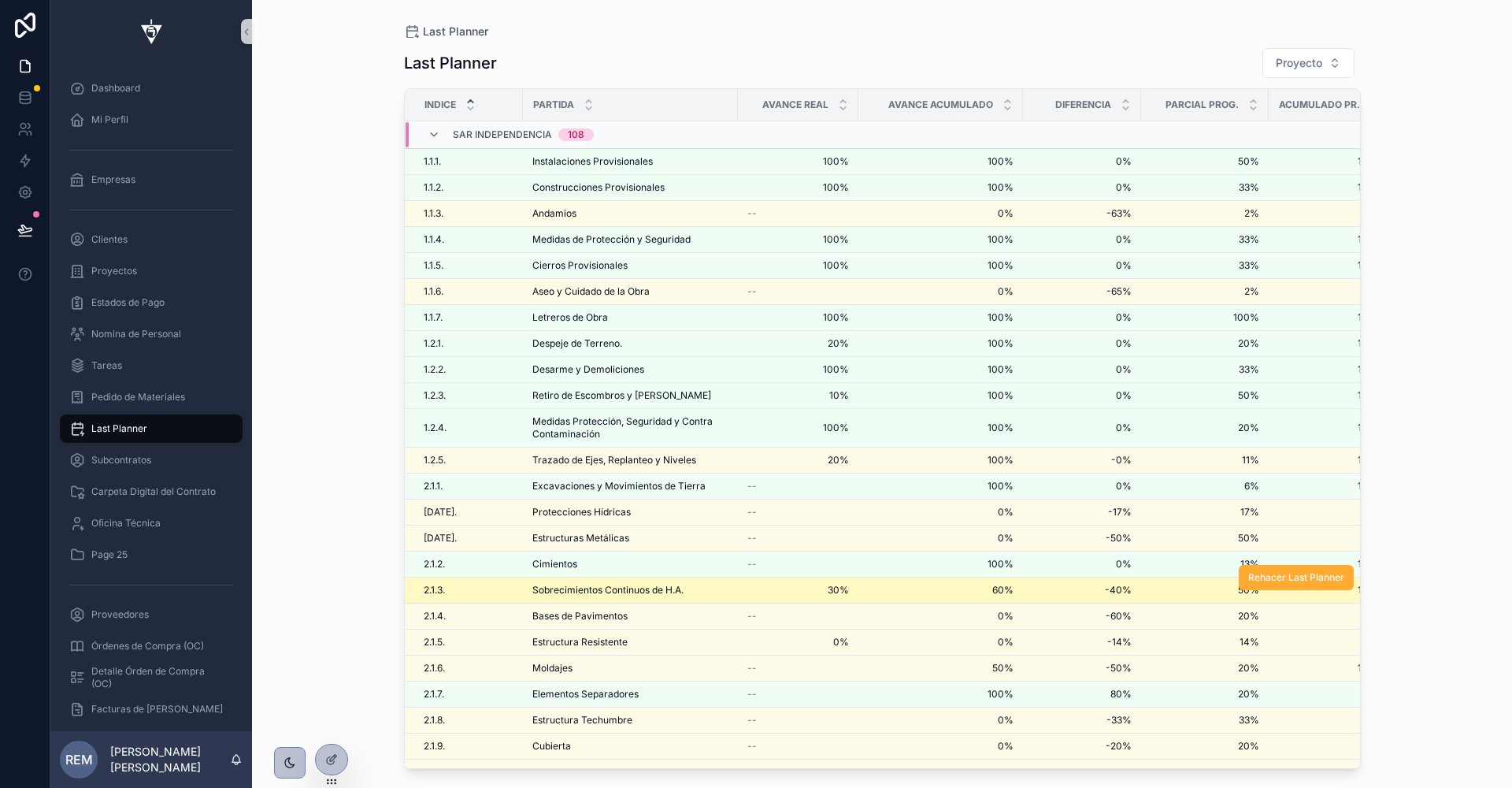
click at [555, 584] on span "Sobrecimientos Continuos de H.A." at bounding box center [607, 589] width 151 height 12
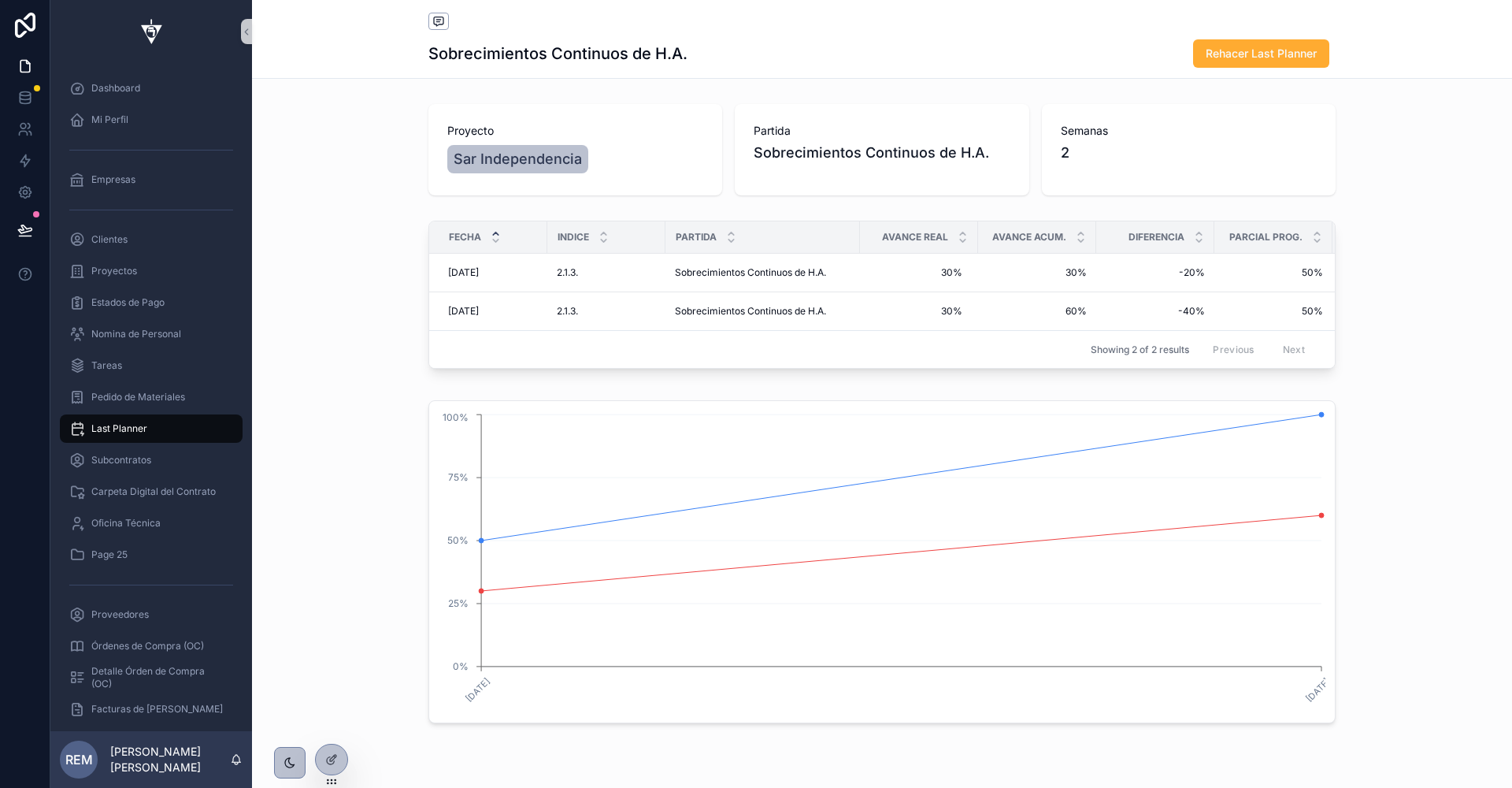
click at [314, 761] on div "Sobrecimientos Continuos de H.A. Rehacer Last Planner Proyecto Sar Independenci…" at bounding box center [882, 428] width 1260 height 855
click at [333, 770] on div at bounding box center [331, 759] width 31 height 29
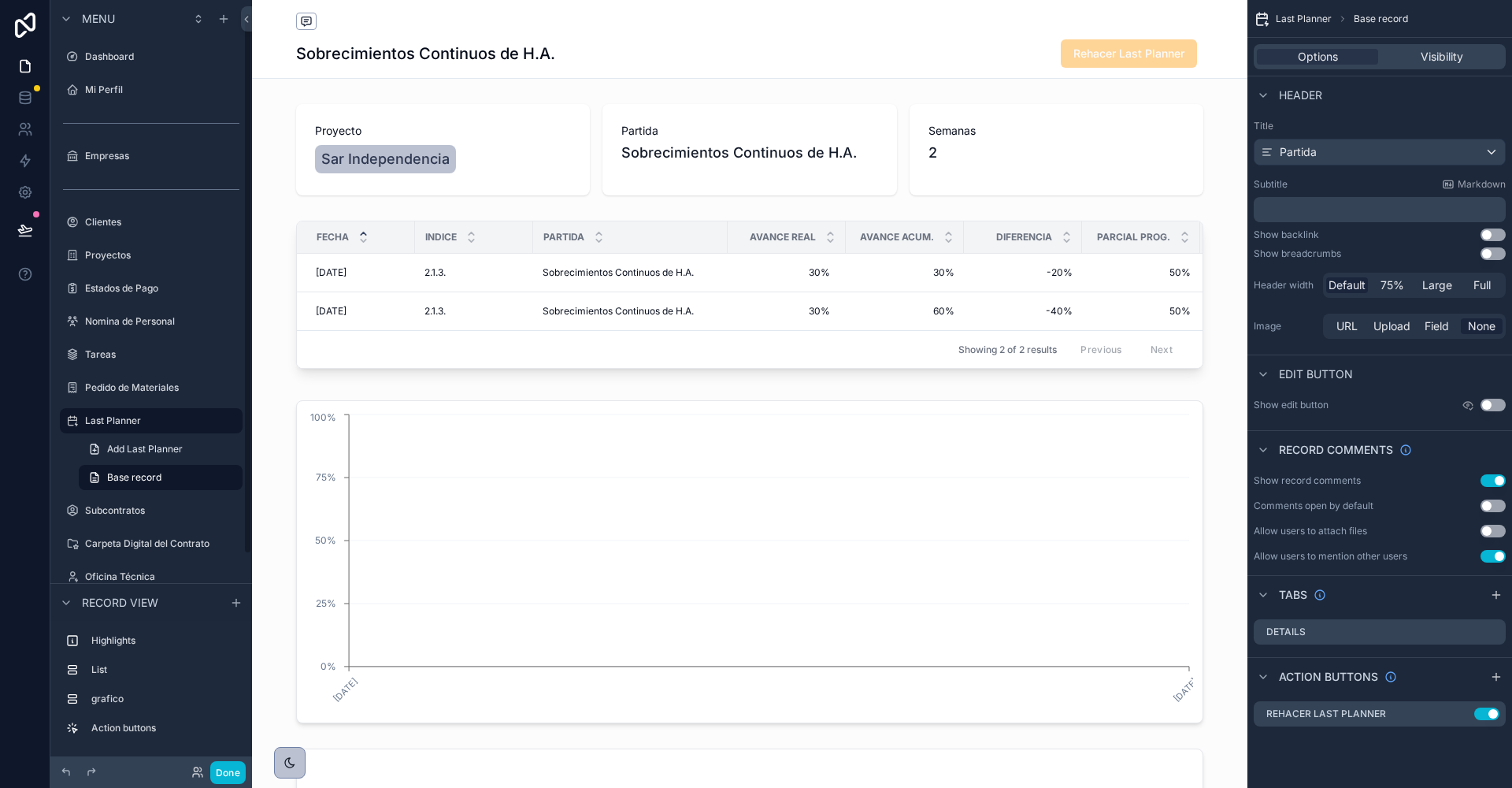
scroll to position [18, 0]
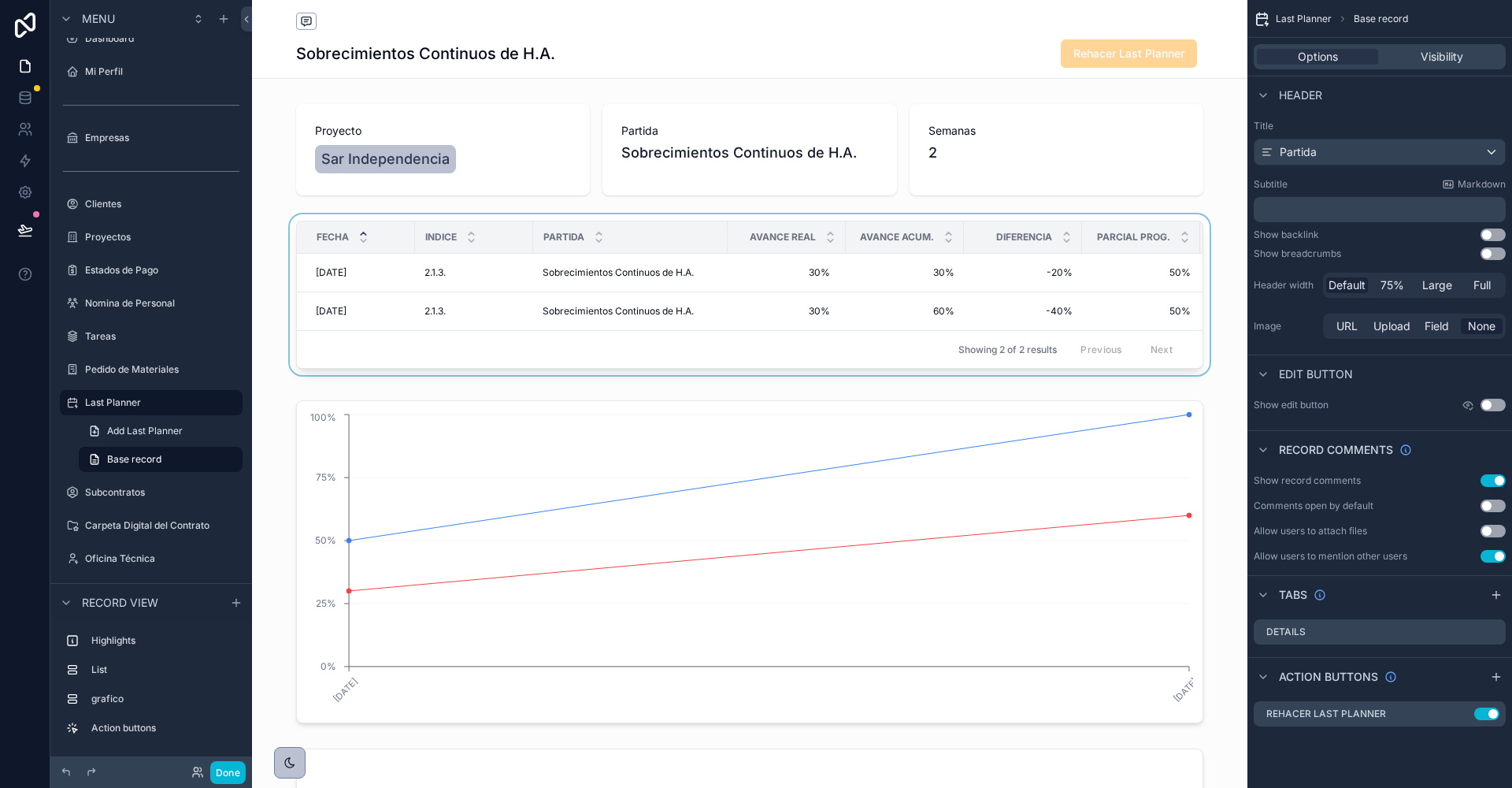
click at [957, 223] on div "Avance Acum." at bounding box center [905, 237] width 117 height 29
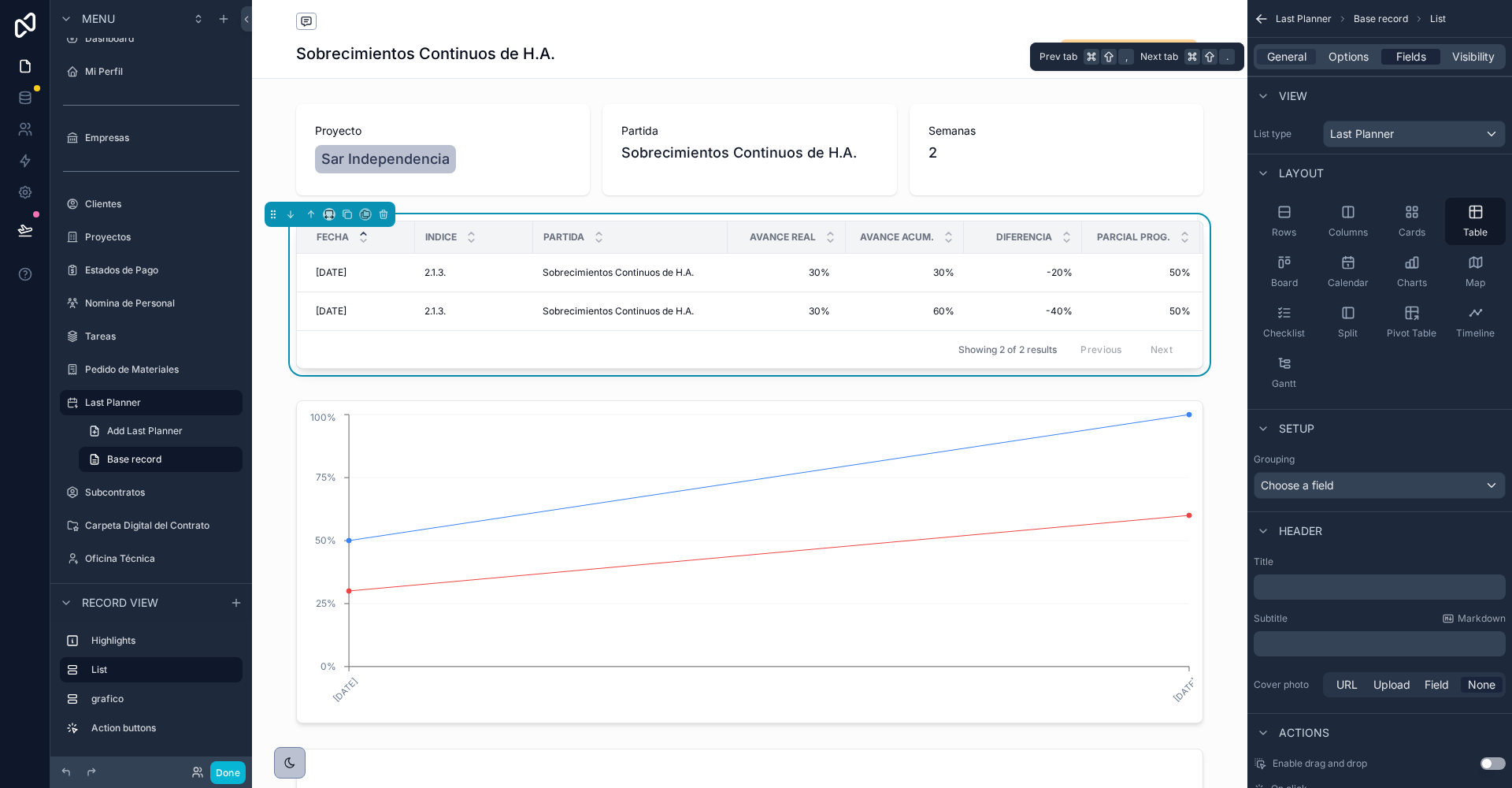
click at [1409, 53] on span "Fields" at bounding box center [1410, 56] width 29 height 16
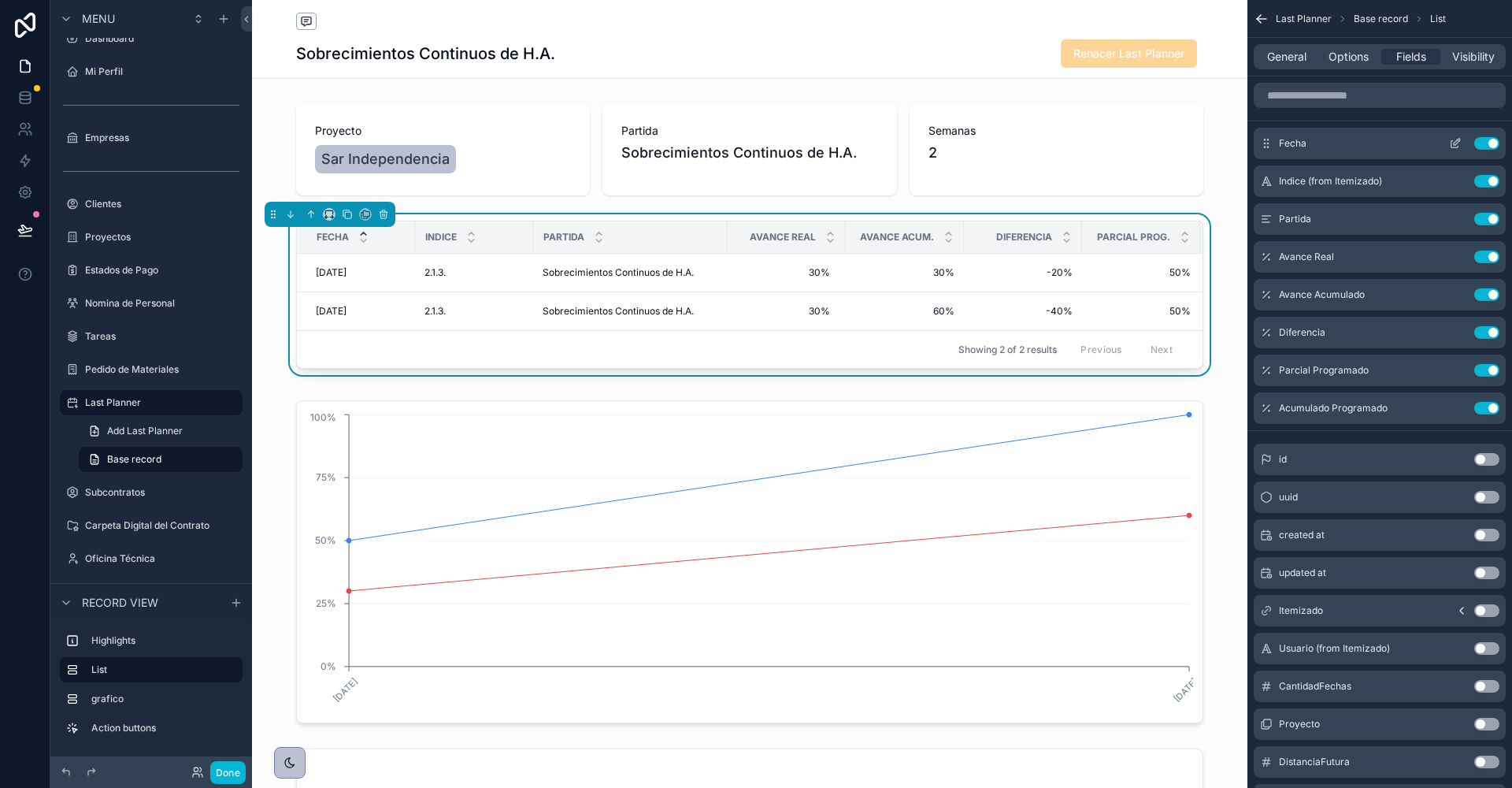
click at [1456, 143] on icon "scrollable content" at bounding box center [1455, 143] width 12 height 12
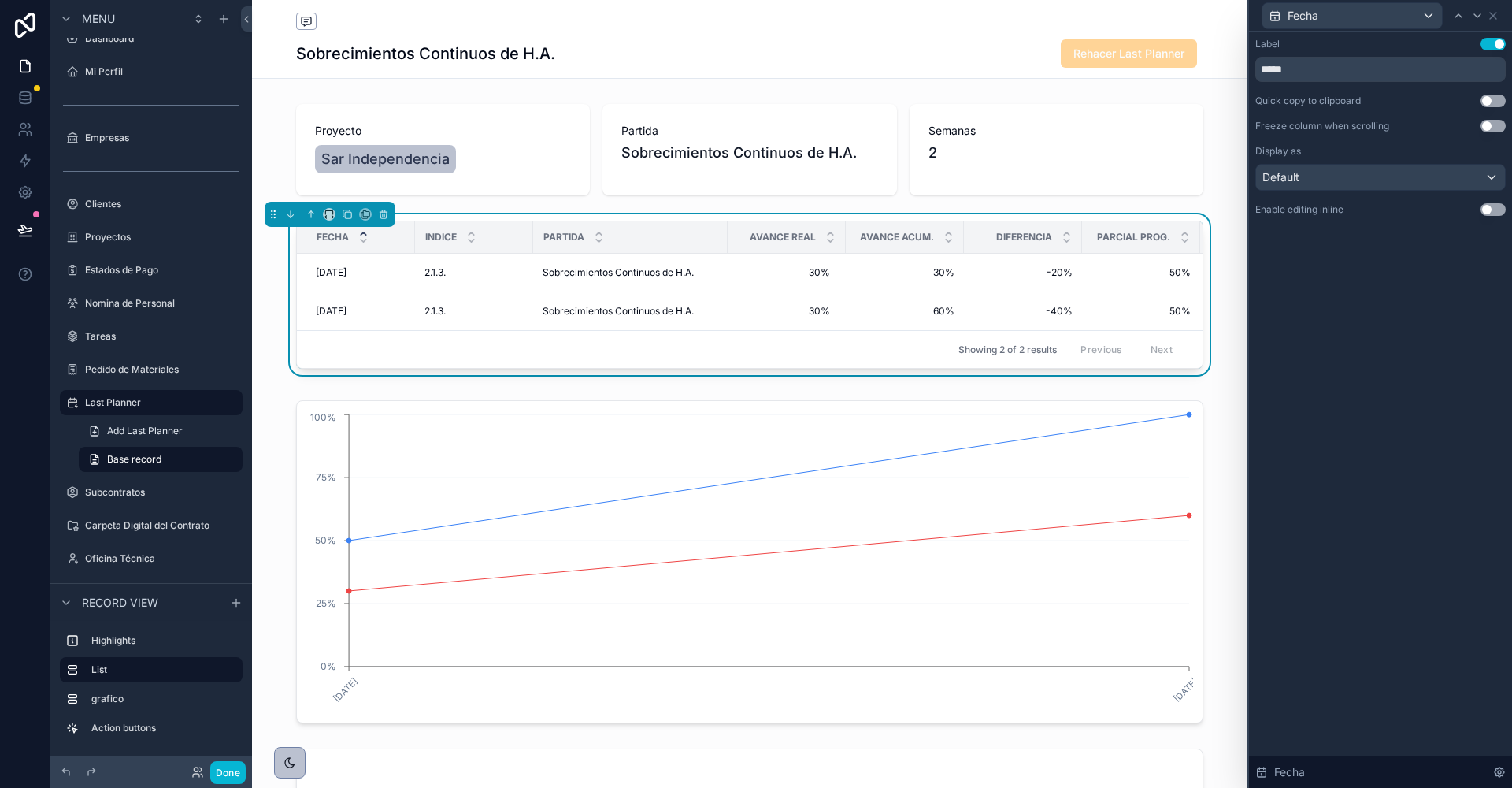
click at [1504, 211] on button "Use setting" at bounding box center [1493, 209] width 26 height 12
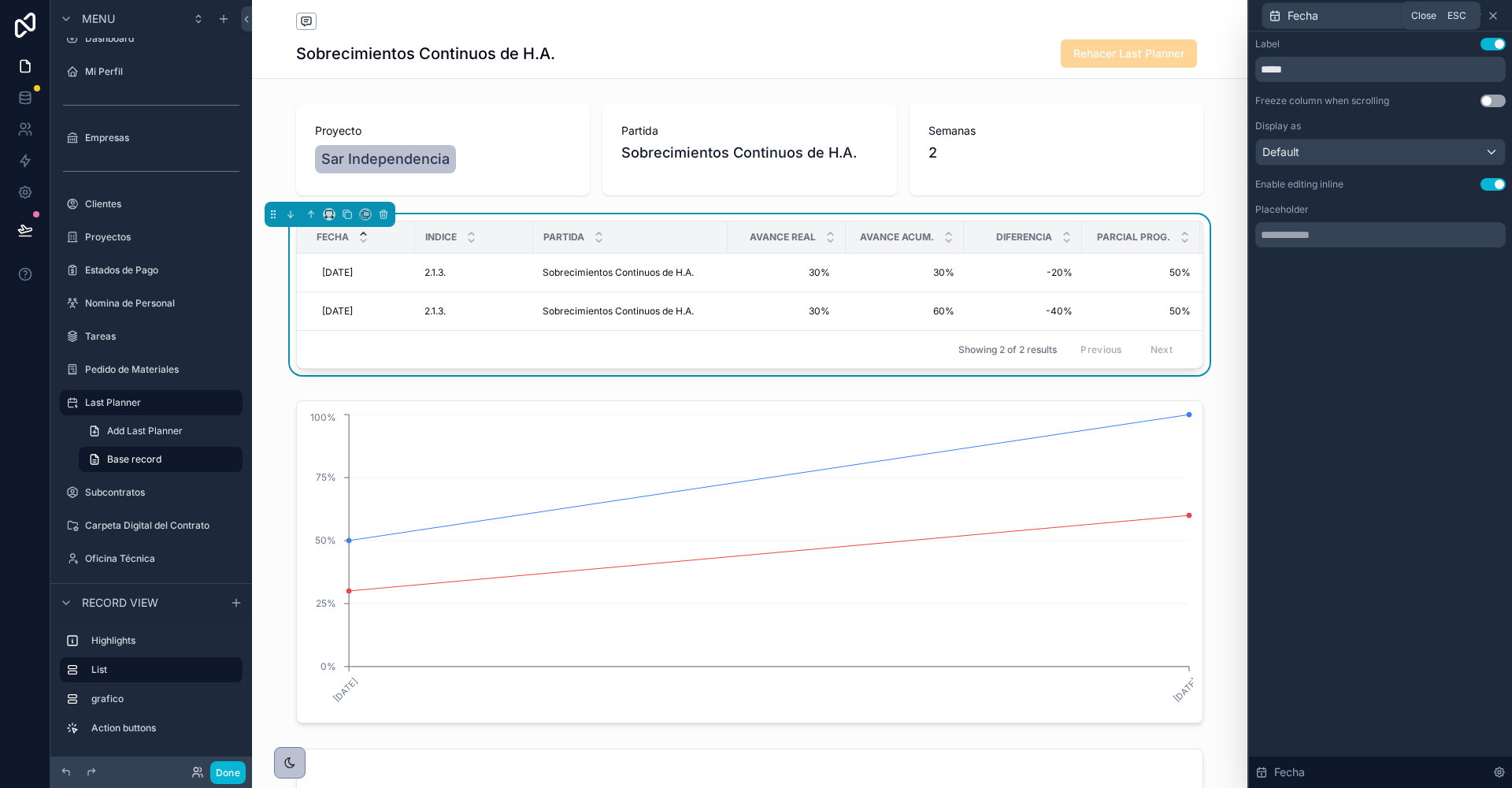
click at [1493, 16] on icon at bounding box center [1493, 15] width 7 height 7
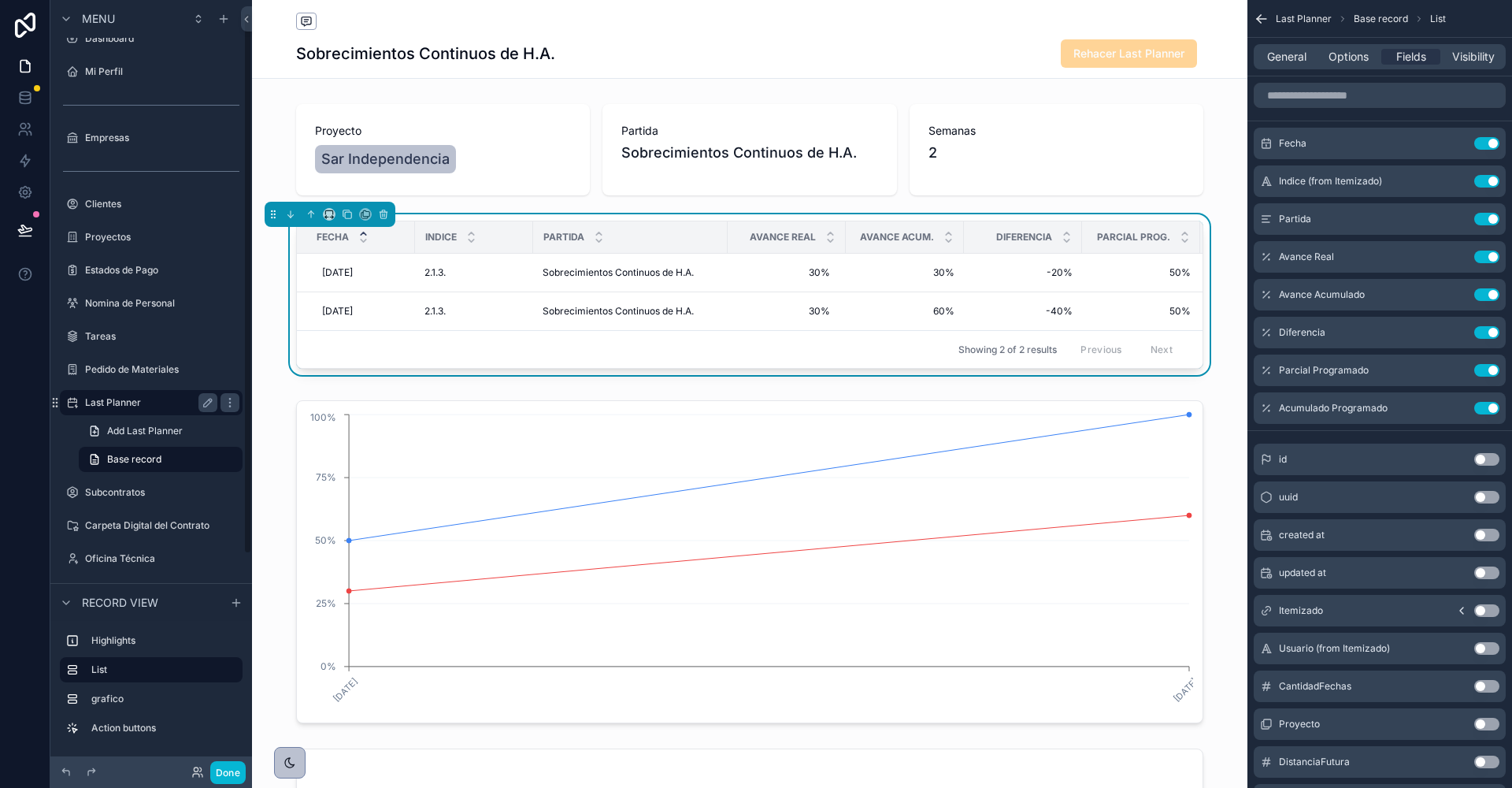
click at [107, 397] on label "Last Planner" at bounding box center [148, 402] width 126 height 12
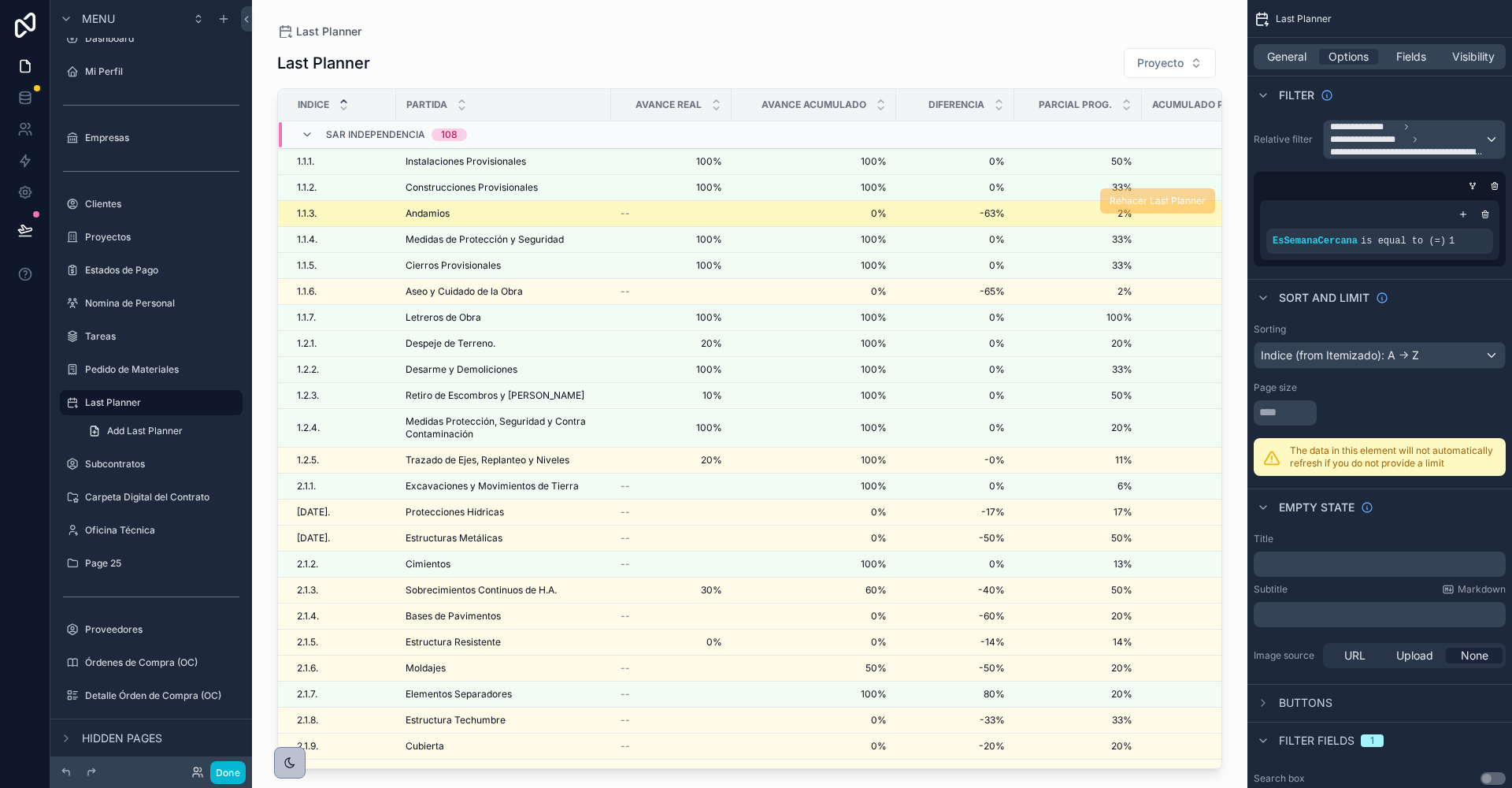
click at [431, 213] on span "Andamios" at bounding box center [428, 213] width 44 height 12
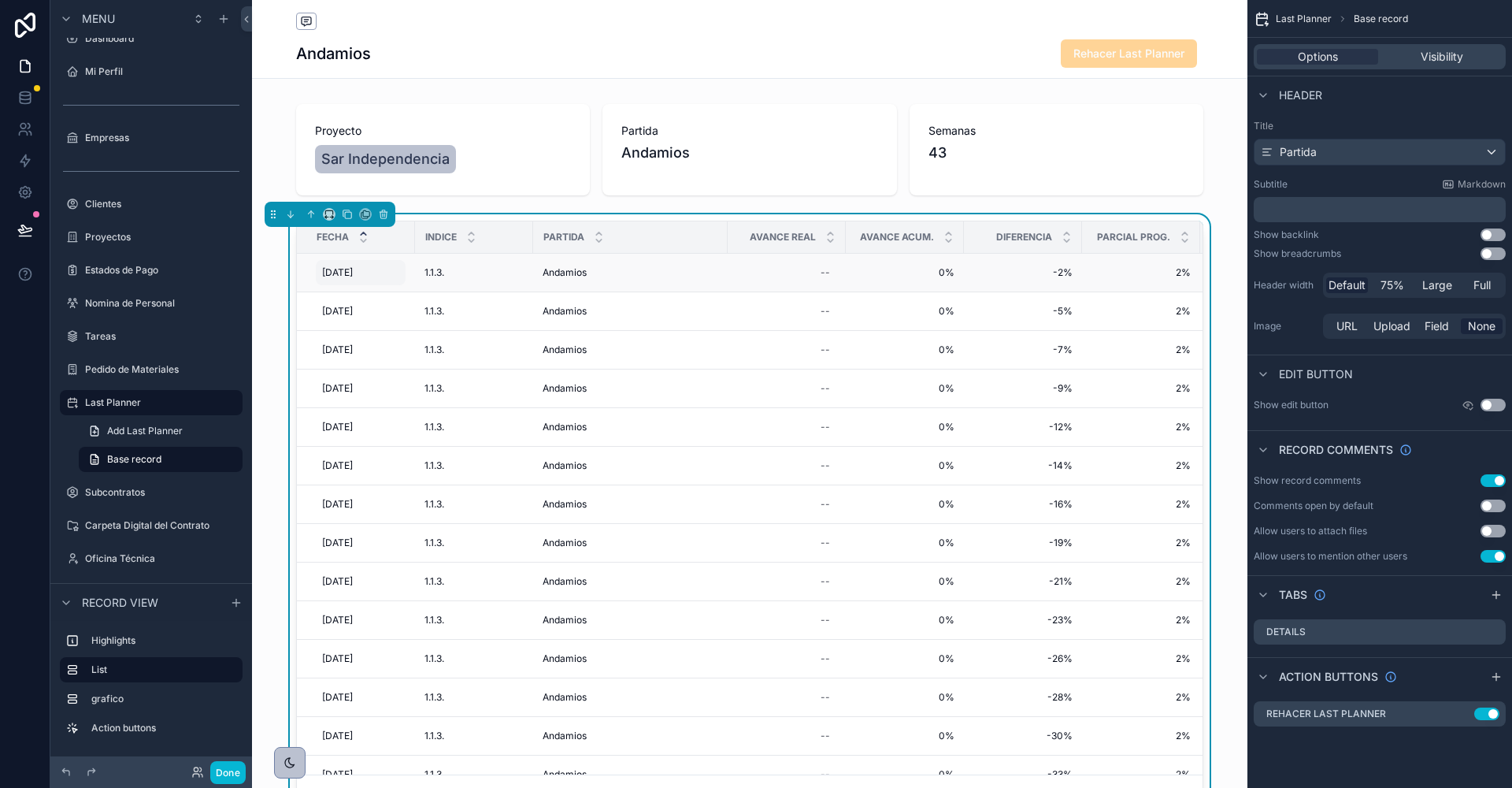
click at [353, 277] on span "11/3/2025" at bounding box center [337, 272] width 30 height 12
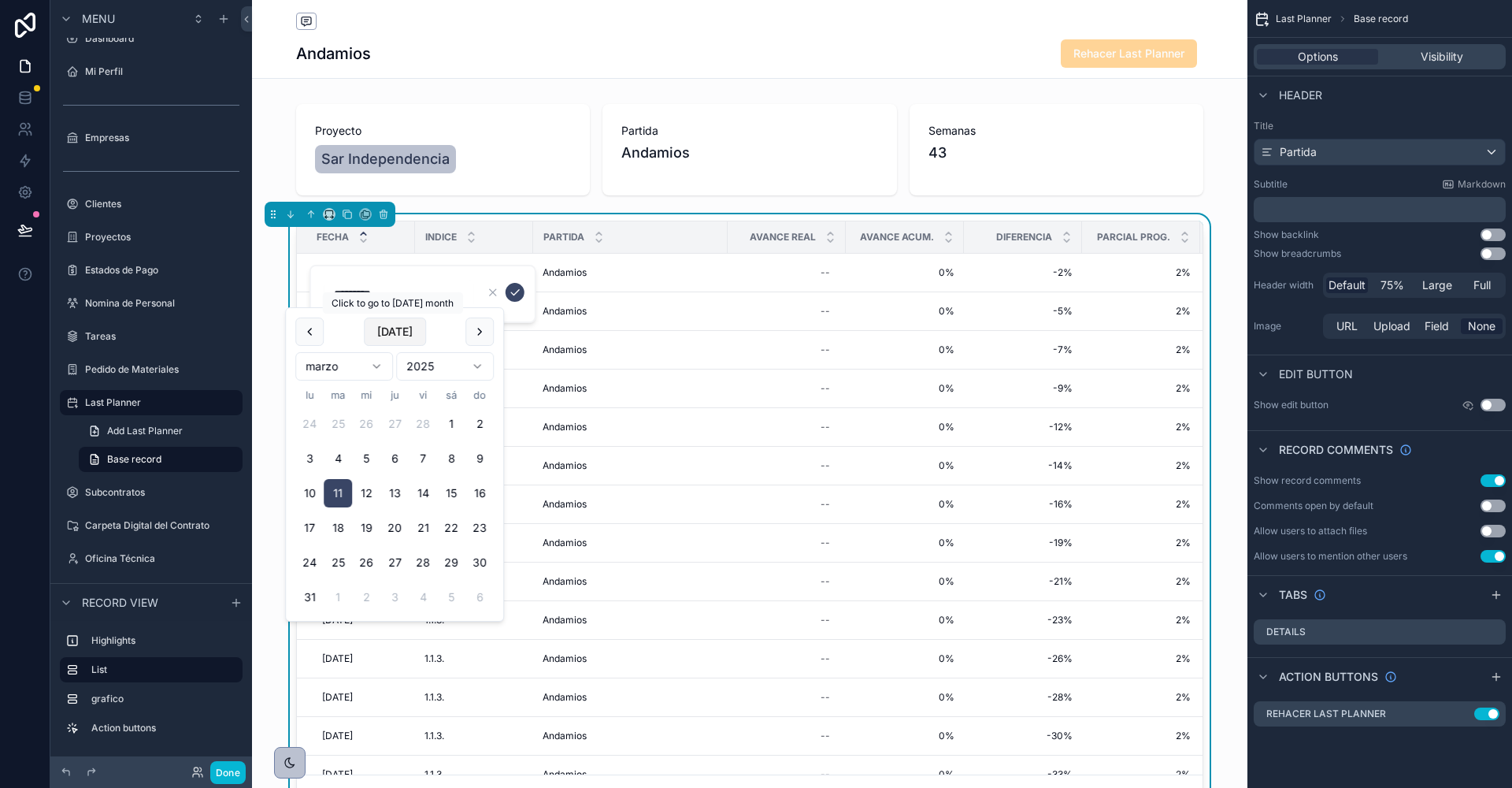
click at [389, 334] on button "Today" at bounding box center [394, 332] width 62 height 29
click at [311, 493] on button "15" at bounding box center [315, 494] width 29 height 29
type input "*********"
click at [515, 295] on icon "scrollable content" at bounding box center [514, 292] width 12 height 12
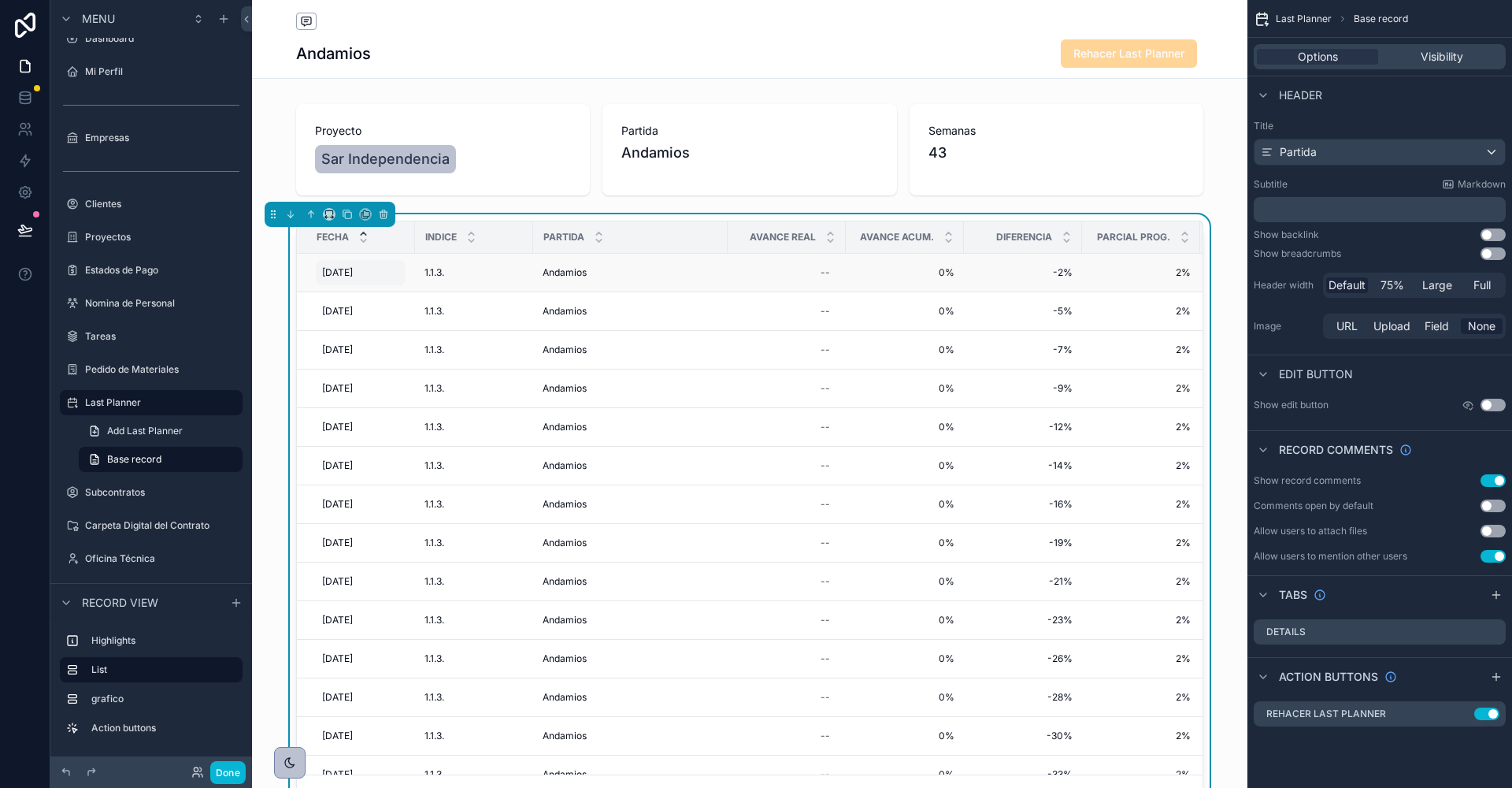
click at [331, 270] on span "[DATE]" at bounding box center [337, 272] width 30 height 12
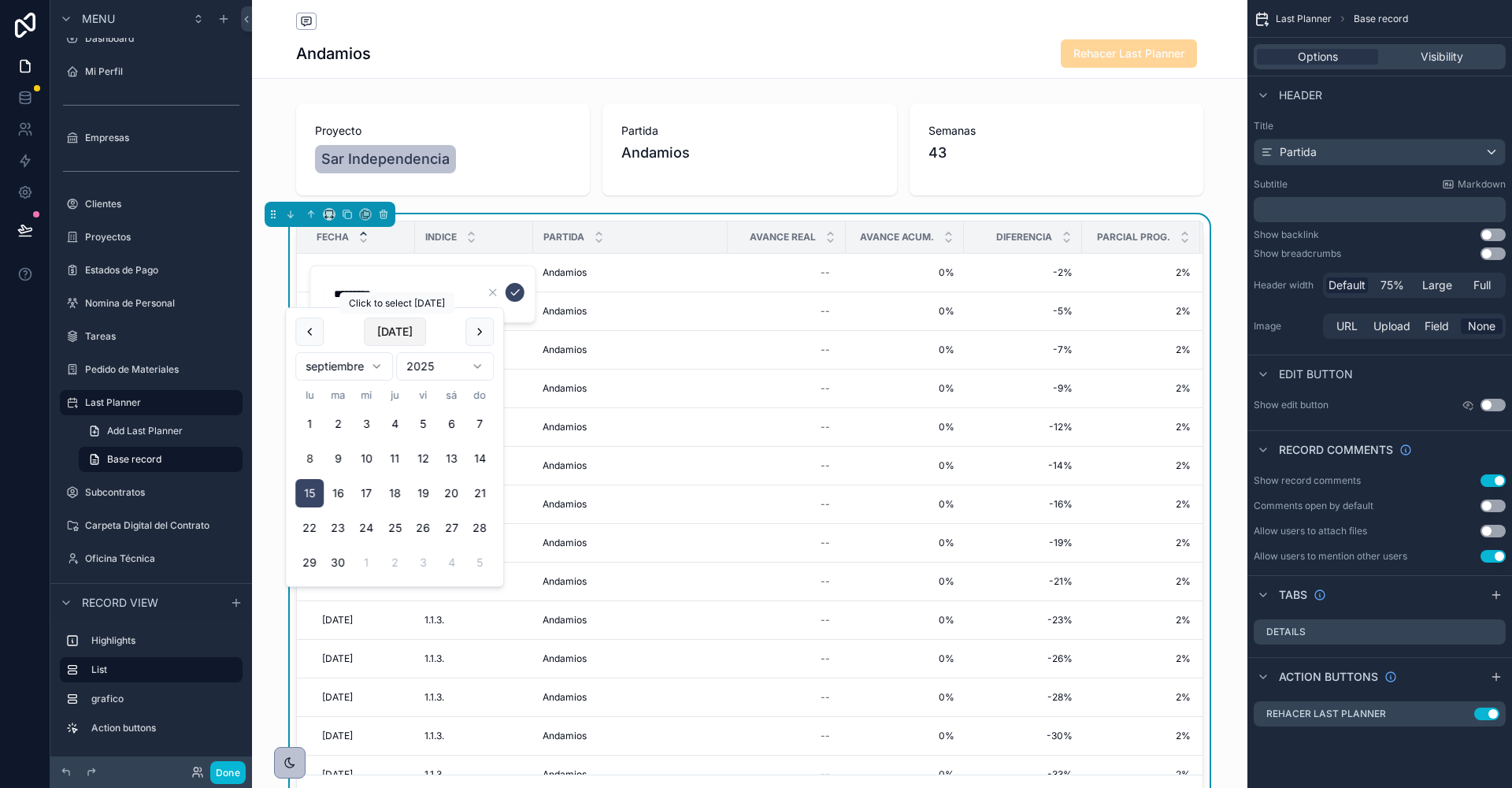
click at [390, 329] on button "Today" at bounding box center [394, 332] width 62 height 29
type input "********"
click at [508, 287] on icon "scrollable content" at bounding box center [514, 292] width 12 height 12
click at [306, 430] on button "1" at bounding box center [310, 424] width 29 height 29
type input "********"
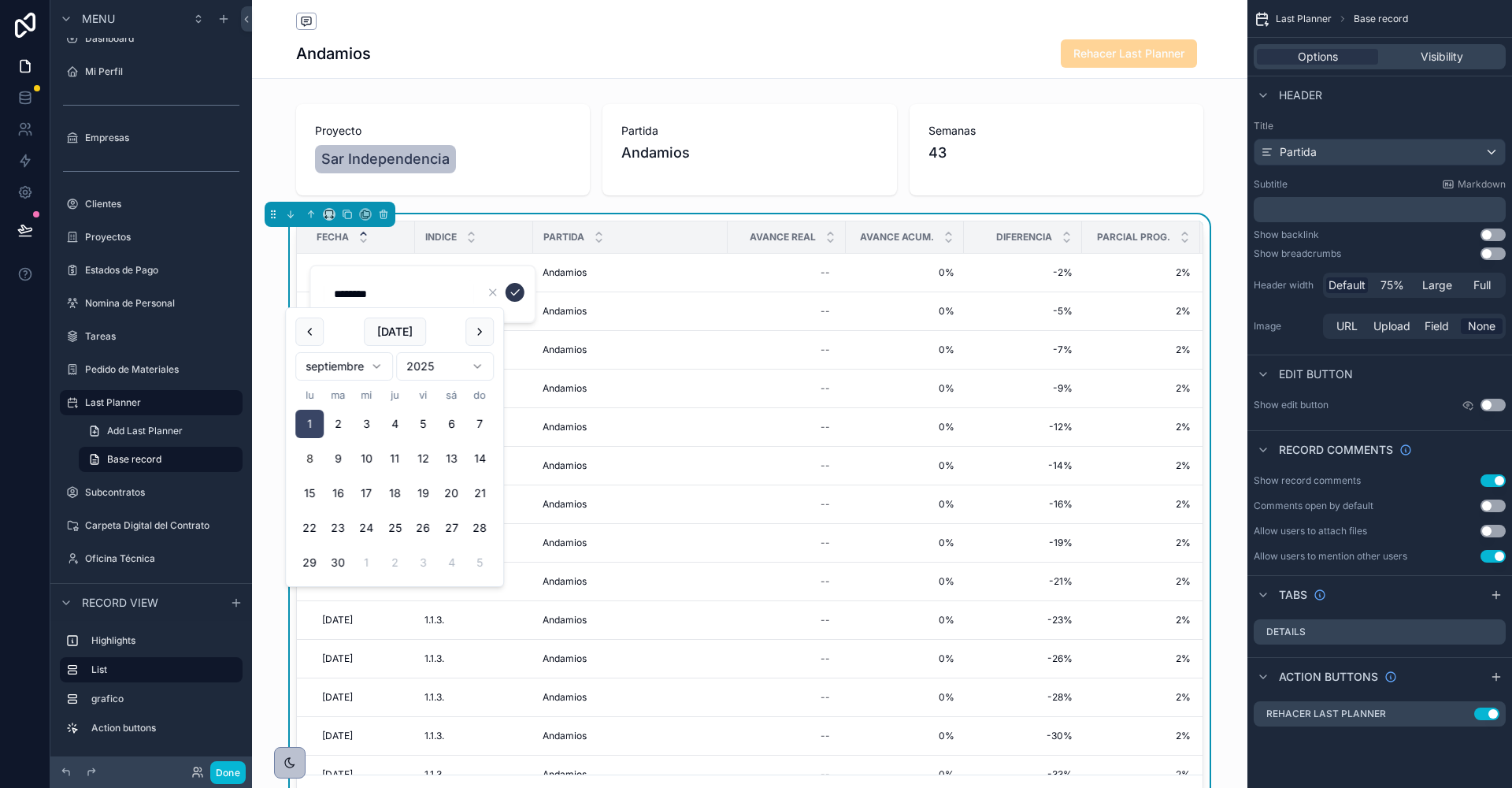
click at [513, 292] on icon "scrollable content" at bounding box center [514, 292] width 12 height 12
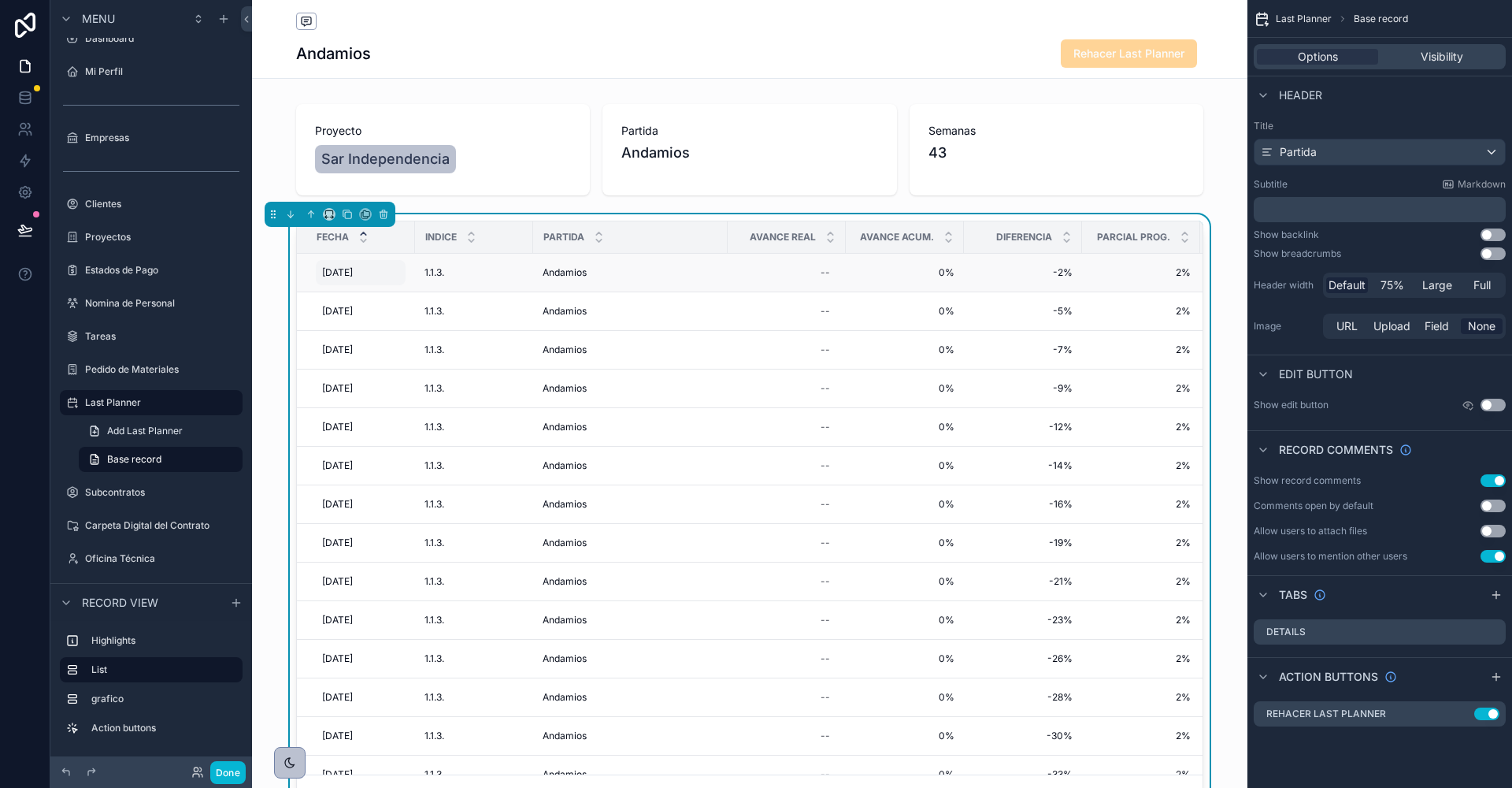
click at [353, 259] on div "1/9/2025 1/9/2025" at bounding box center [360, 272] width 89 height 26
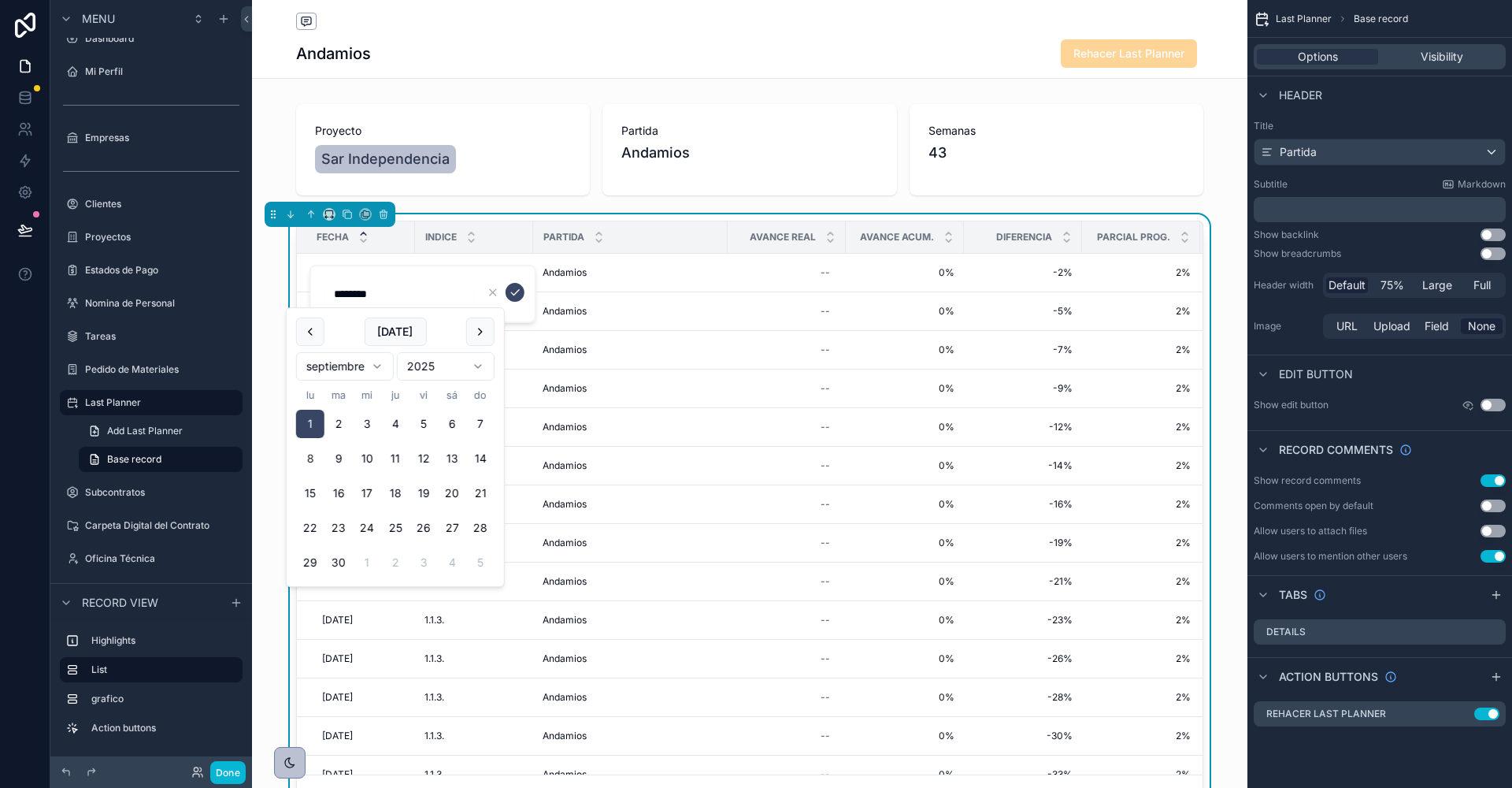
click at [313, 457] on button "8" at bounding box center [311, 458] width 29 height 29
type input "********"
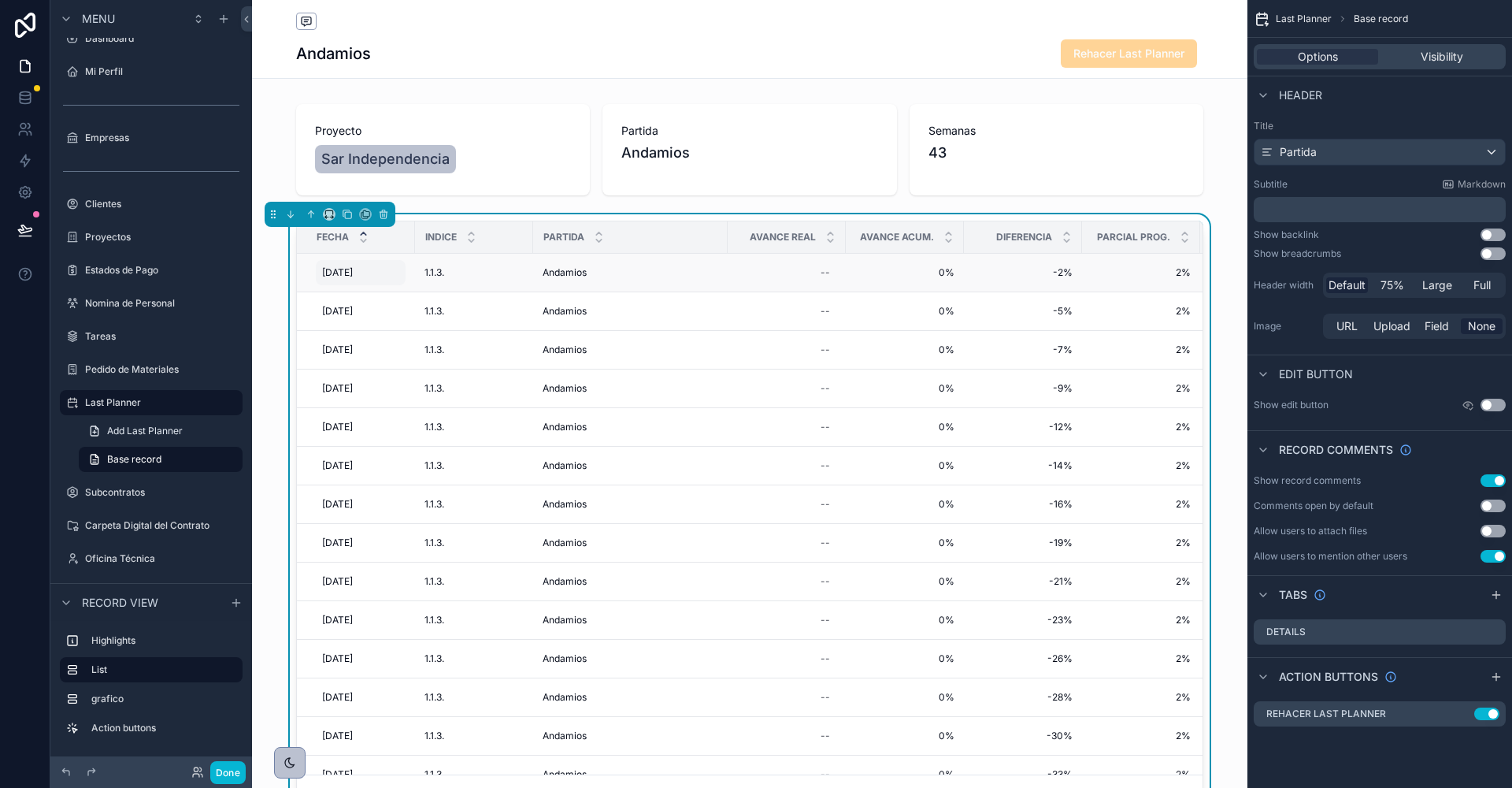
click at [332, 267] on span "[DATE]" at bounding box center [337, 272] width 30 height 12
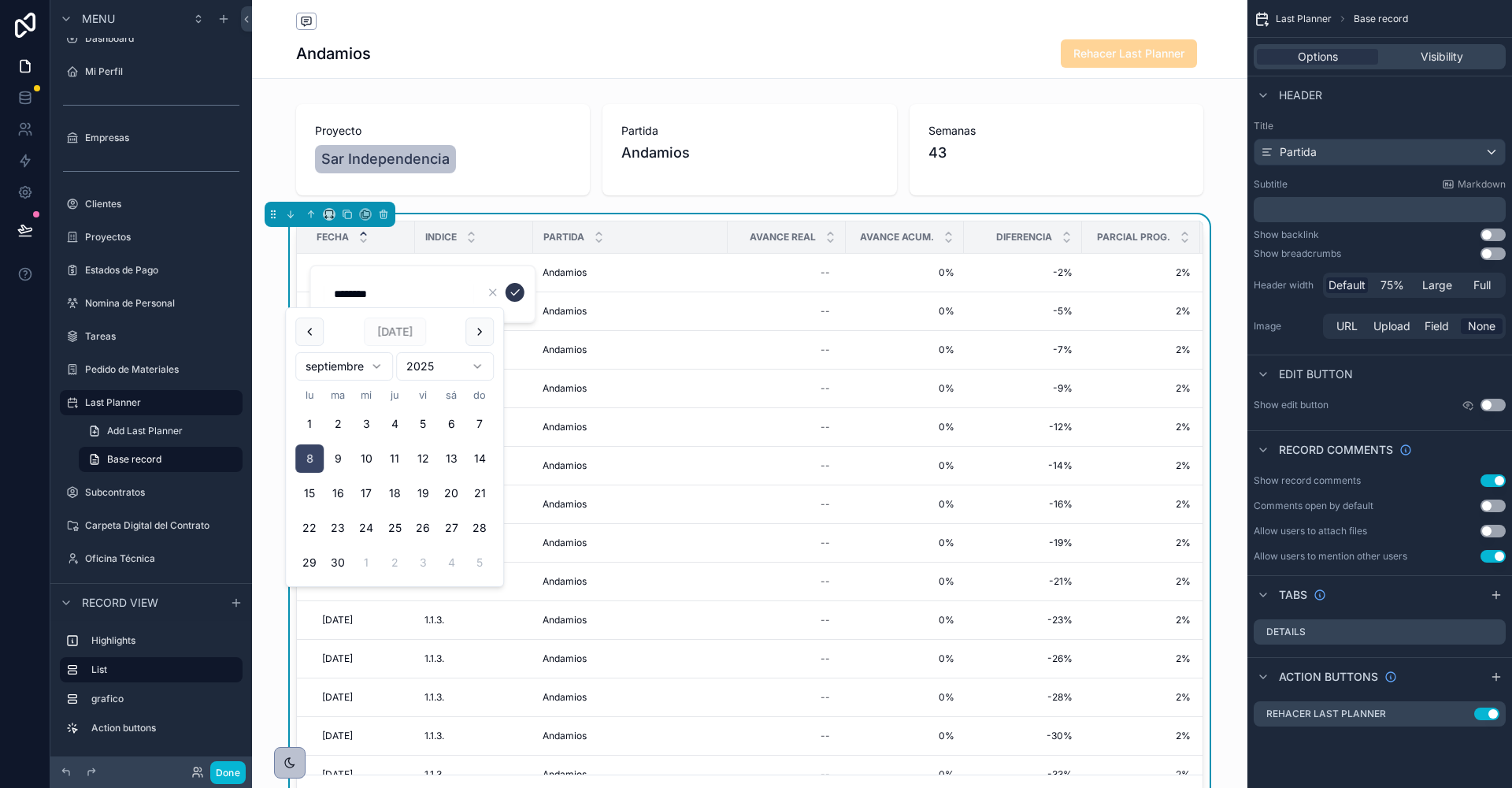
click at [517, 296] on icon "scrollable content" at bounding box center [514, 292] width 12 height 12
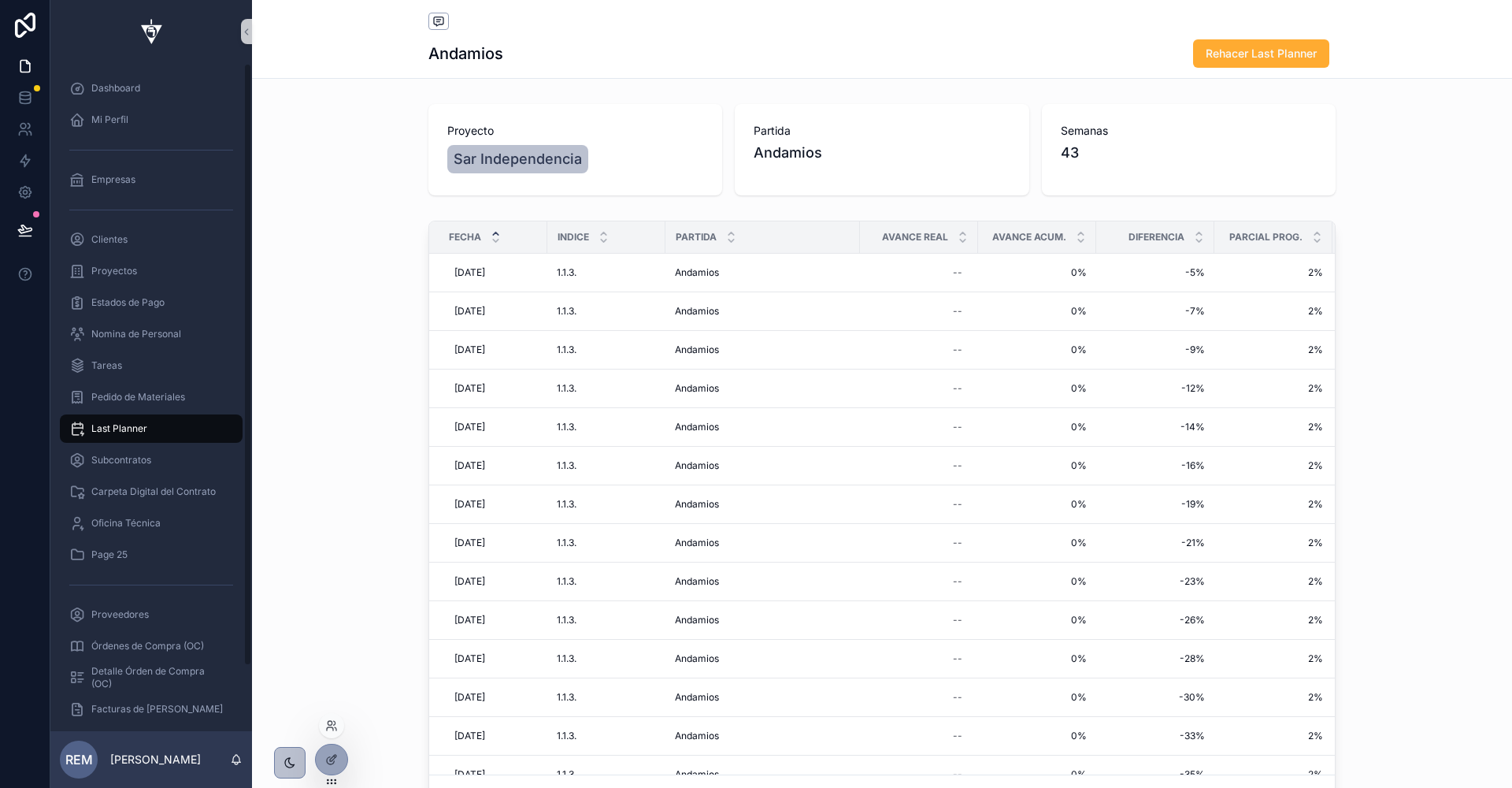
click at [346, 764] on div at bounding box center [332, 759] width 33 height 31
click at [339, 755] on div at bounding box center [331, 759] width 31 height 29
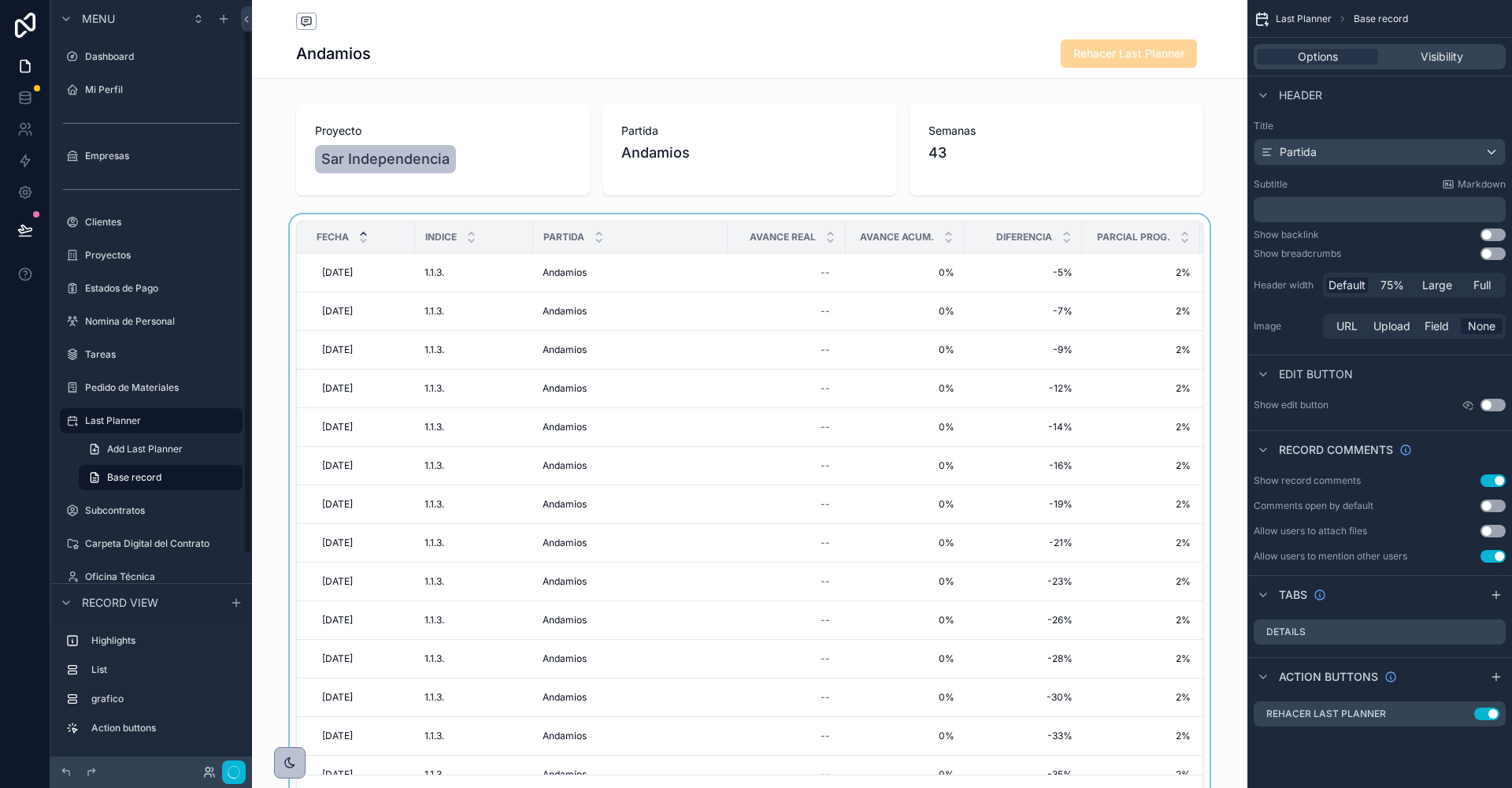
scroll to position [18, 0]
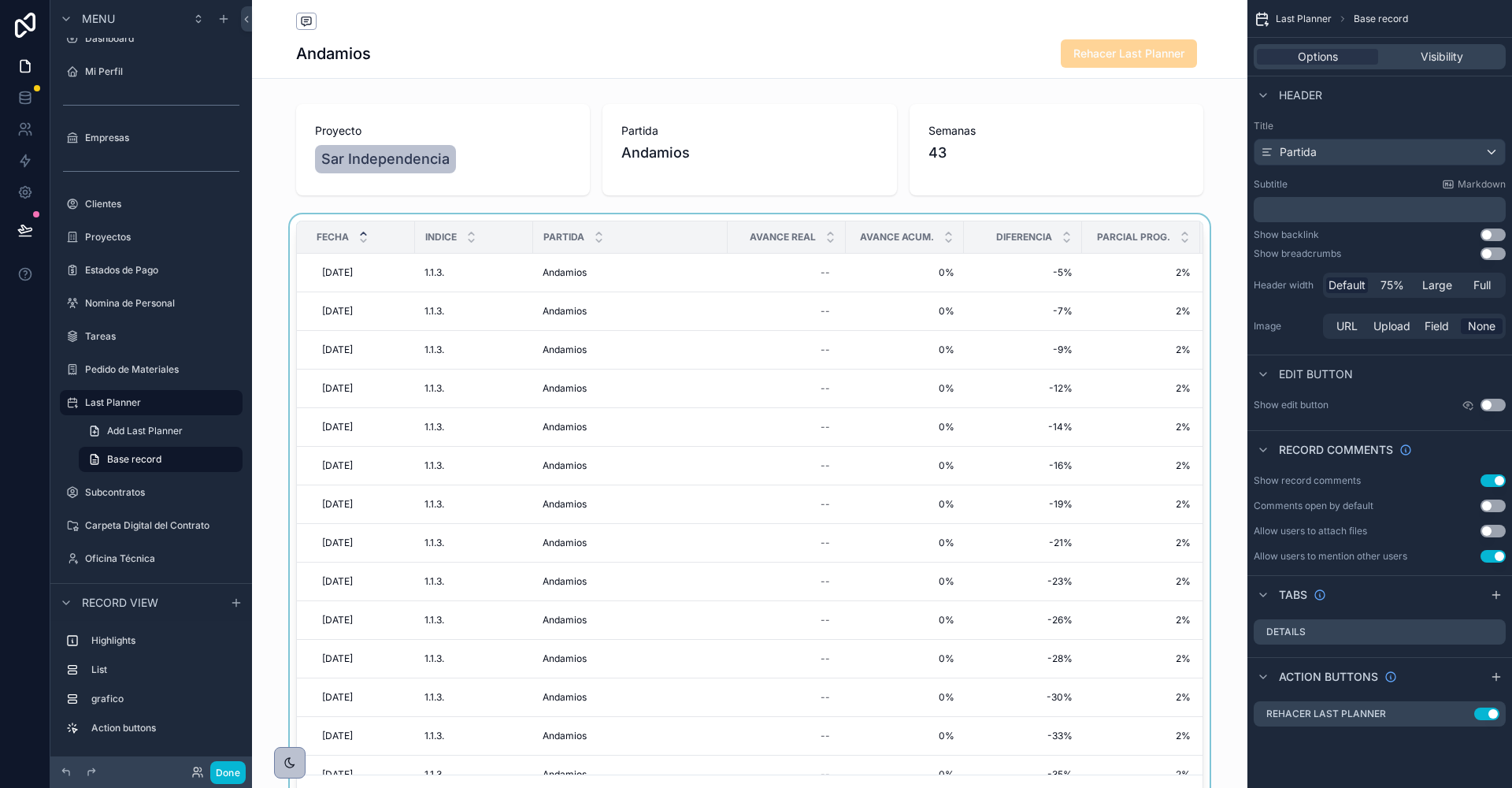
click at [1048, 226] on div "Diferencia" at bounding box center [1023, 237] width 117 height 29
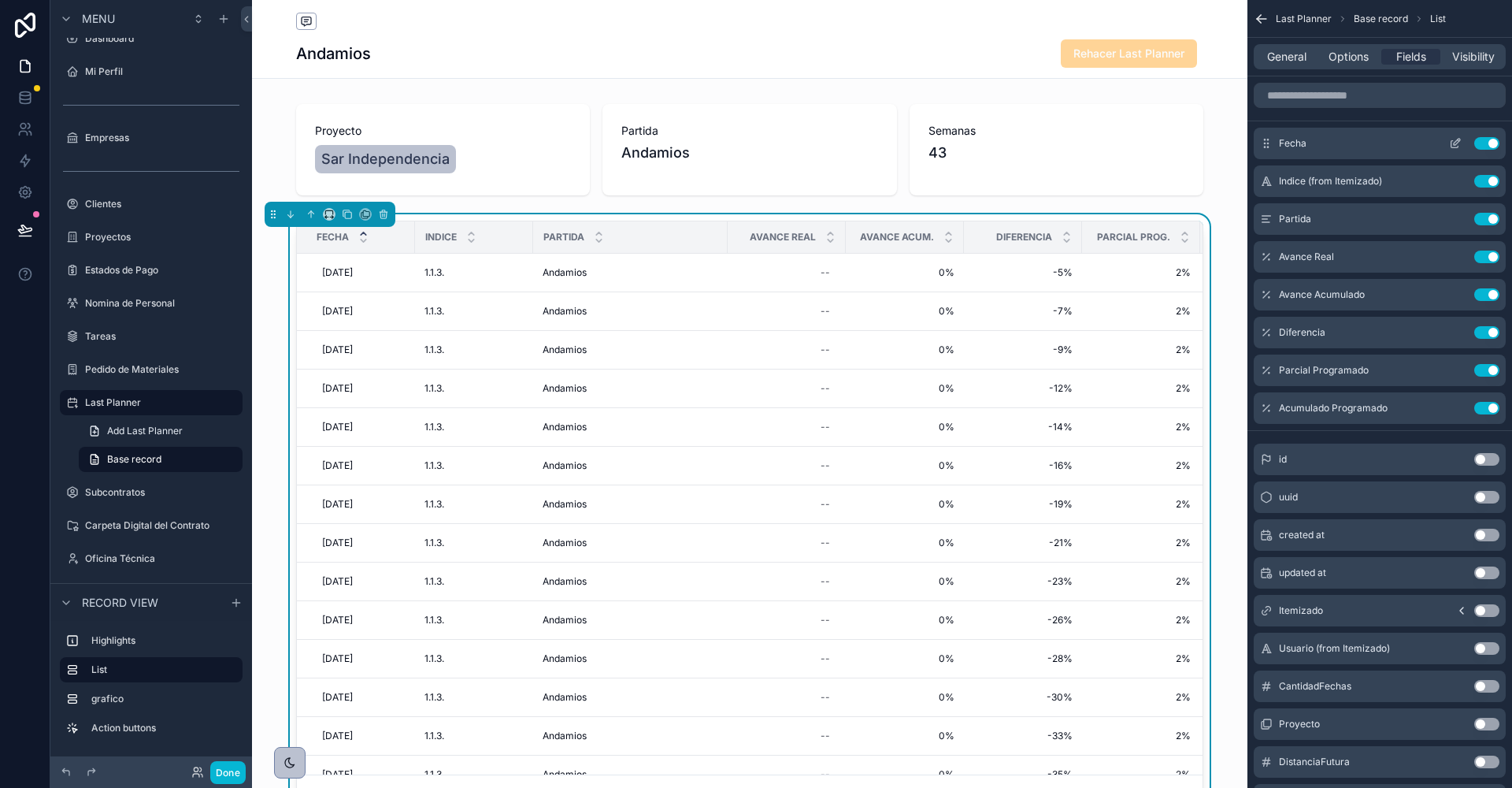
click at [1458, 145] on icon "scrollable content" at bounding box center [1454, 144] width 7 height 7
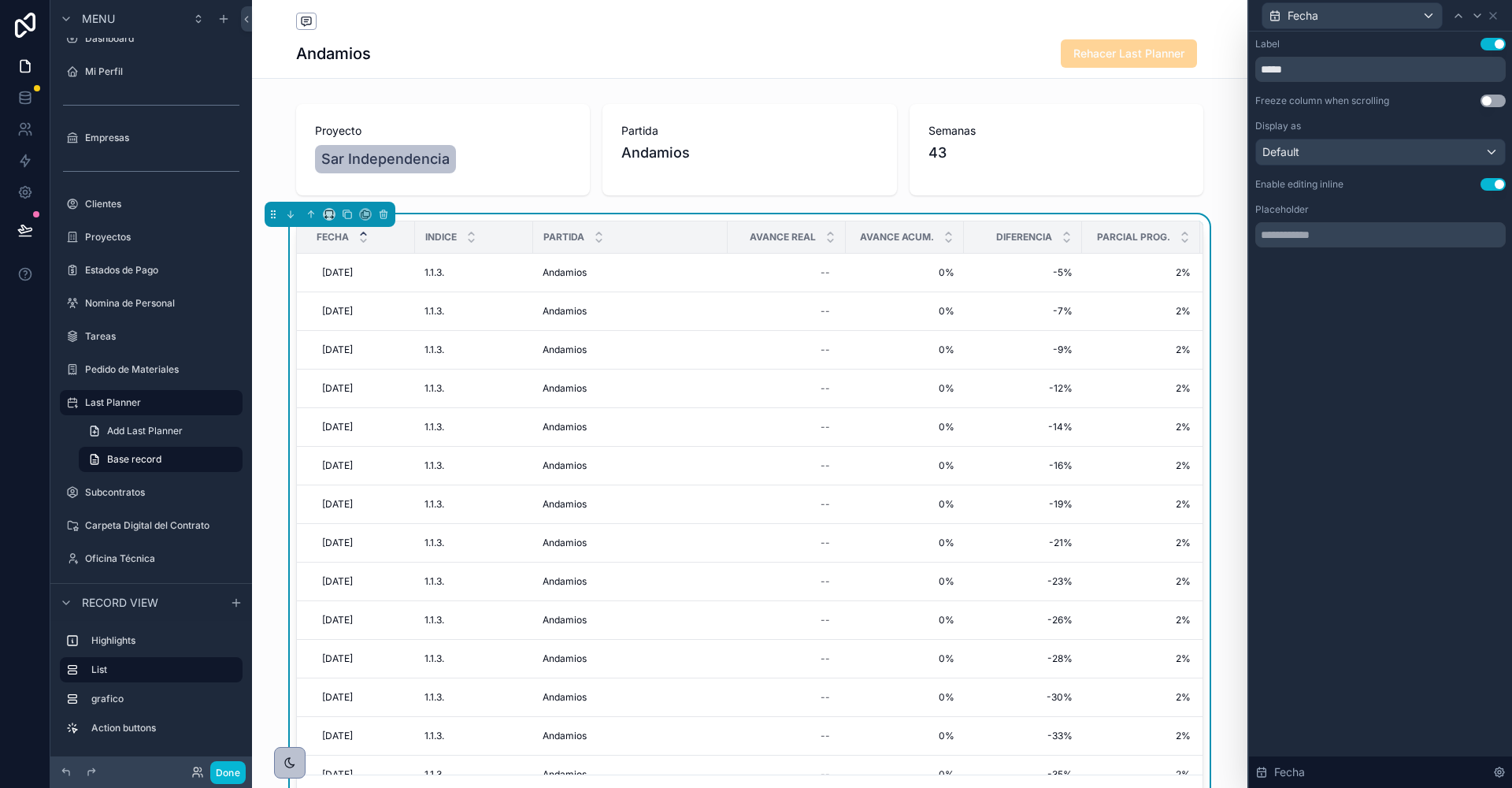
click at [1495, 184] on button "Use setting" at bounding box center [1493, 183] width 26 height 12
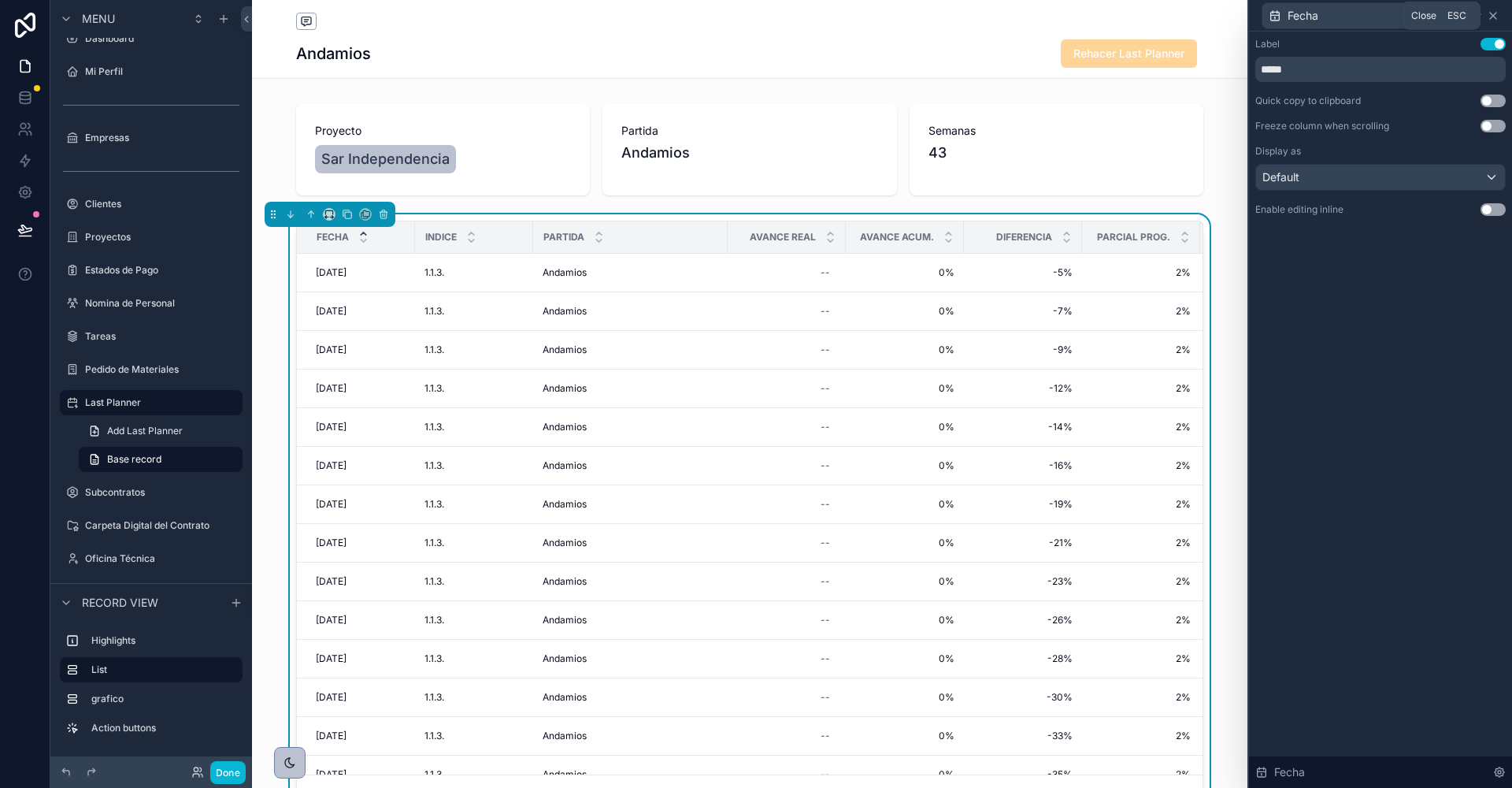
click at [1496, 16] on icon at bounding box center [1493, 15] width 12 height 12
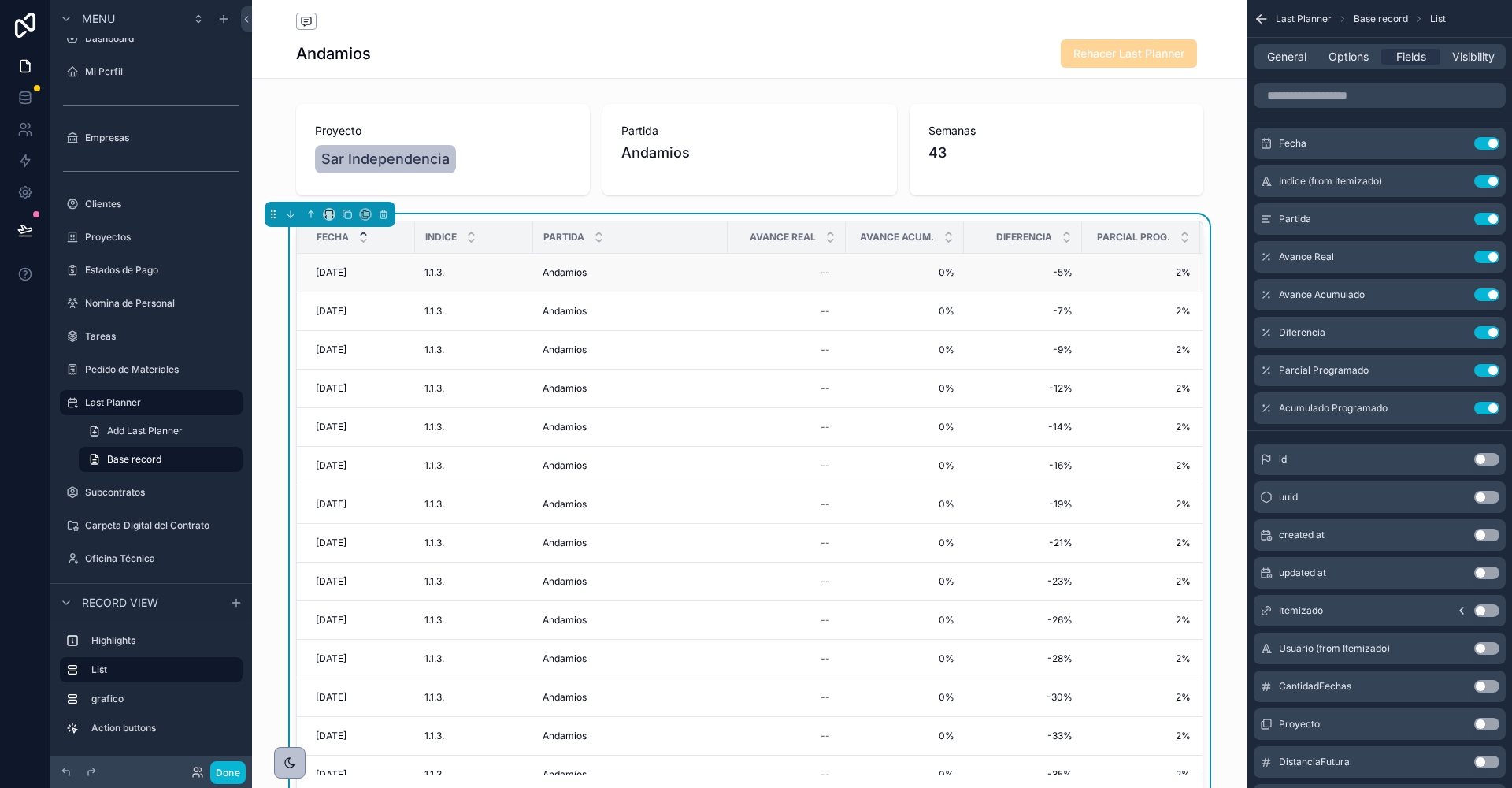
click at [332, 269] on span "18/3/2025" at bounding box center [331, 272] width 30 height 12
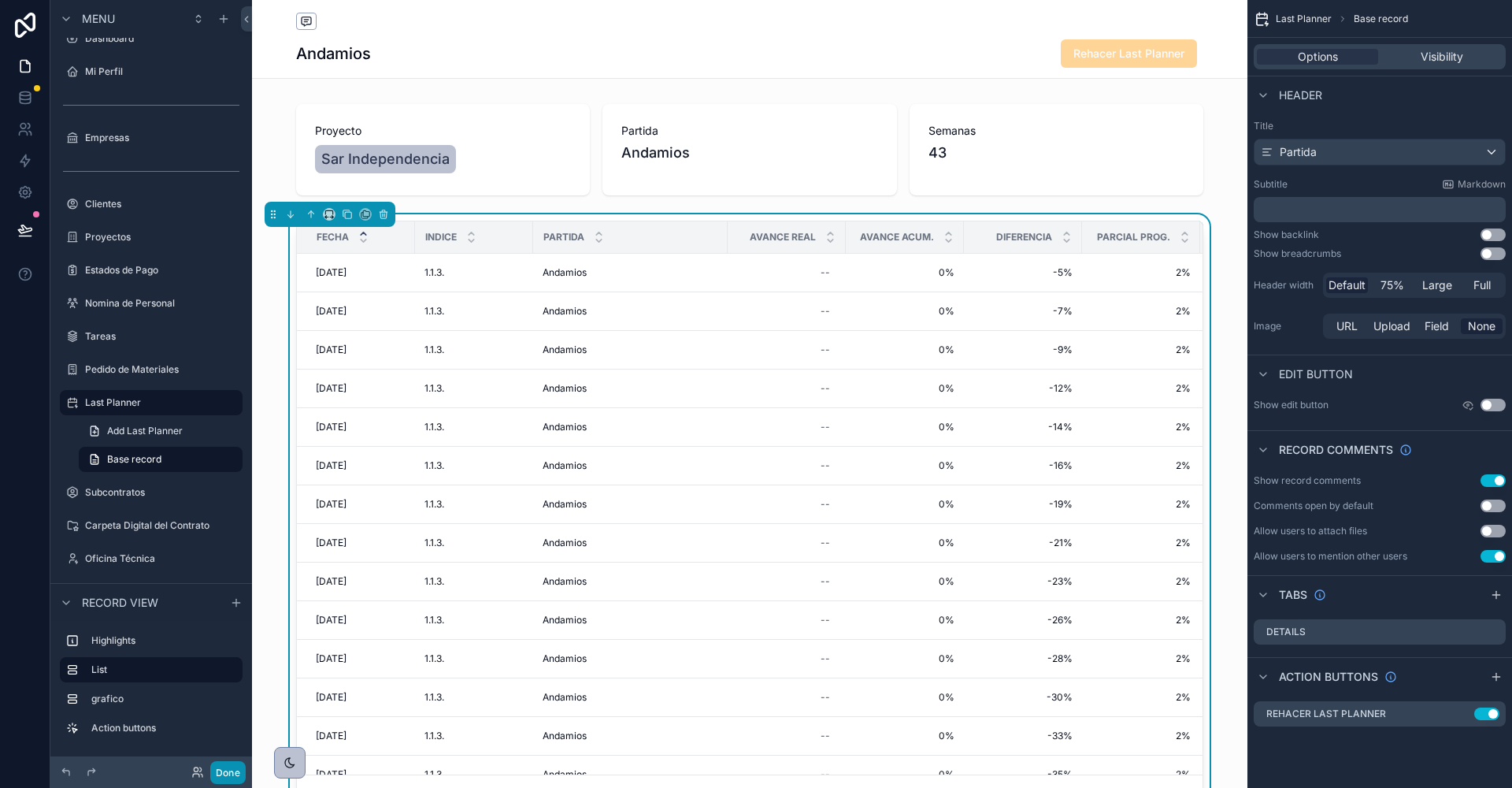
click at [235, 769] on button "Done" at bounding box center [227, 773] width 35 height 23
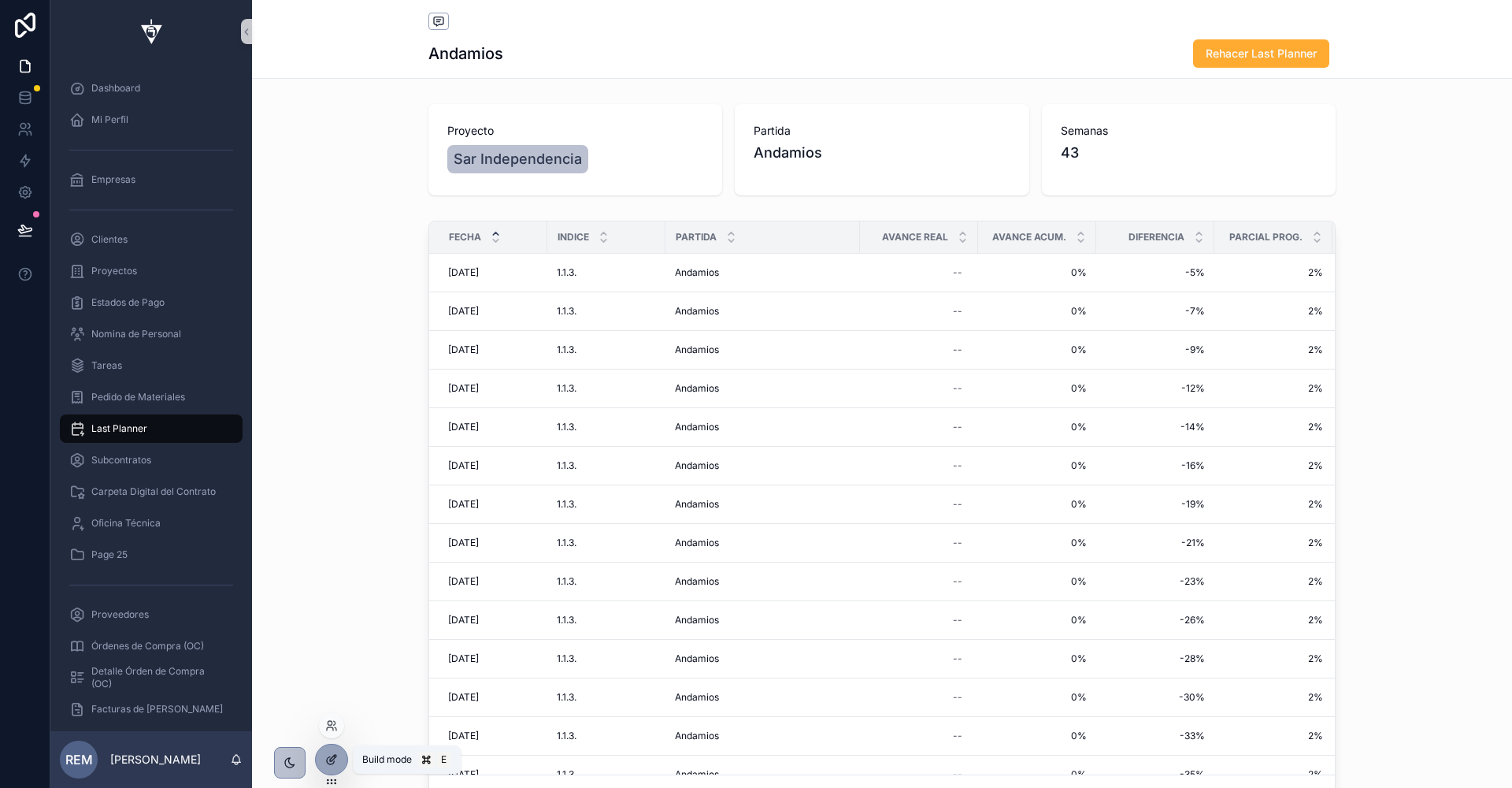
click at [335, 761] on icon at bounding box center [331, 759] width 12 height 12
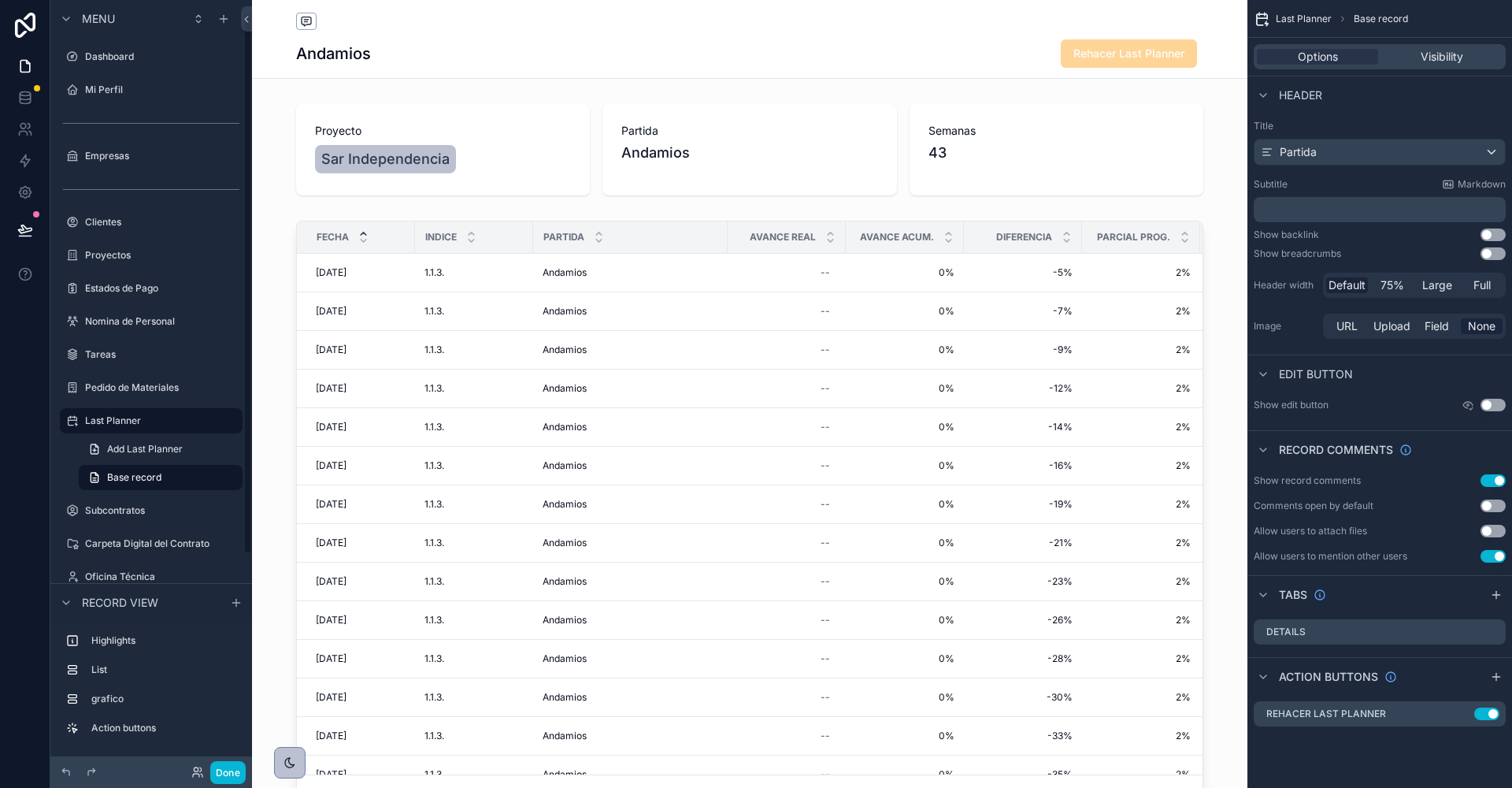
scroll to position [18, 0]
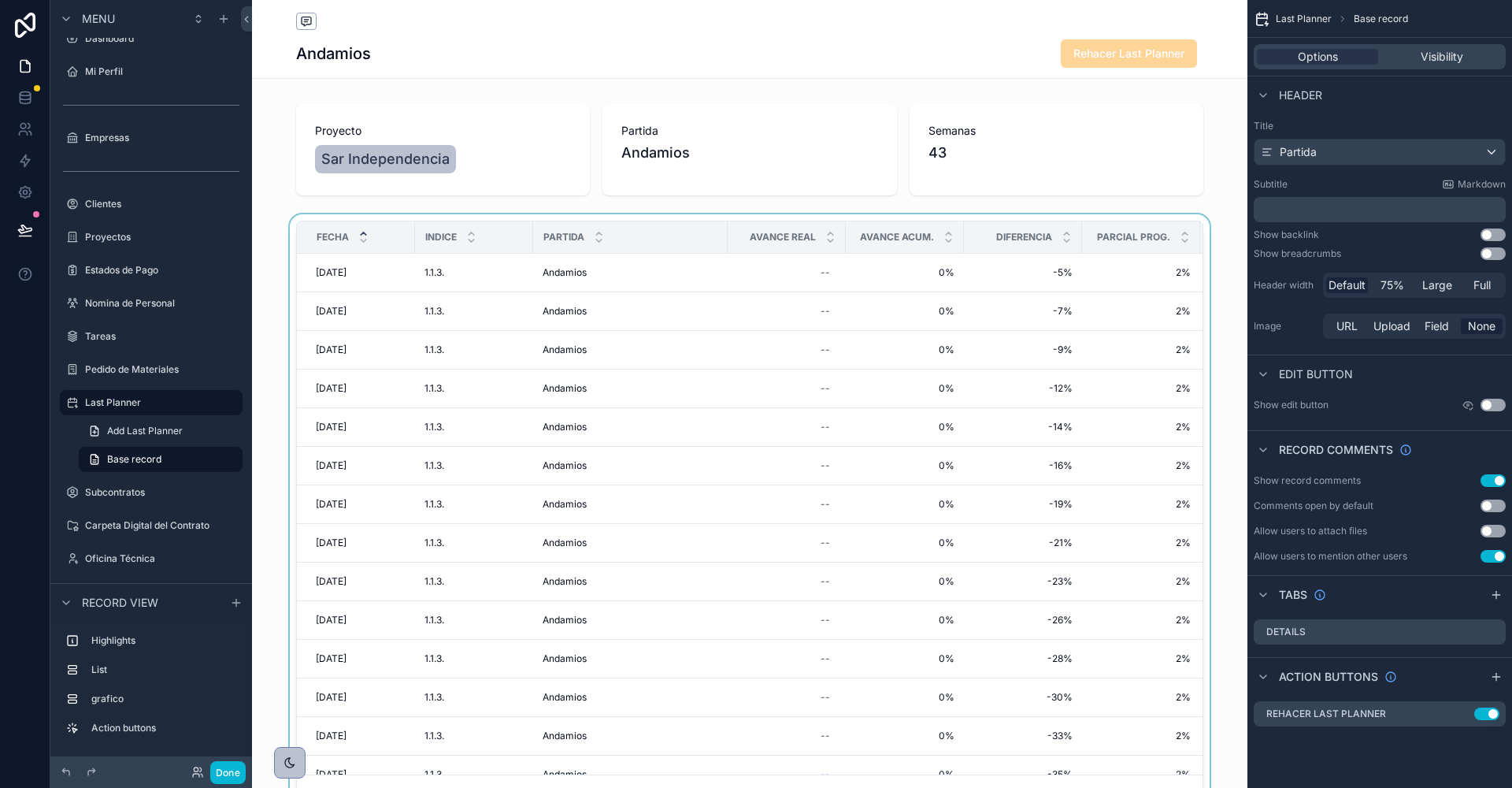
click at [684, 279] on div "scrollable content" at bounding box center [750, 519] width 996 height 611
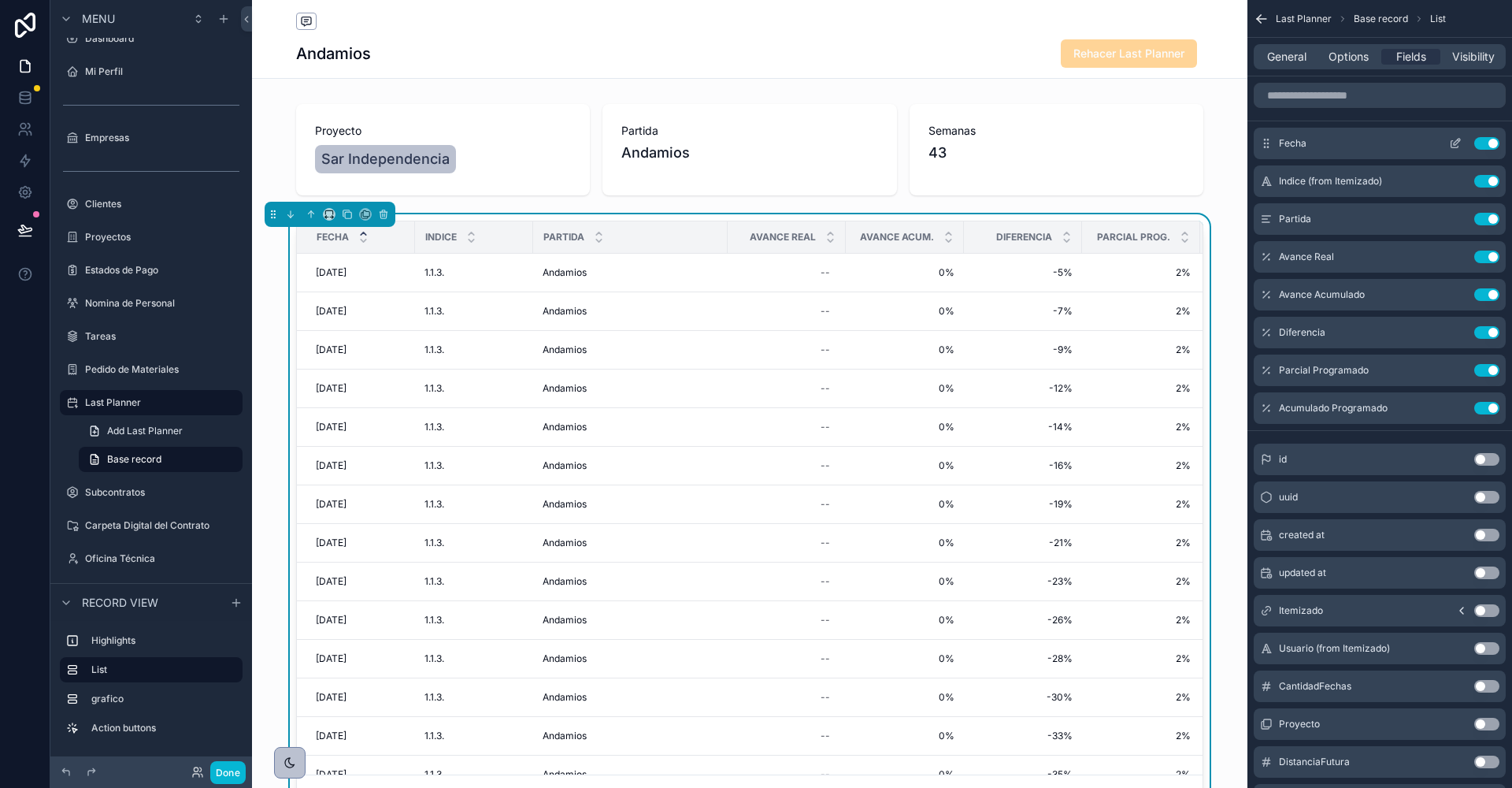
click at [1451, 146] on icon "scrollable content" at bounding box center [1454, 144] width 7 height 7
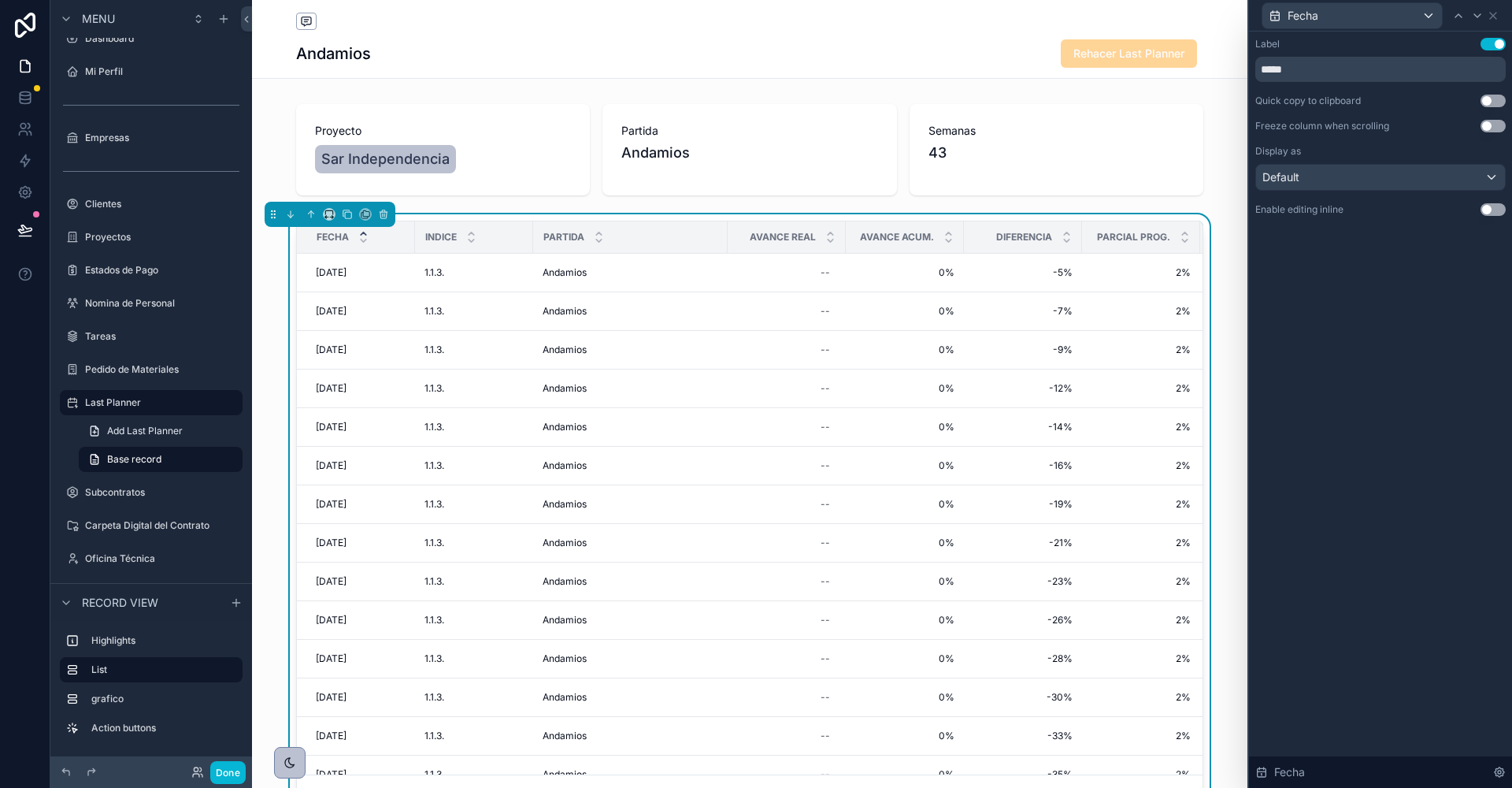
click at [1499, 205] on button "Use setting" at bounding box center [1493, 209] width 26 height 12
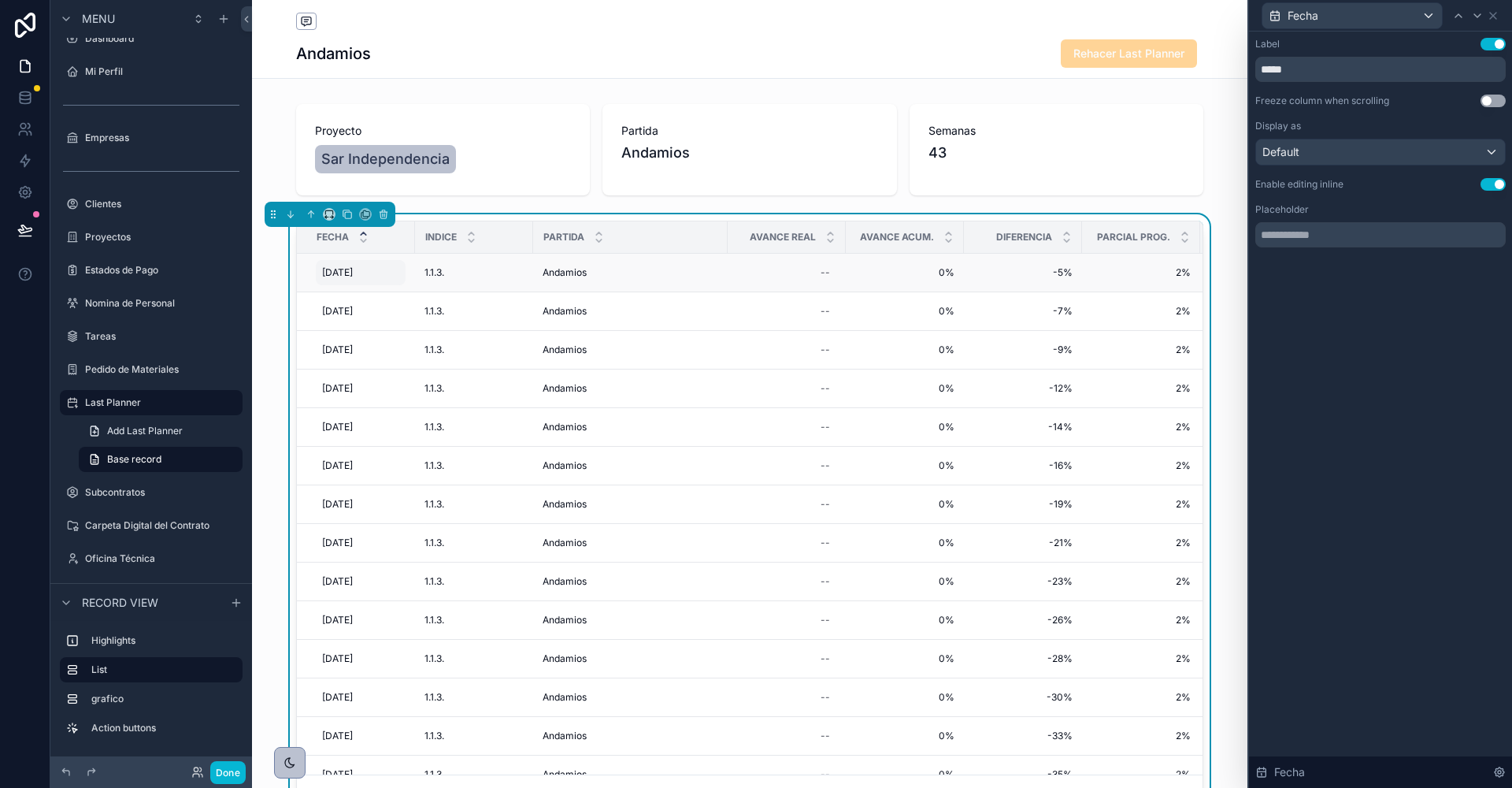
click at [337, 270] on span "18/3/2025" at bounding box center [337, 272] width 30 height 12
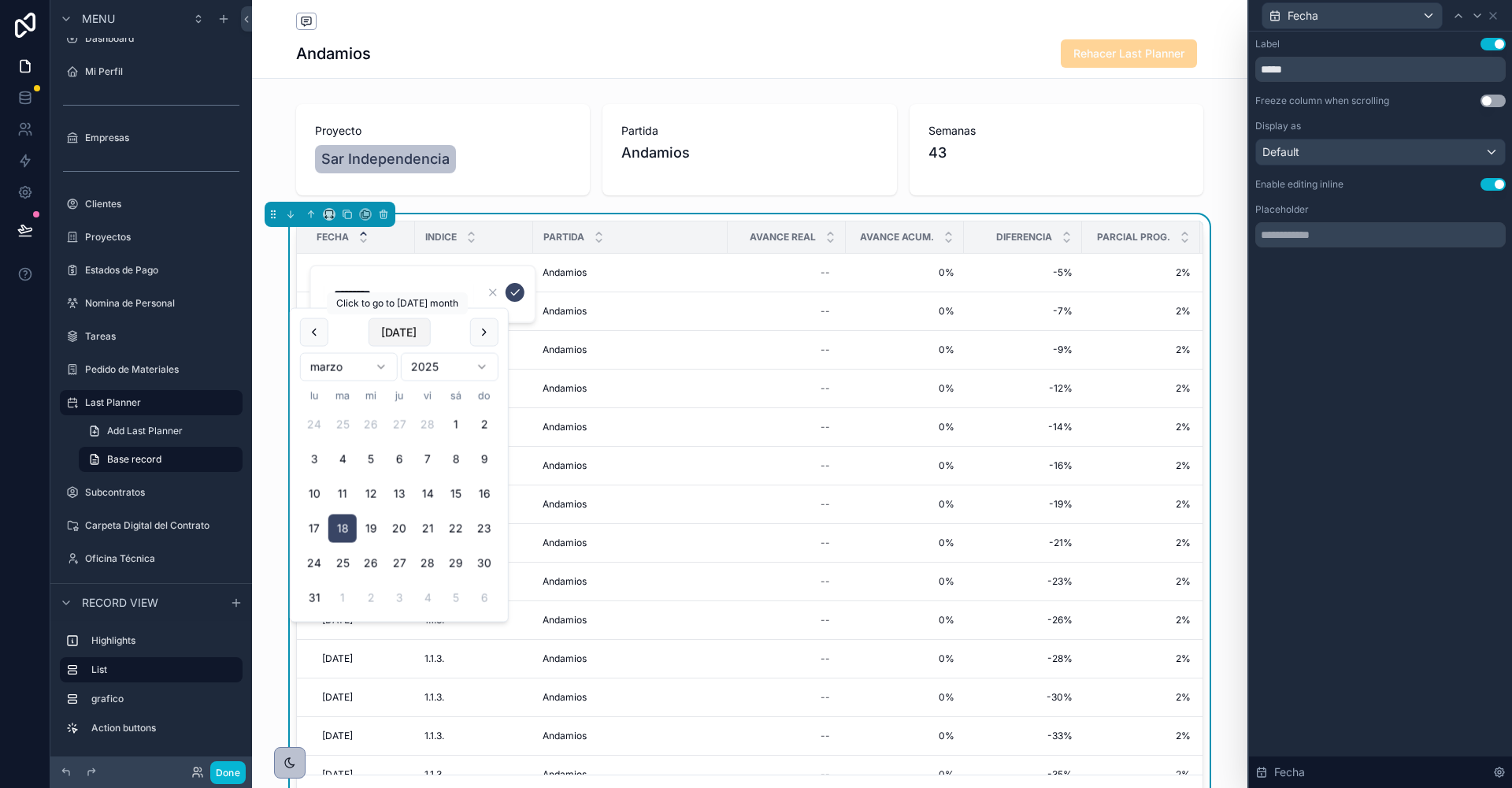
click at [389, 329] on button "Today" at bounding box center [398, 333] width 62 height 29
click at [319, 456] on button "8" at bounding box center [315, 459] width 29 height 29
type input "********"
click at [509, 295] on icon "scrollable content" at bounding box center [514, 292] width 12 height 12
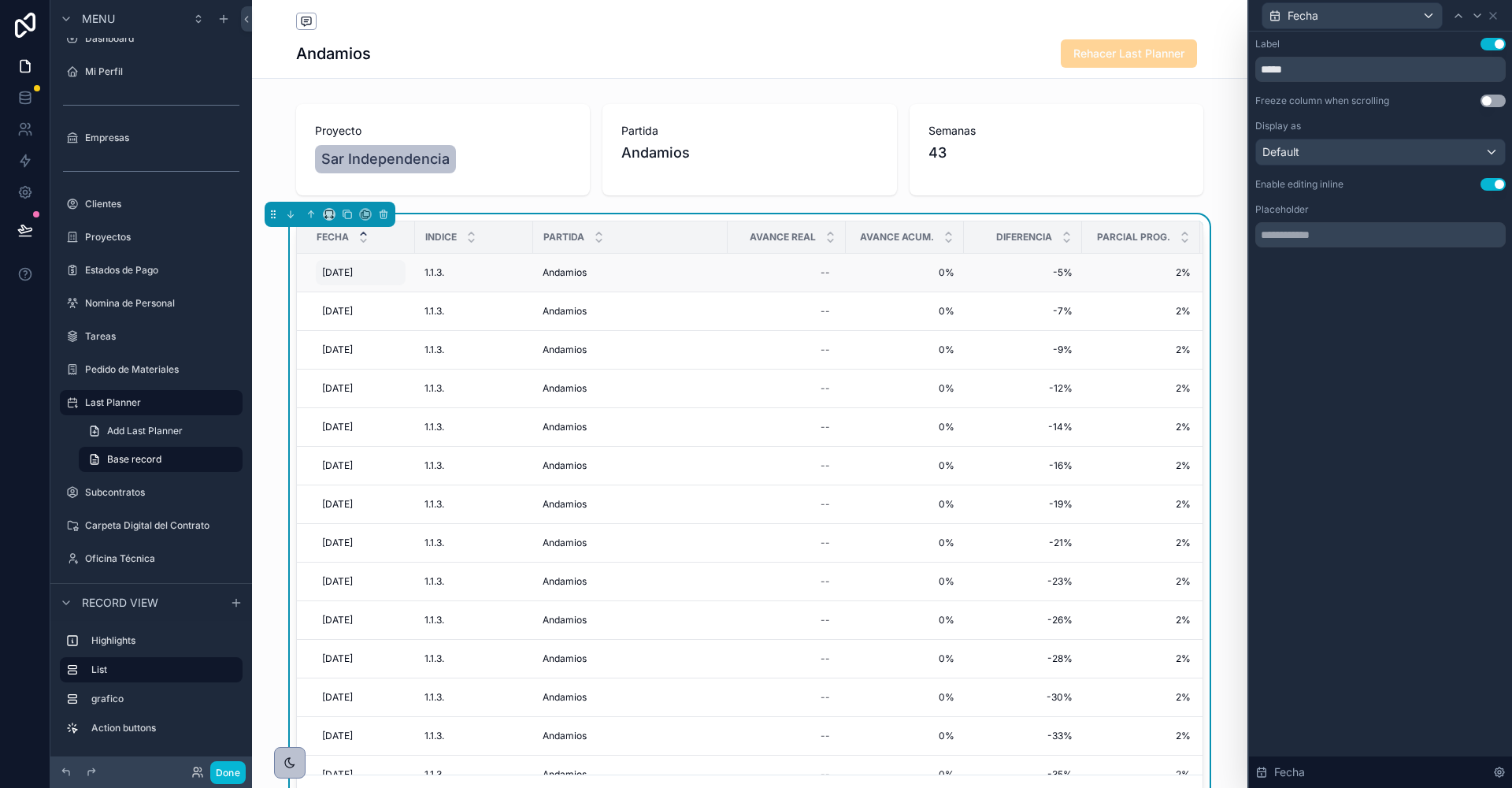
click at [345, 269] on span "8/9/2025" at bounding box center [337, 272] width 30 height 12
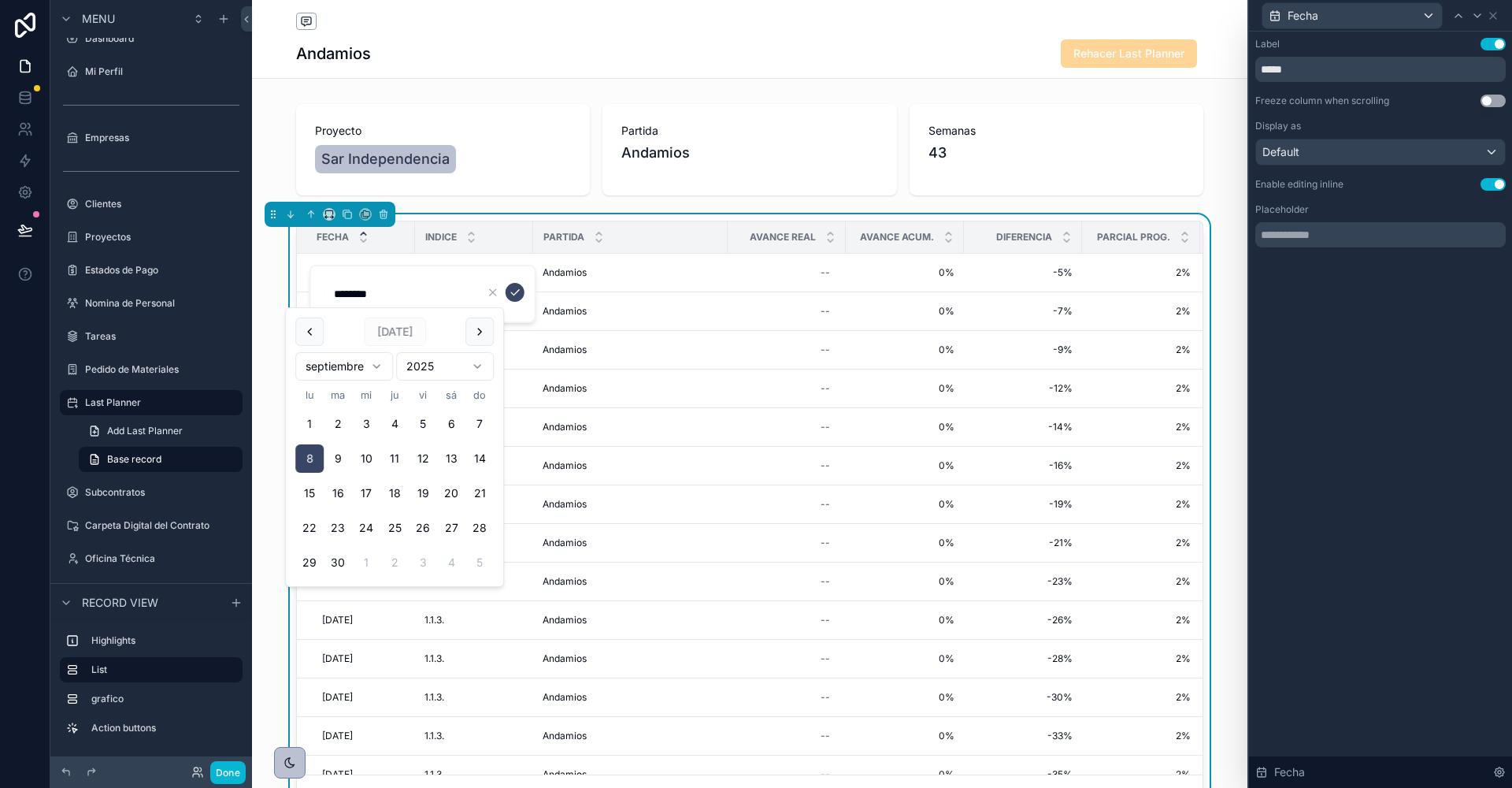
click at [312, 419] on button "1" at bounding box center [310, 424] width 29 height 29
type input "********"
click at [514, 294] on icon "scrollable content" at bounding box center [515, 293] width 8 height 6
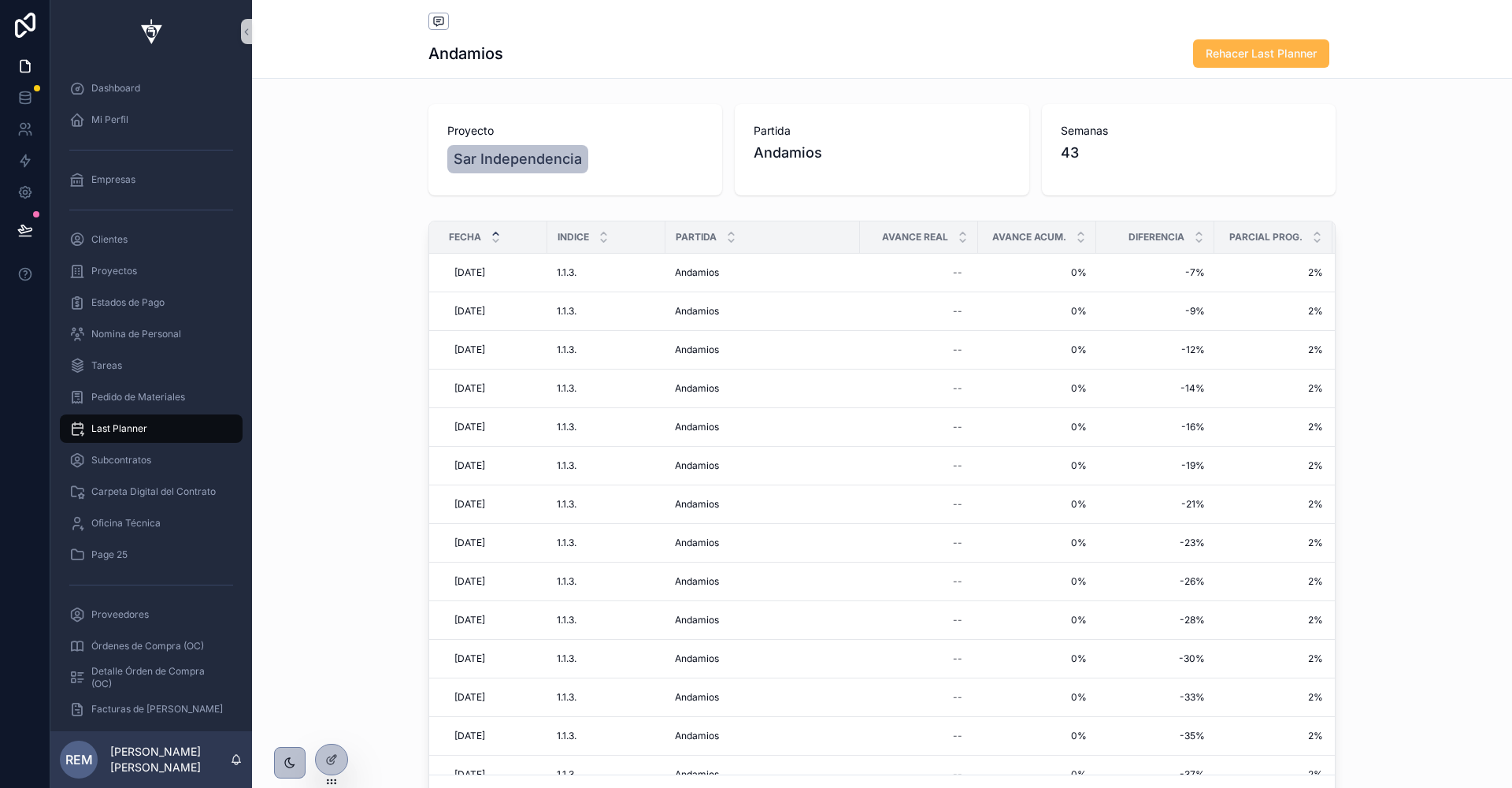
click at [1236, 50] on span "Rehacer Last Planner" at bounding box center [1261, 53] width 111 height 16
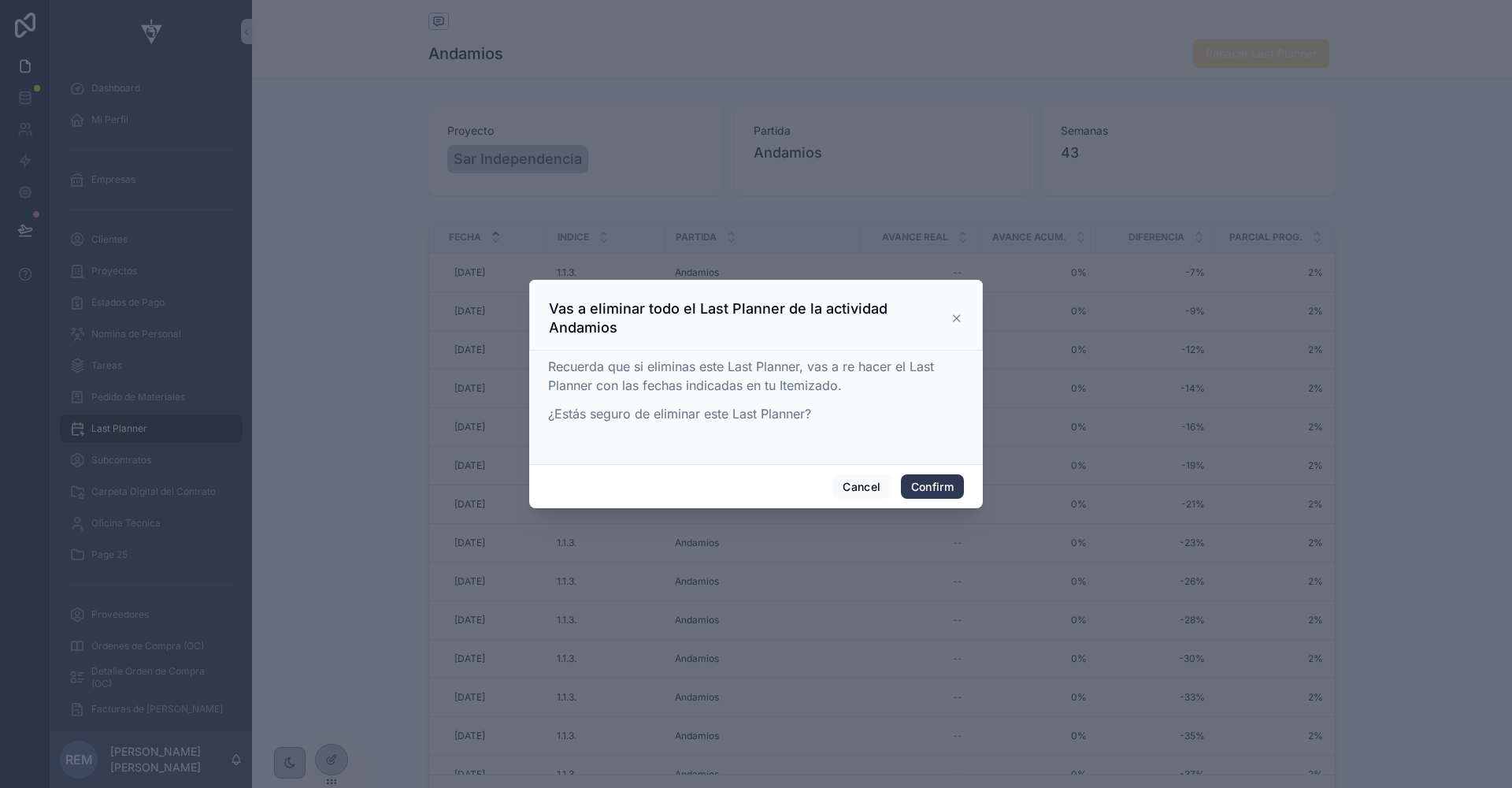
click at [921, 497] on button "Confirm" at bounding box center [932, 487] width 63 height 26
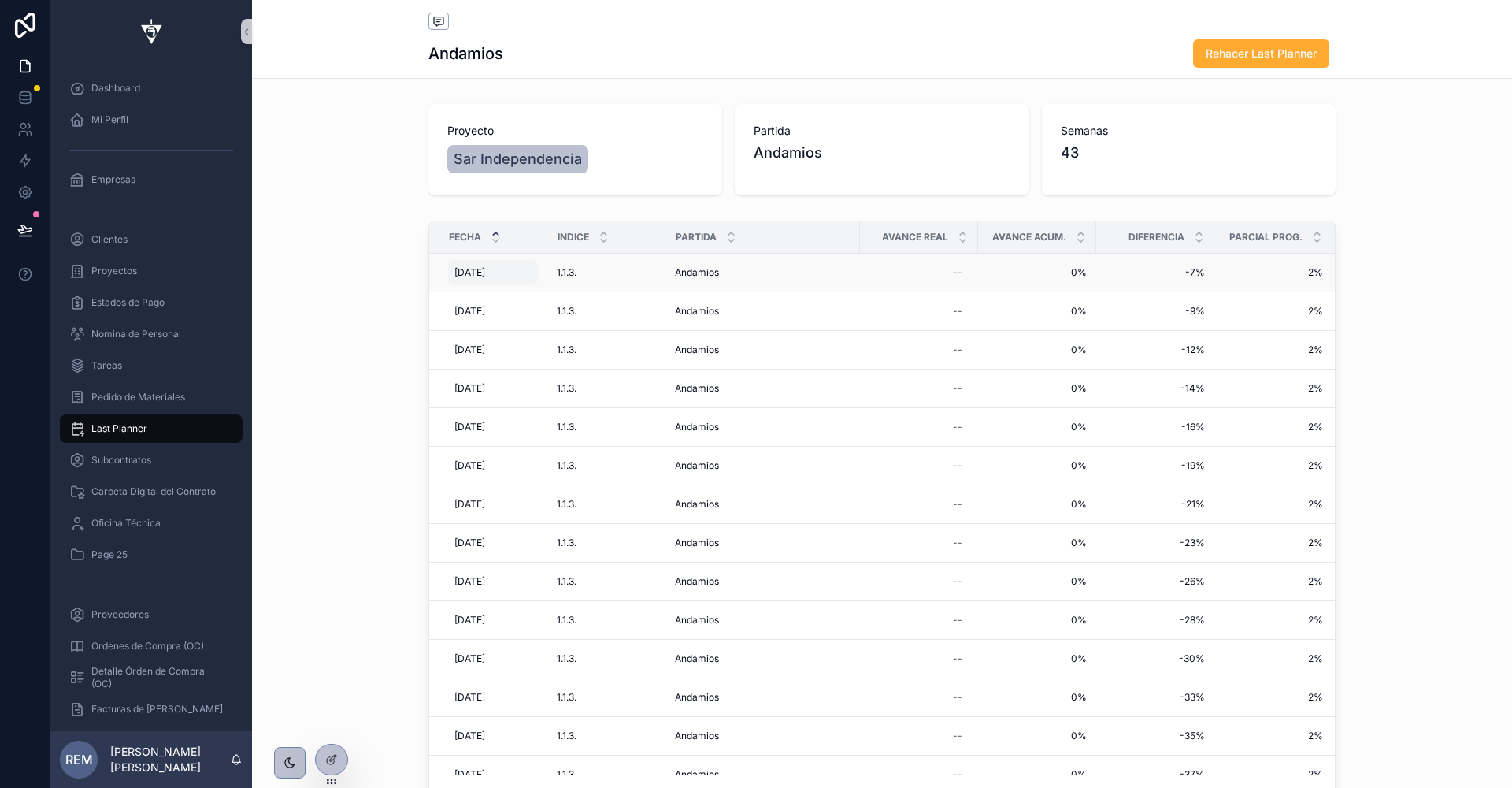
click at [462, 277] on span "[DATE]" at bounding box center [469, 272] width 30 height 12
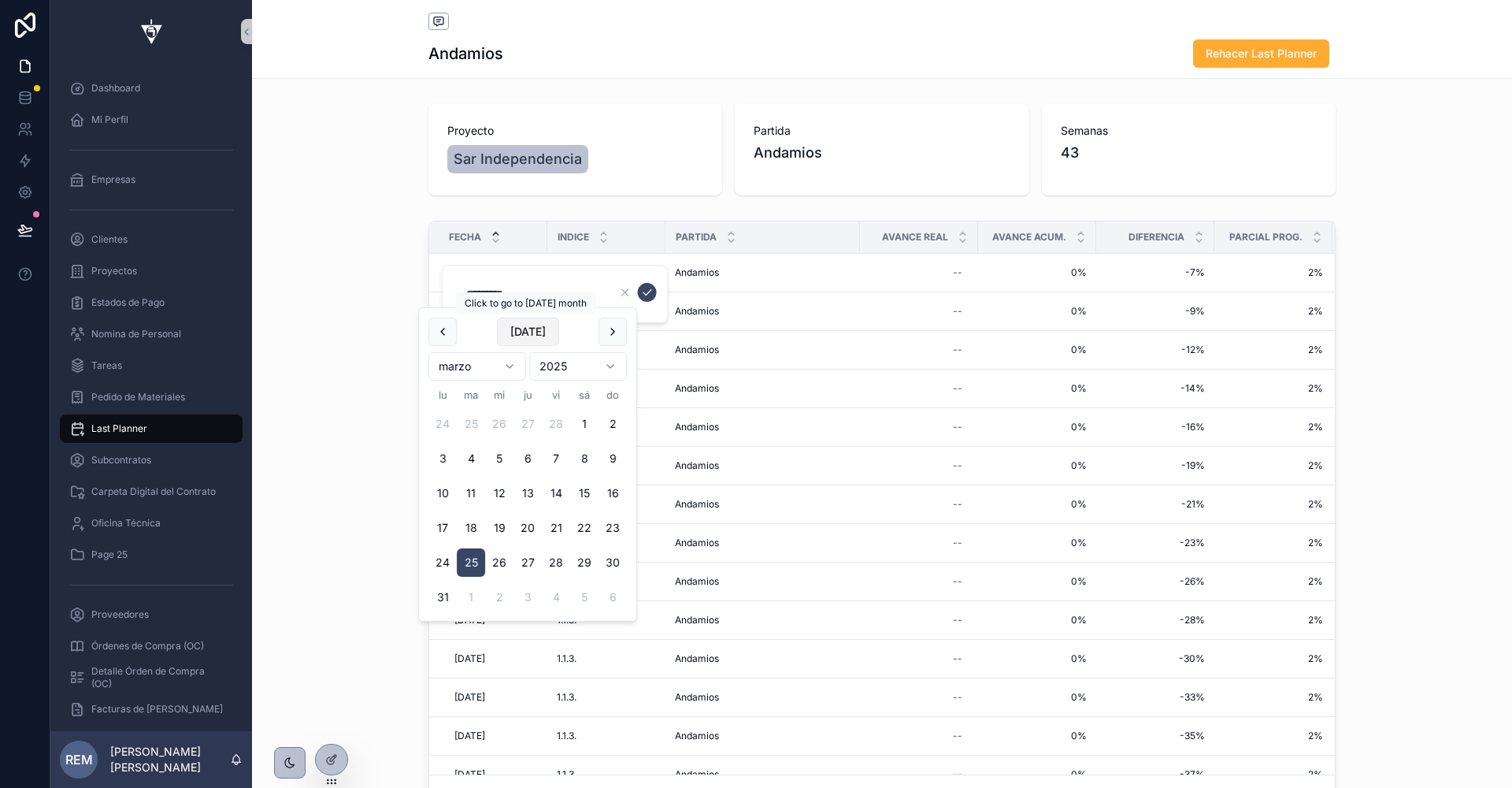
click at [522, 334] on button "[DATE]" at bounding box center [527, 332] width 62 height 29
click at [449, 458] on button "8" at bounding box center [447, 459] width 29 height 29
type input "********"
click at [646, 290] on icon "scrollable content" at bounding box center [647, 292] width 12 height 12
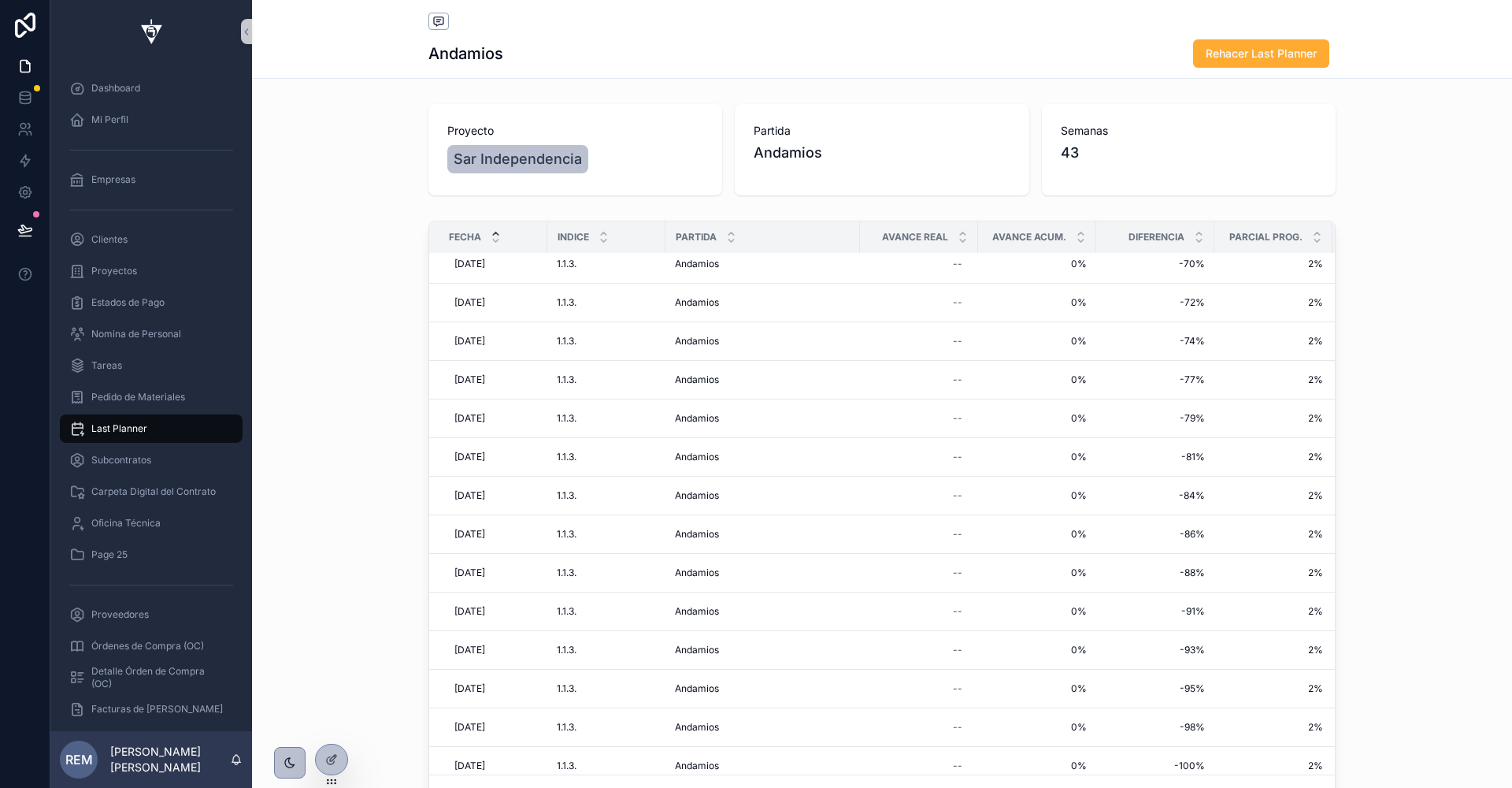
click at [125, 424] on span "Last Planner" at bounding box center [119, 428] width 56 height 12
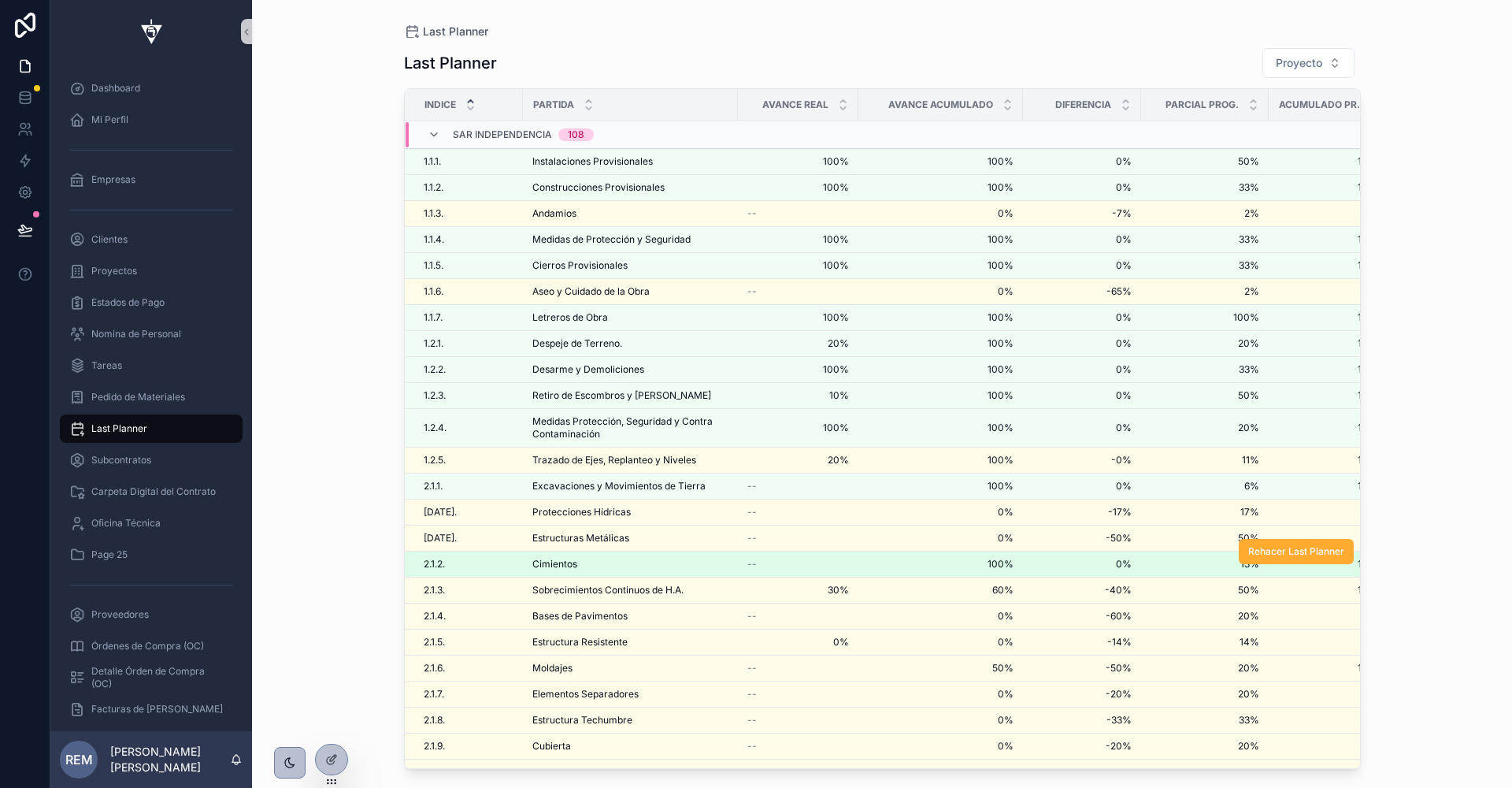
click at [430, 559] on span "2.1.2." at bounding box center [434, 564] width 21 height 12
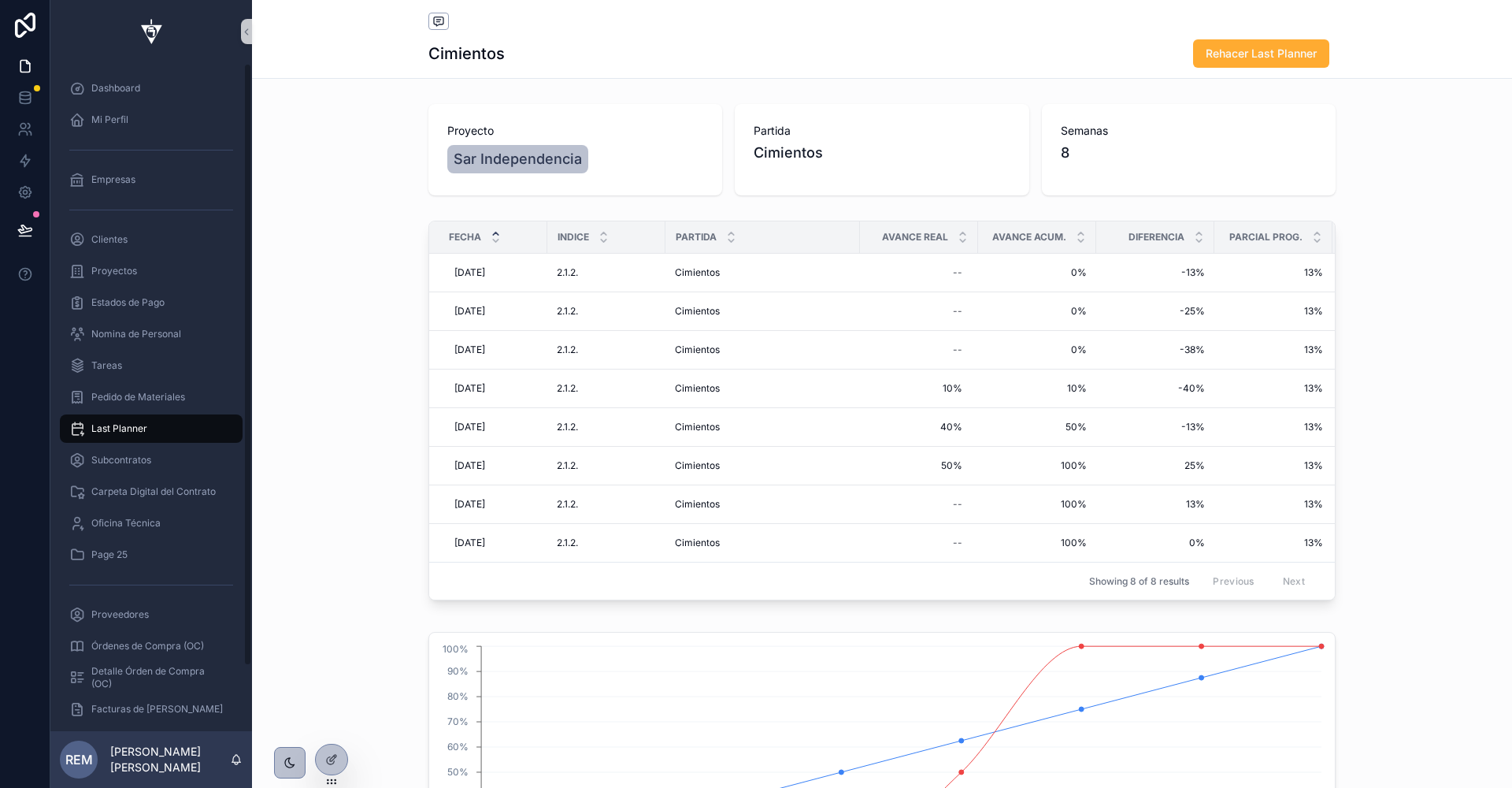
click at [82, 432] on icon "scrollable content" at bounding box center [77, 429] width 16 height 16
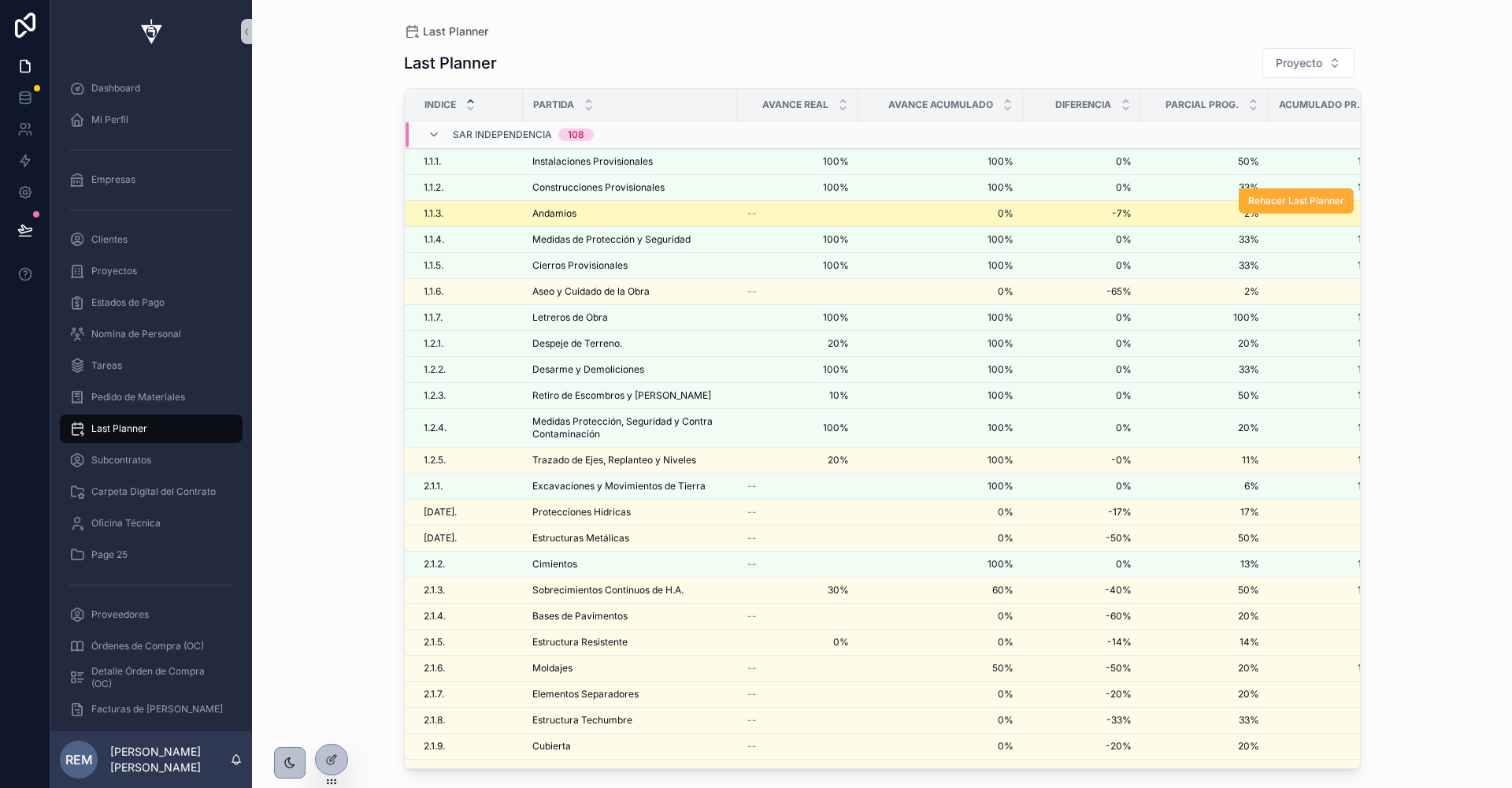
click at [426, 209] on span "1.1.3." at bounding box center [433, 213] width 20 height 12
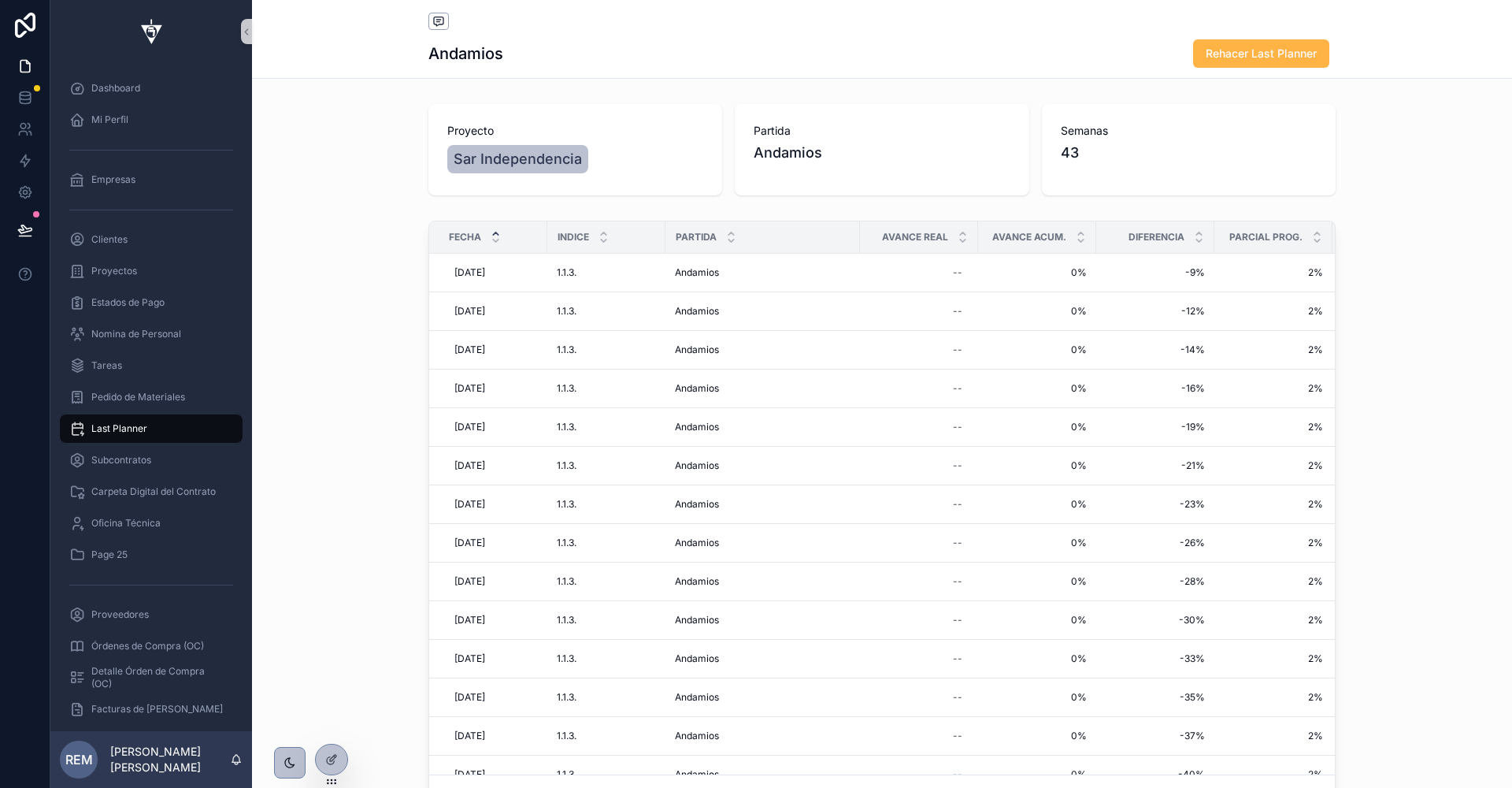
click at [1255, 57] on span "Rehacer Last Planner" at bounding box center [1261, 53] width 111 height 16
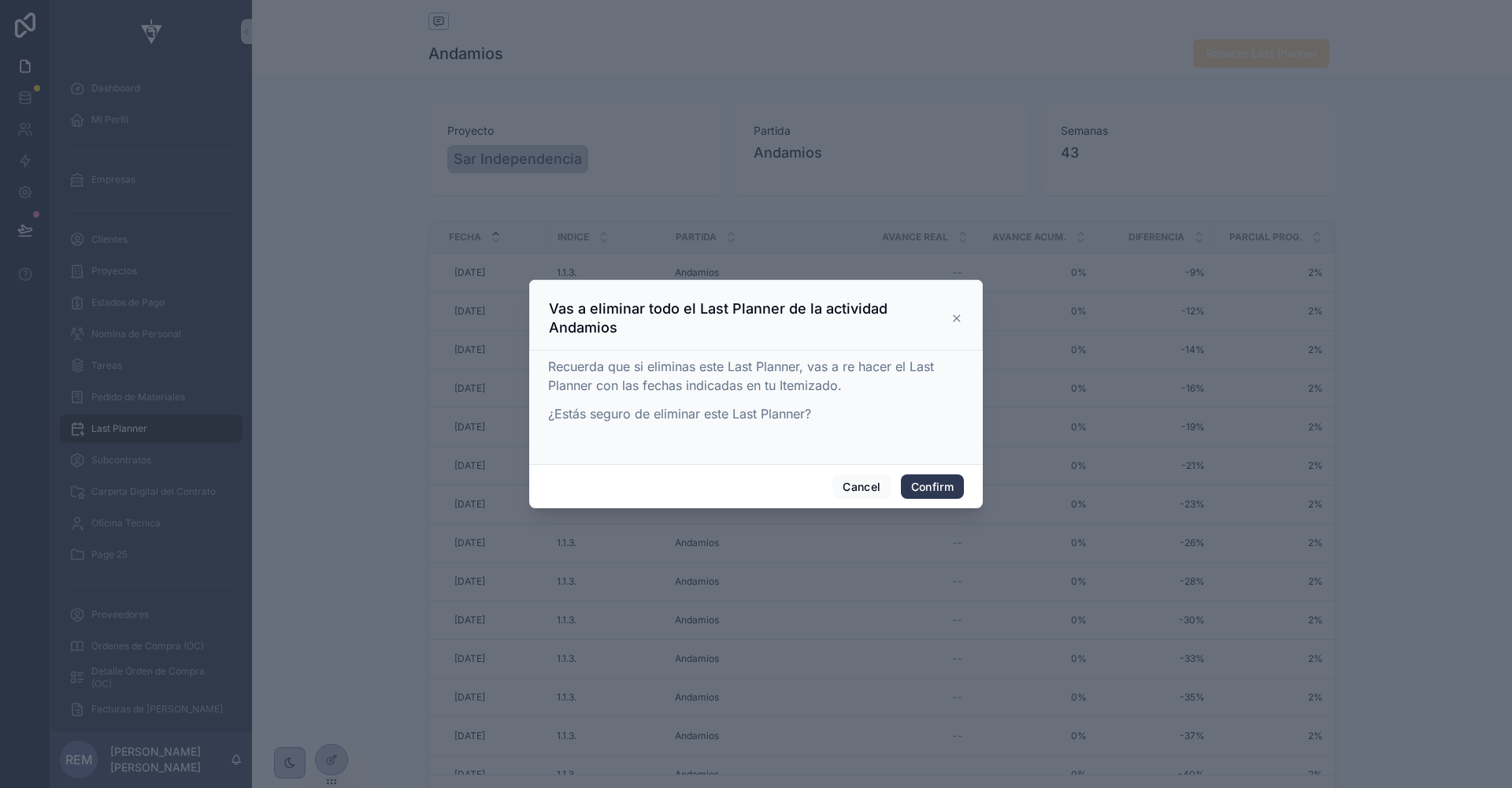
click at [920, 496] on button "Confirm" at bounding box center [932, 487] width 63 height 26
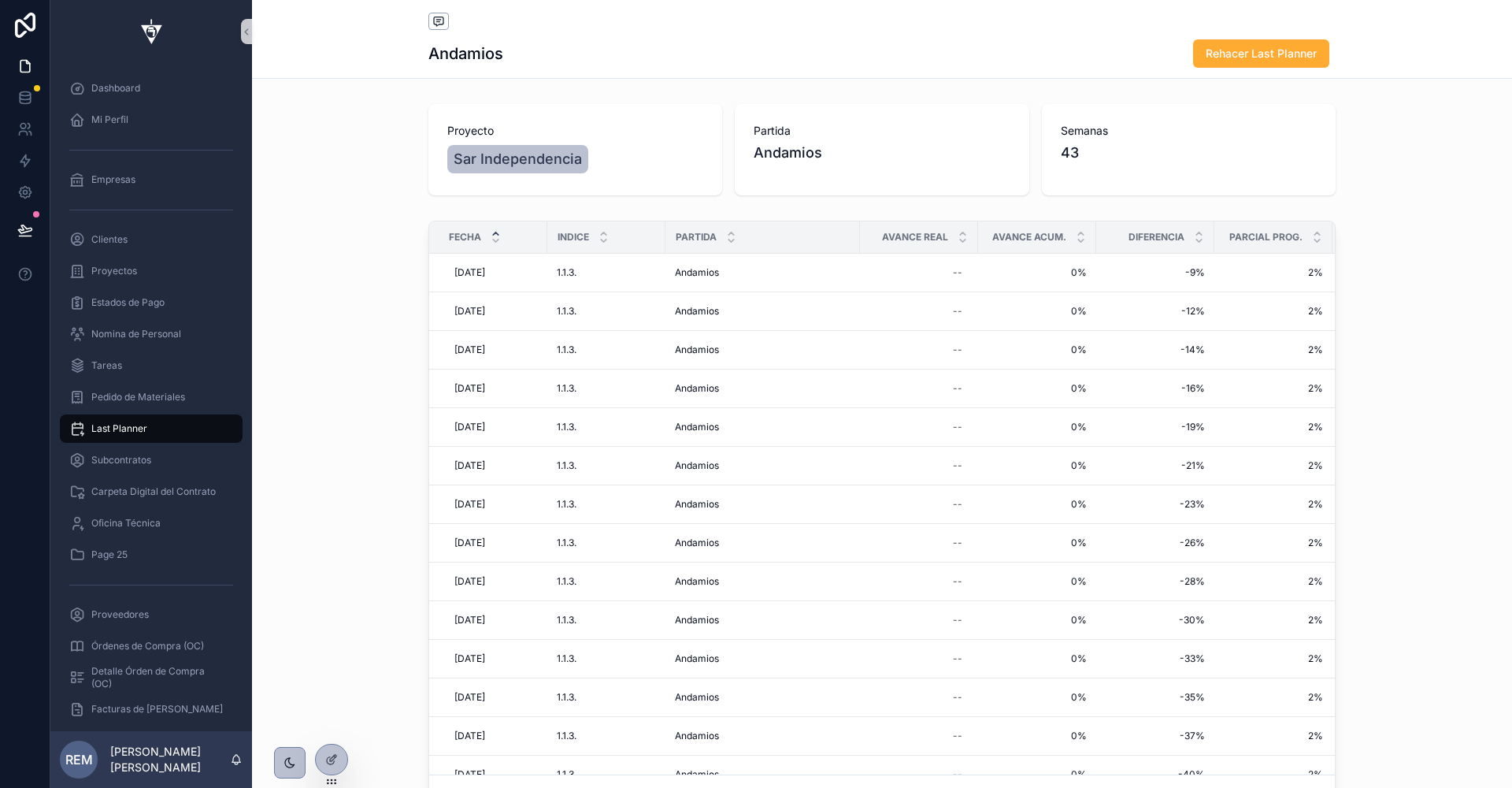
click at [114, 426] on span "Last Planner" at bounding box center [119, 428] width 56 height 12
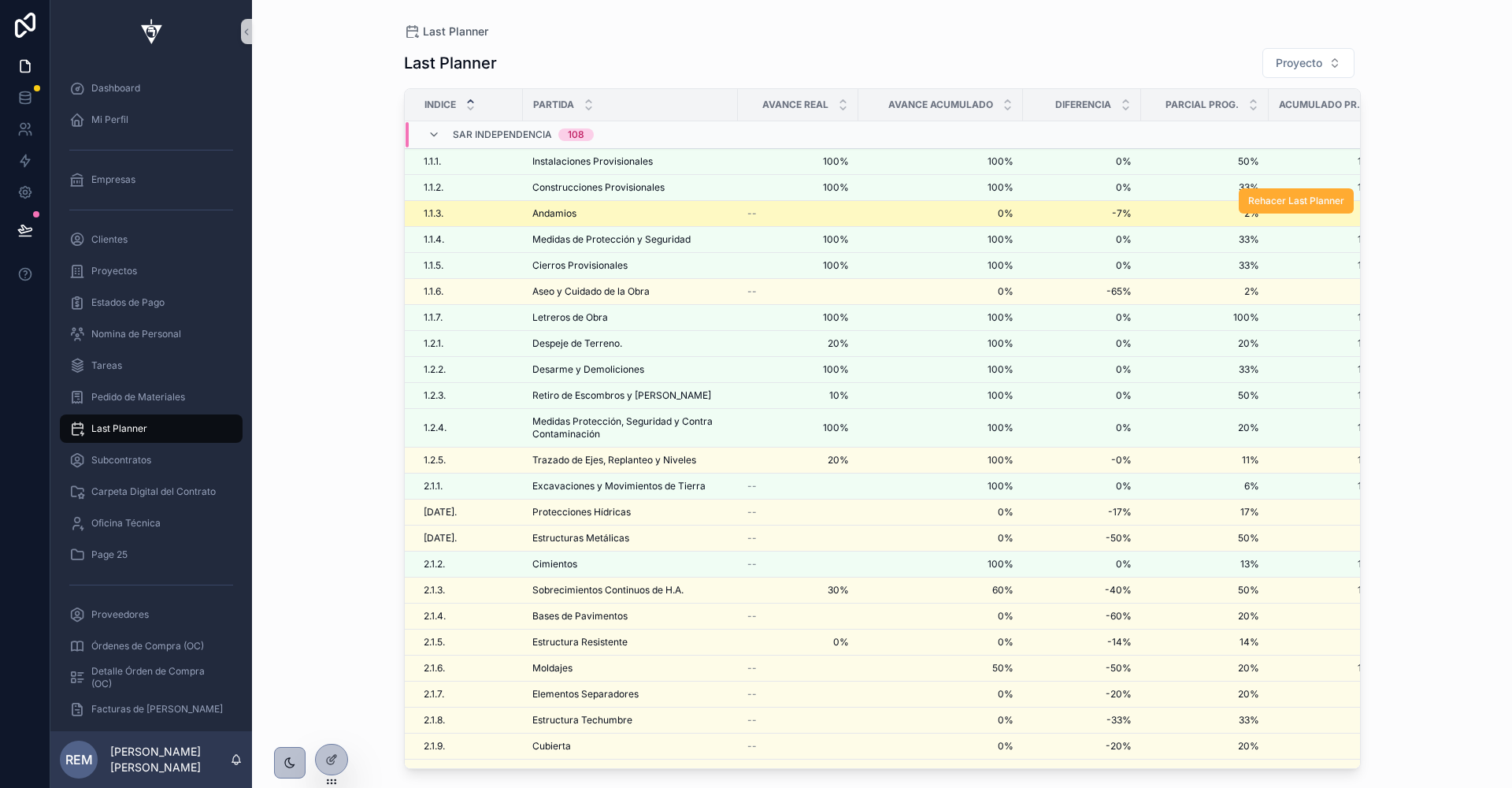
click at [532, 208] on span "Andamios" at bounding box center [554, 213] width 44 height 12
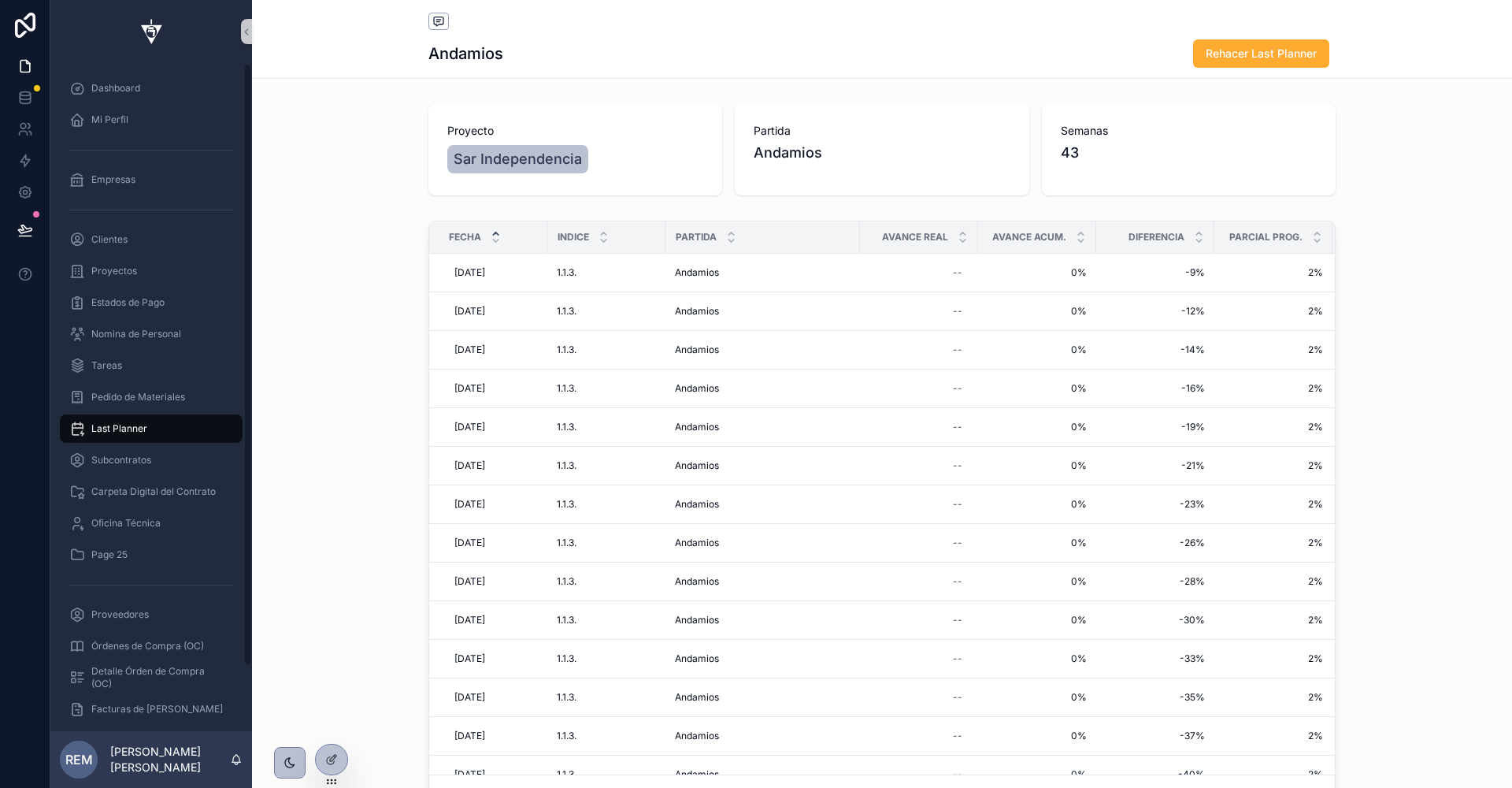
click at [115, 425] on span "Last Planner" at bounding box center [119, 428] width 56 height 12
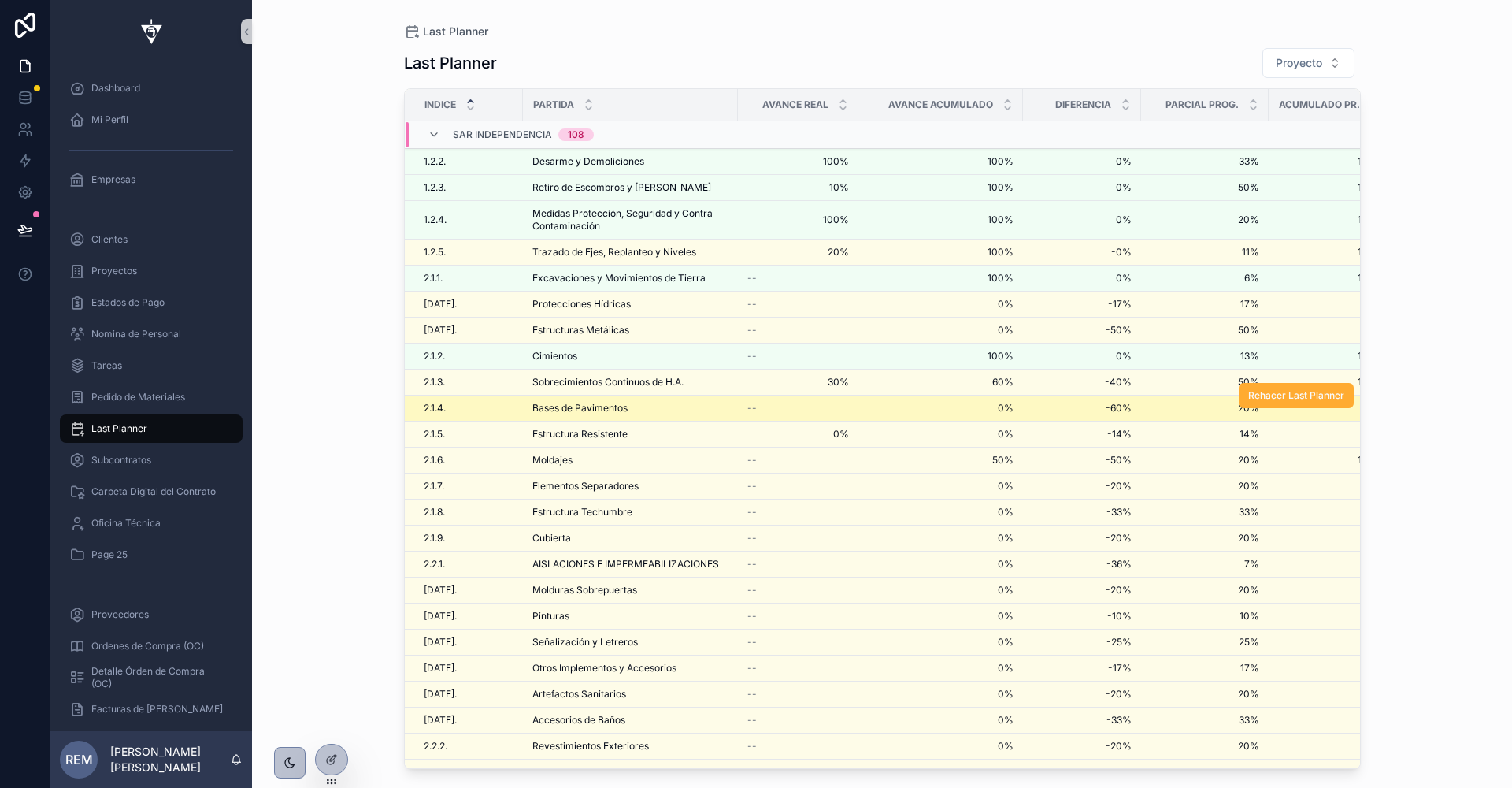
scroll to position [256, 0]
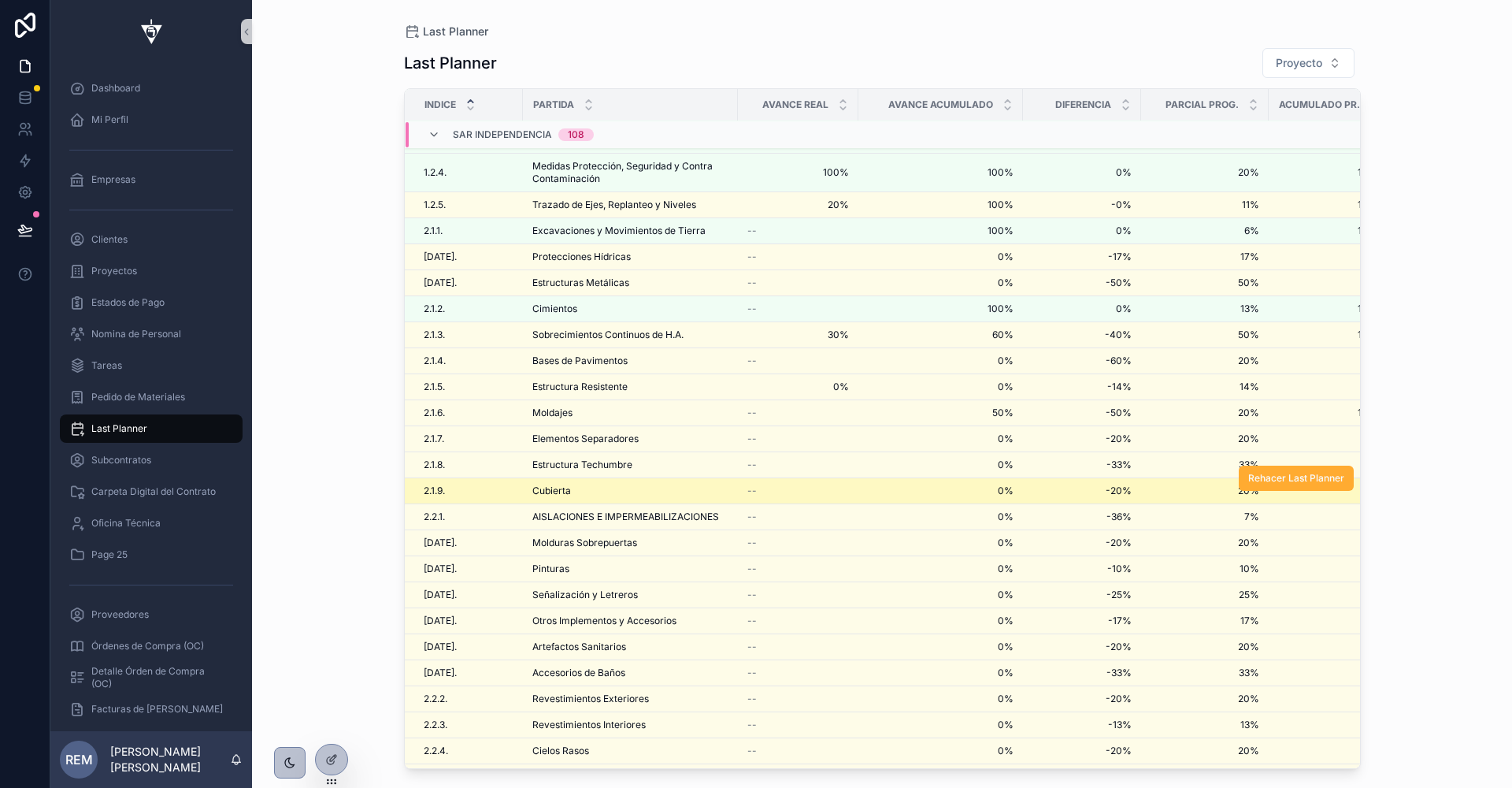
click at [548, 485] on span "Cubierta" at bounding box center [551, 490] width 39 height 12
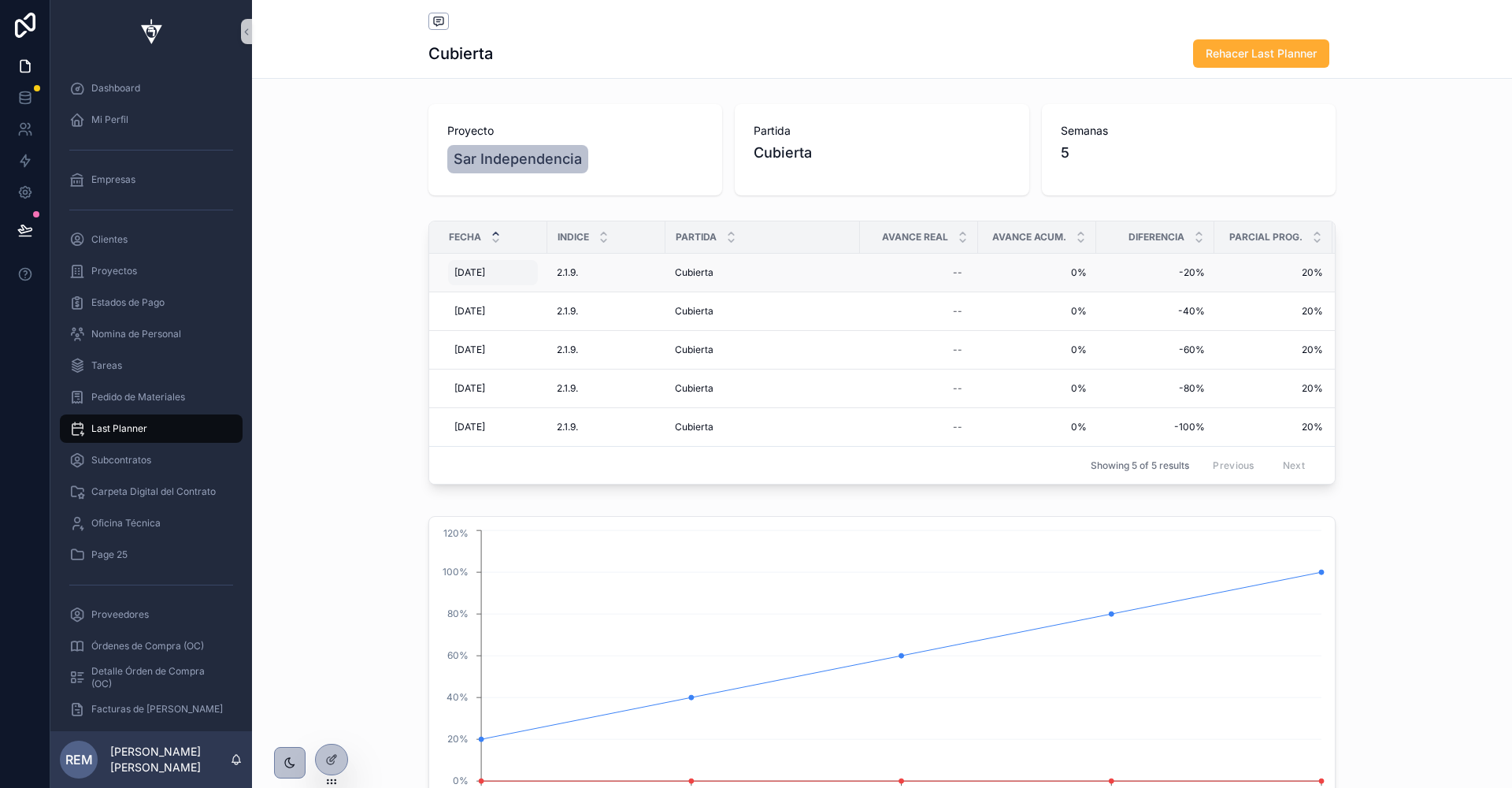
click at [469, 268] on span "16/11/2025" at bounding box center [469, 272] width 30 height 12
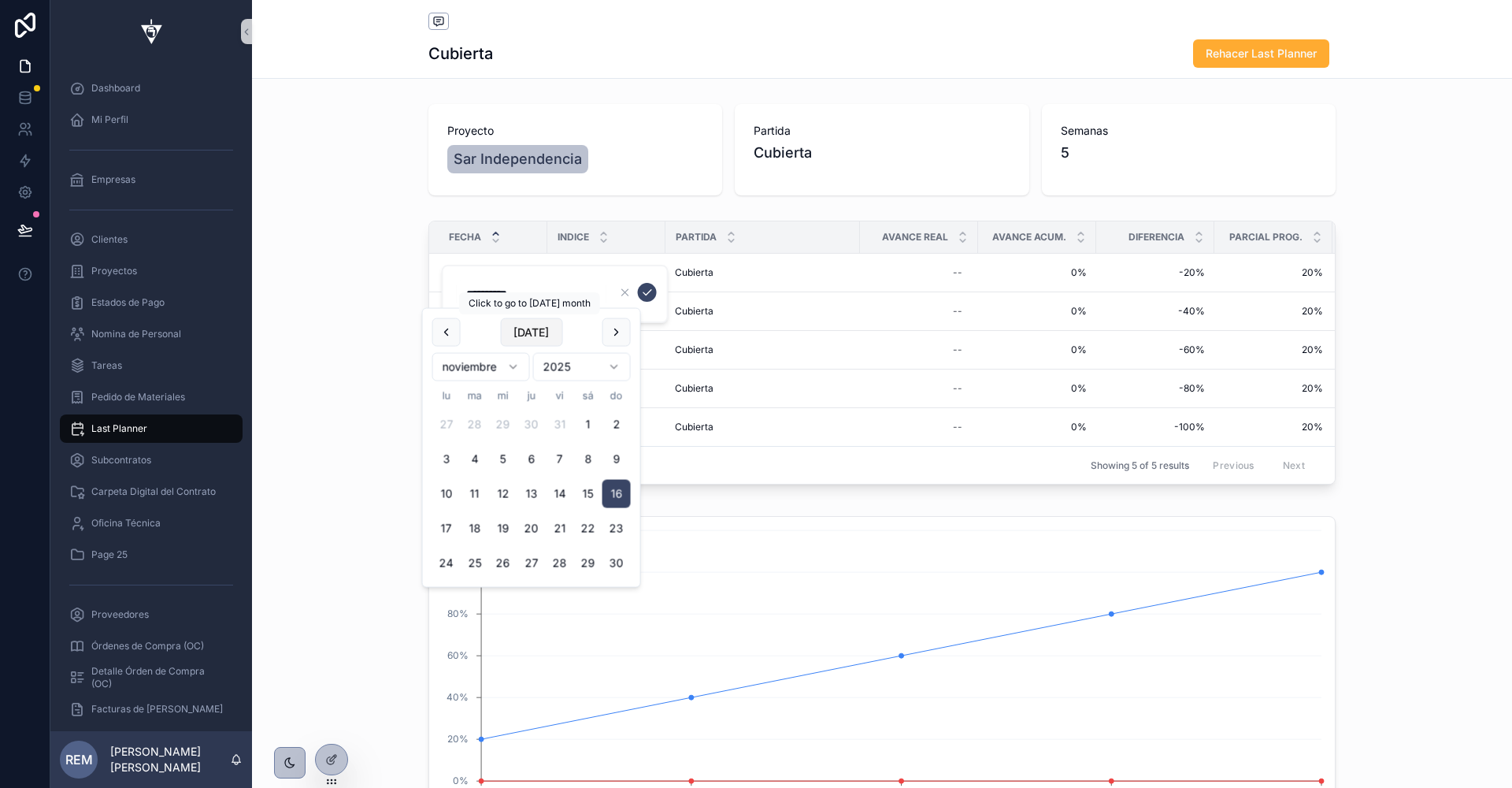
click at [532, 325] on button "[DATE]" at bounding box center [530, 333] width 62 height 29
click at [474, 461] on button "9" at bounding box center [475, 459] width 29 height 29
type input "********"
click at [649, 291] on icon "scrollable content" at bounding box center [647, 293] width 8 height 6
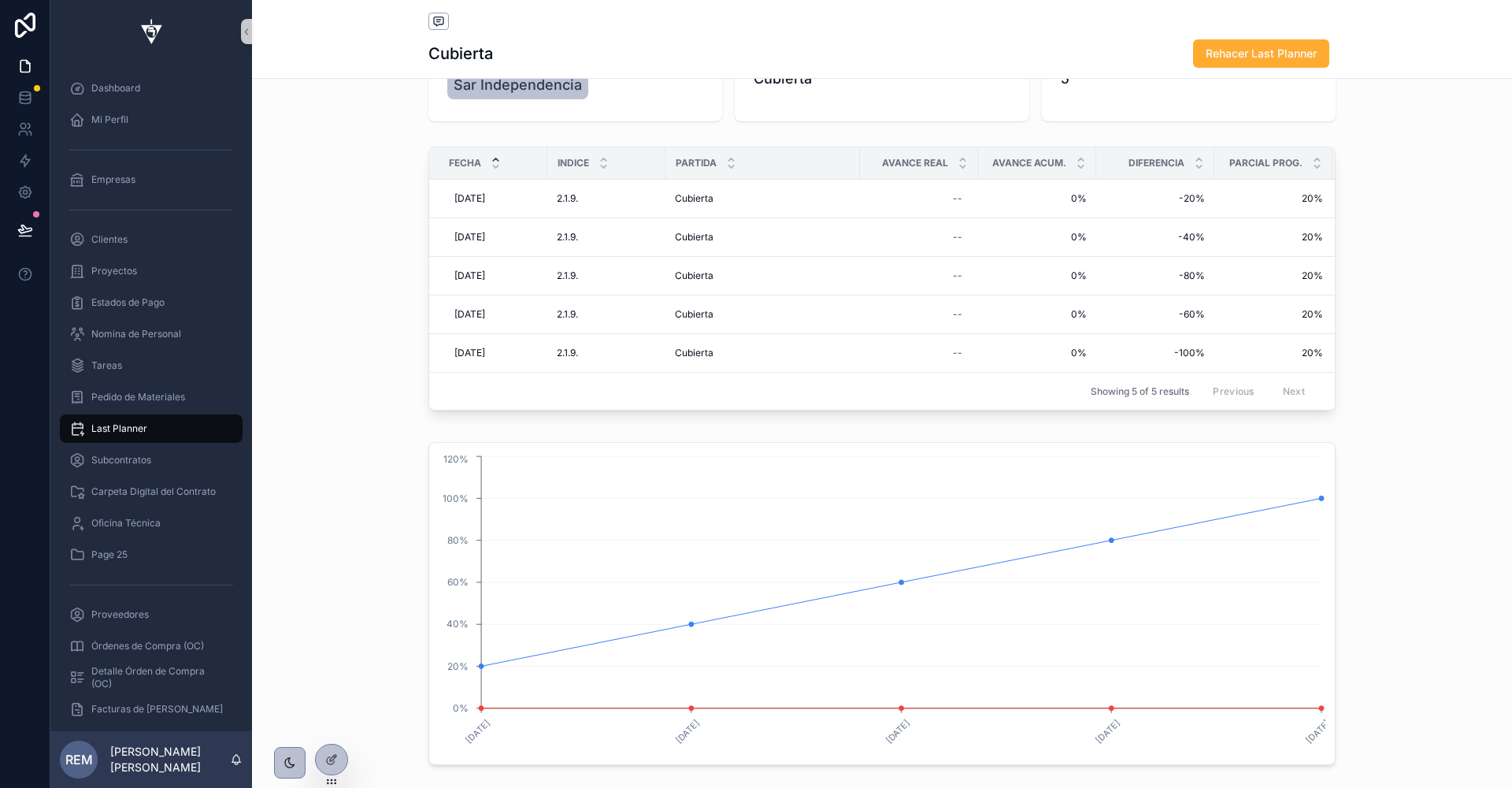
scroll to position [67, 0]
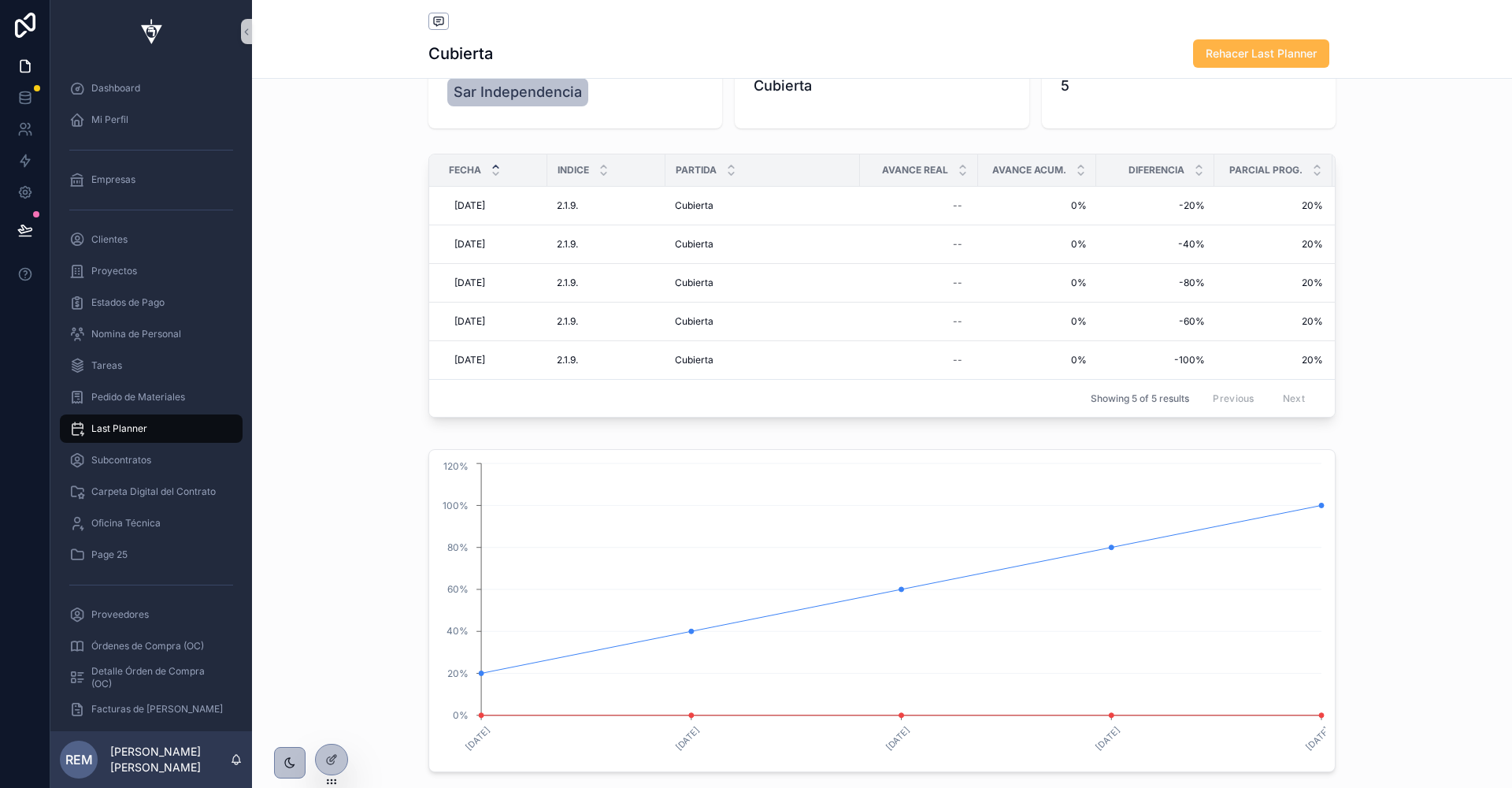
click at [1213, 57] on span "Rehacer Last Planner" at bounding box center [1261, 53] width 111 height 16
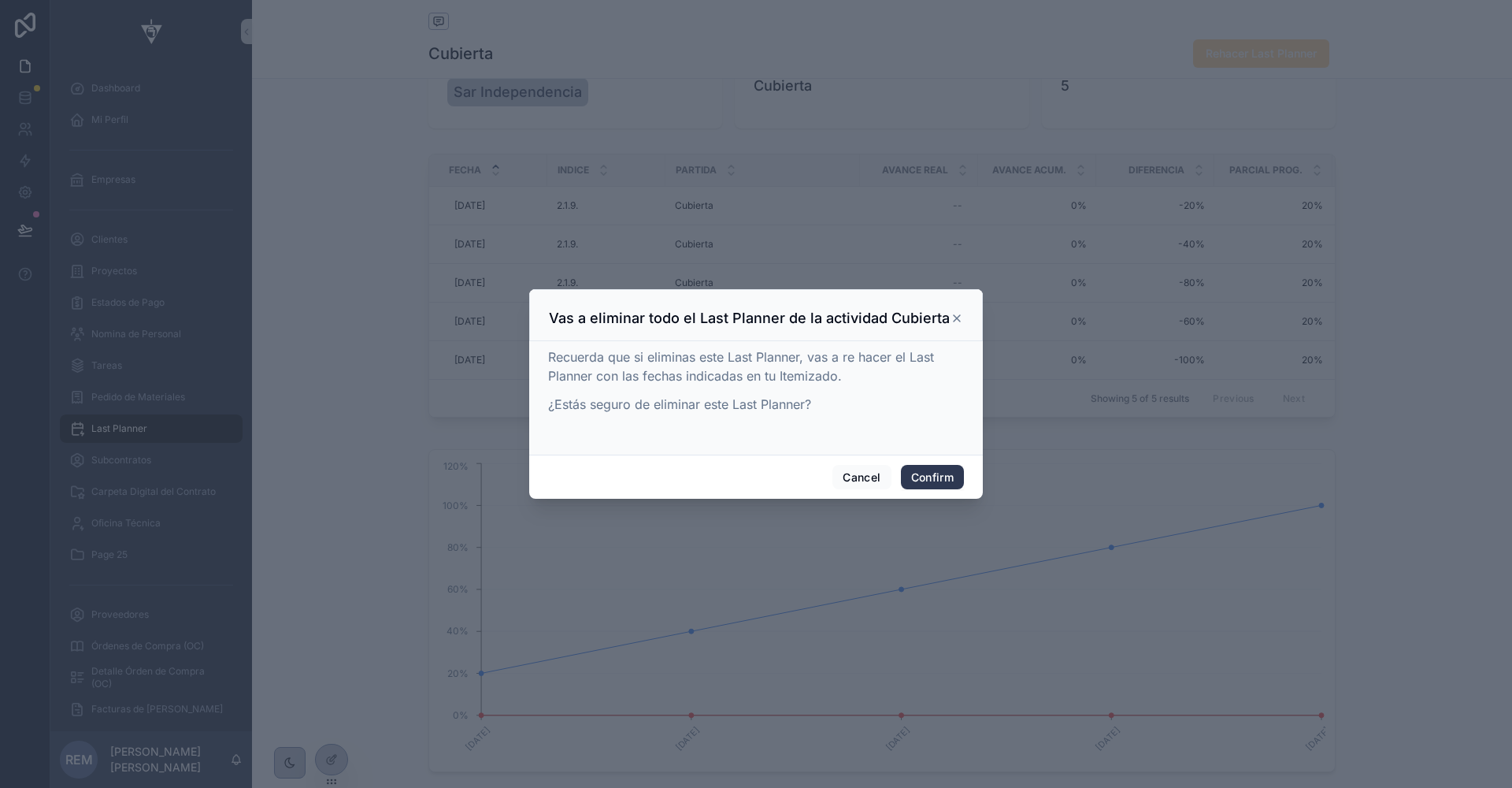
click at [925, 478] on button "Confirm" at bounding box center [932, 477] width 63 height 26
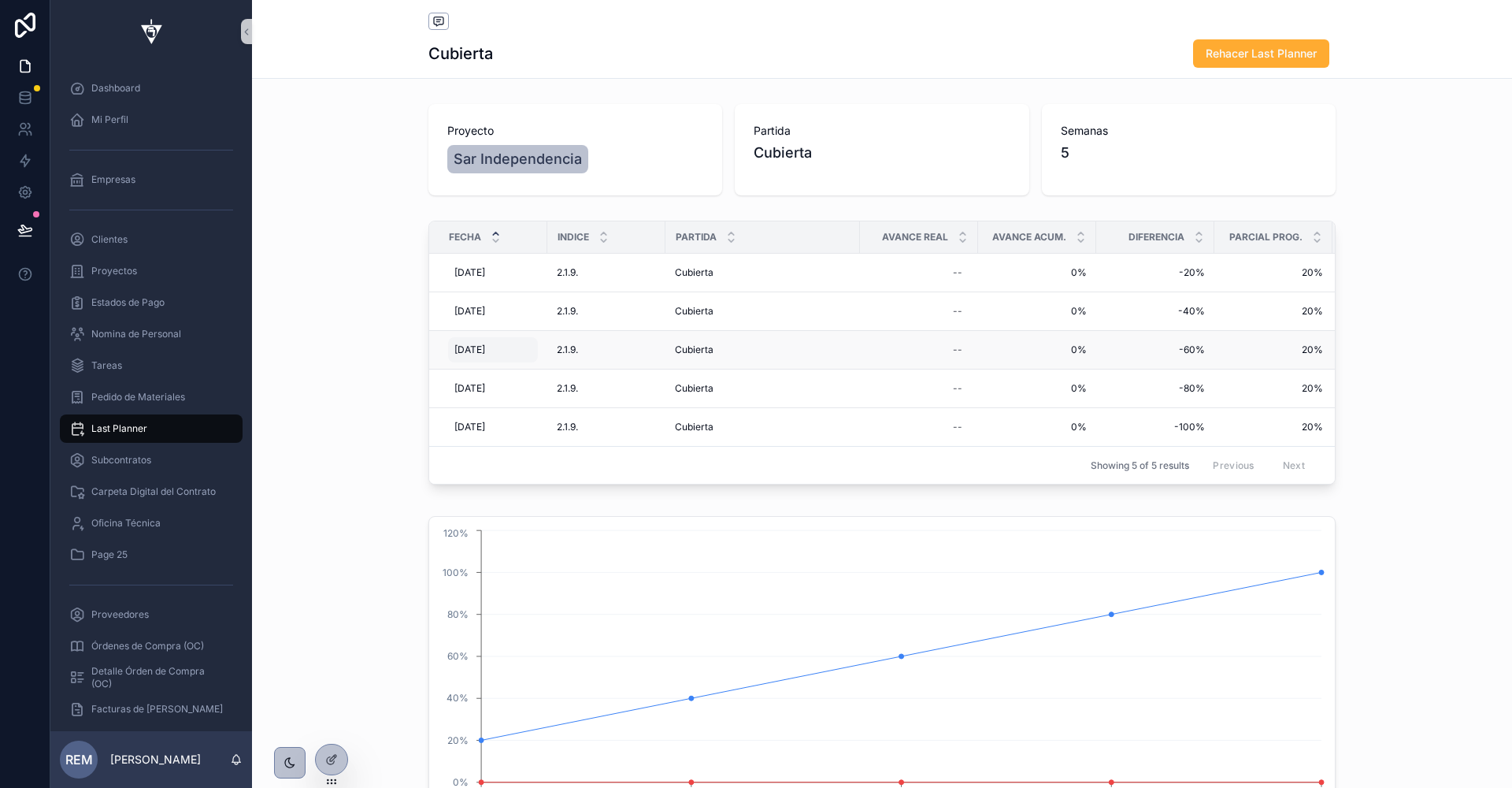
click at [474, 352] on span "[DATE]" at bounding box center [469, 349] width 30 height 12
click at [343, 282] on div "Fecha Indice Partida Avance Real Avance Acum. Diferencia Parcial Prog. Acumulad…" at bounding box center [882, 356] width 1260 height 283
click at [324, 764] on div at bounding box center [331, 759] width 31 height 29
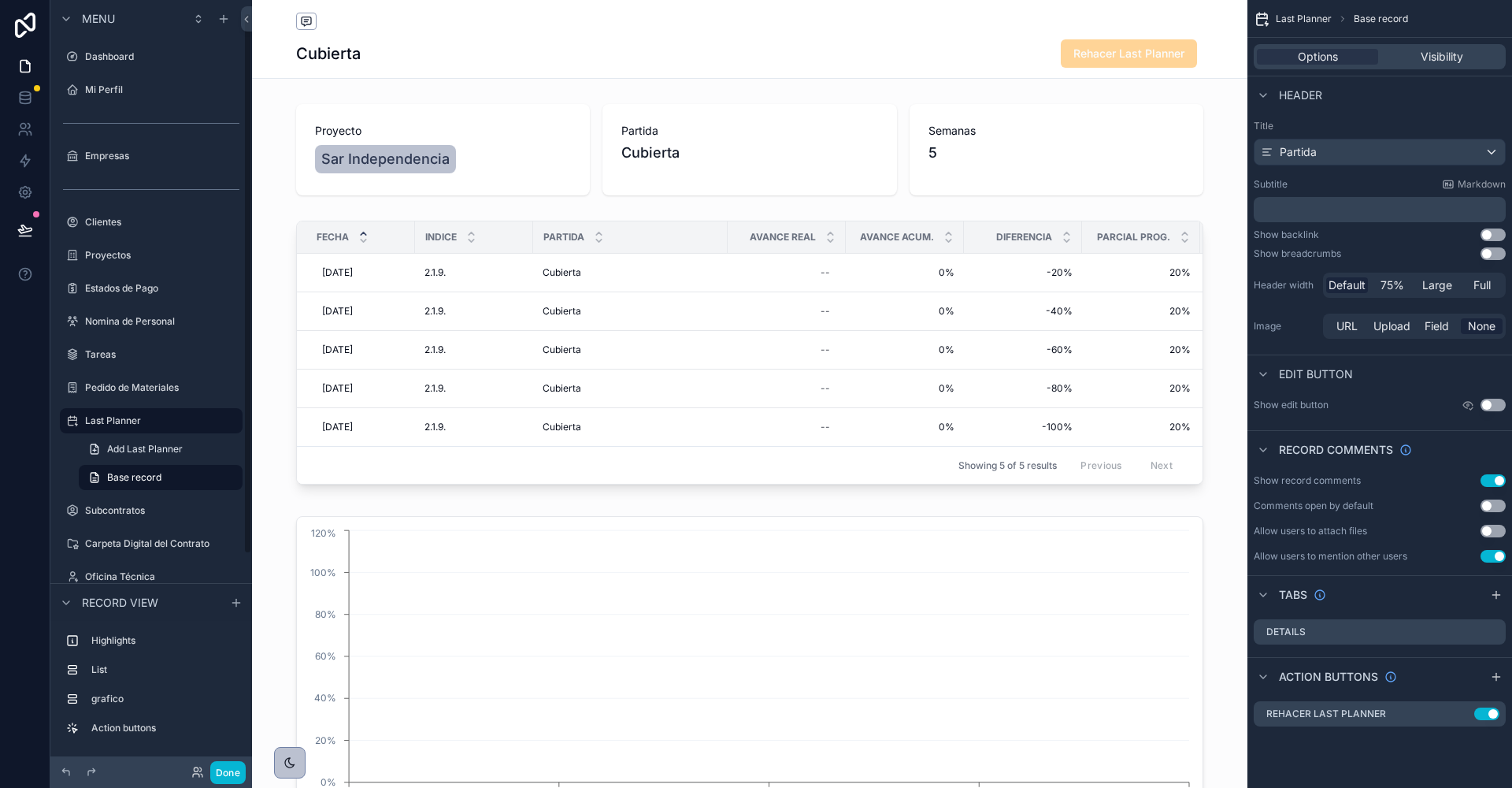
scroll to position [18, 0]
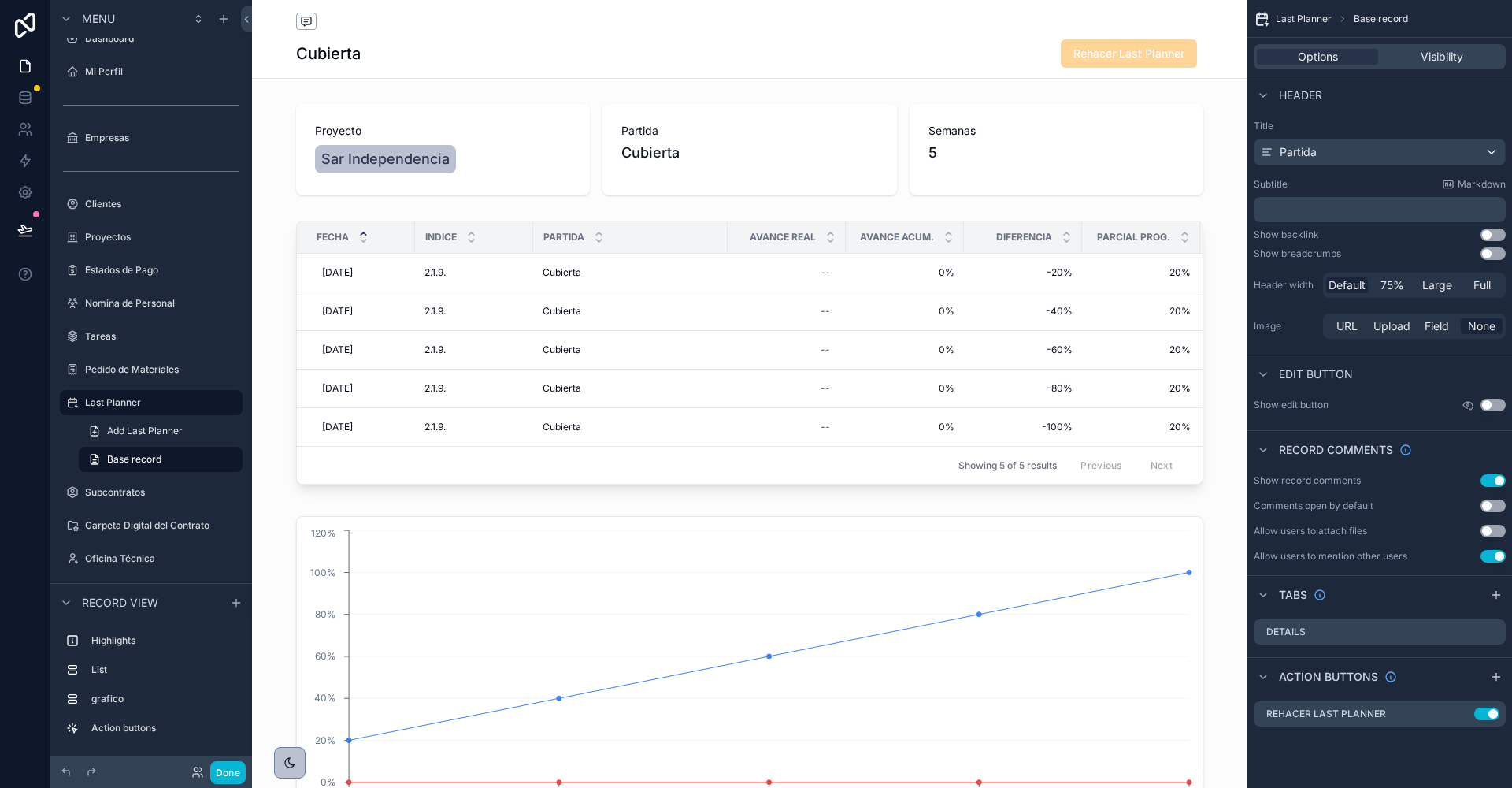
click at [986, 63] on div "Cubierta Rehacer Last Planner" at bounding box center [750, 53] width 908 height 29
click at [1461, 714] on icon "scrollable content" at bounding box center [1464, 712] width 7 height 7
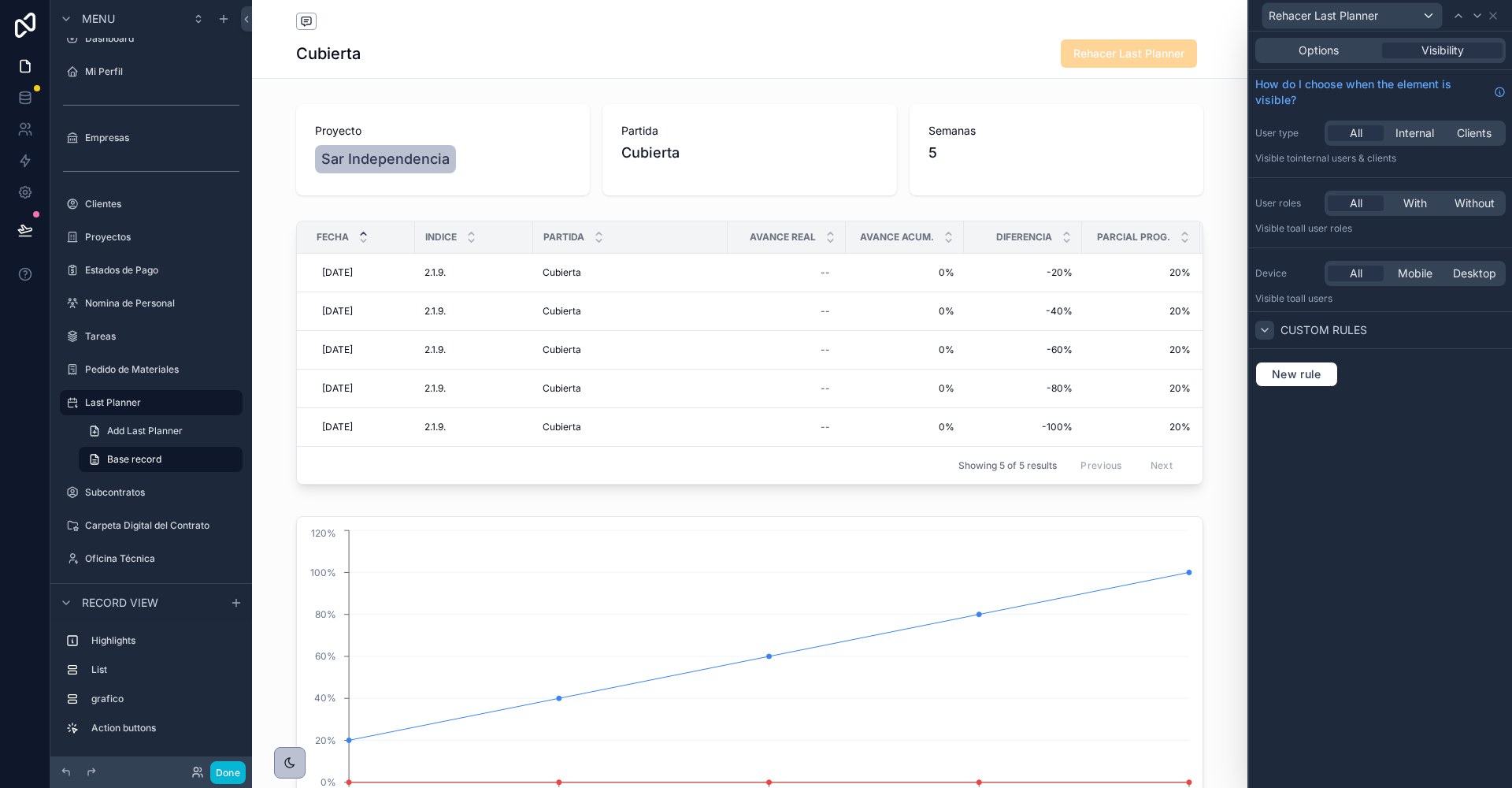
click at [1265, 332] on icon at bounding box center [1264, 330] width 12 height 12
click at [887, 51] on div "Cubierta Rehacer Last Planner" at bounding box center [750, 53] width 908 height 29
click at [101, 404] on label "Last Planner" at bounding box center [148, 402] width 126 height 12
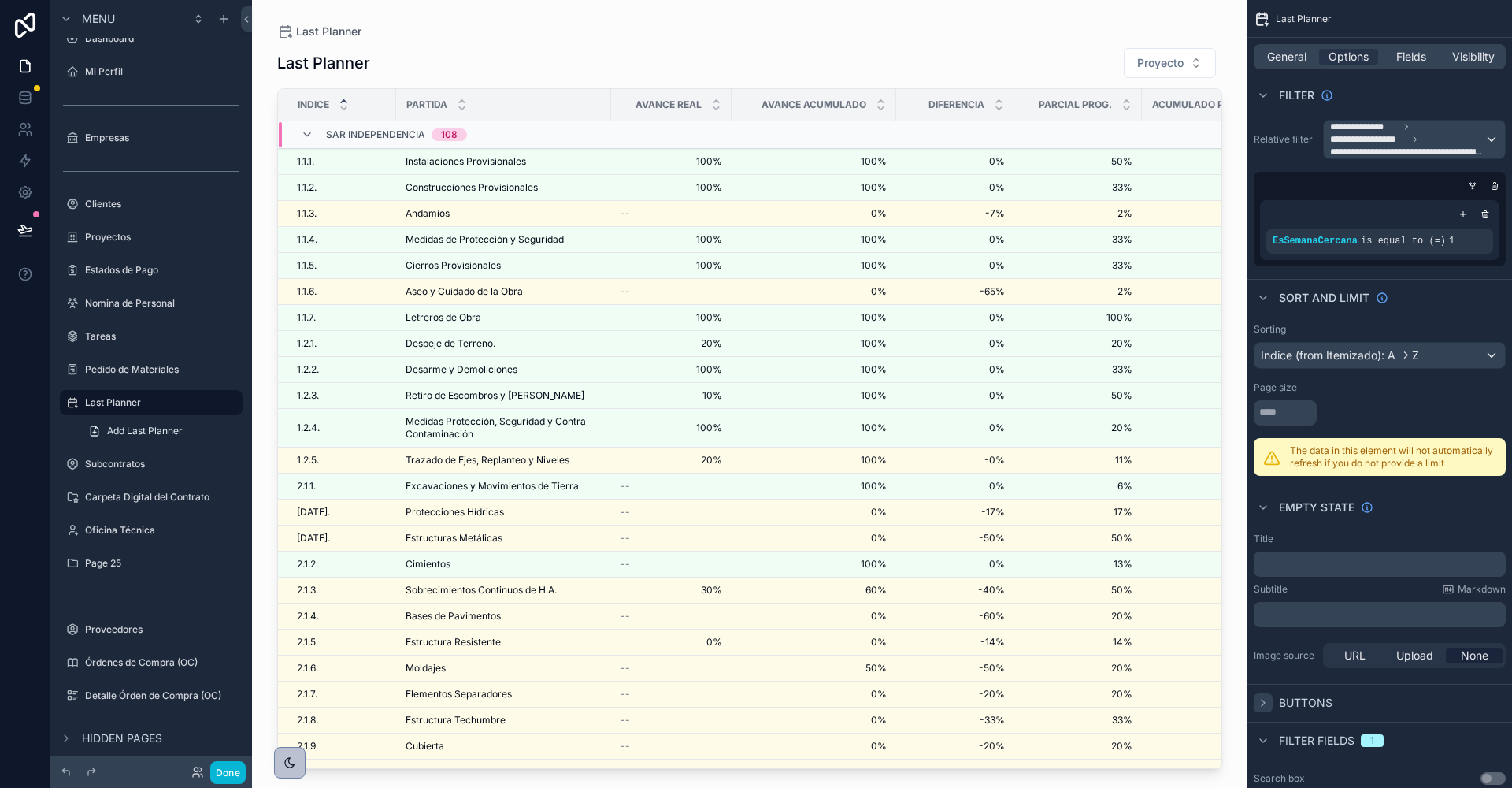
click at [1262, 707] on div "scrollable content" at bounding box center [1263, 702] width 19 height 19
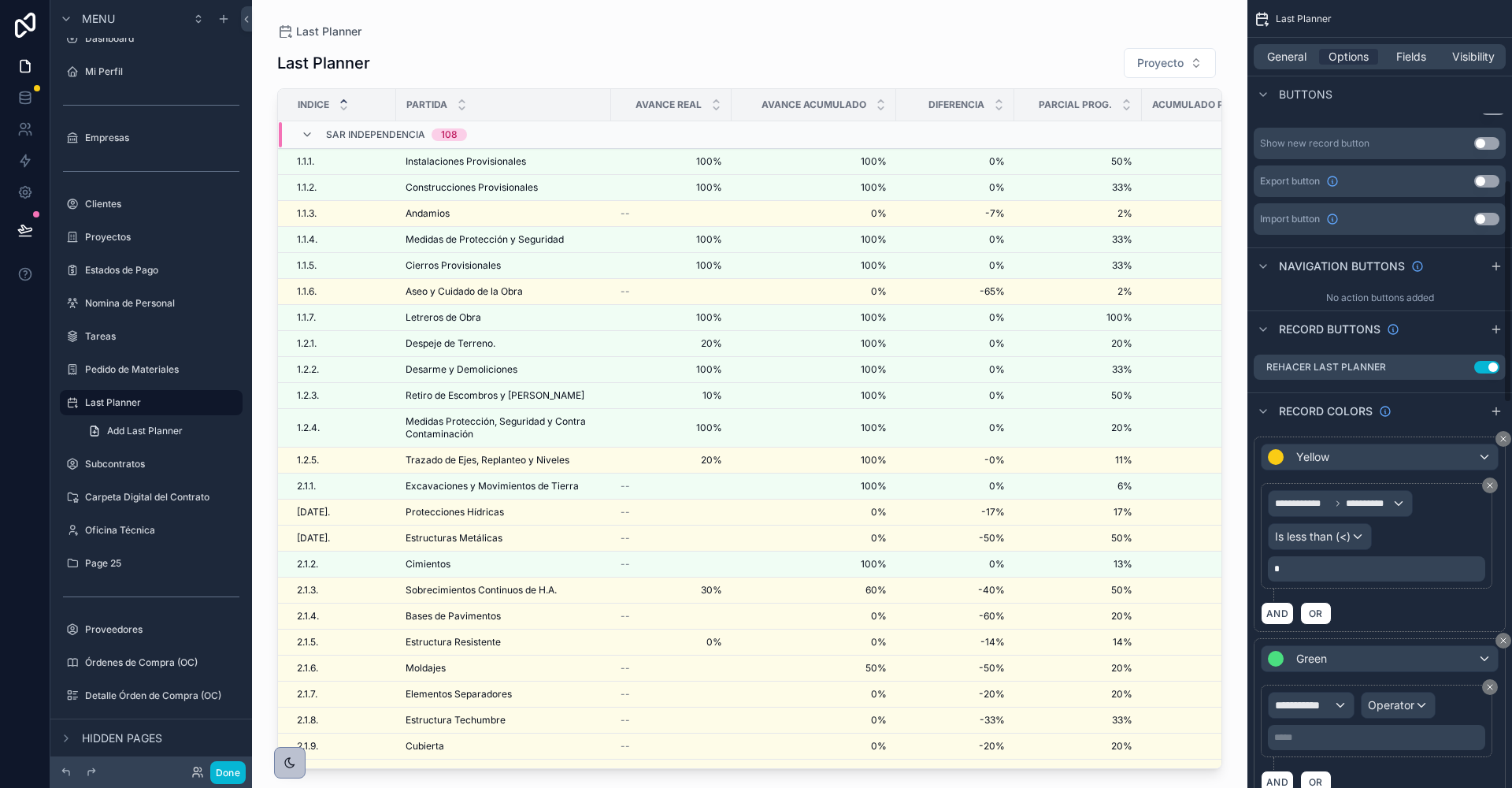
scroll to position [635, 0]
click at [1462, 368] on icon "scrollable content" at bounding box center [1462, 363] width 12 height 12
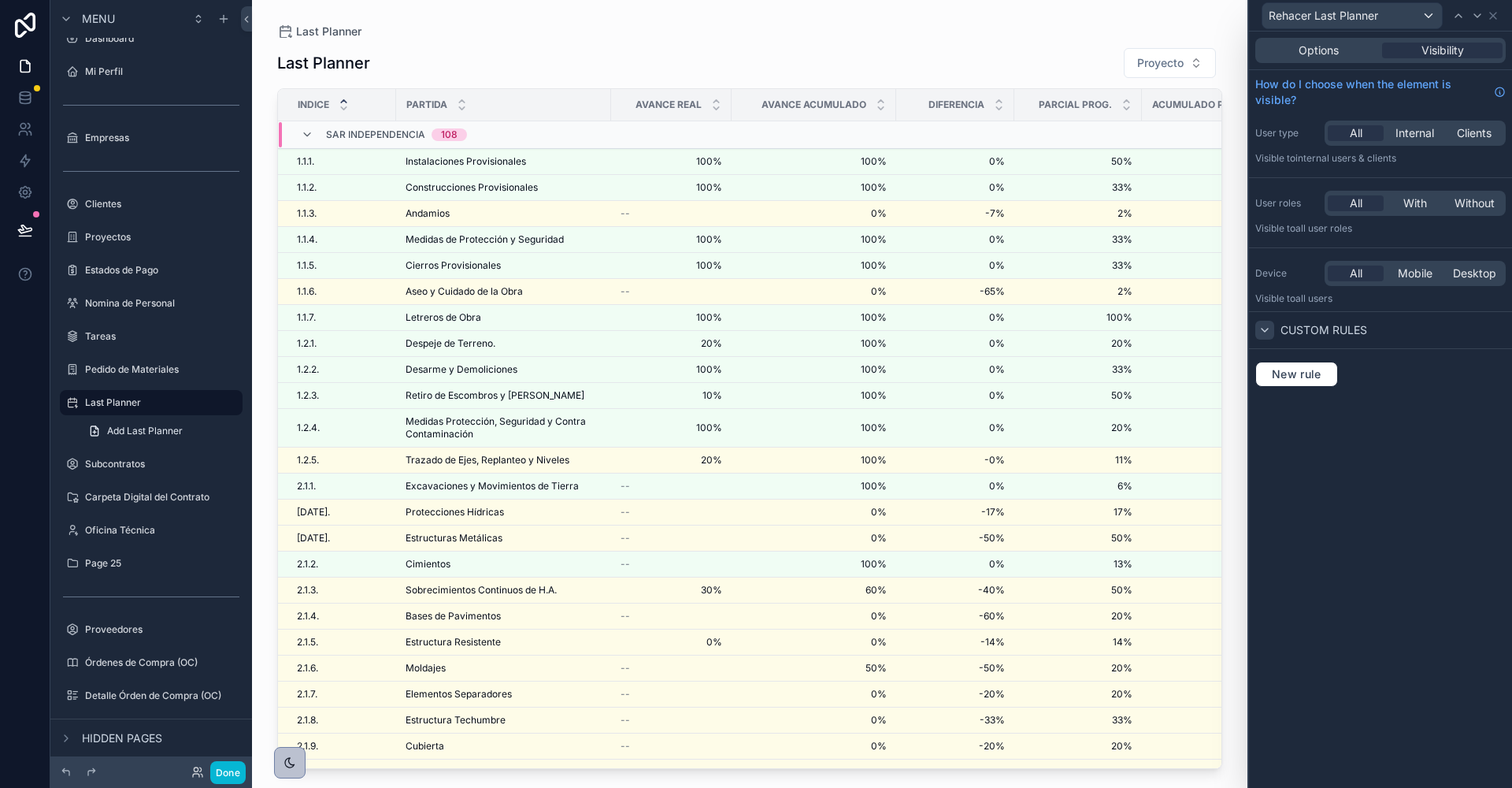
click at [1267, 326] on icon at bounding box center [1264, 330] width 12 height 12
click at [1492, 20] on icon at bounding box center [1493, 15] width 12 height 12
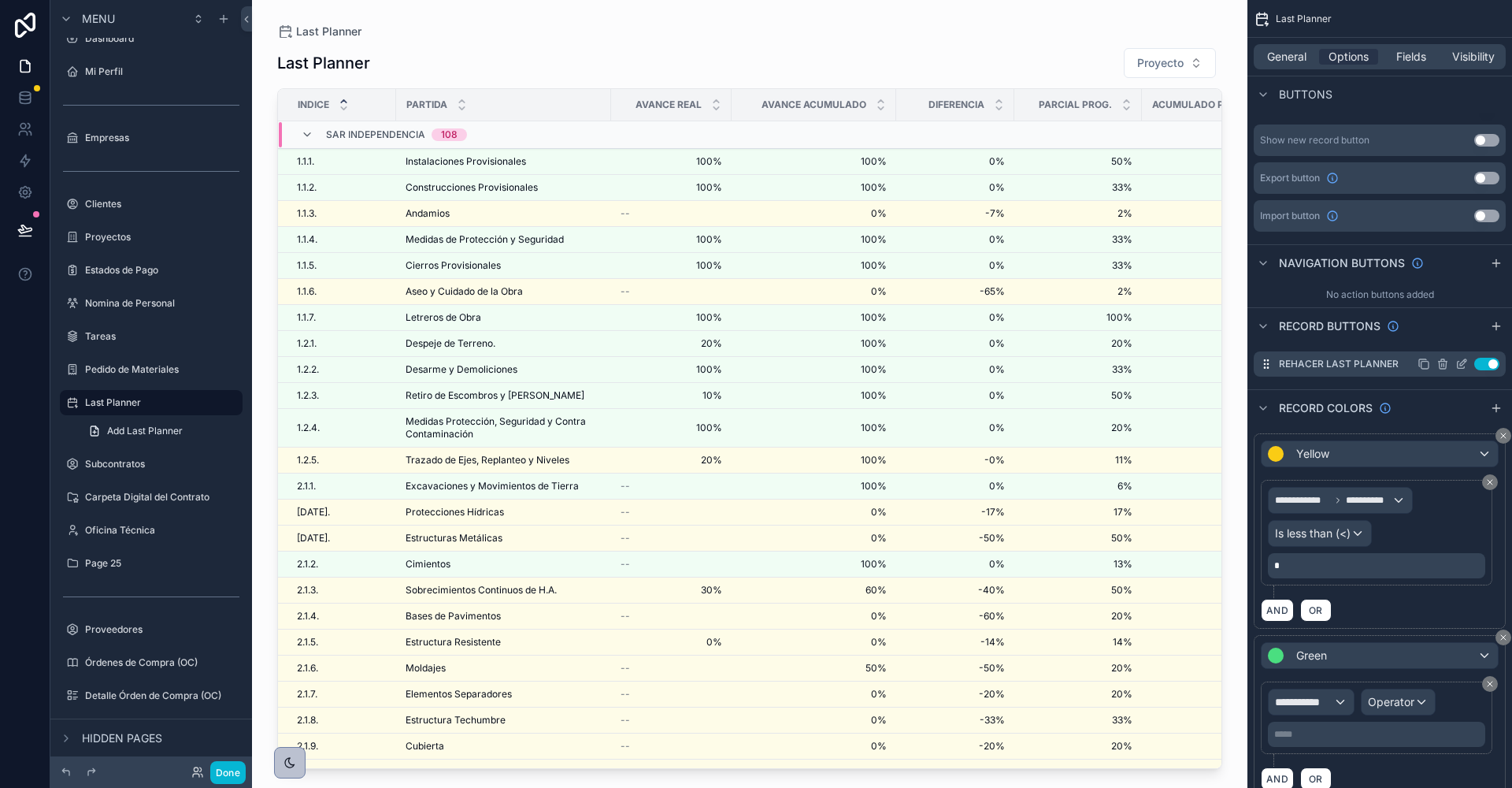
click at [1464, 361] on icon "scrollable content" at bounding box center [1464, 362] width 7 height 7
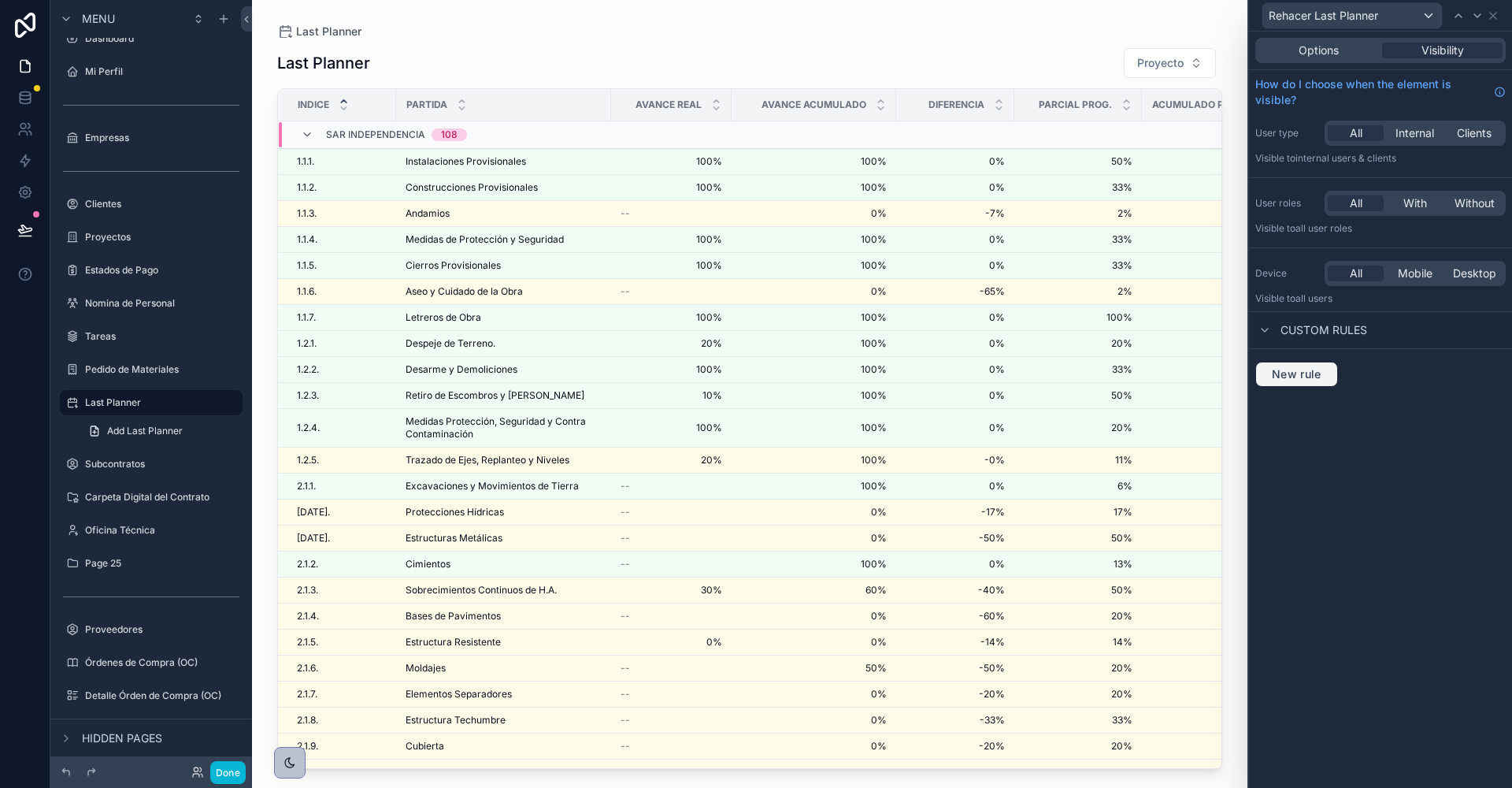
click at [1312, 373] on span "New rule" at bounding box center [1296, 374] width 62 height 14
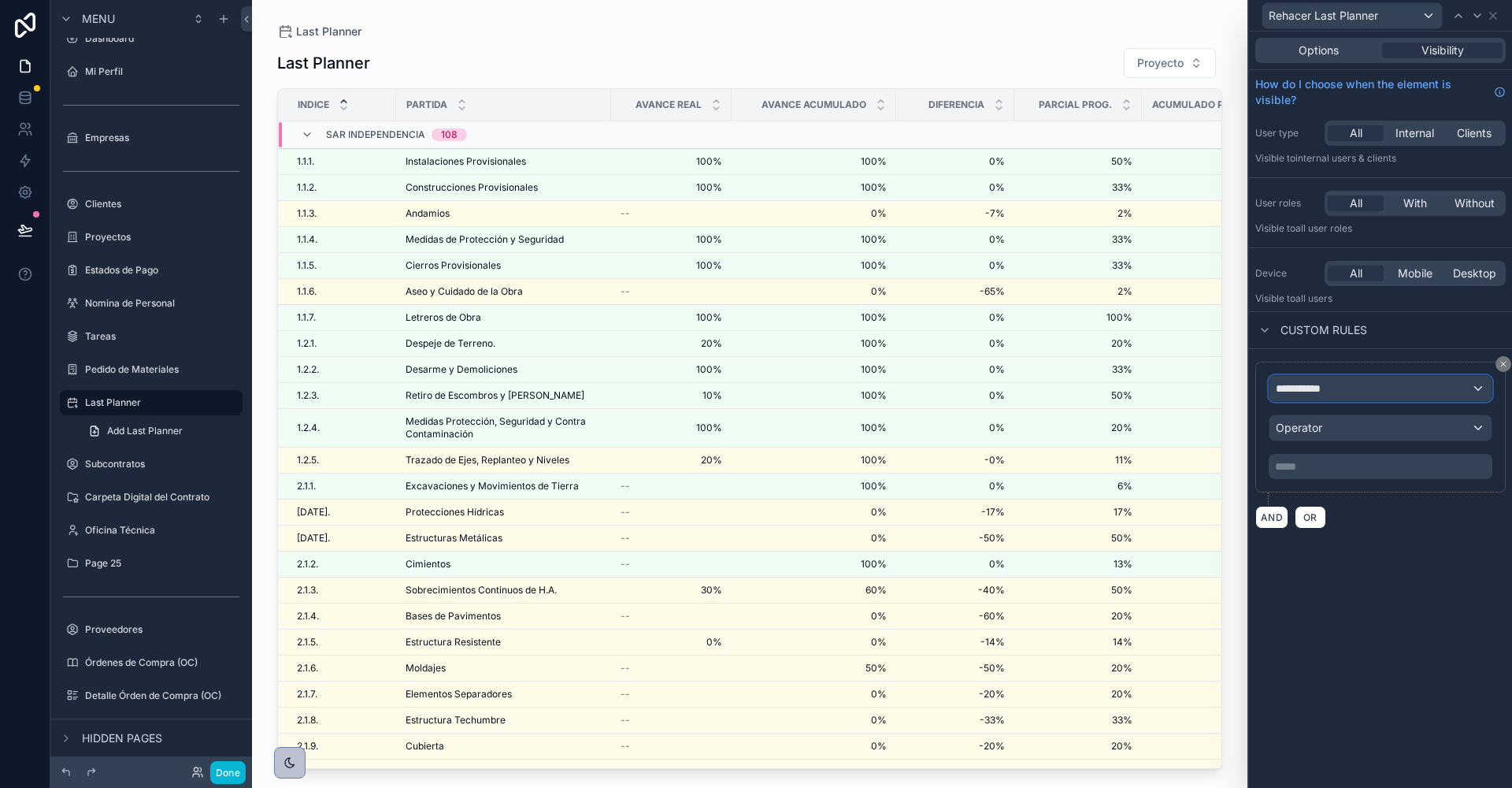
click at [1313, 383] on span "**********" at bounding box center [1305, 388] width 58 height 16
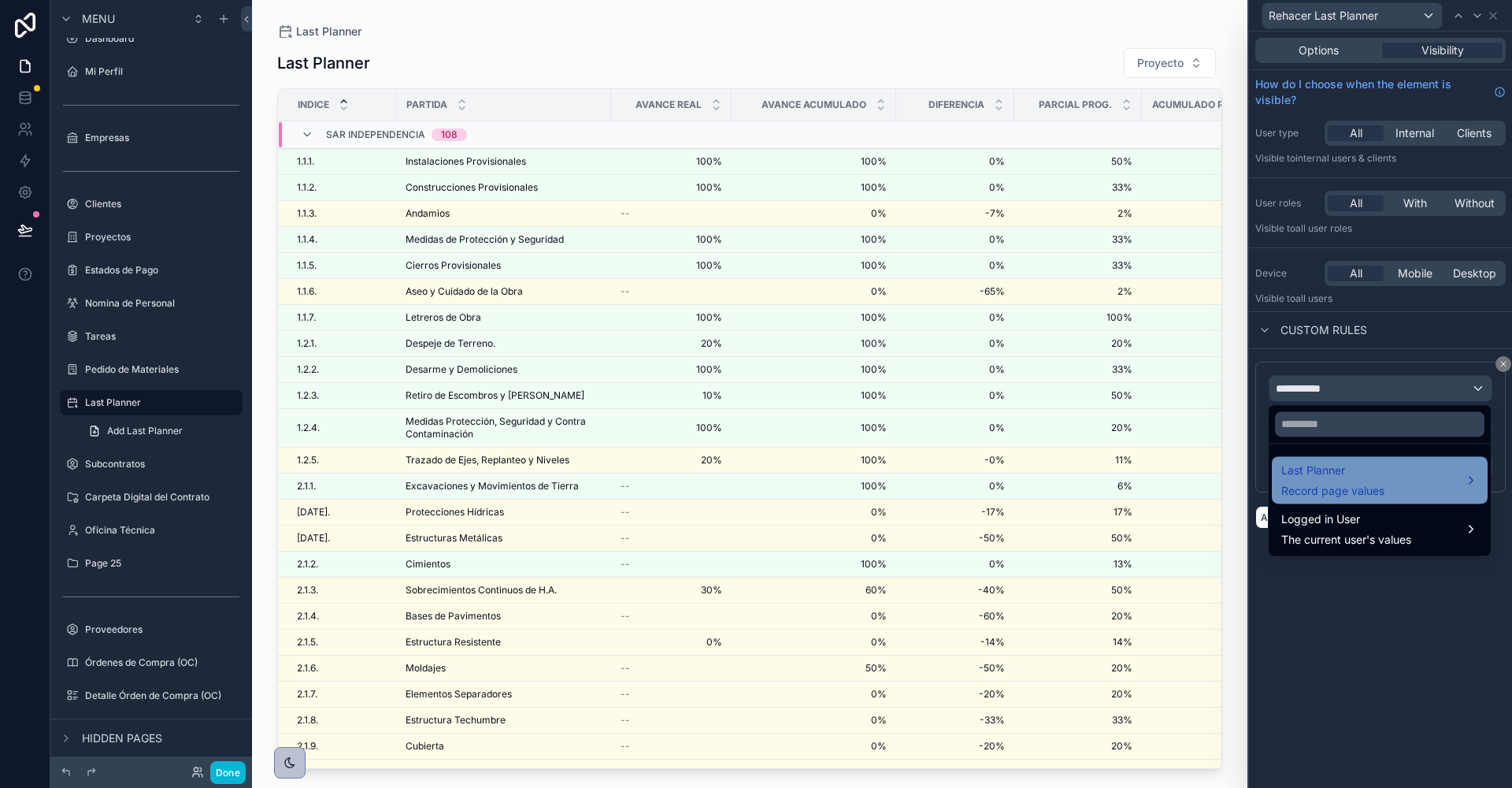
click at [1324, 485] on span "Record page values" at bounding box center [1332, 490] width 104 height 16
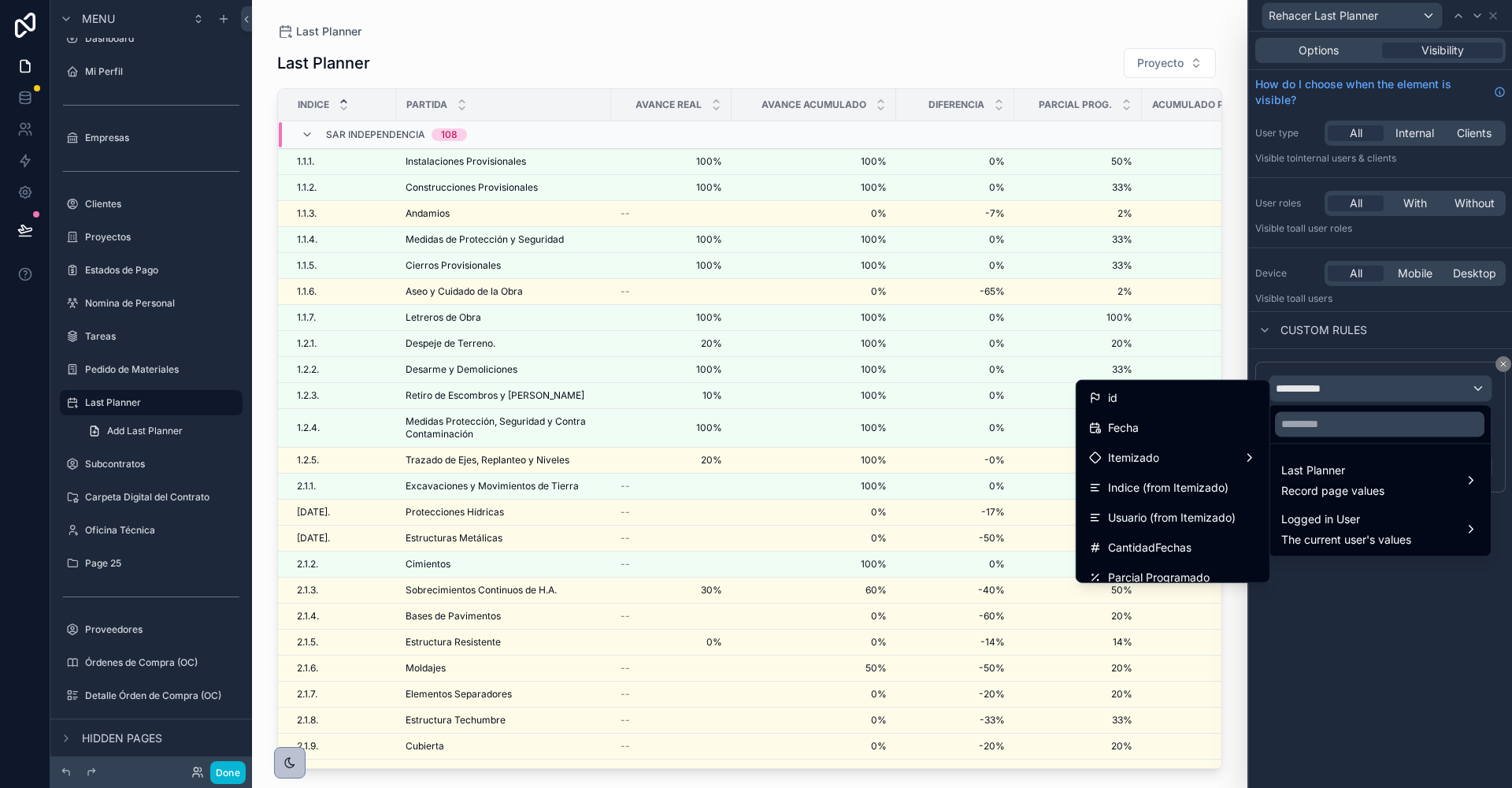
click at [1325, 350] on div at bounding box center [1380, 394] width 263 height 788
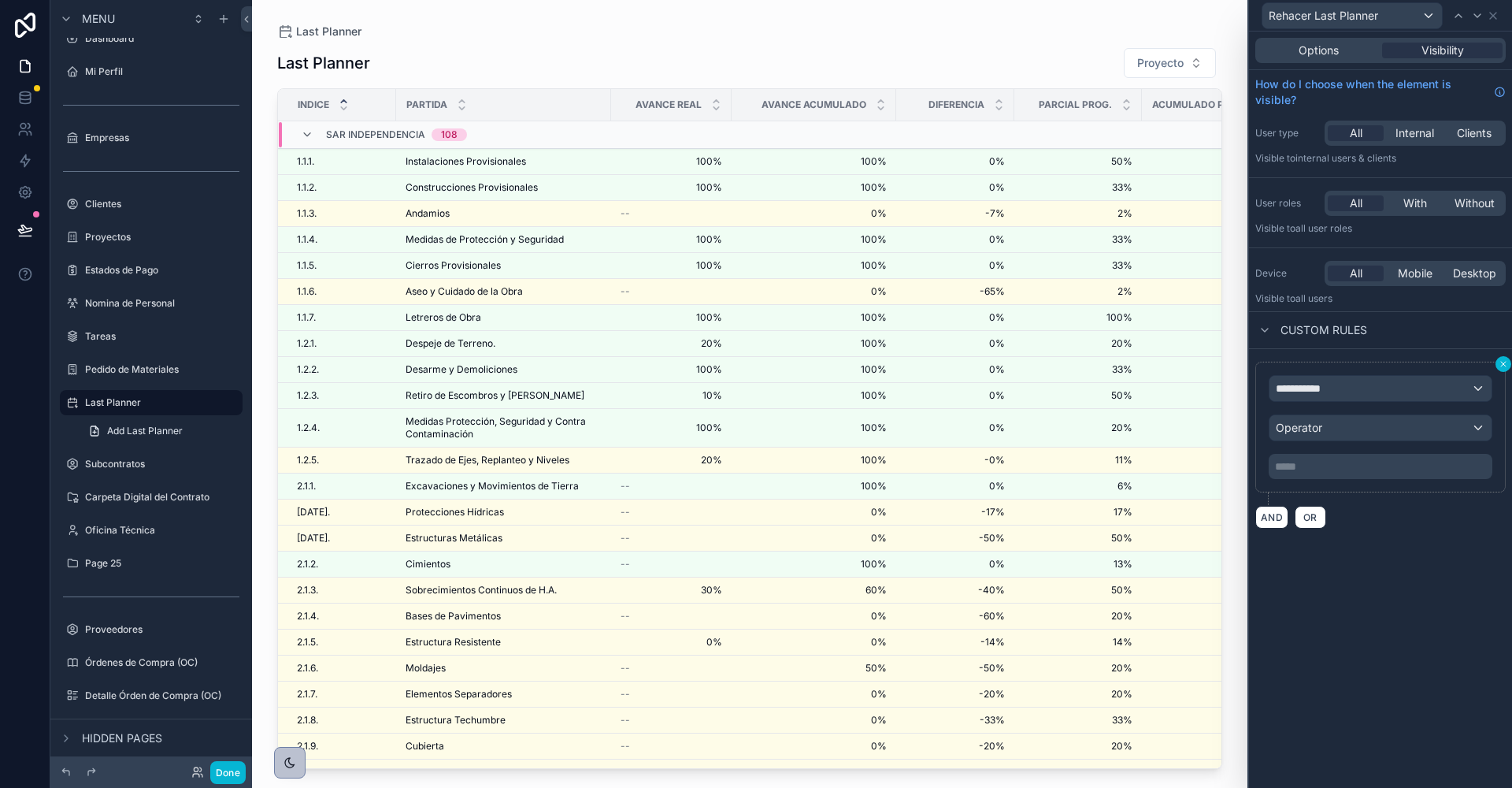
click at [1506, 362] on icon at bounding box center [1503, 364] width 10 height 10
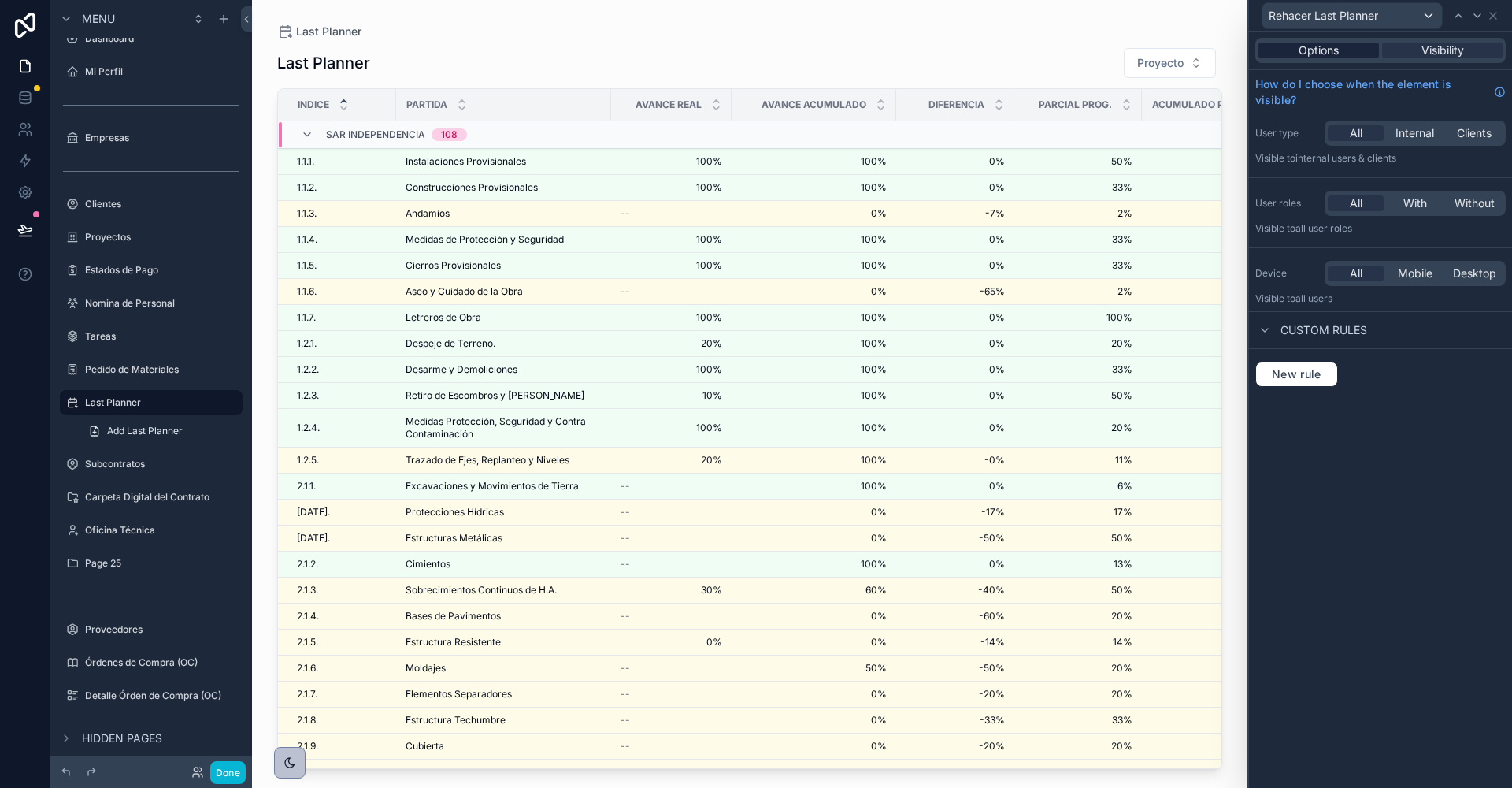
click at [1331, 45] on span "Options" at bounding box center [1319, 50] width 40 height 16
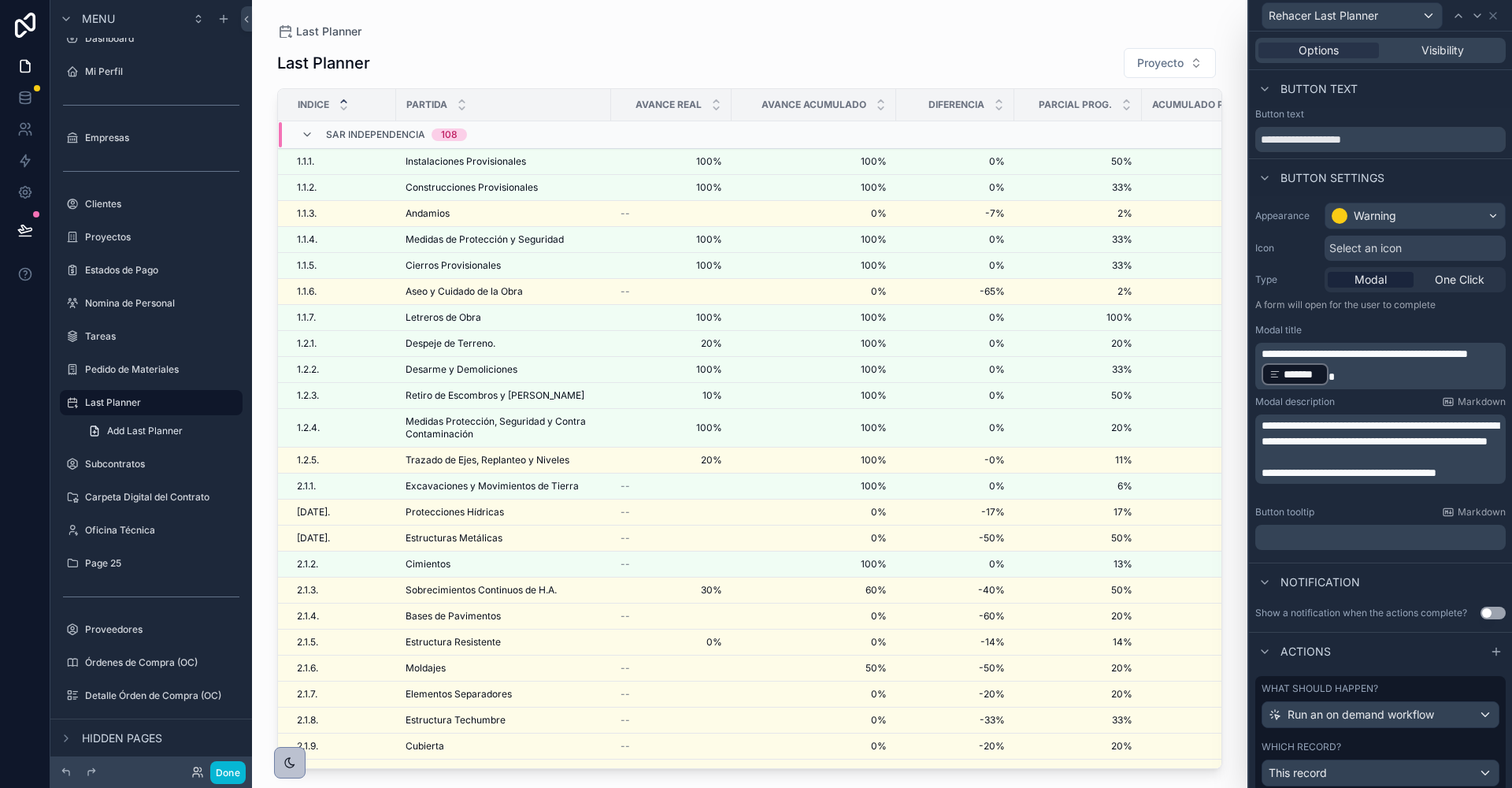
scroll to position [48, 0]
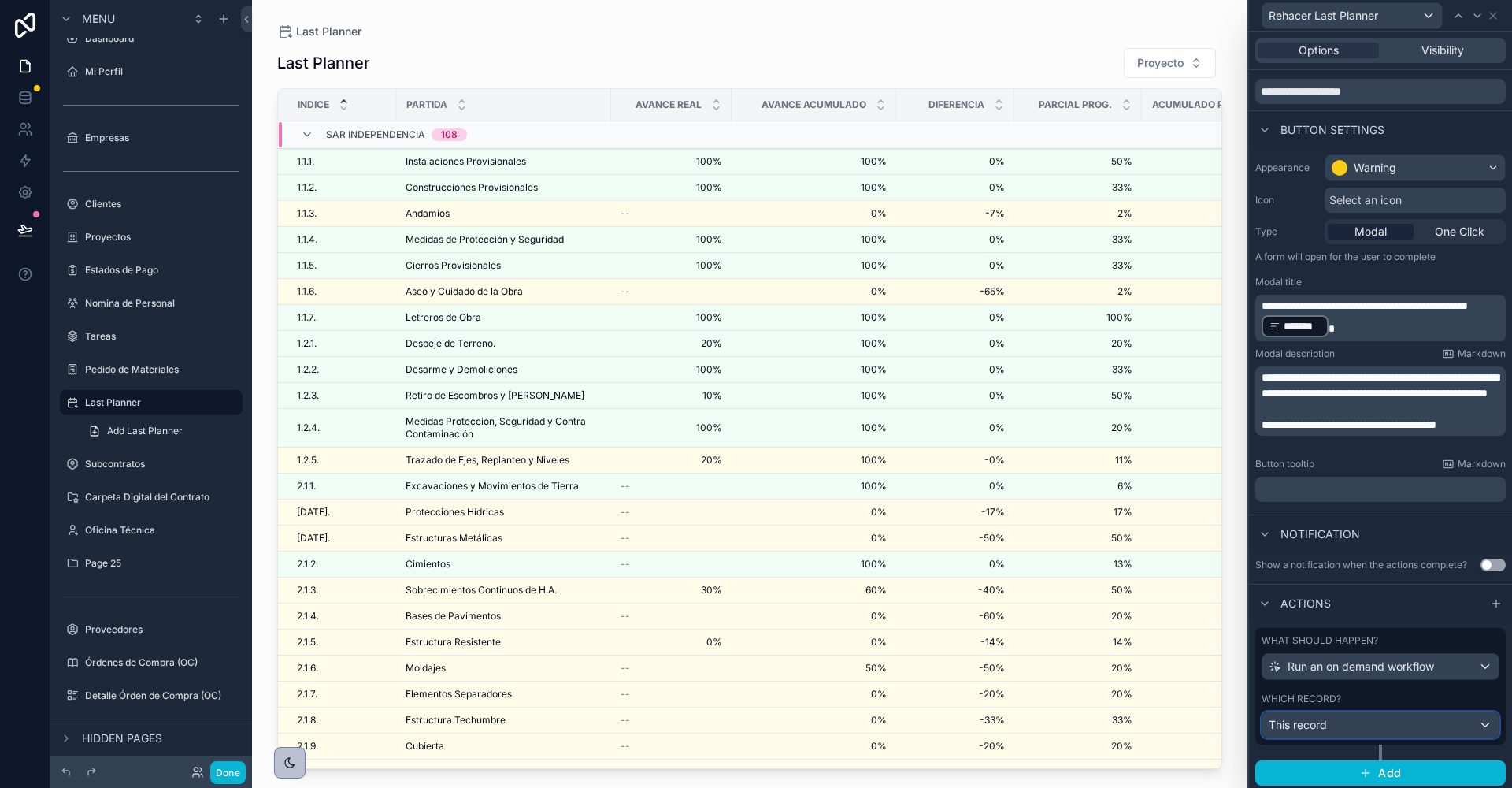
click at [1350, 729] on div "This record" at bounding box center [1381, 724] width 237 height 26
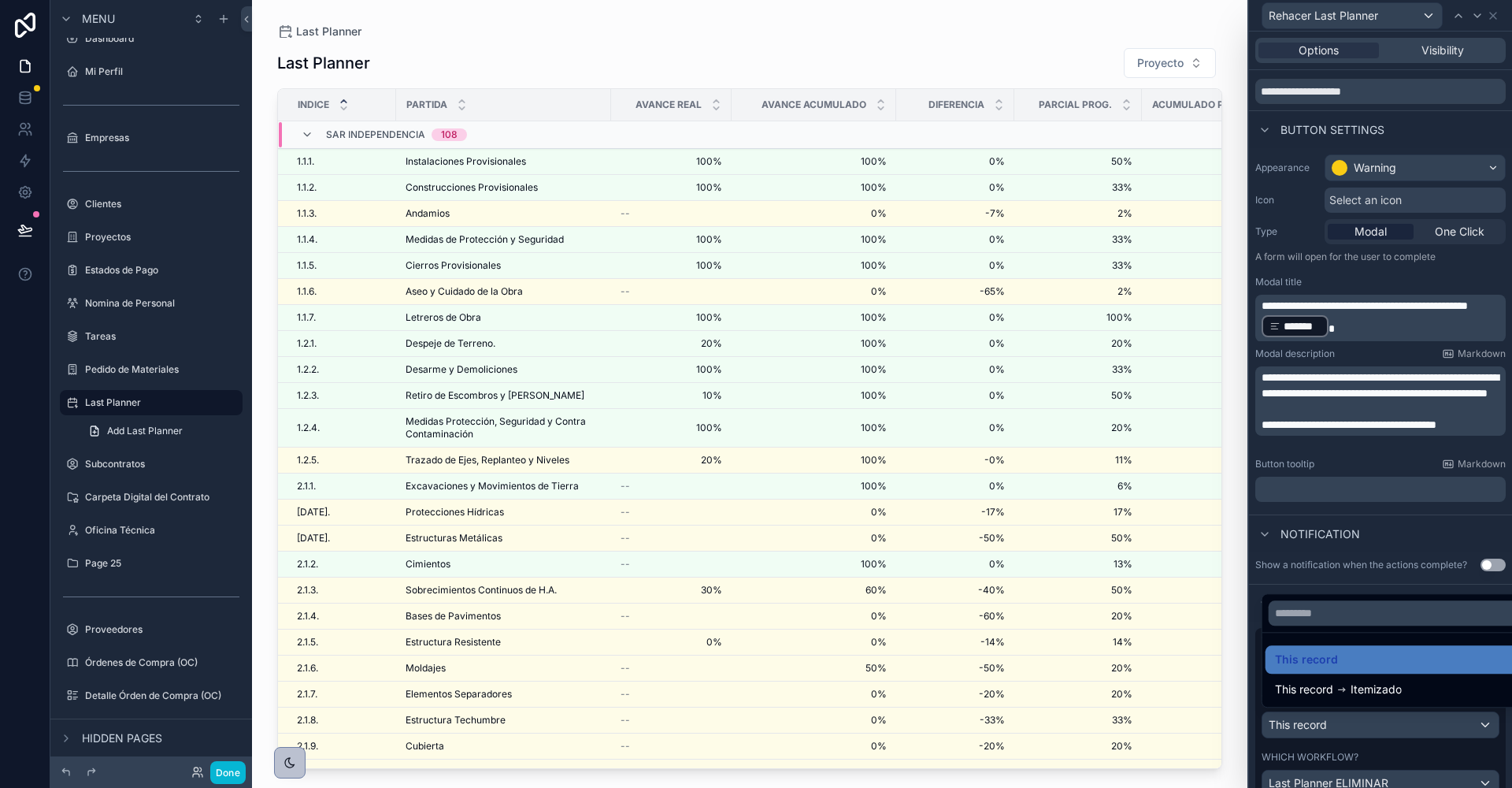
click at [1350, 729] on div at bounding box center [1380, 394] width 263 height 788
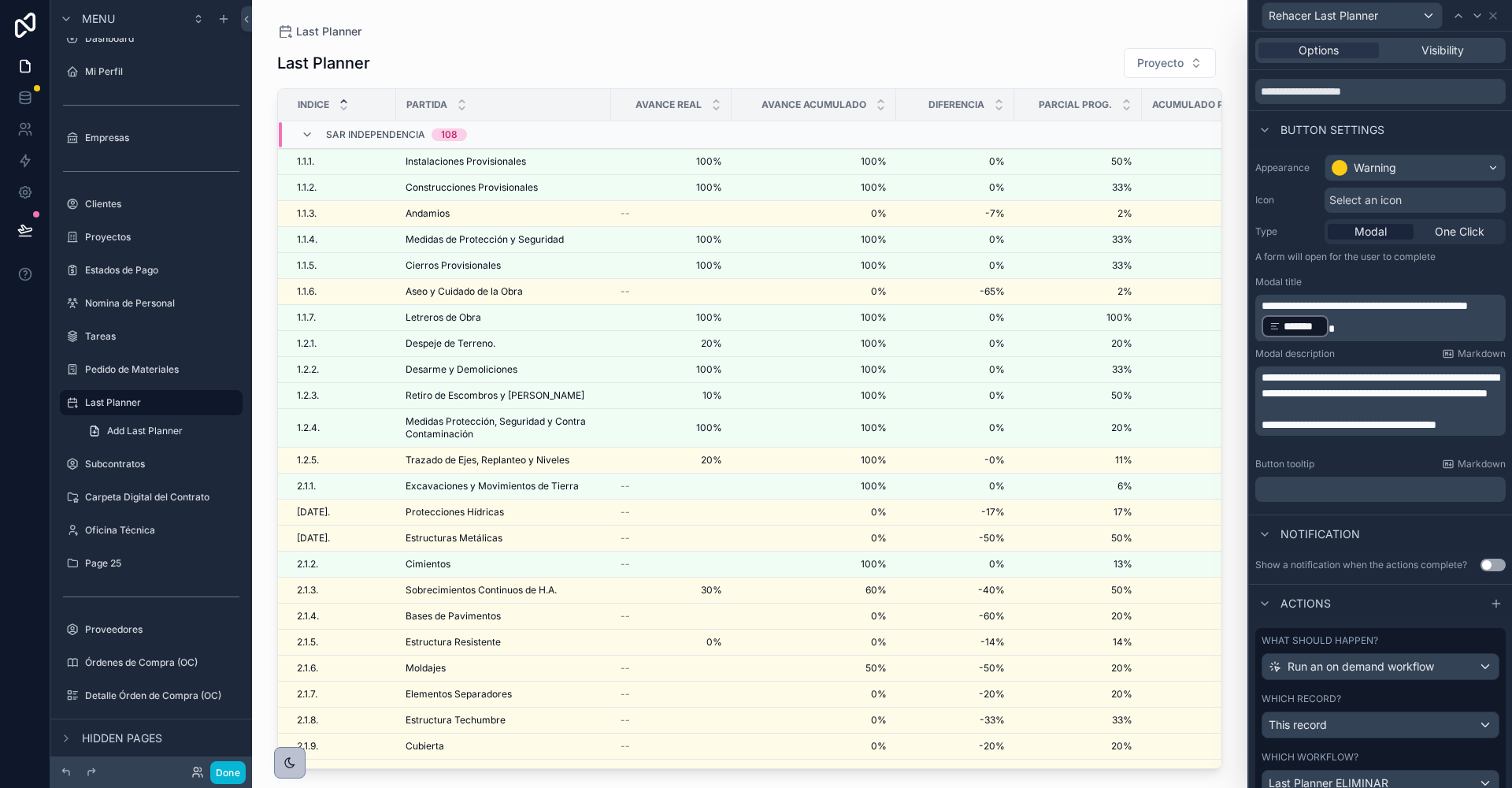
scroll to position [143, 0]
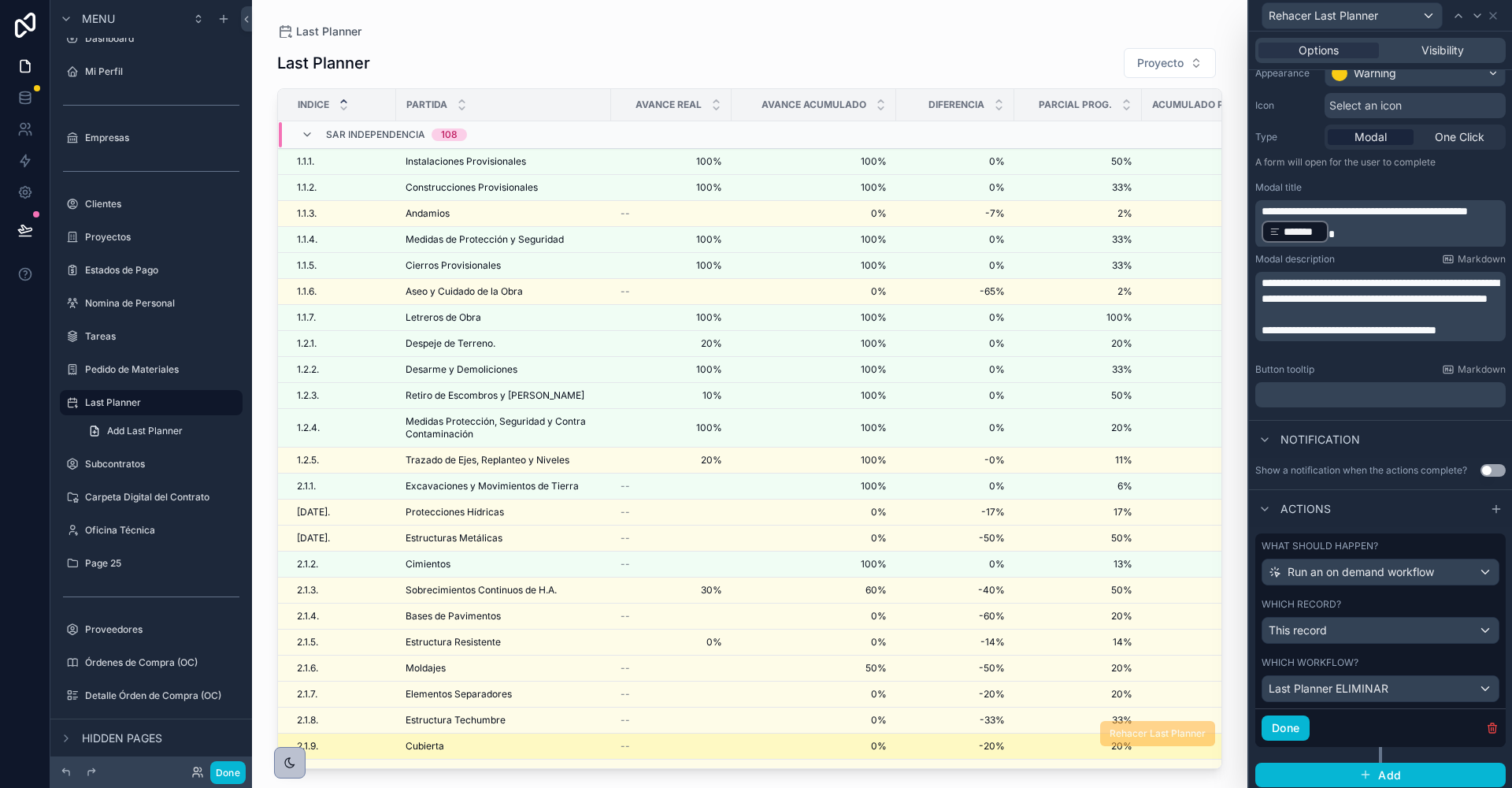
click at [486, 740] on div "Cubierta Cubierta" at bounding box center [504, 745] width 196 height 12
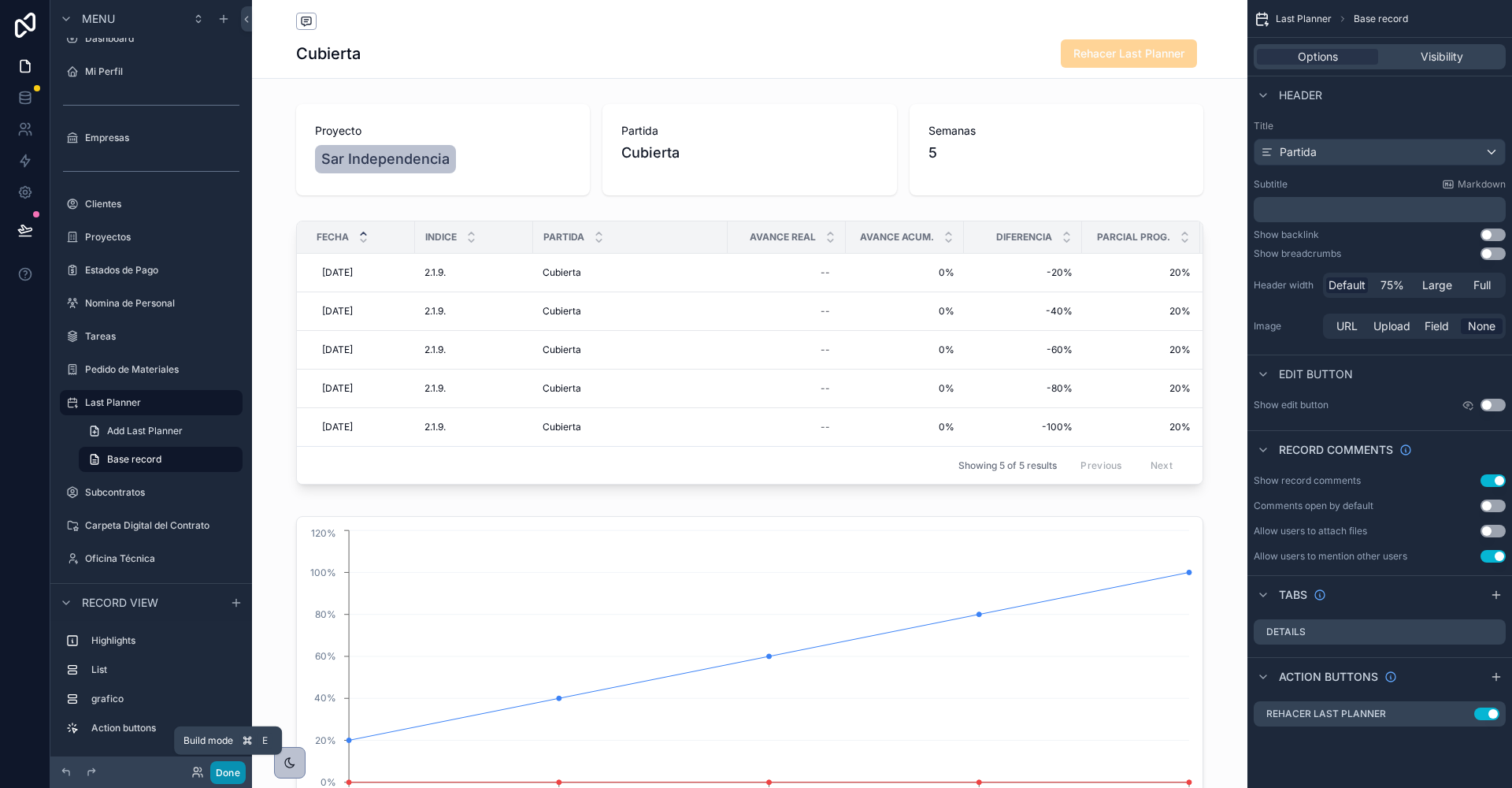
click at [232, 771] on button "Done" at bounding box center [227, 773] width 35 height 23
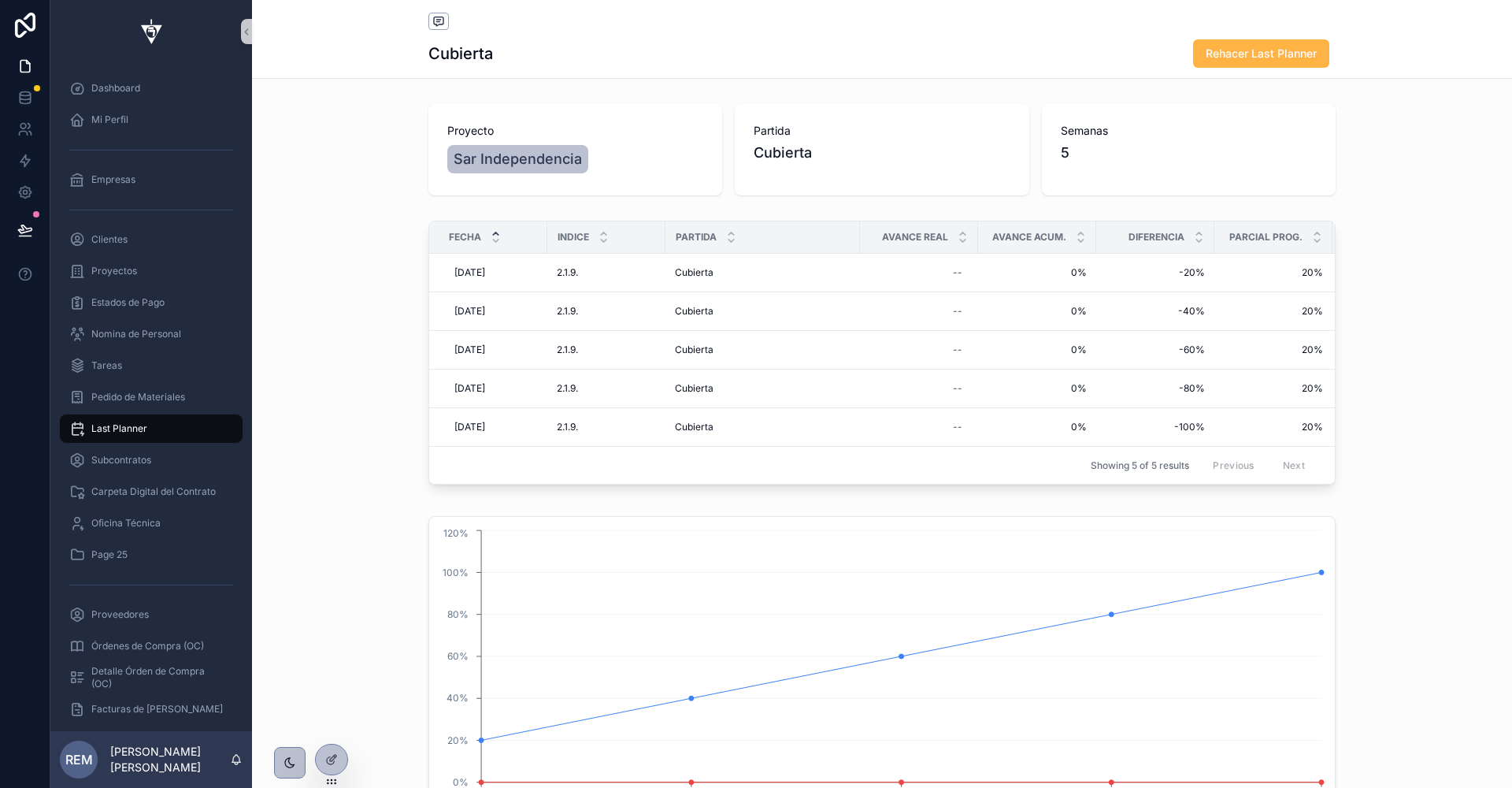
click at [1236, 56] on span "Rehacer Last Planner" at bounding box center [1261, 53] width 111 height 16
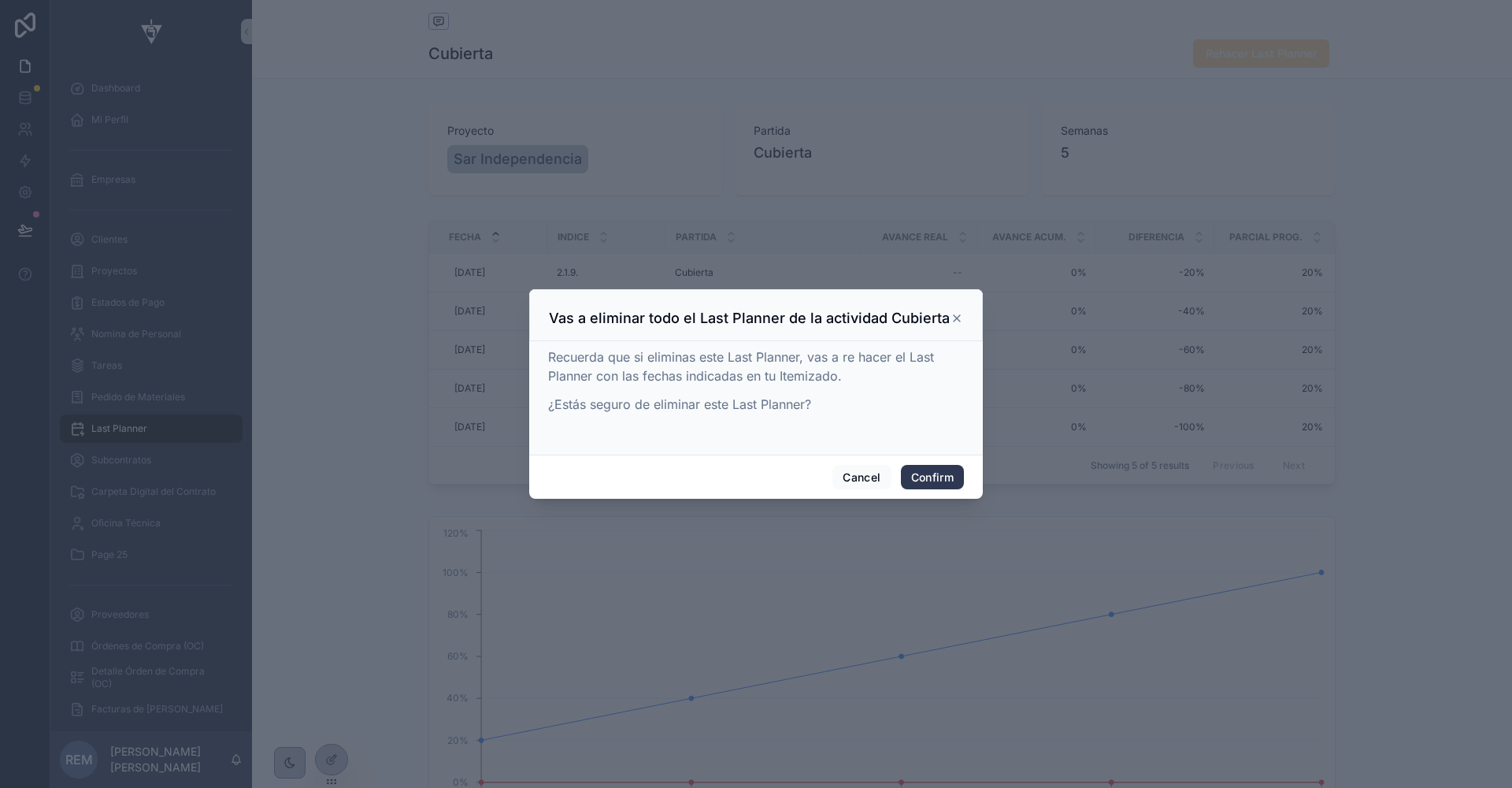
click at [949, 485] on button "Confirm" at bounding box center [932, 477] width 63 height 26
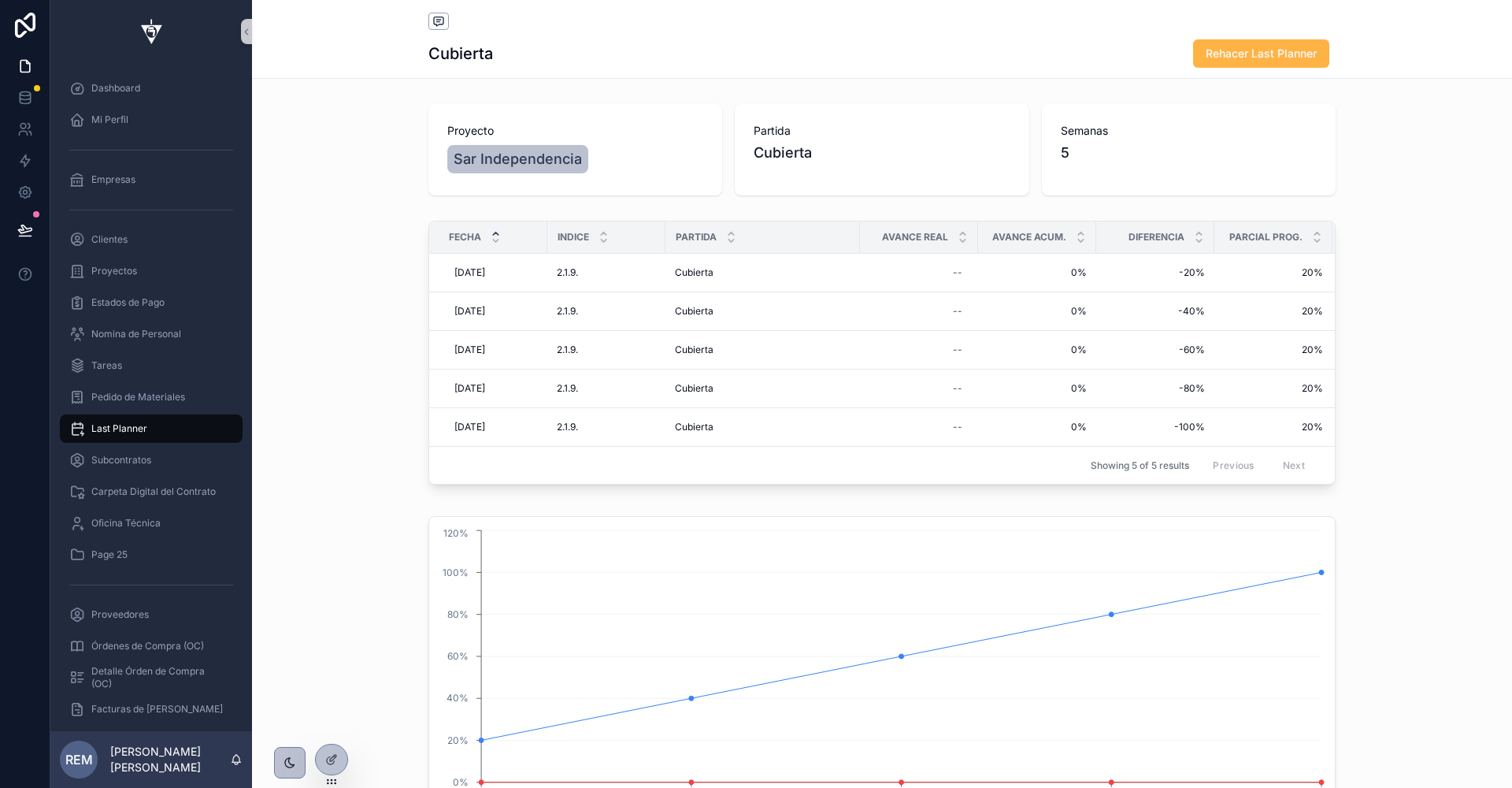
click at [1232, 59] on span "Rehacer Last Planner" at bounding box center [1261, 53] width 111 height 16
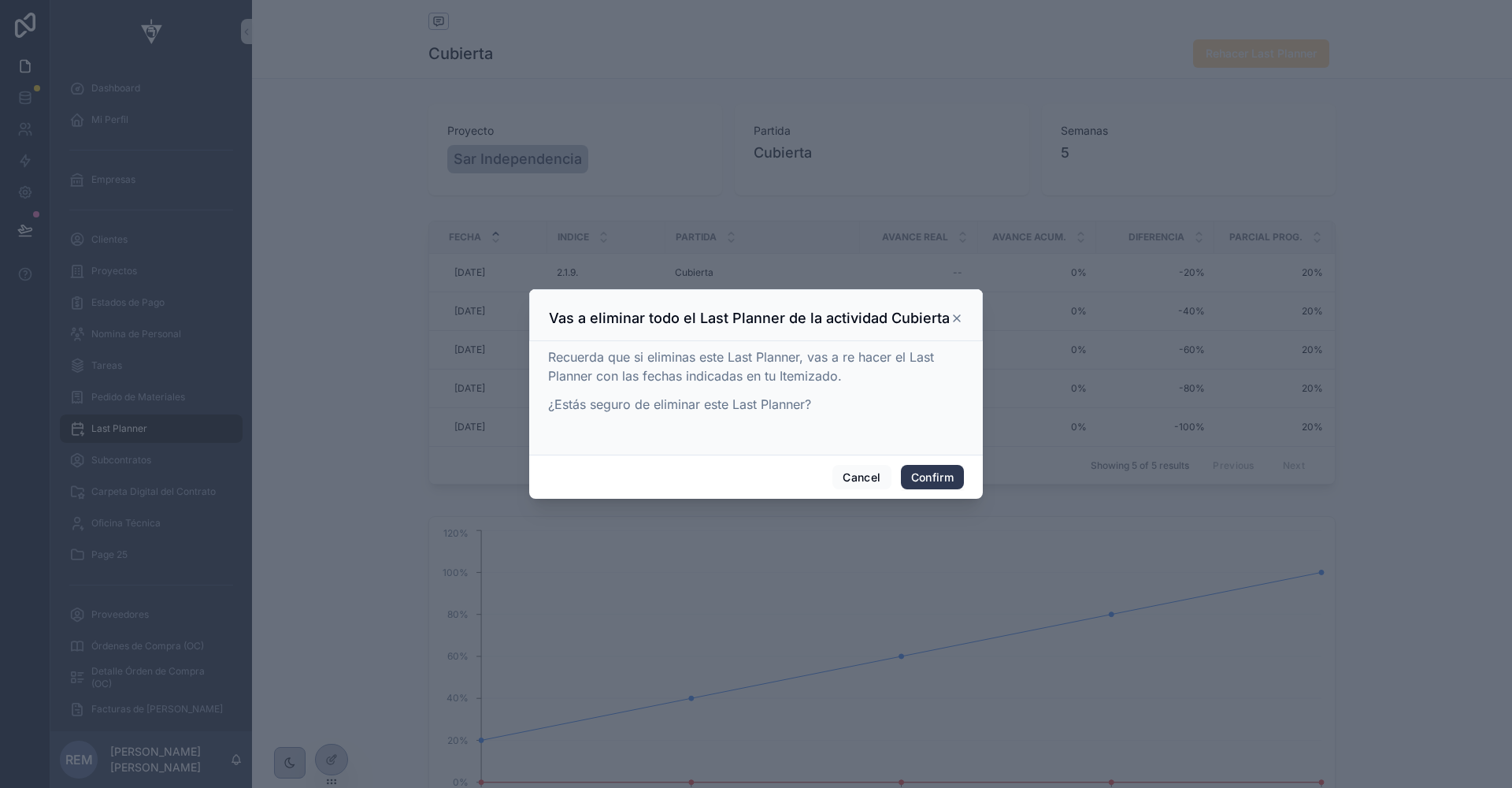
click at [940, 471] on button "Confirm" at bounding box center [932, 477] width 63 height 26
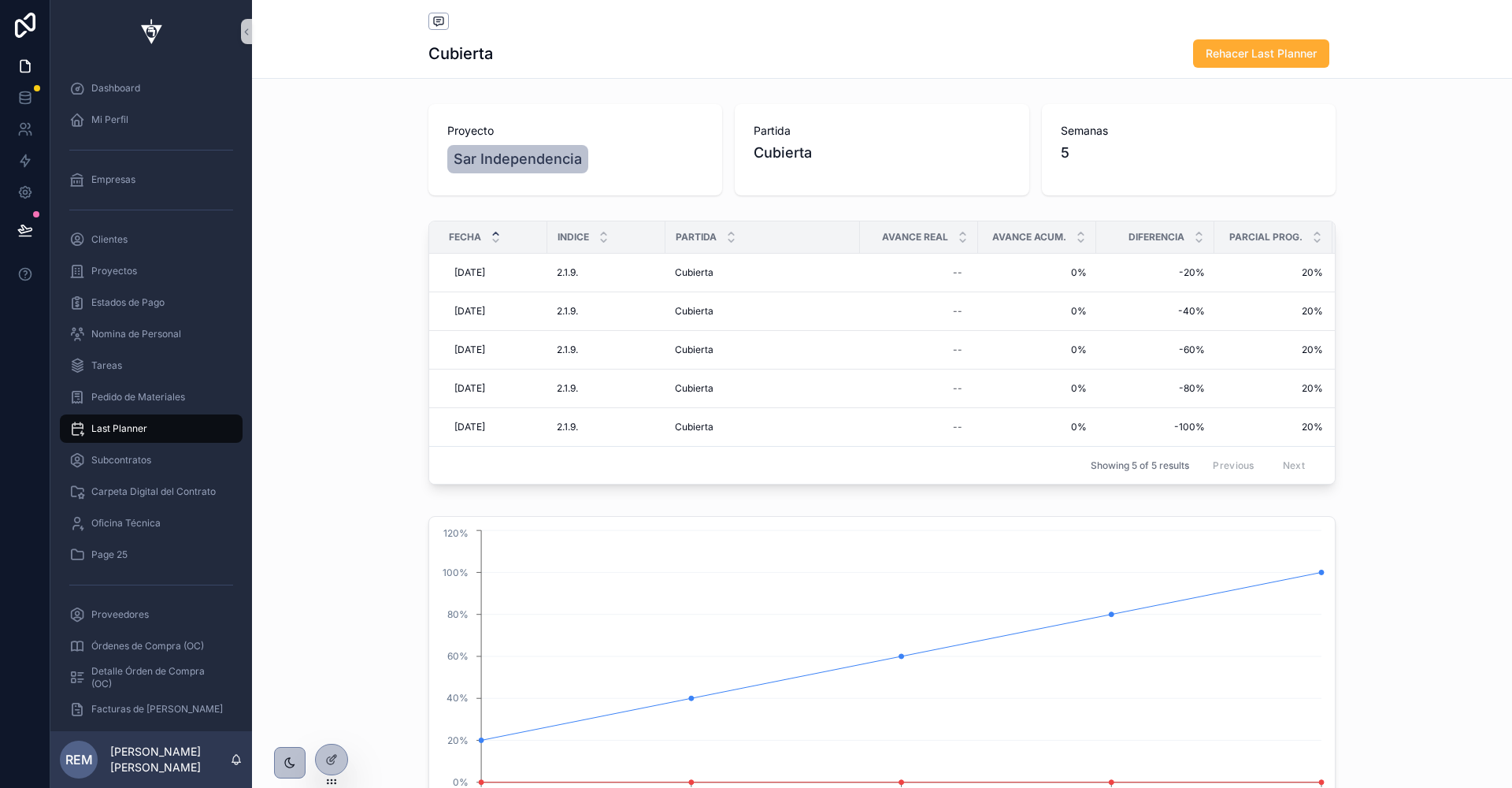
scroll to position [2, 0]
click at [1231, 48] on span "Rehacer Last Planner" at bounding box center [1261, 53] width 111 height 16
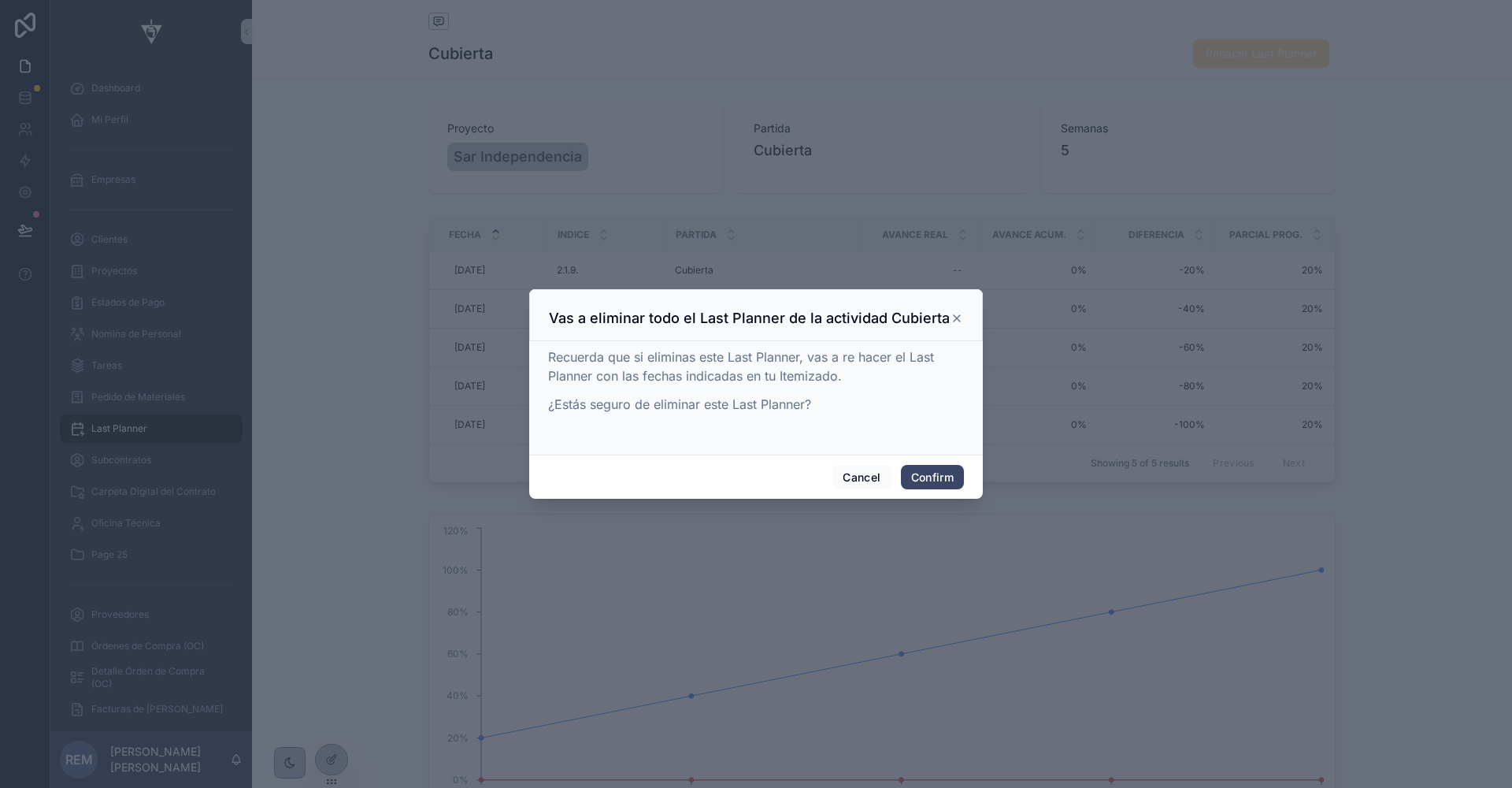
click at [931, 462] on div "Cancel Confirm" at bounding box center [756, 476] width 453 height 45
click at [929, 467] on button "Confirm" at bounding box center [932, 477] width 63 height 26
